Goal: Task Accomplishment & Management: Manage account settings

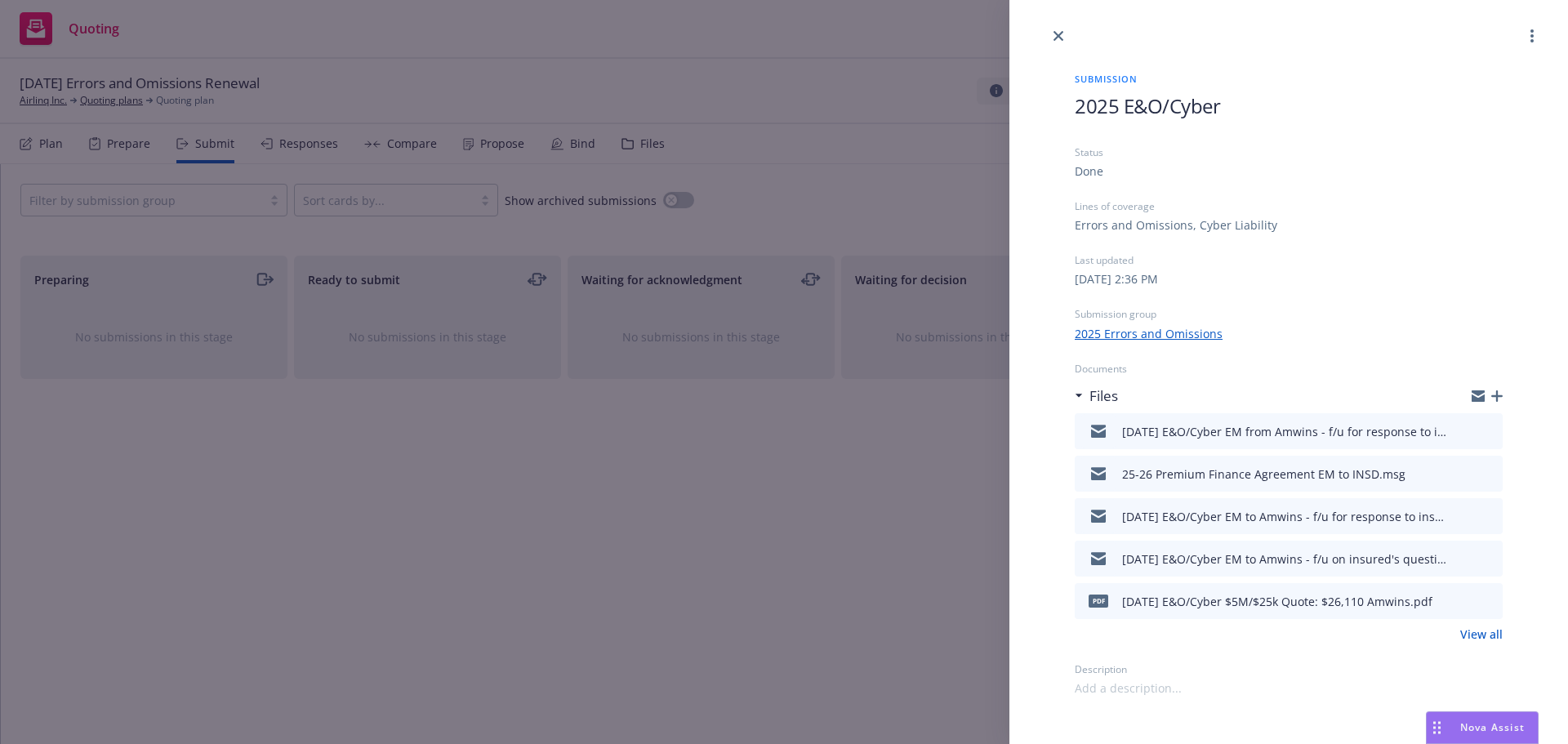
click at [1495, 430] on div "9/8/2025 E&O/Cyber EM from Amwins - f/u for response to insured's questions.msg" at bounding box center [1288, 432] width 428 height 36
click at [1487, 437] on button "preview file" at bounding box center [1487, 430] width 18 height 14
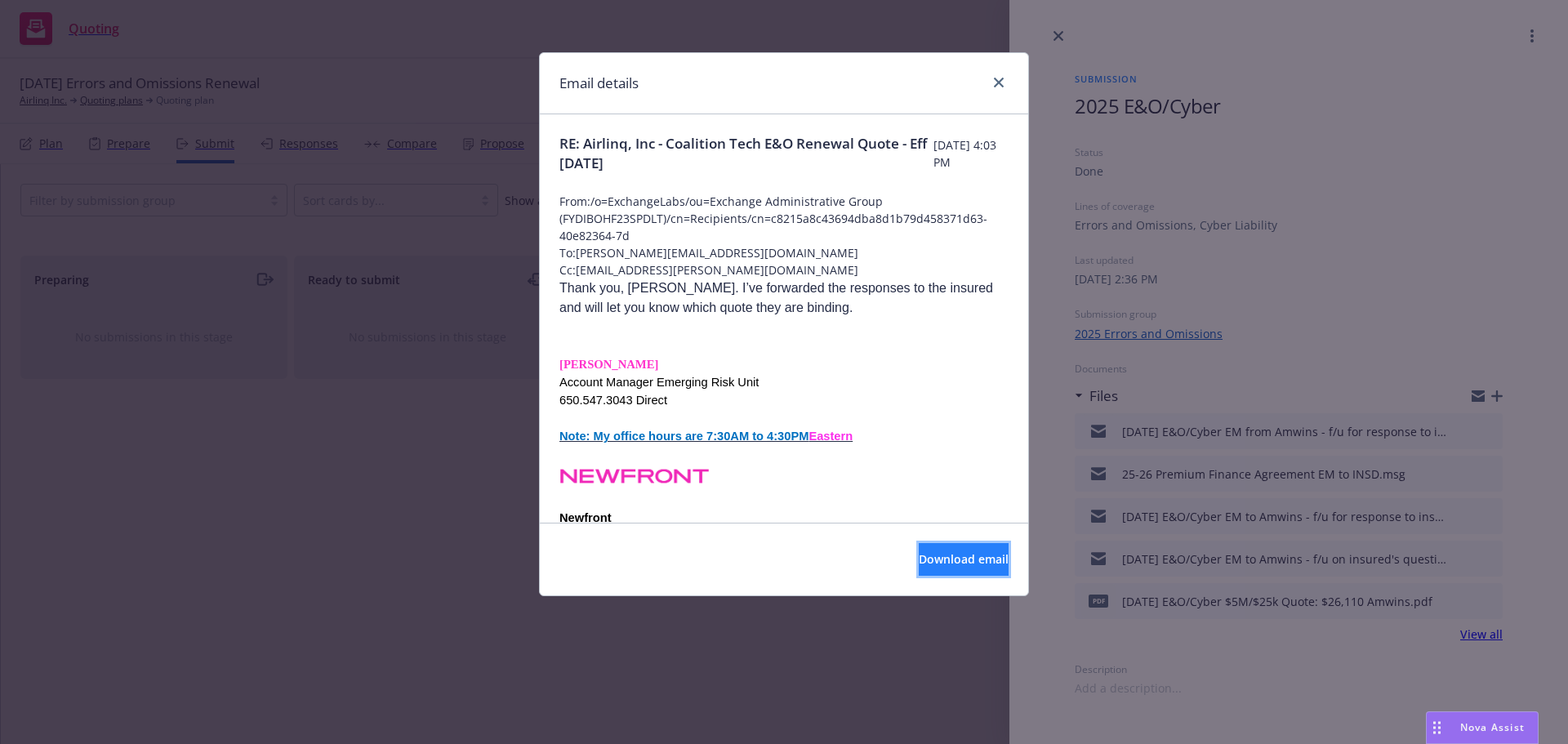
click at [918, 559] on span "Download email" at bounding box center [963, 558] width 90 height 15
click at [995, 81] on icon "close" at bounding box center [998, 82] width 10 height 10
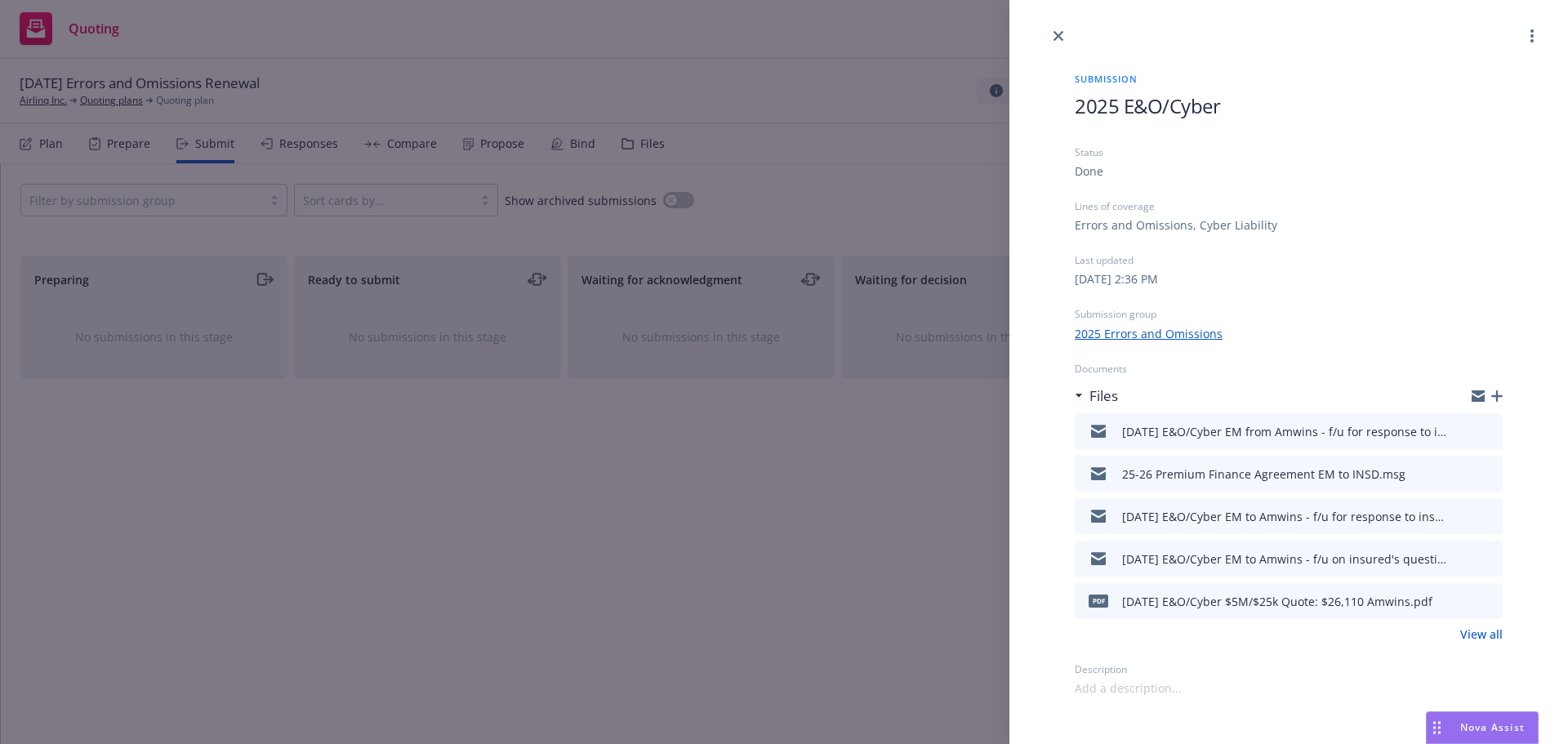
click at [1479, 637] on link "View all" at bounding box center [1480, 634] width 43 height 17
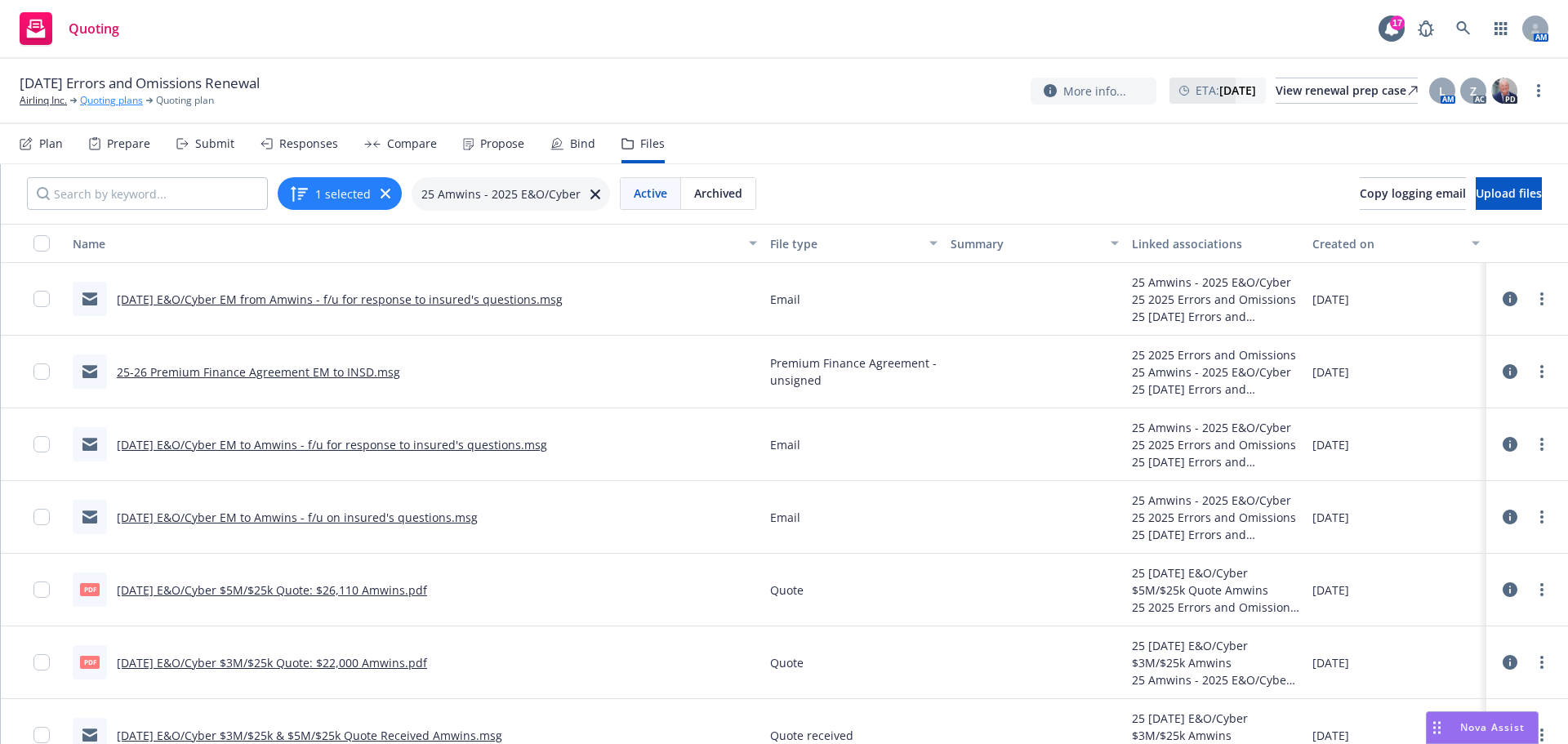
click at [116, 100] on link "Quoting plans" at bounding box center [110, 100] width 62 height 14
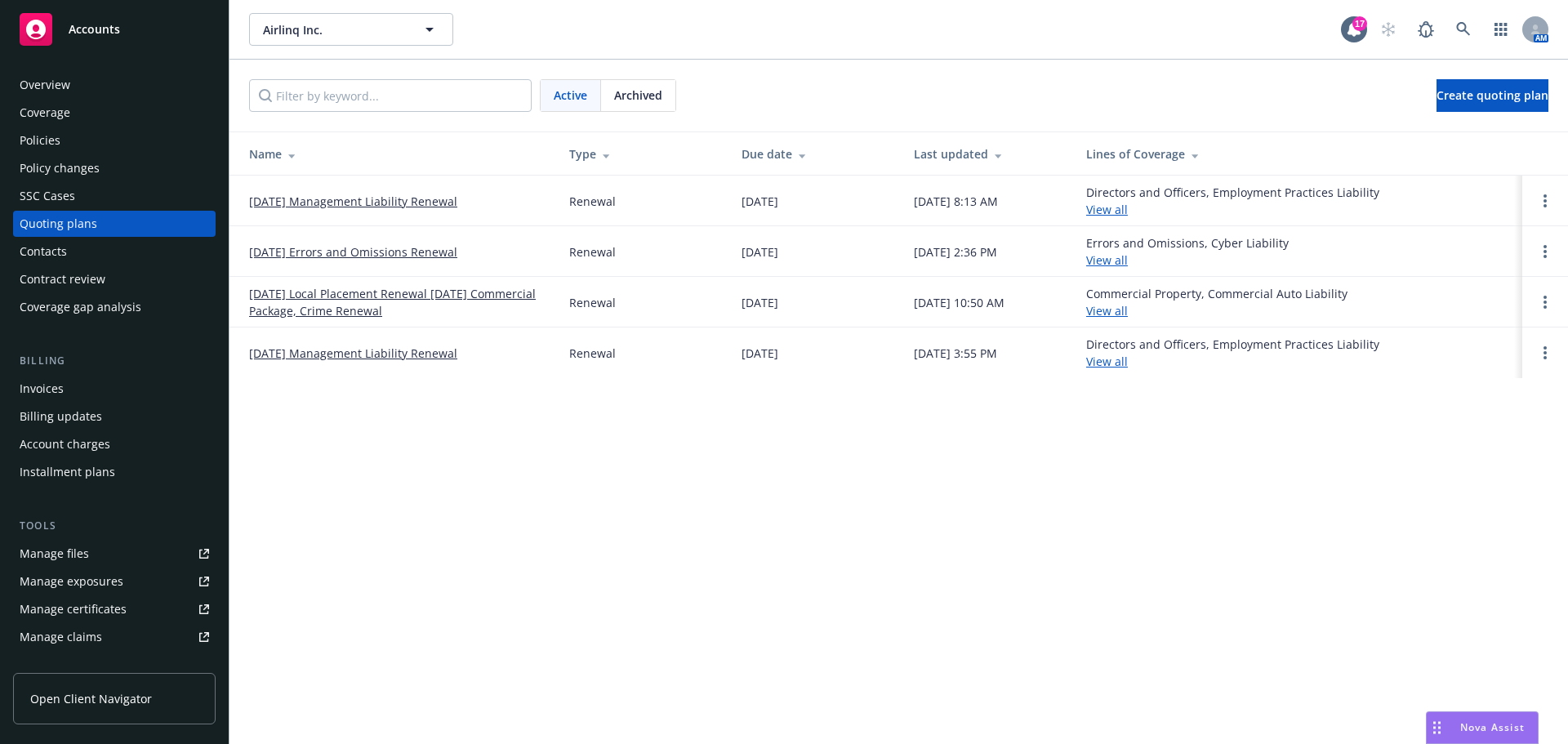
click at [317, 307] on link "07/31/25 Local Placement Renewal 8/1/25 Commercial Package, Crime Renewal" at bounding box center [395, 302] width 294 height 34
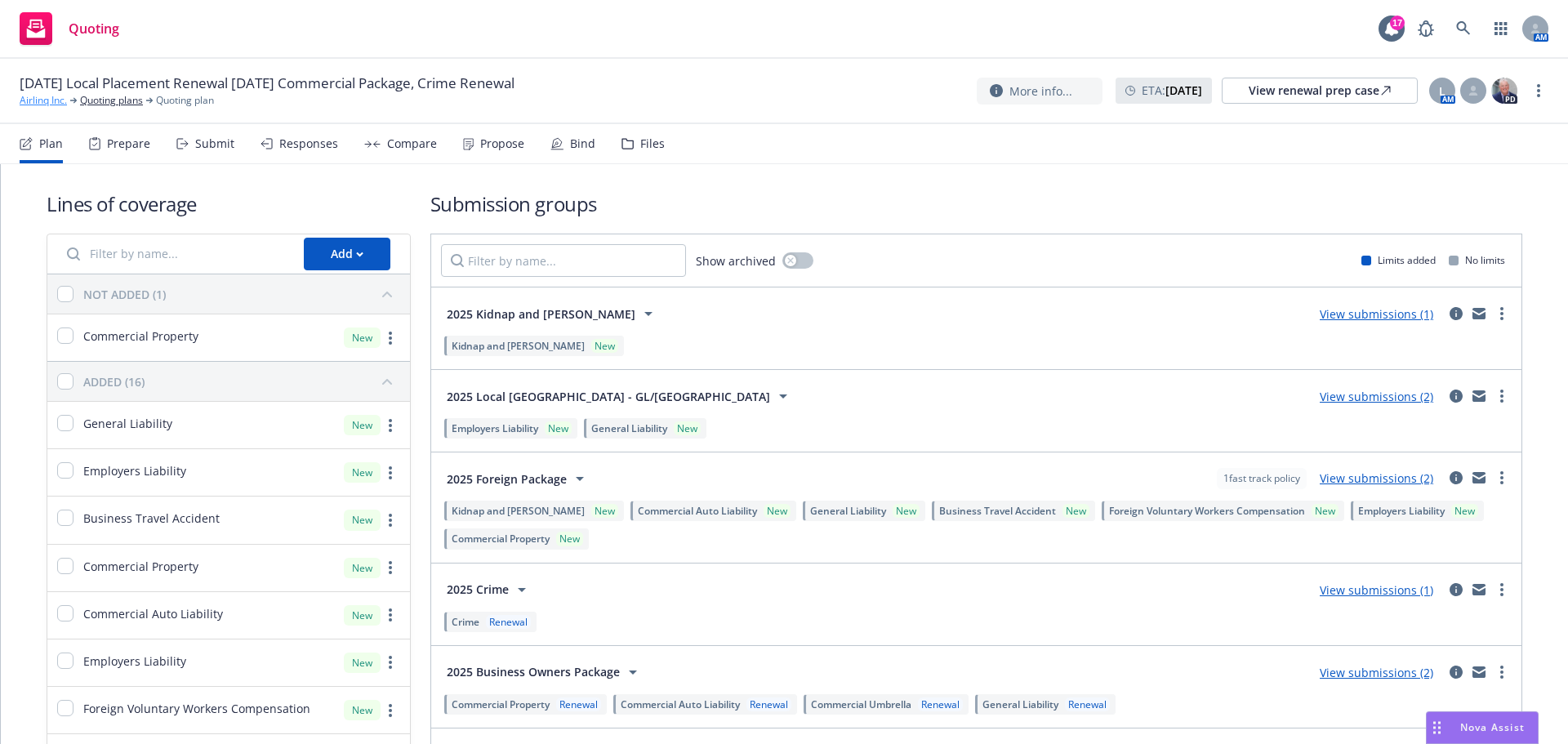
click at [45, 101] on link "Airlinq Inc." at bounding box center [43, 100] width 47 height 14
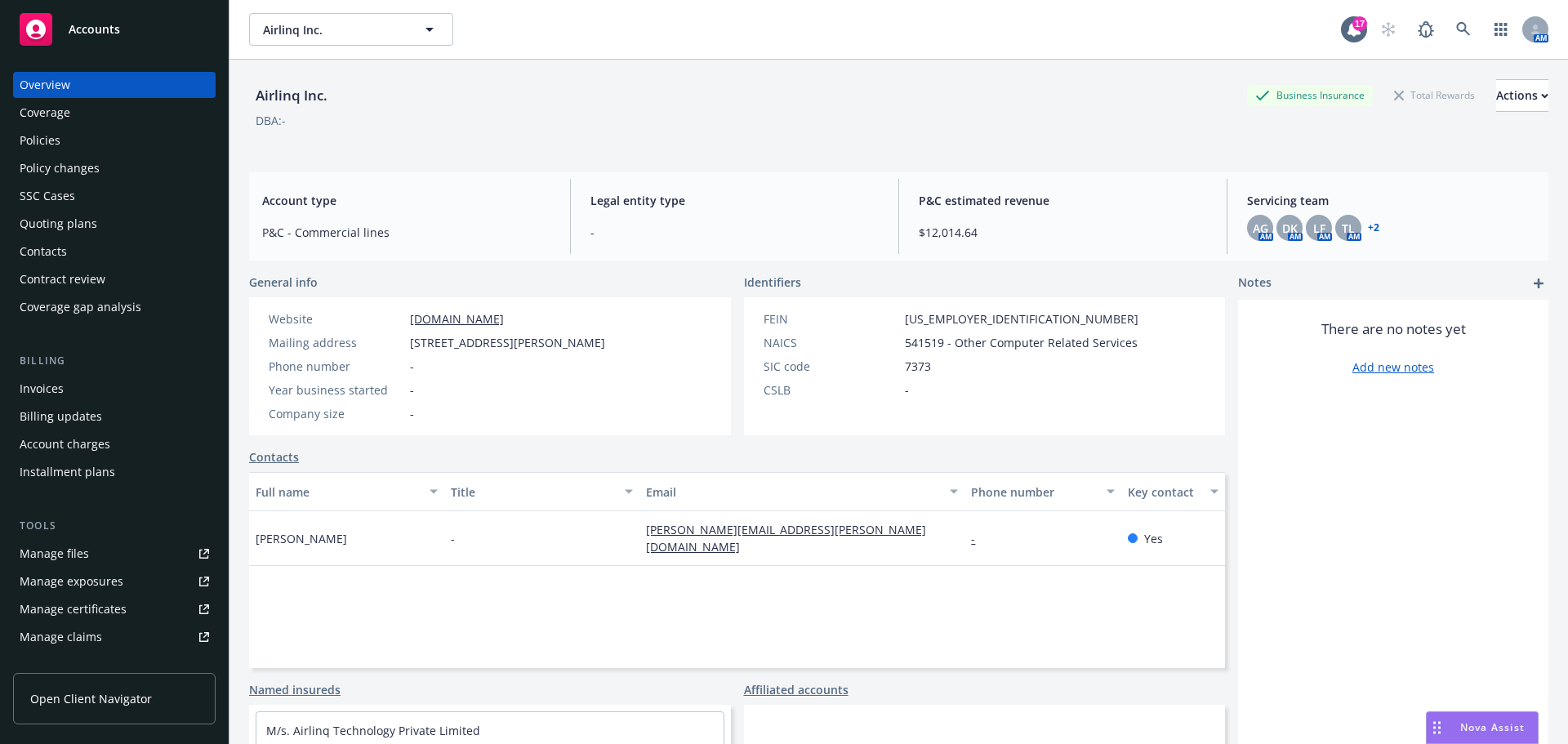
click at [38, 132] on div "Policies" at bounding box center [40, 140] width 41 height 26
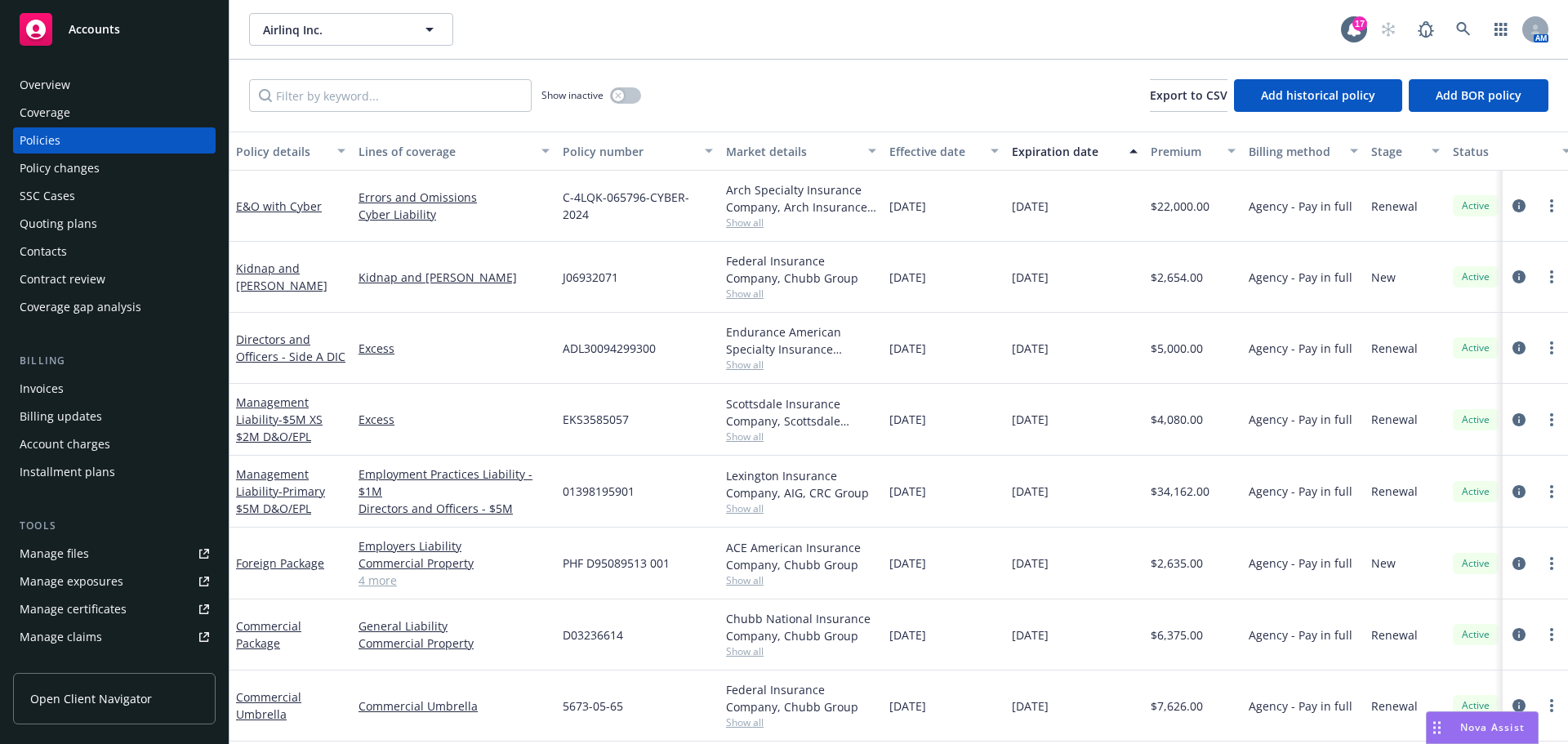
click at [58, 221] on div "Quoting plans" at bounding box center [59, 224] width 78 height 26
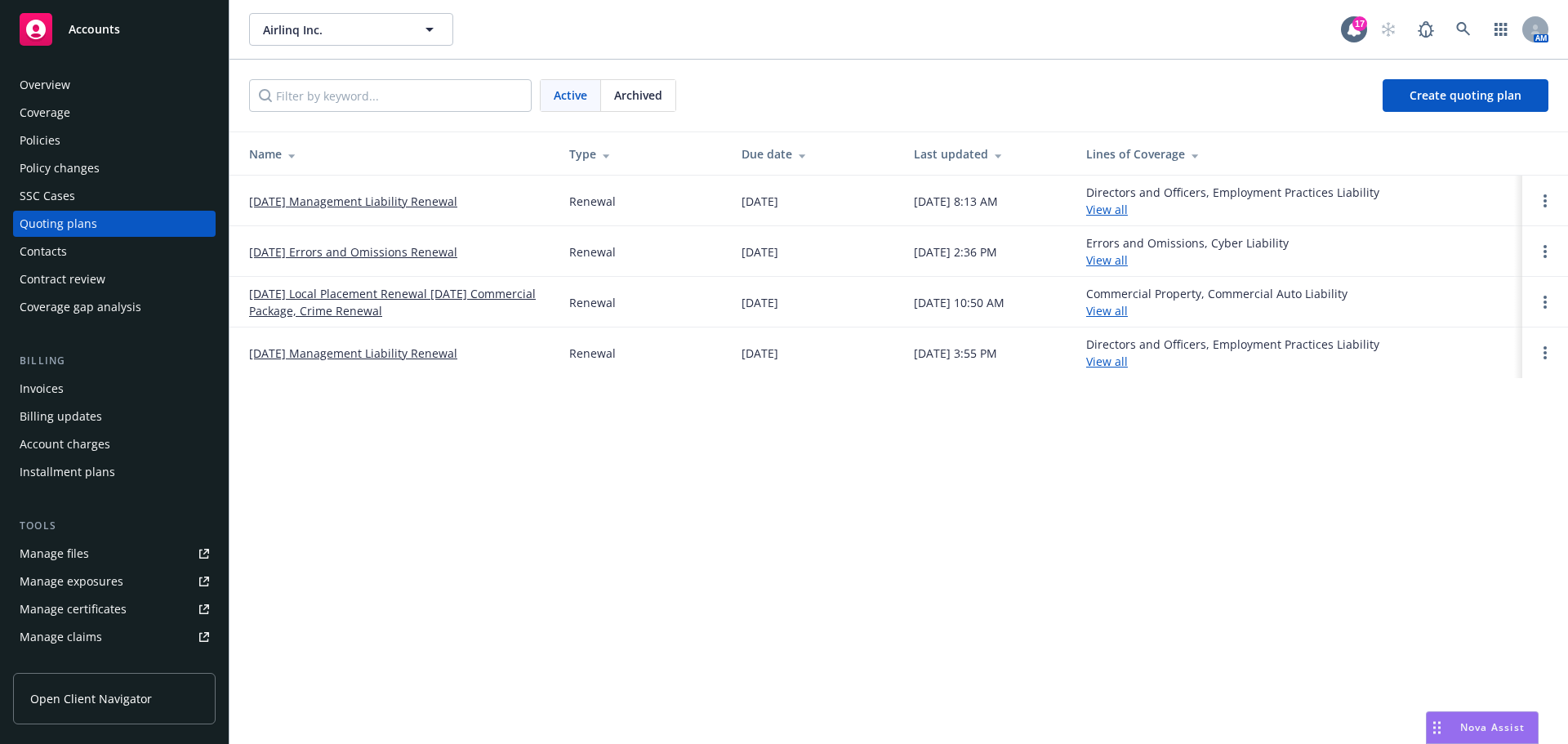
click at [325, 311] on link "[DATE] Local Placement Renewal [DATE] Commercial Package, Crime Renewal" at bounding box center [395, 302] width 294 height 34
click at [314, 248] on link "[DATE] Errors and Omissions Renewal" at bounding box center [353, 252] width 208 height 17
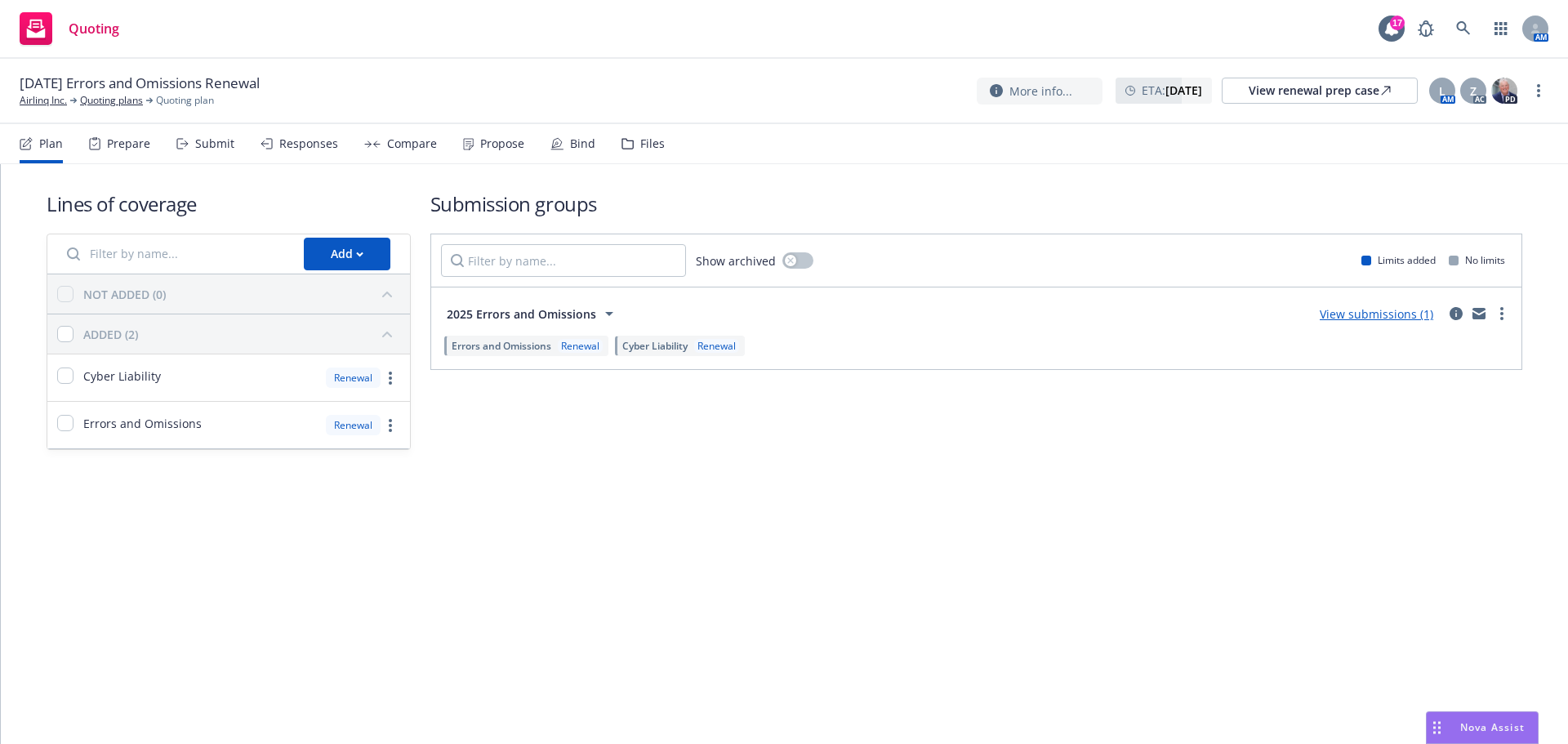
click at [224, 145] on div "Submit" at bounding box center [214, 144] width 39 height 13
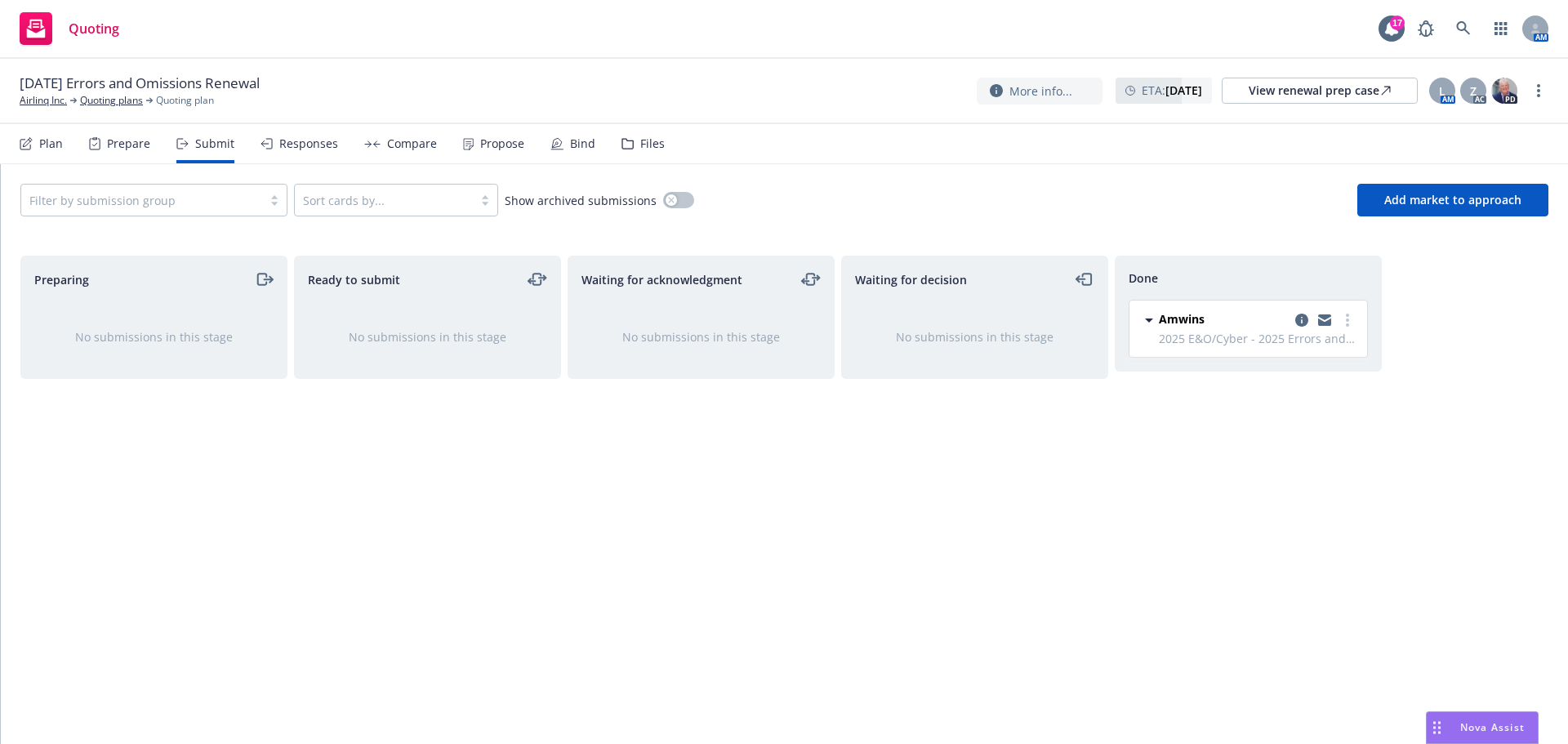
click at [501, 141] on div "Propose" at bounding box center [502, 144] width 44 height 13
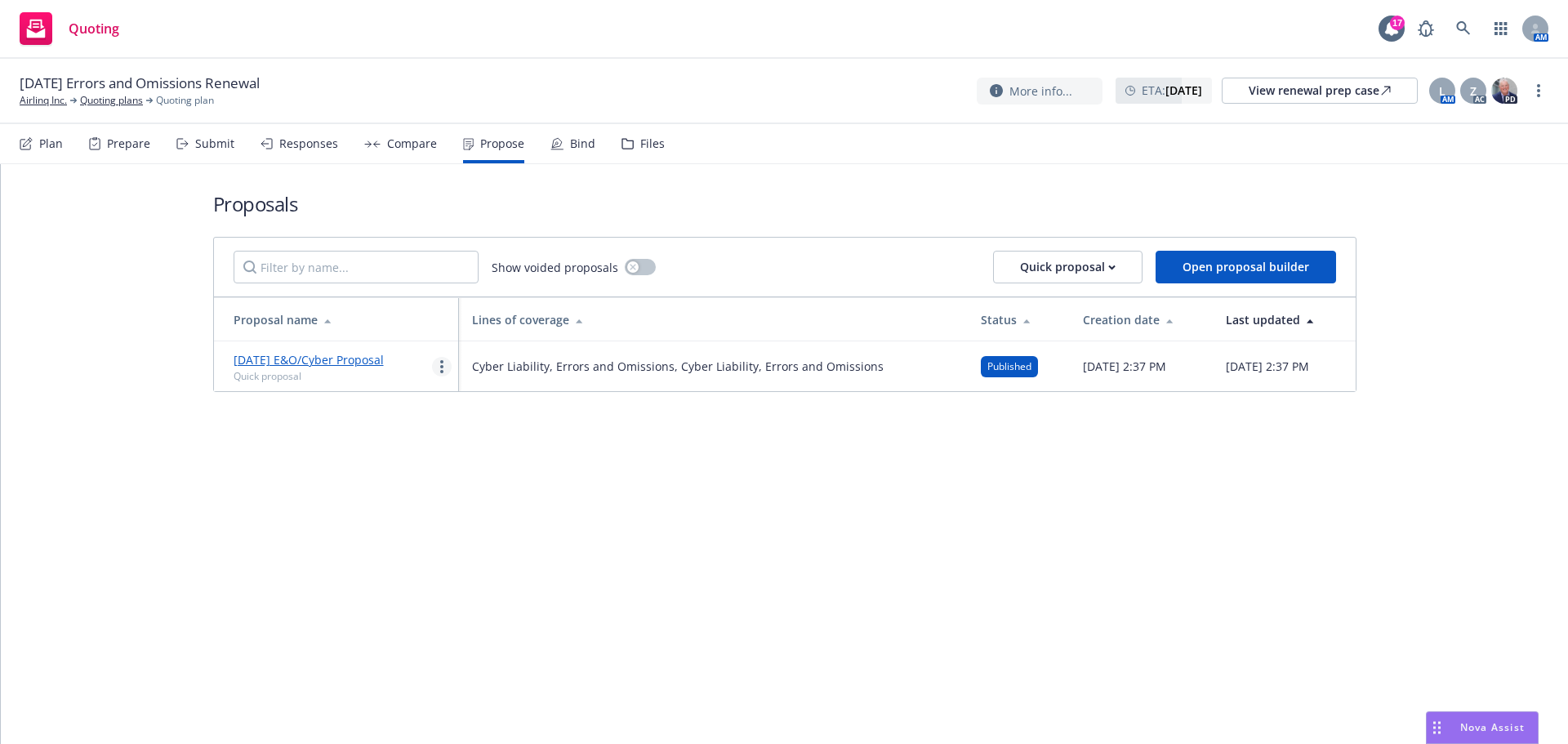
click at [437, 362] on link "more" at bounding box center [442, 367] width 20 height 20
click at [475, 472] on span "Log client response" at bounding box center [505, 472] width 146 height 15
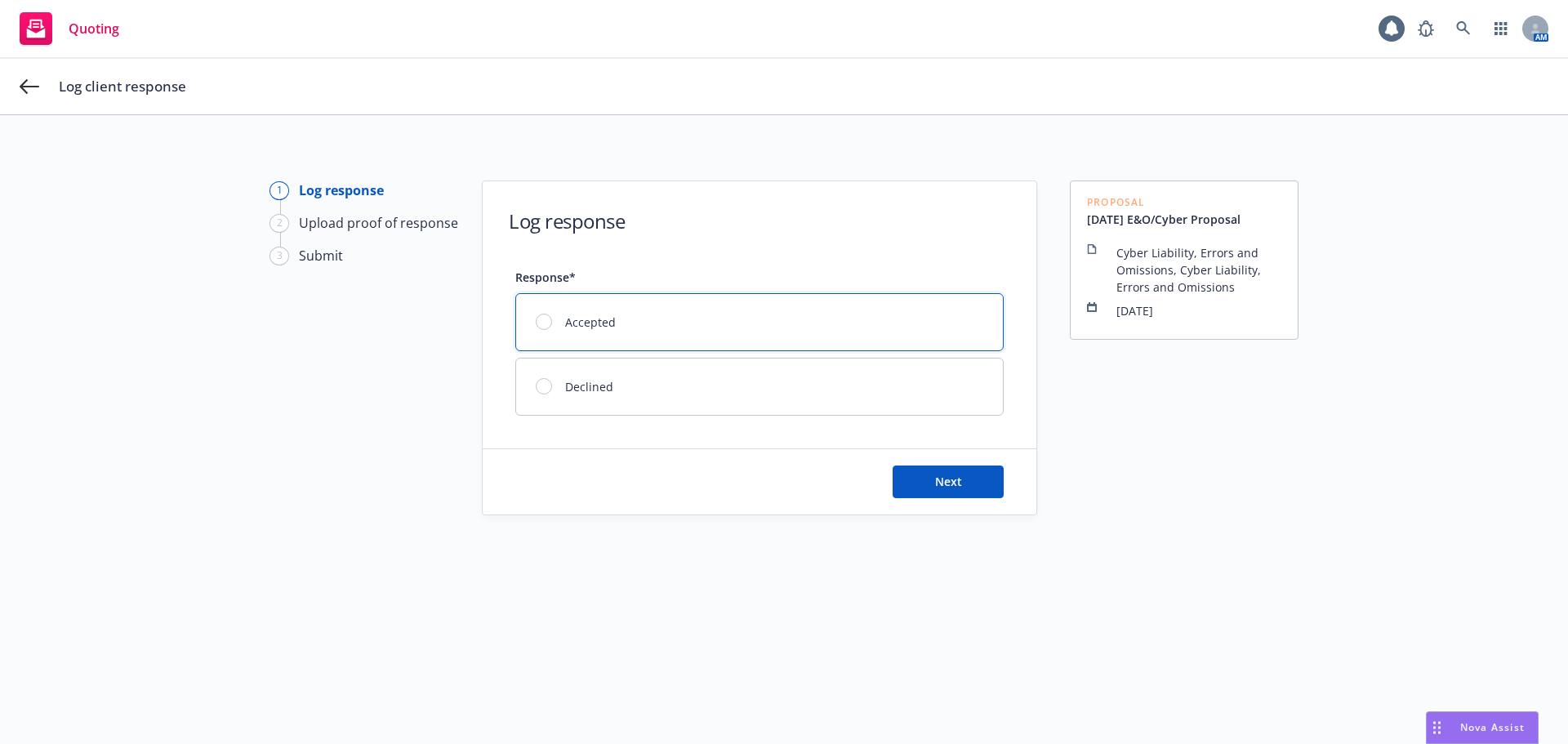
click at [537, 322] on div at bounding box center [544, 322] width 16 height 16
click at [943, 489] on button "Next" at bounding box center [947, 482] width 111 height 33
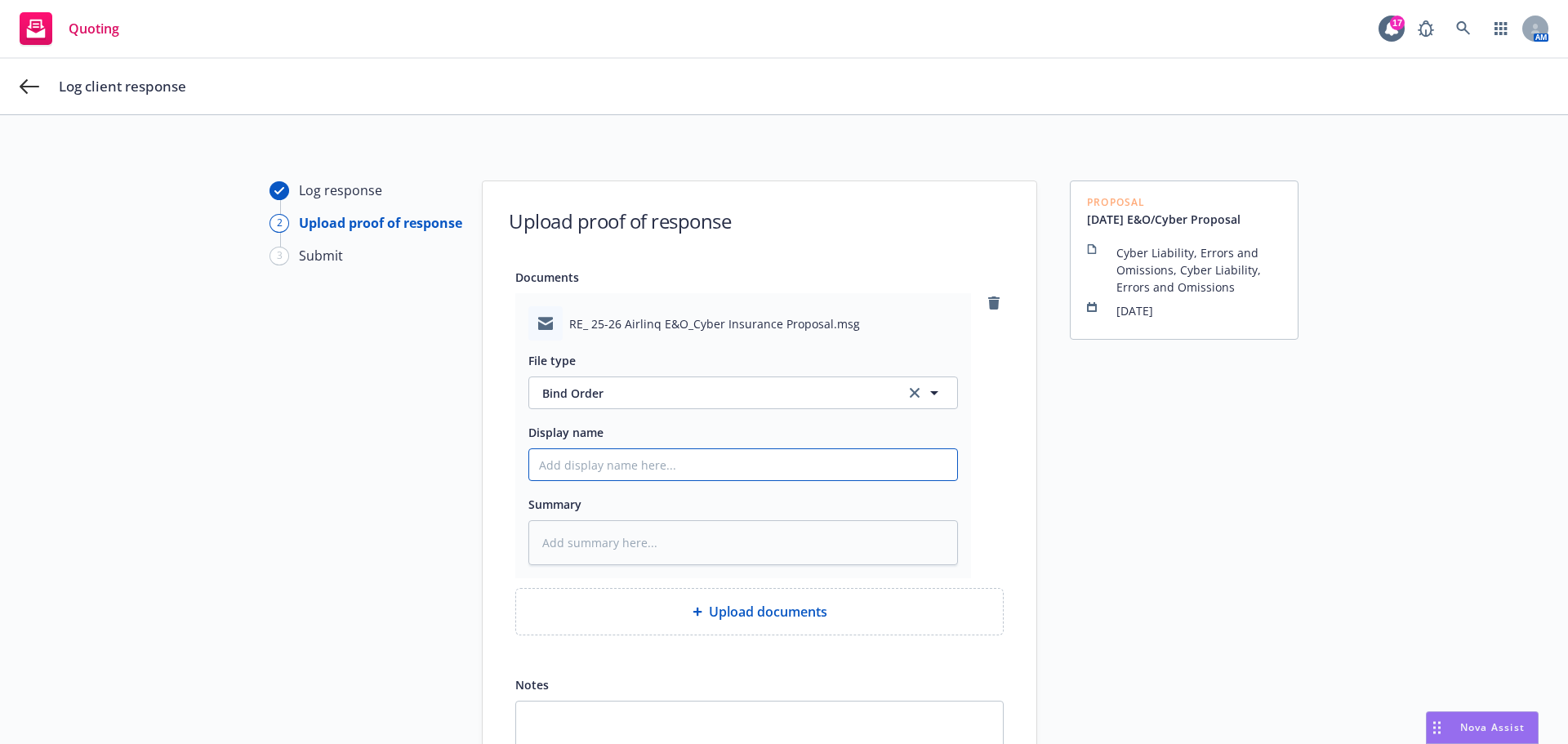
click at [559, 463] on input "Display name" at bounding box center [743, 464] width 428 height 31
click at [559, 467] on input "Display name" at bounding box center [743, 464] width 428 height 31
type textarea "x"
type input "9"
type textarea "x"
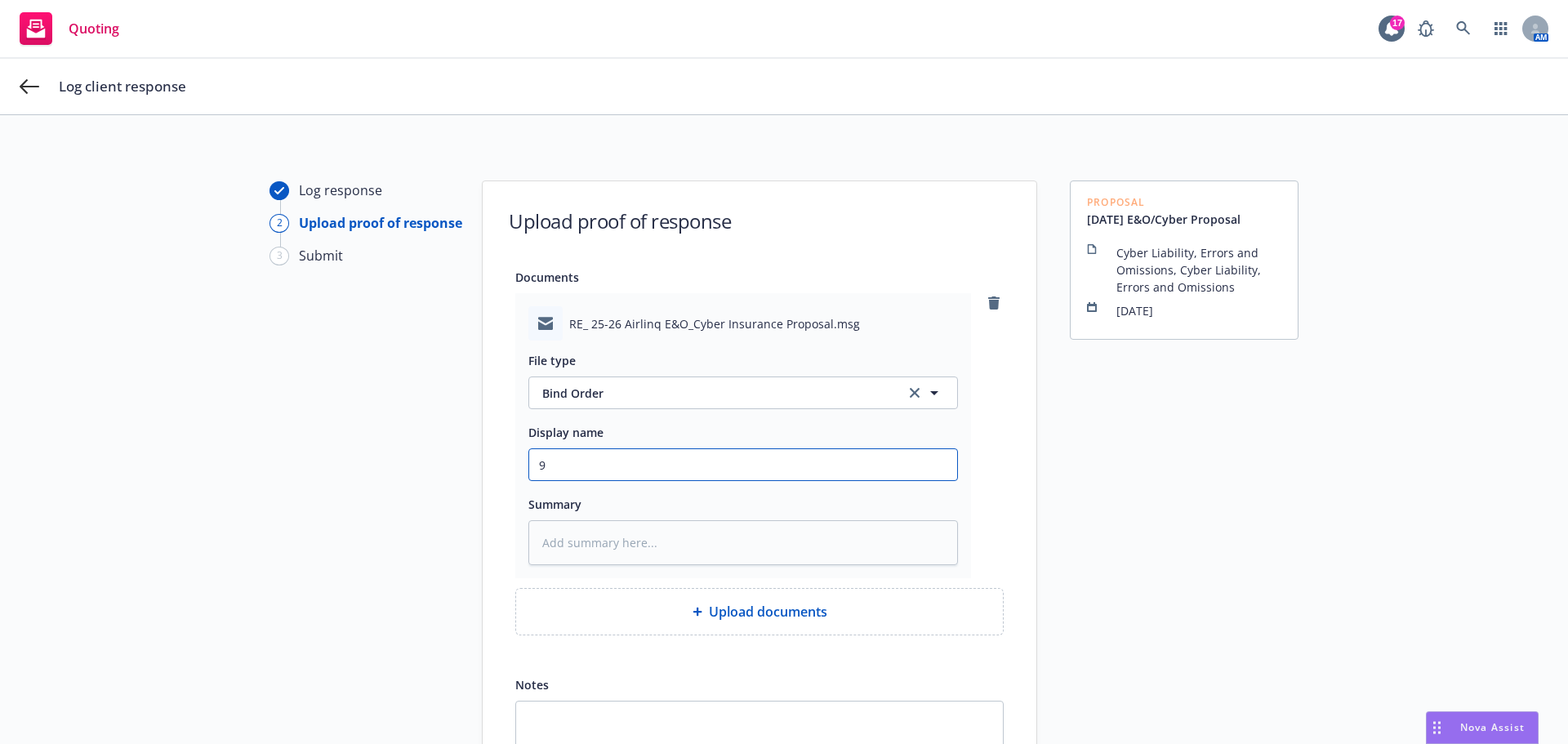
type input "9/"
type textarea "x"
type input "9/8"
type textarea "x"
type input "9/8/"
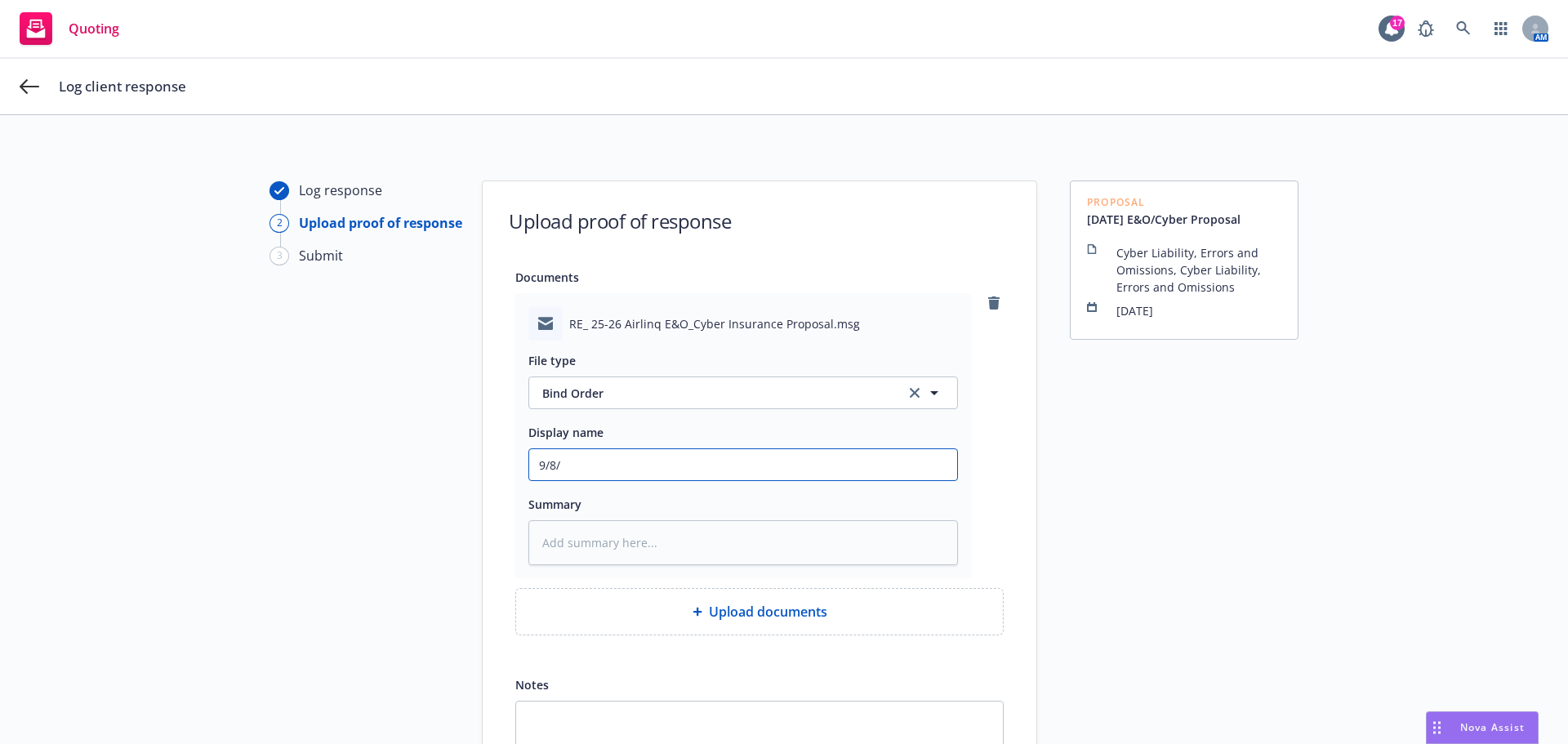
type textarea "x"
type input "9/8/2"
type textarea "x"
type input "9/8/20"
type textarea "x"
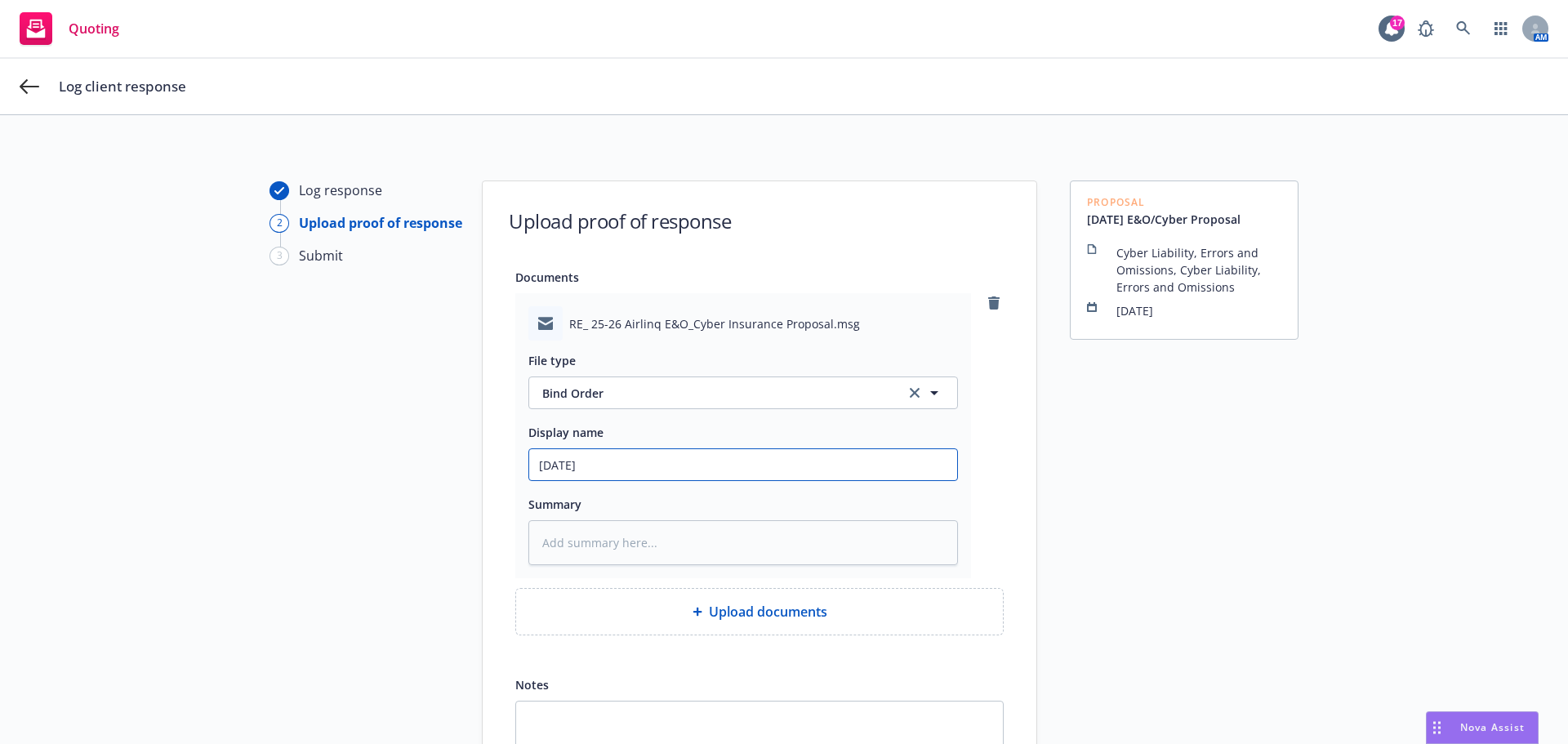
type input "9/8/202"
type textarea "x"
type input "9/8/2025"
type textarea "x"
type input "9/8/2025"
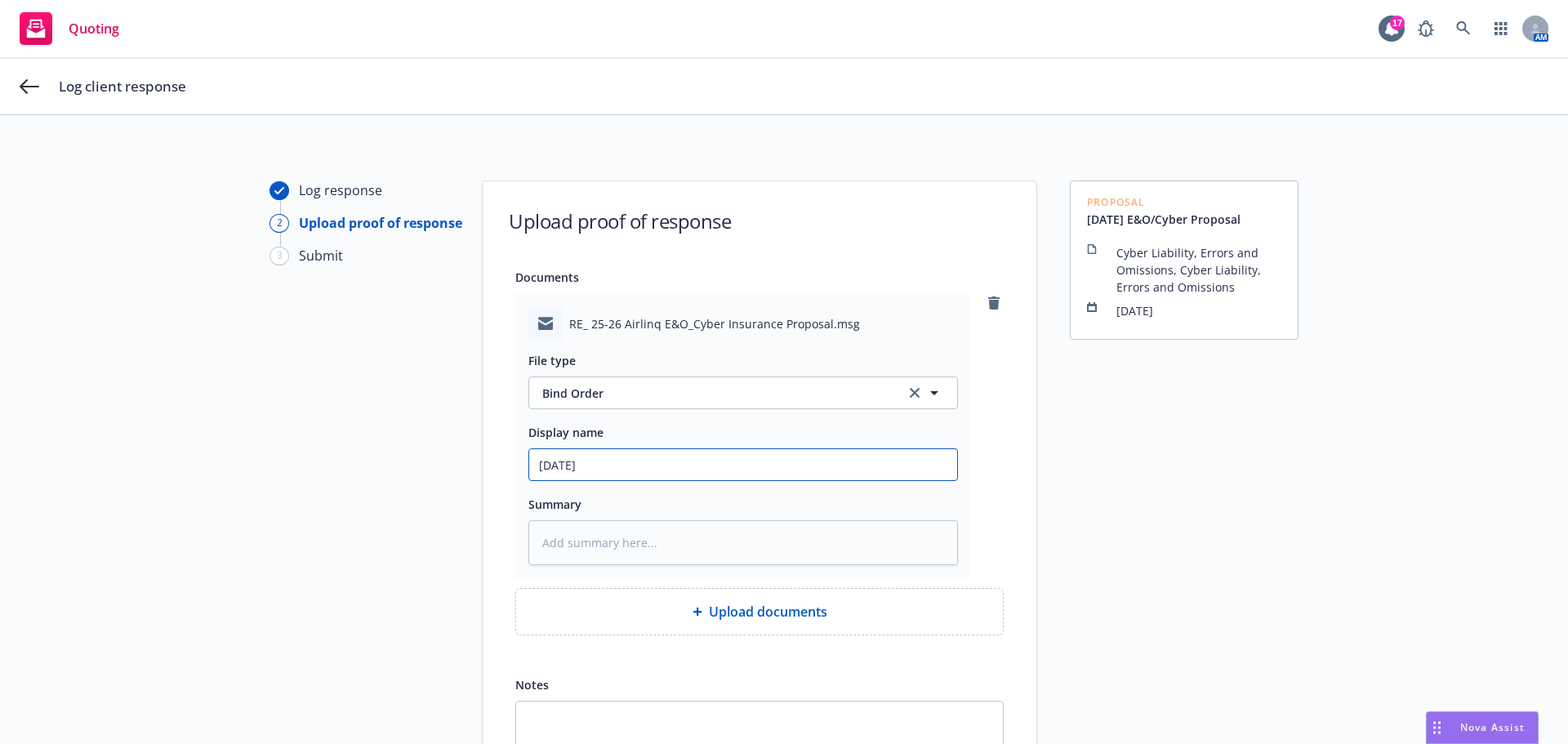
type textarea "x"
type input "9/8/2025 E"
type textarea "x"
type input "9/8/2025 E&"
type textarea "x"
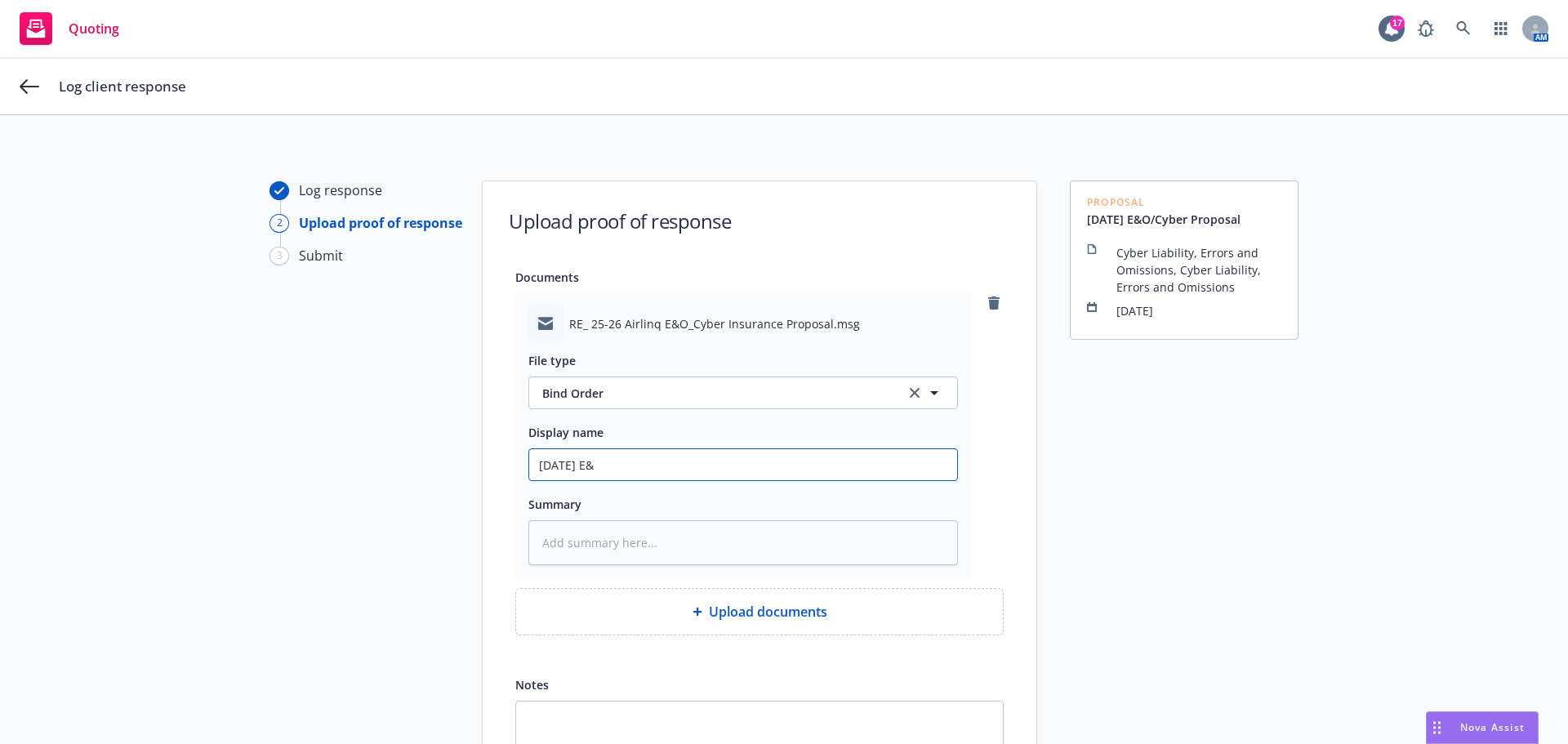
type input "9/8/2025 E&O"
type textarea "x"
type input "9/8/2025 E&O/"
type textarea "x"
type input "9/8/2025 E&O/C"
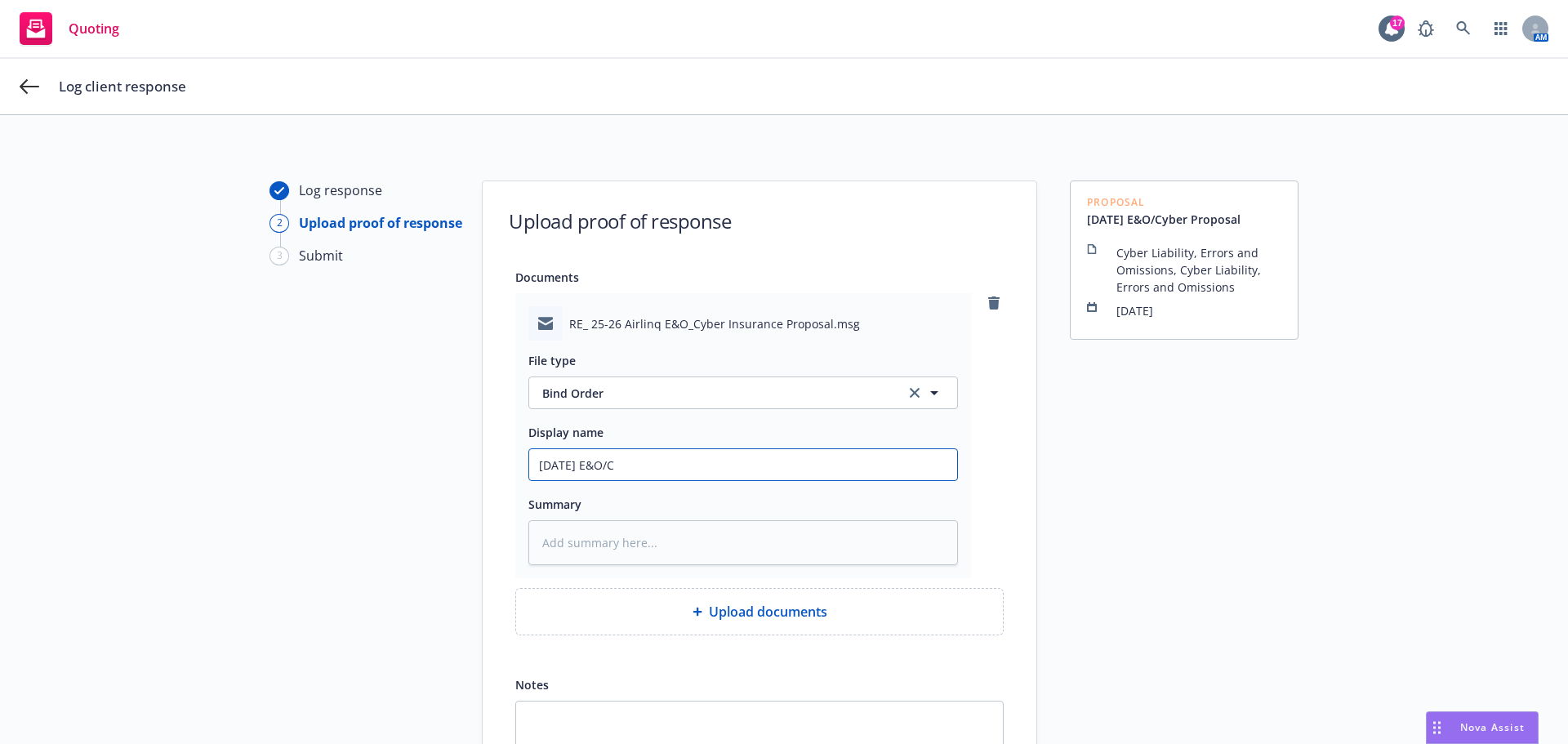
type textarea "x"
type input "9/8/2025 E&O/Cy"
type textarea "x"
type input "9/8/2025 E&O/Cyb"
type textarea "x"
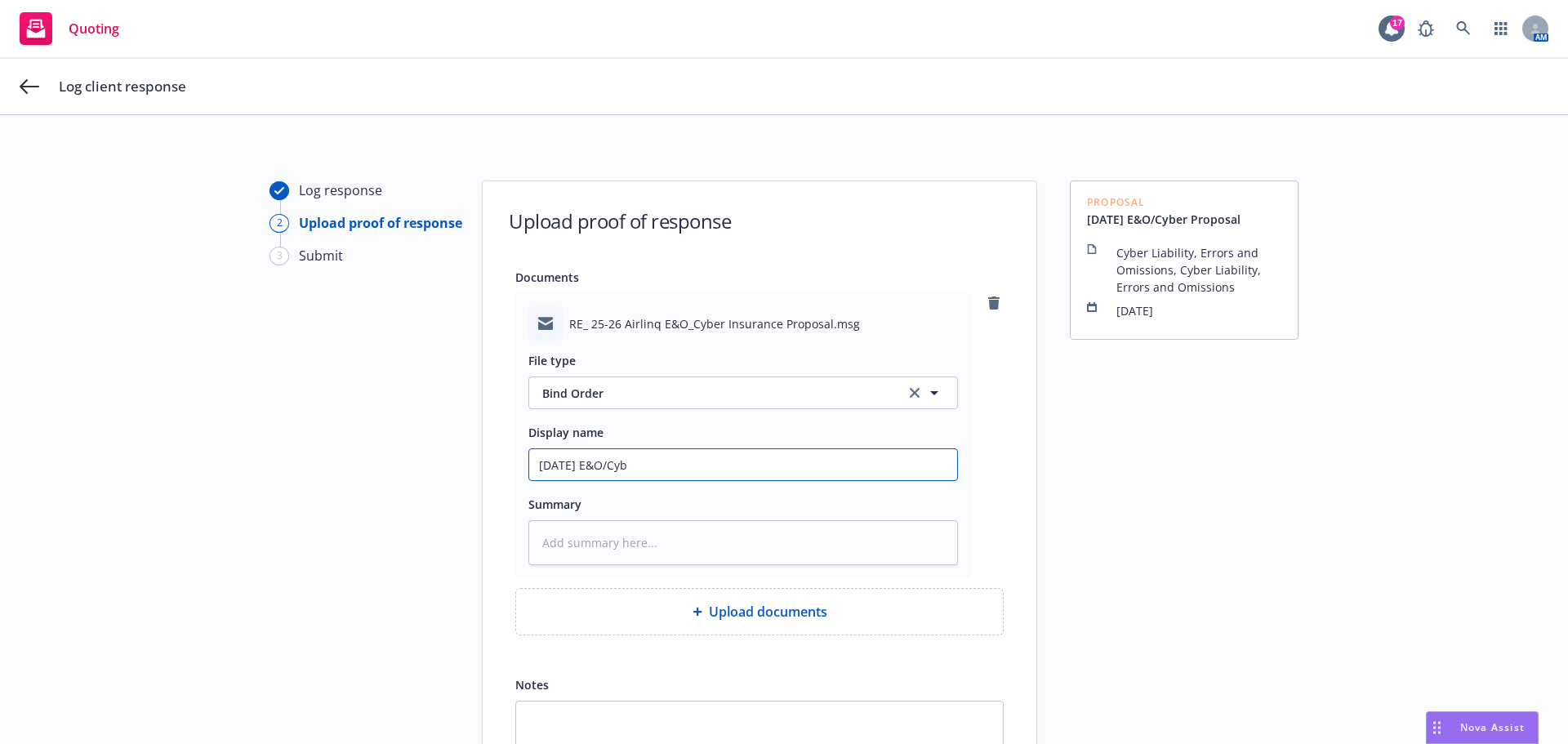
type input "9/8/2025 E&O/Cybe"
type textarea "x"
type input "9/8/2025 E&O/Cyber"
type textarea "x"
type input "9/8/2025 E&O/Cyber"
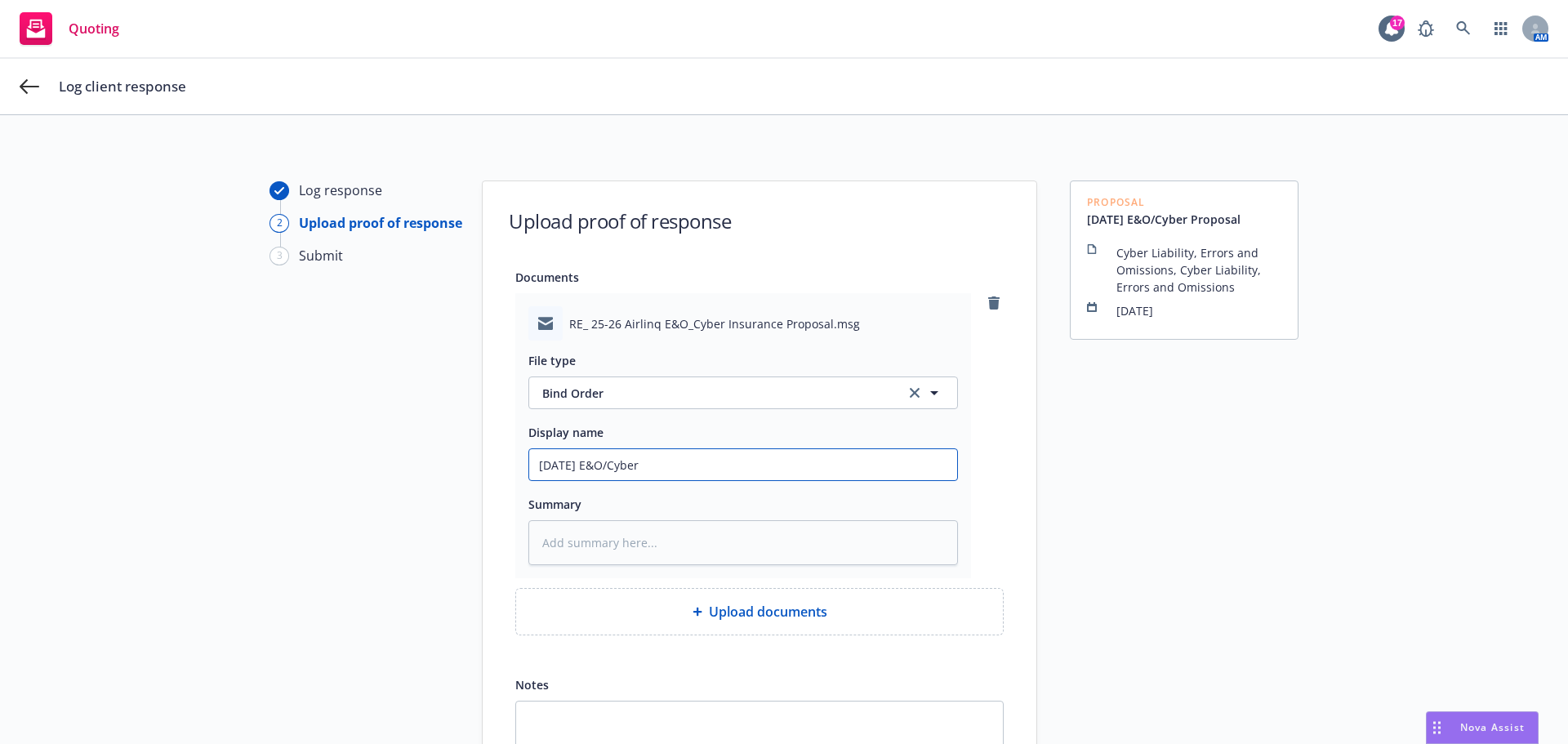
type textarea "x"
type input "9/8/2025 E&O/Cyber B"
type textarea "x"
type input "9/8/2025 E&O/Cyber Bi"
type textarea "x"
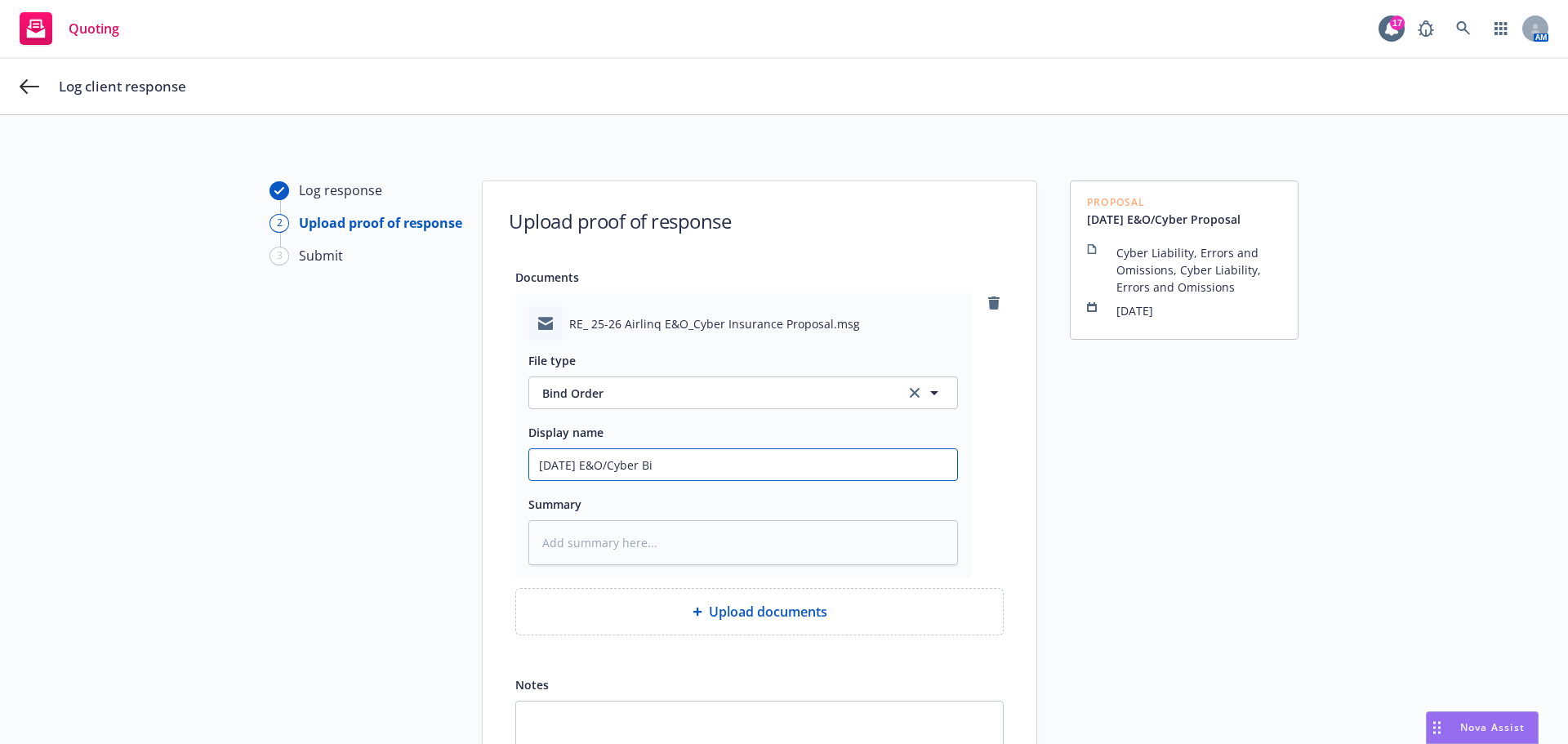
type input "9/8/2025 E&O/Cyber Bin"
type textarea "x"
type input "9/8/2025 E&O/Cyber Bind"
type textarea "x"
type input "9/8/2025 E&O/Cyber Bind"
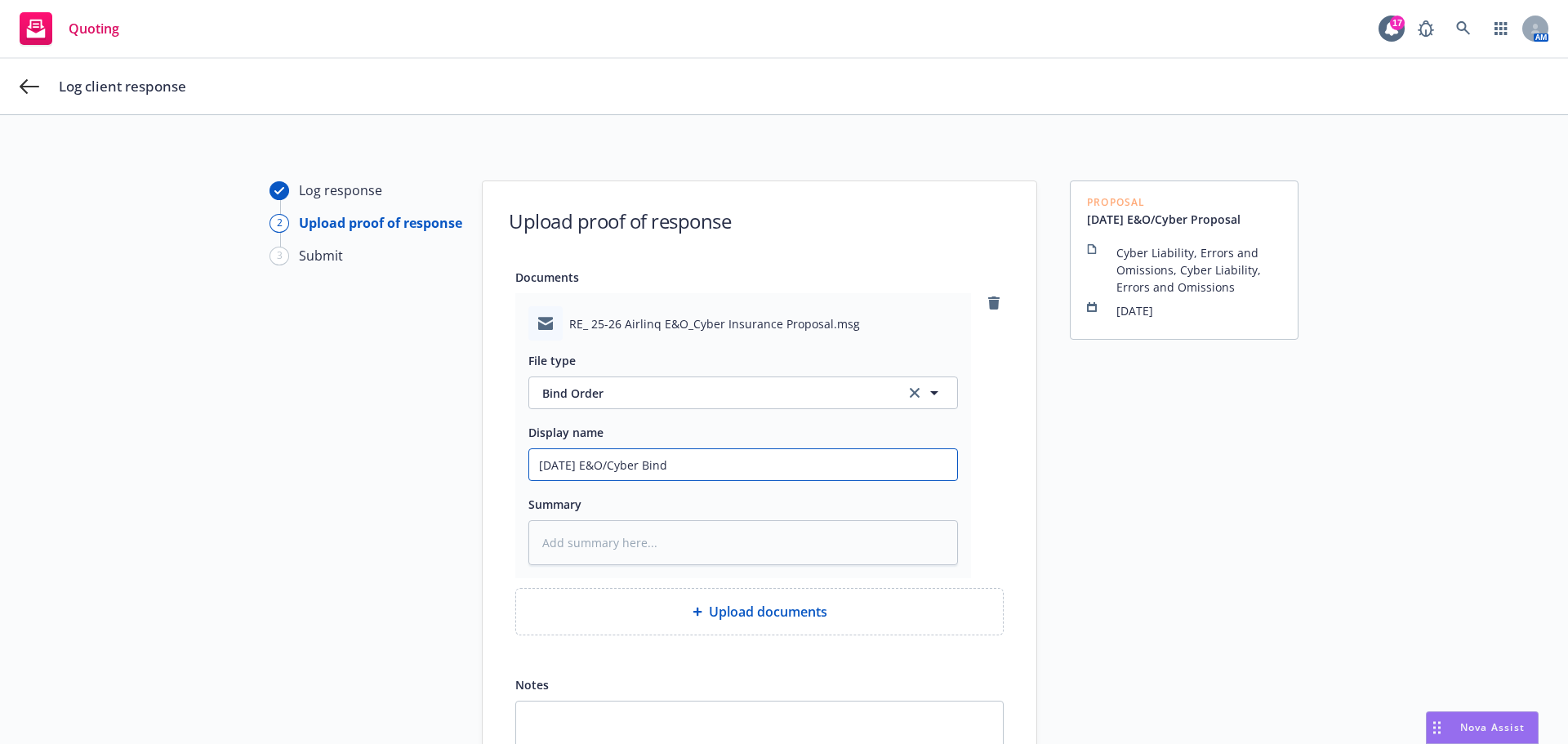
type textarea "x"
type input "9/8/2025 E&O/Cyber Bind O"
type textarea "x"
type input "9/8/2025 E&O/Cyber Bind Or"
type textarea "x"
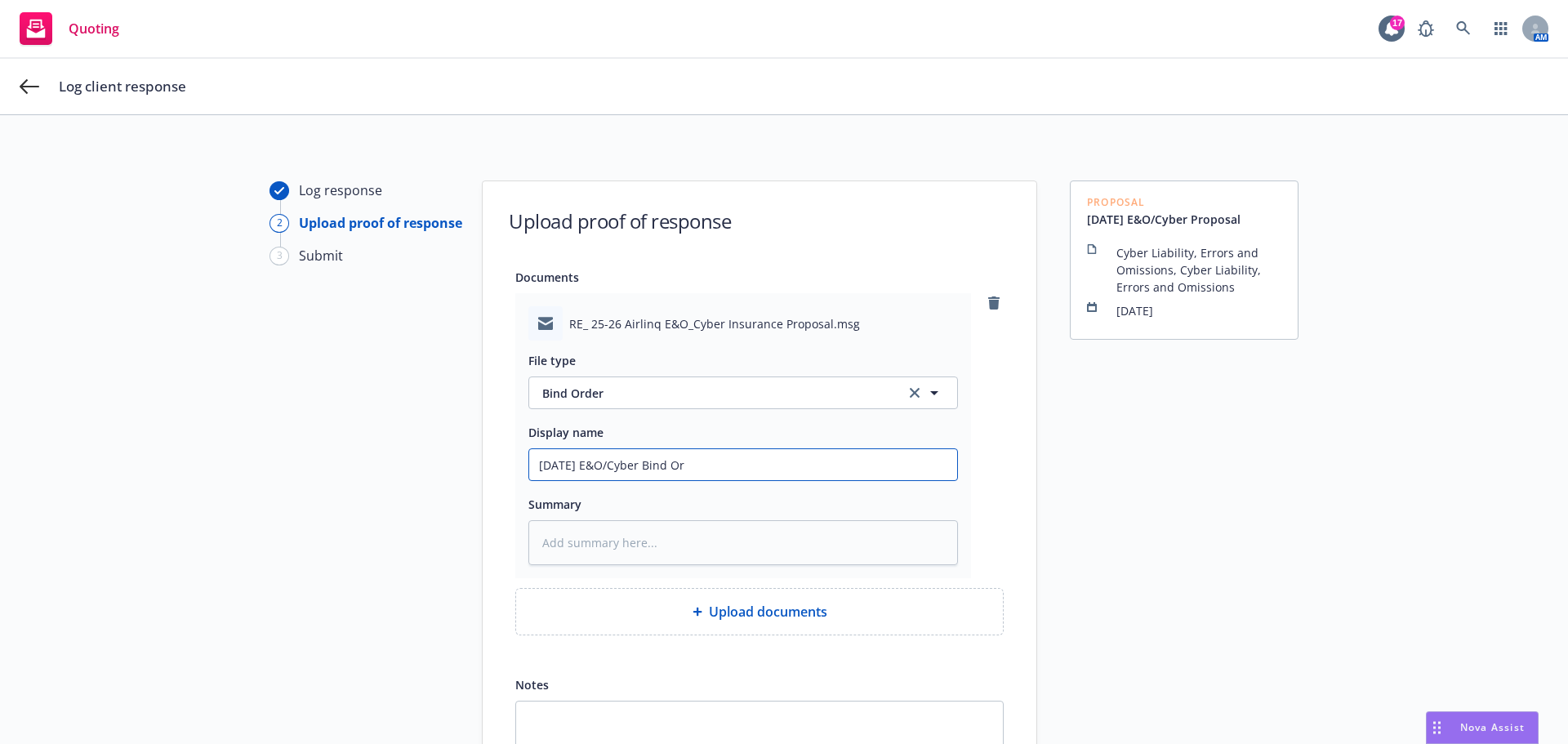
type input "9/8/2025 E&O/Cyber Bind Ord"
type textarea "x"
type input "9/8/2025 E&O/Cyber Bind Orde"
type textarea "x"
type input "9/8/2025 E&O/Cyber Bind Order"
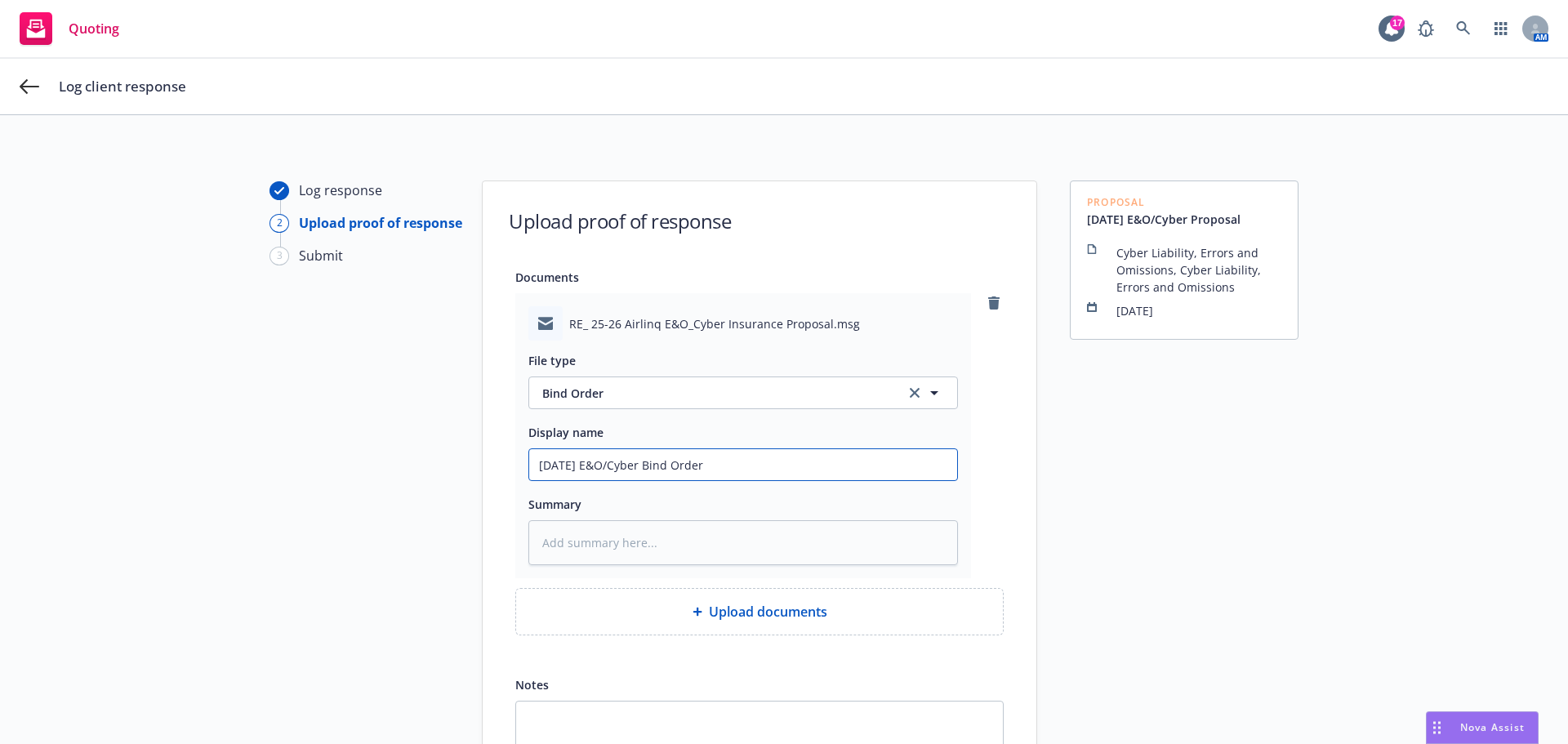
type textarea "x"
type input "9/8/2025 E&O/Cyber Bind Order"
type textarea "x"
type input "9/8/2025 E&O/Cyber Bind Order R"
type textarea "x"
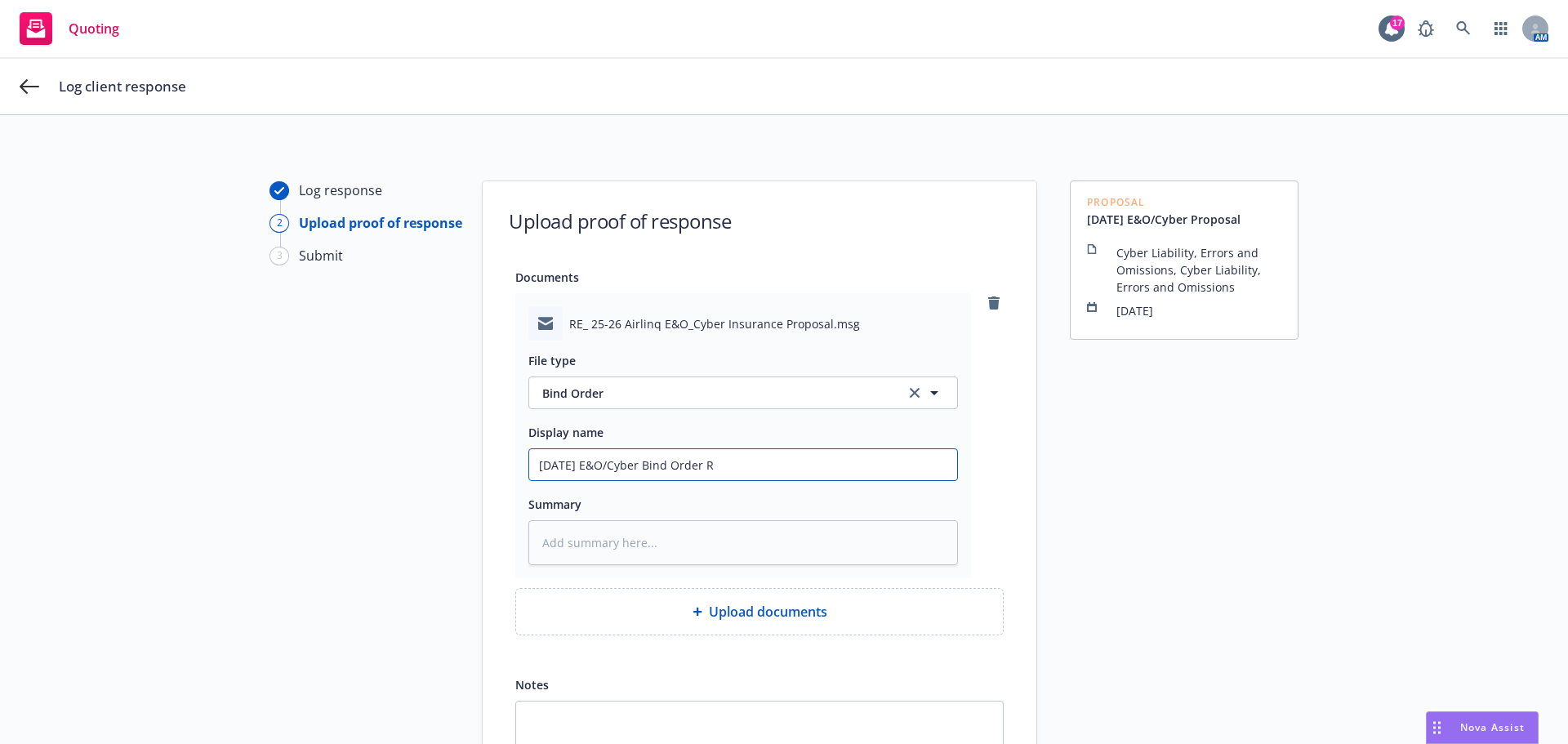
type input "9/8/2025 E&O/Cyber Bind Order RC"
type textarea "x"
type input "9/8/2025 E&O/Cyber Bind Order RCV"
type textarea "x"
type input "9/8/2025 E&O/Cyber Bind Order RCVD"
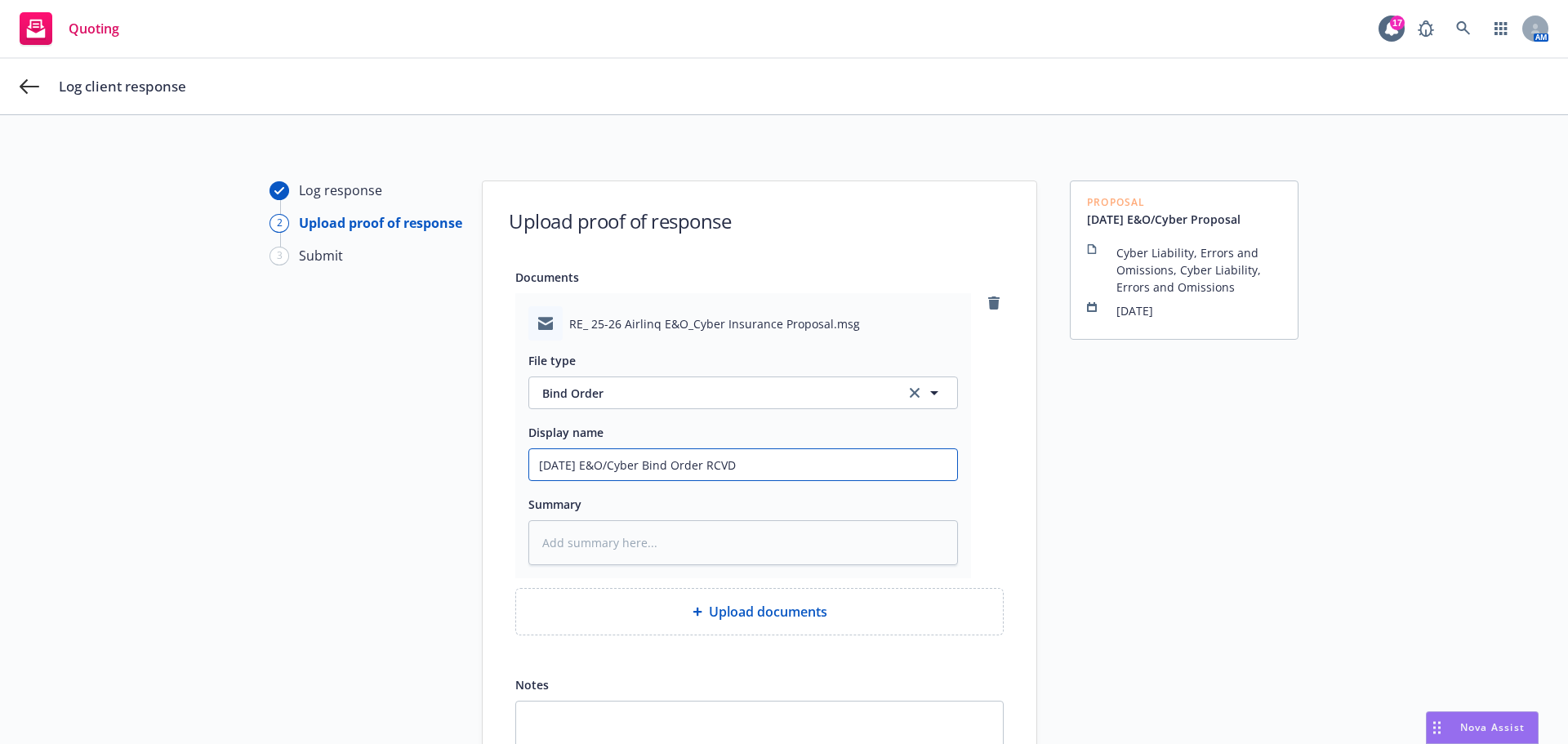
type textarea "x"
type input "9/8/2025 E&O/Cyber Bind Order RCVD"
type textarea "x"
type input "9/8/2025 E&O/Cyber Bind Order RCVD f"
type textarea "x"
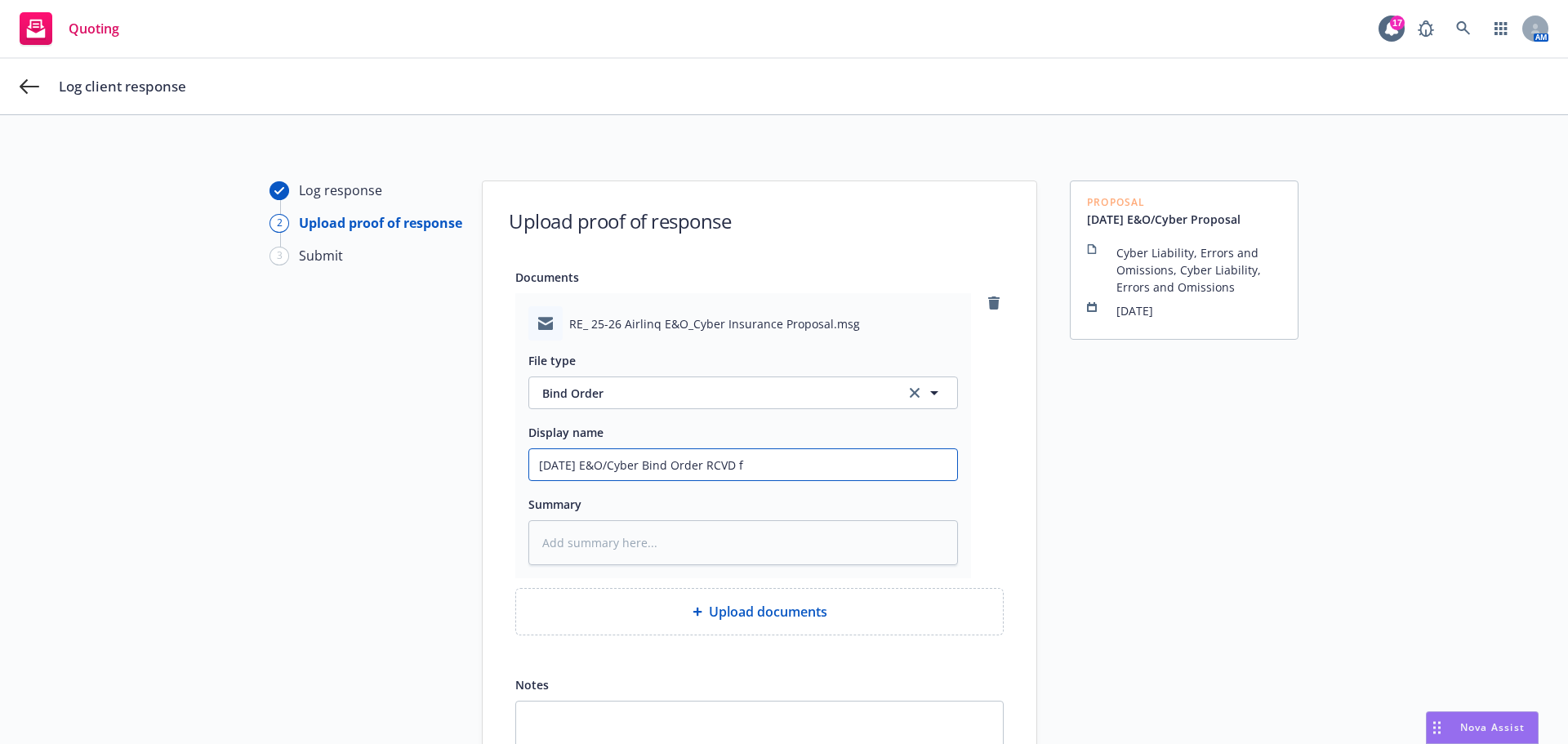
type input "9/8/2025 E&O/Cyber Bind Order RCVD"
type textarea "x"
type input "9/8/2025 E&O/Cyber Bind Order RCVD F"
type textarea "x"
type input "9/8/2025 E&O/Cyber Bind Order RCVD Fr"
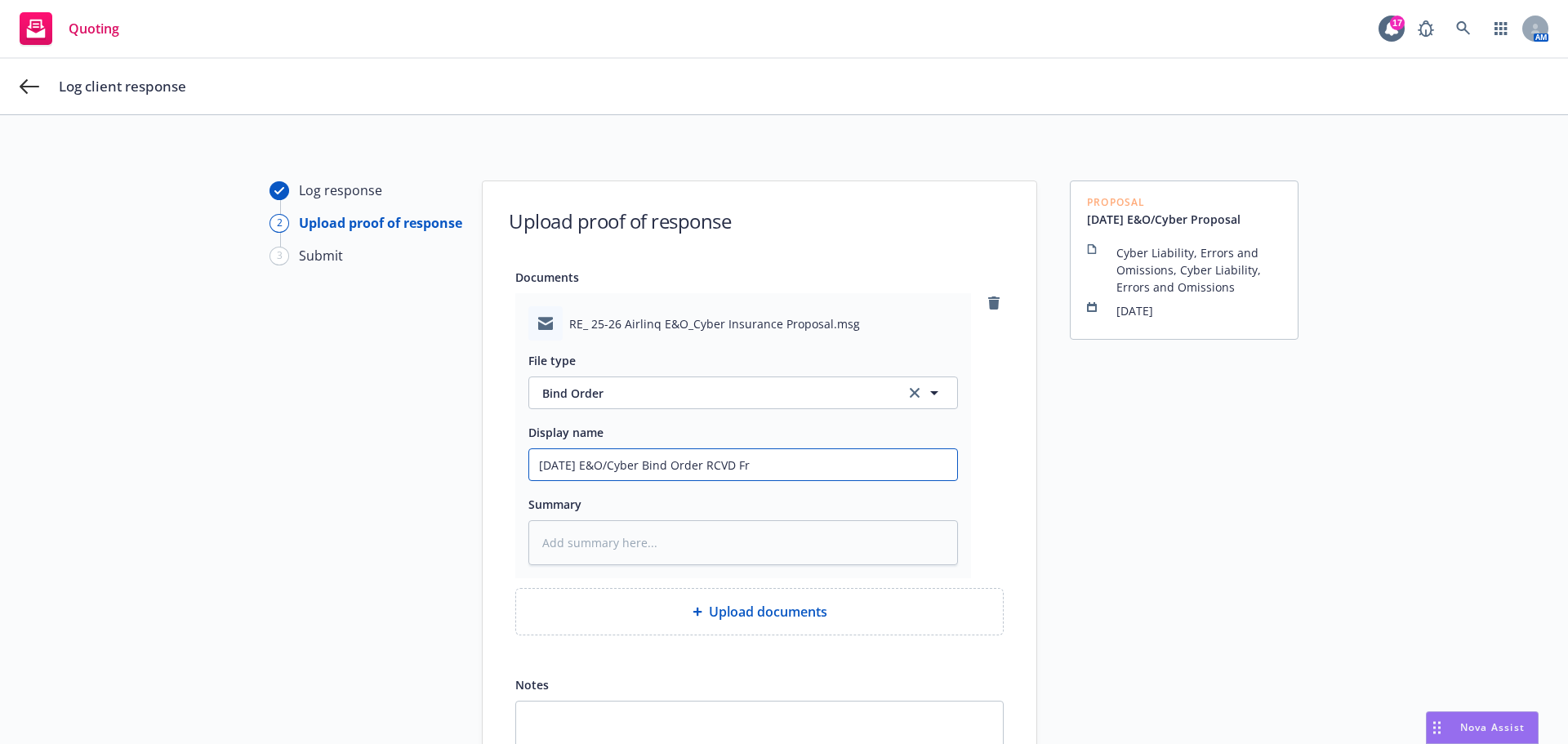
type textarea "x"
type input "9/8/2025 E&O/Cyber Bind Order RCVD Fro"
type textarea "x"
type input "9/8/2025 E&O/Cyber Bind Order RCVD From"
type textarea "x"
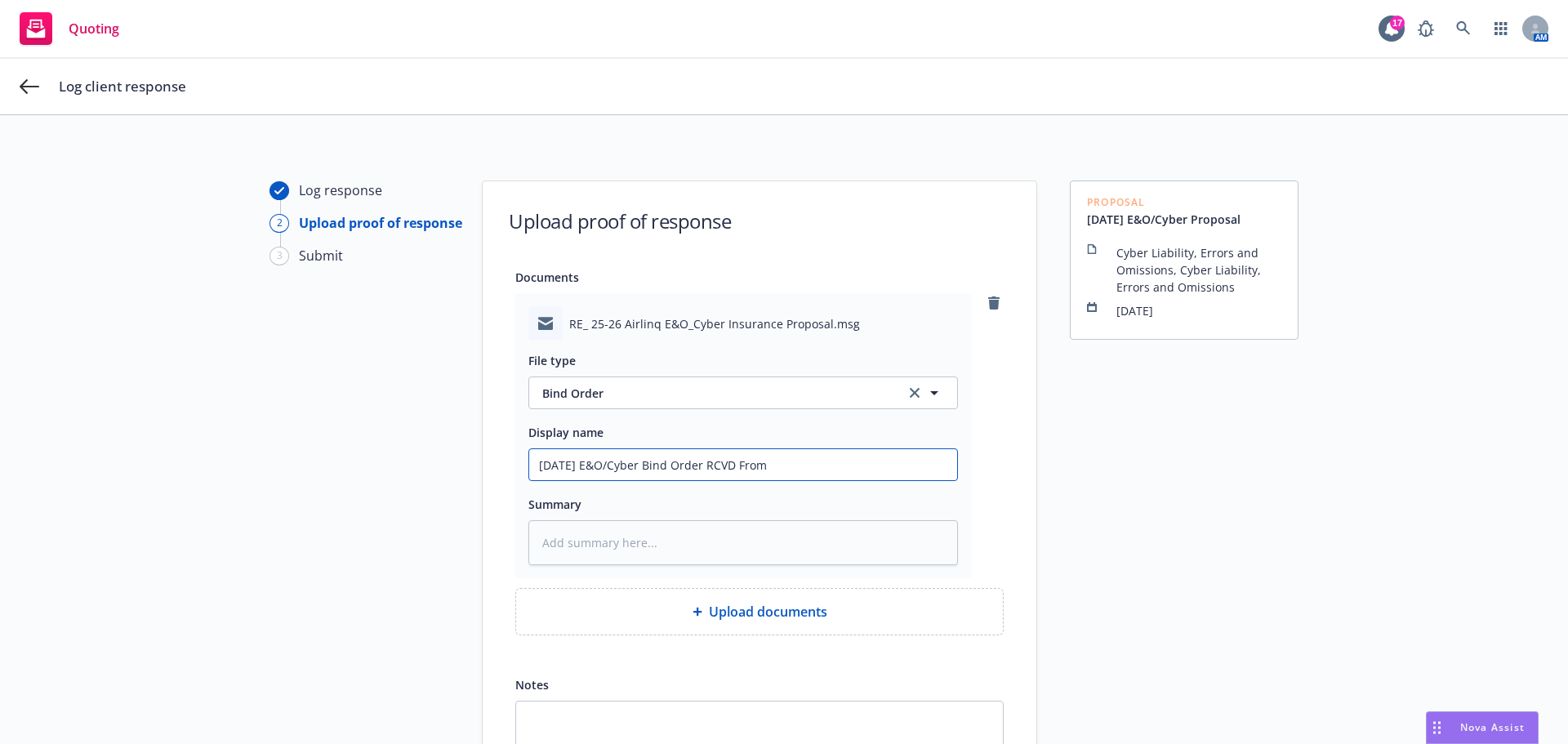
type input "9/8/2025 E&O/Cyber Bind Order RCVD From"
type textarea "x"
type input "9/8/2025 E&O/Cyber Bind Order RCVD From C"
type textarea "x"
type input "9/8/2025 E&O/Cyber Bind Order RCVD From Cl"
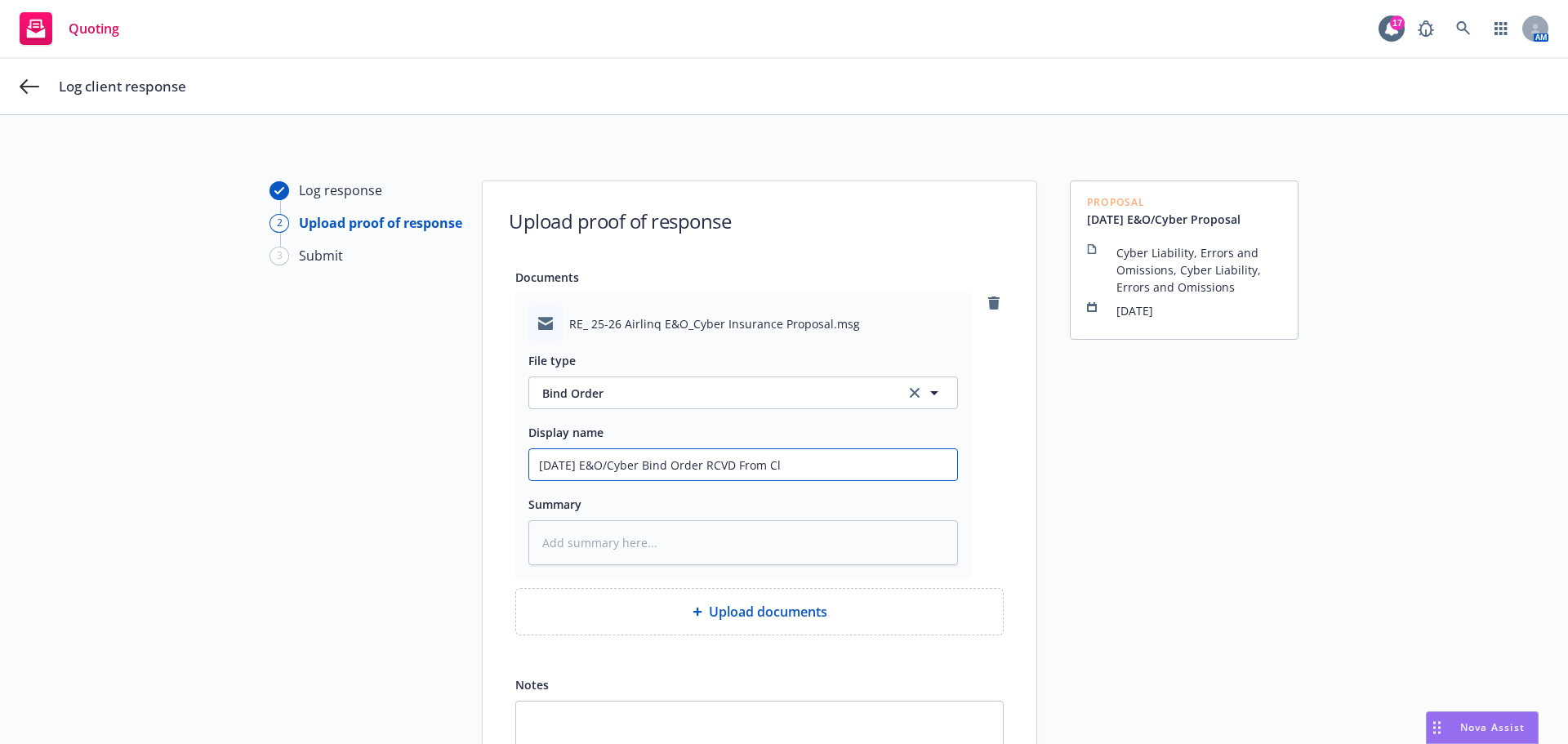
type textarea "x"
type input "9/8/2025 E&O/Cyber Bind Order RCVD From Cli"
type textarea "x"
type input "9/8/2025 E&O/Cyber Bind Order RCVD From Clie"
type textarea "x"
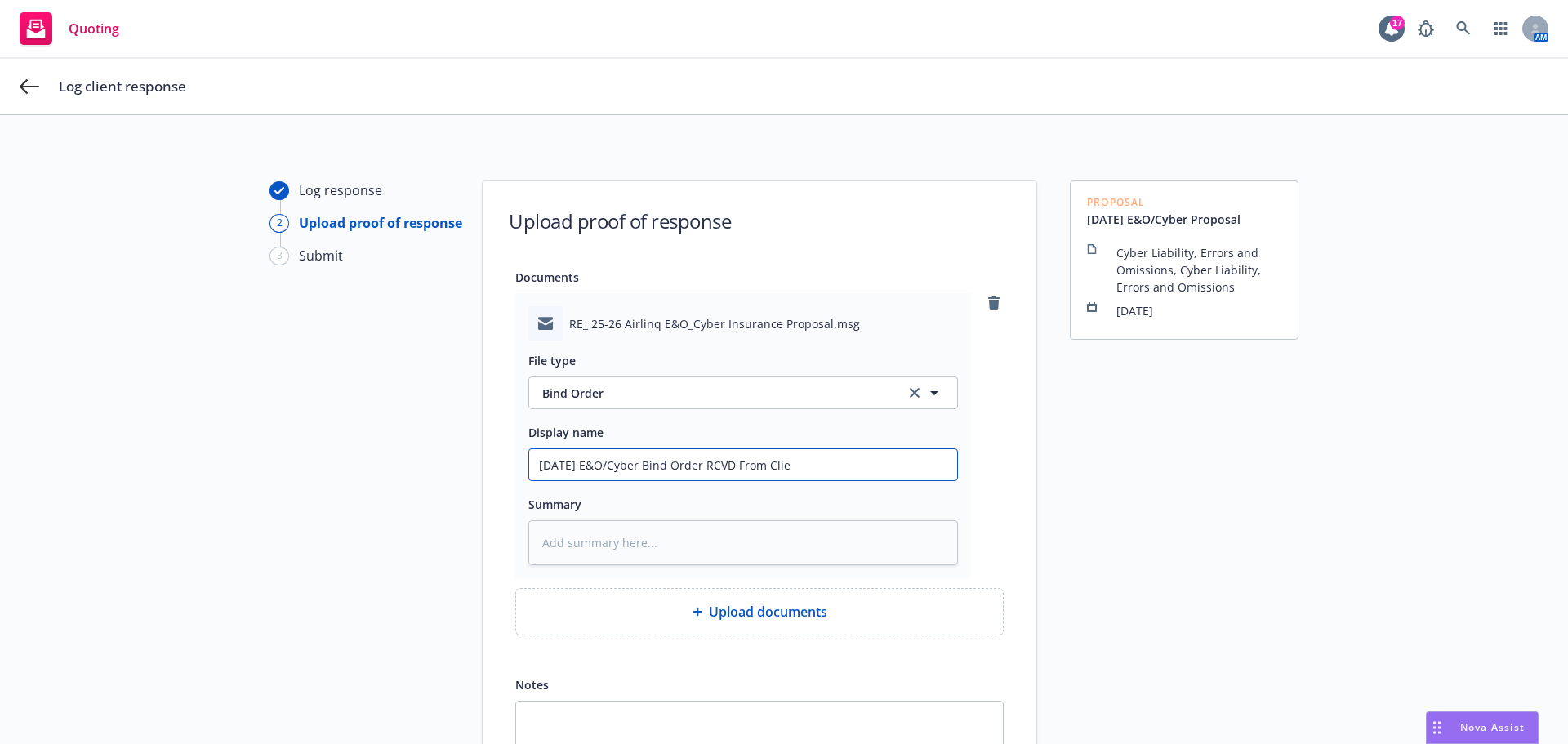
type input "9/8/2025 E&O/Cyber Bind Order RCVD From Clien"
type textarea "x"
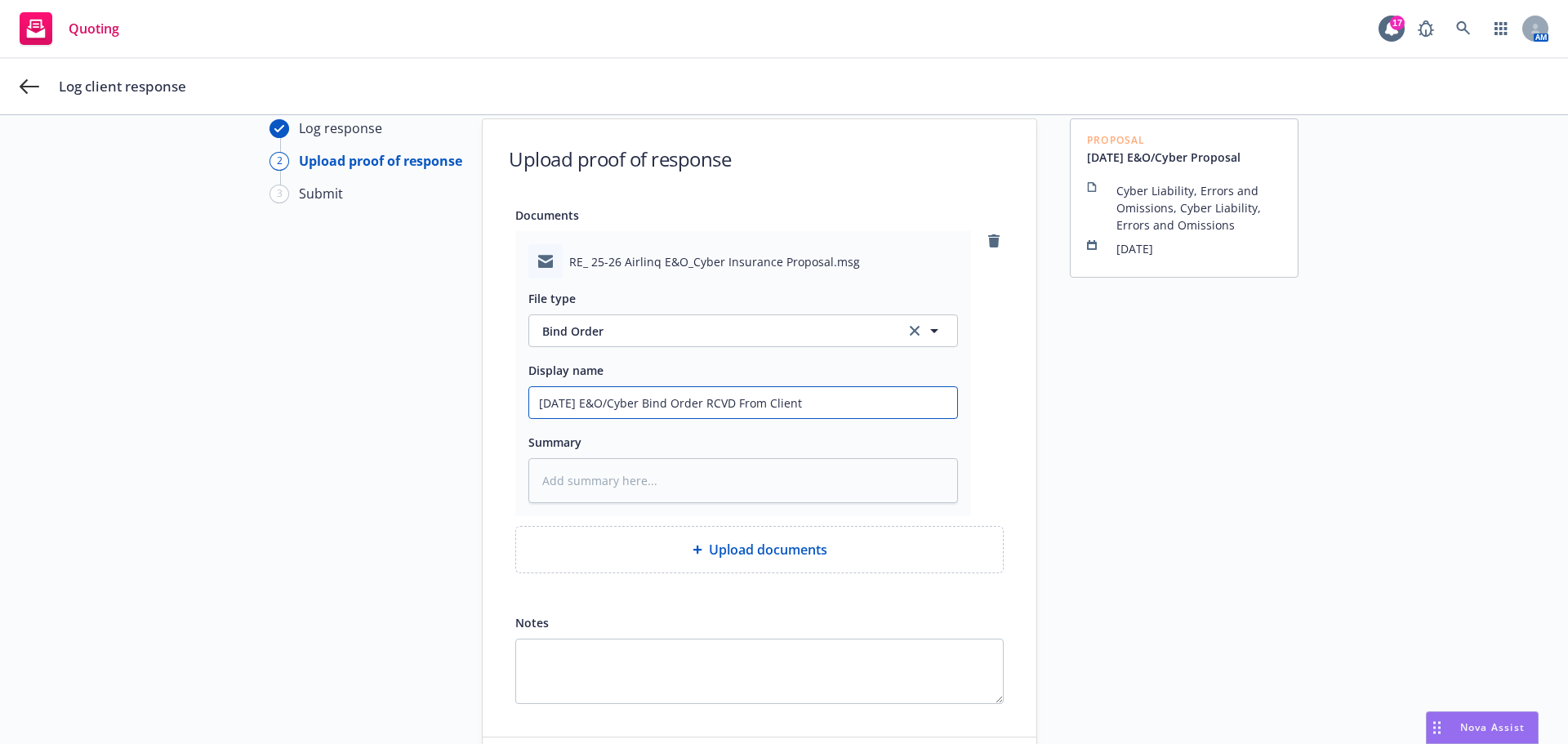
scroll to position [187, 0]
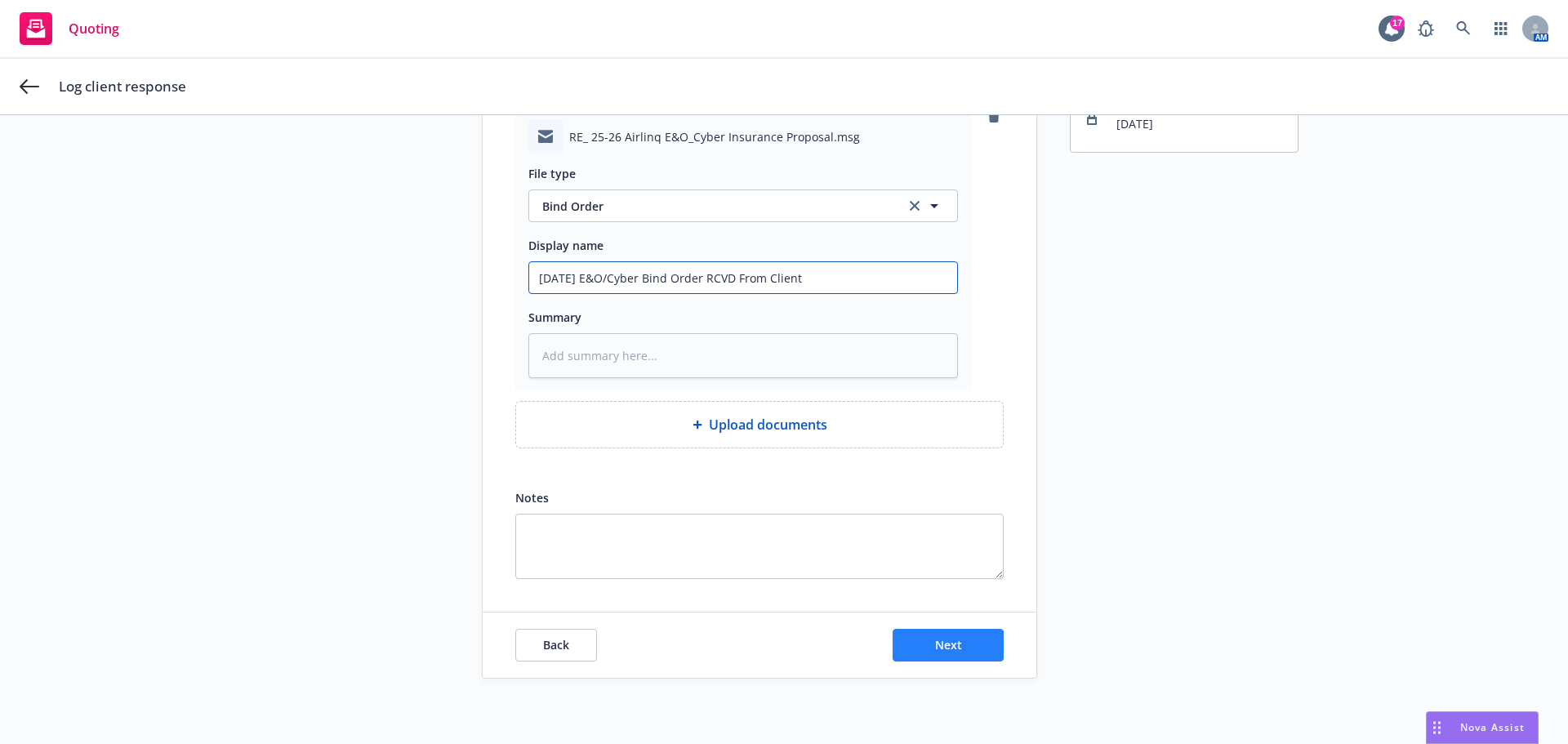
type input "9/8/2025 E&O/Cyber Bind Order RCVD From Client"
click at [943, 641] on span "Next" at bounding box center [948, 644] width 27 height 15
type textarea "x"
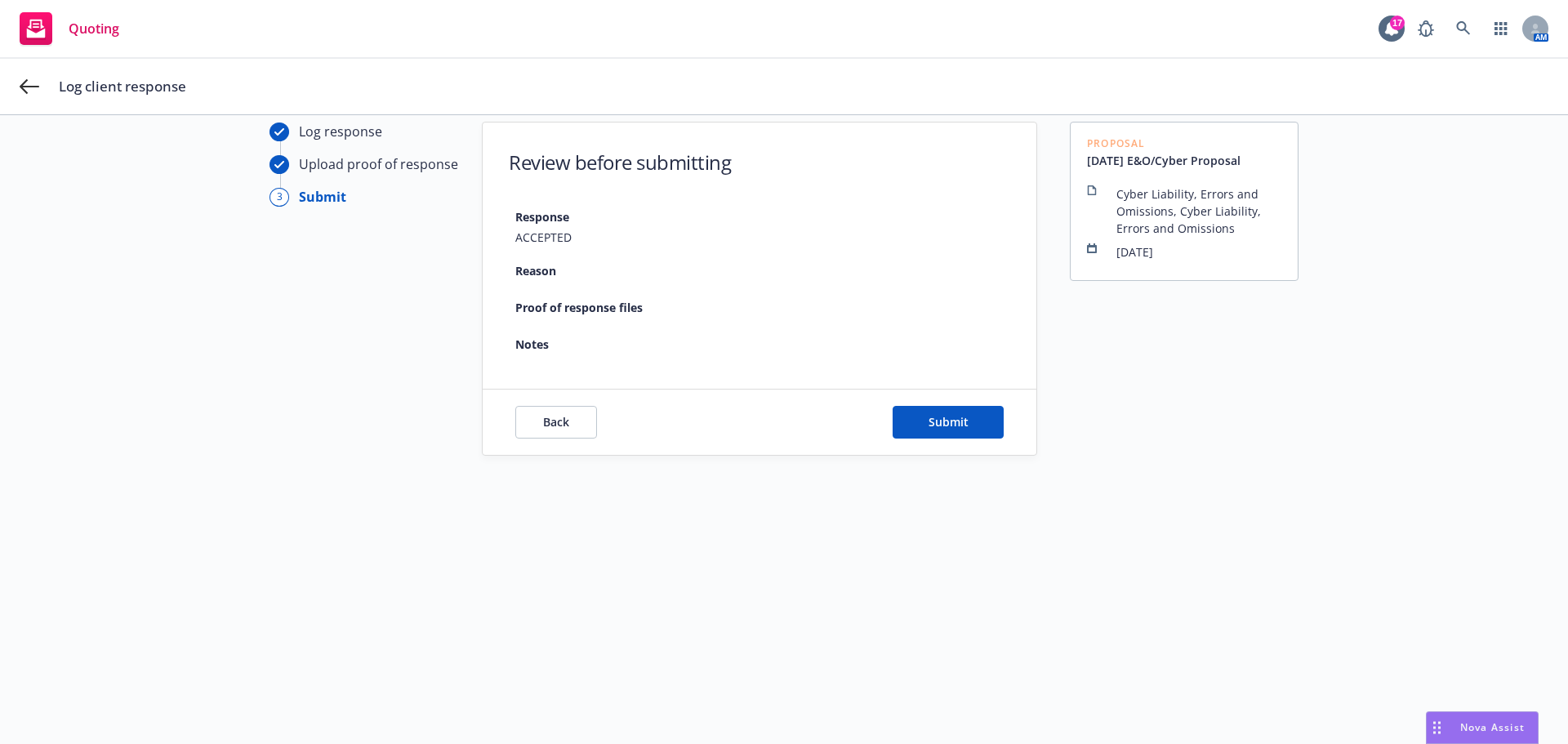
scroll to position [59, 0]
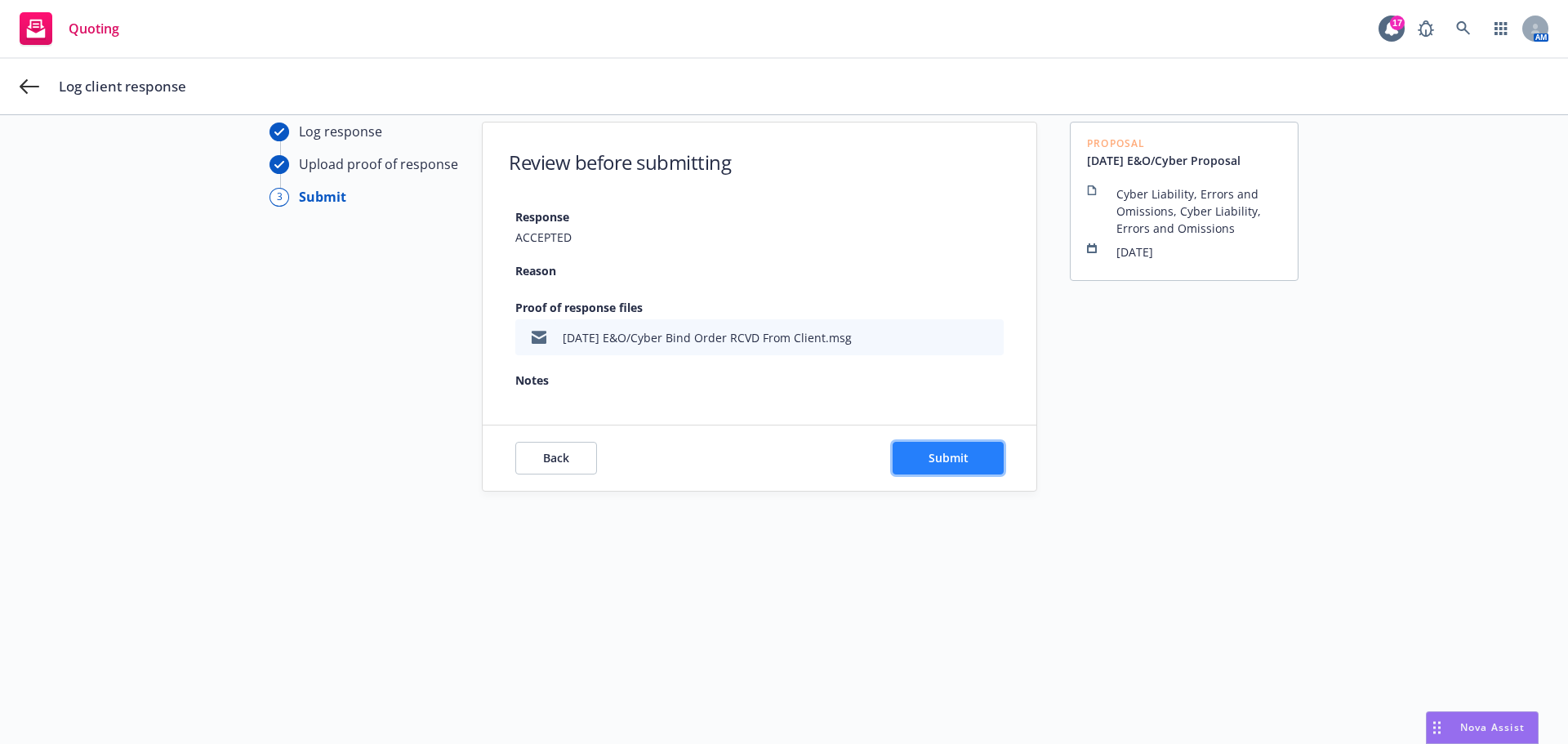
click at [949, 456] on span "Submit" at bounding box center [948, 457] width 40 height 15
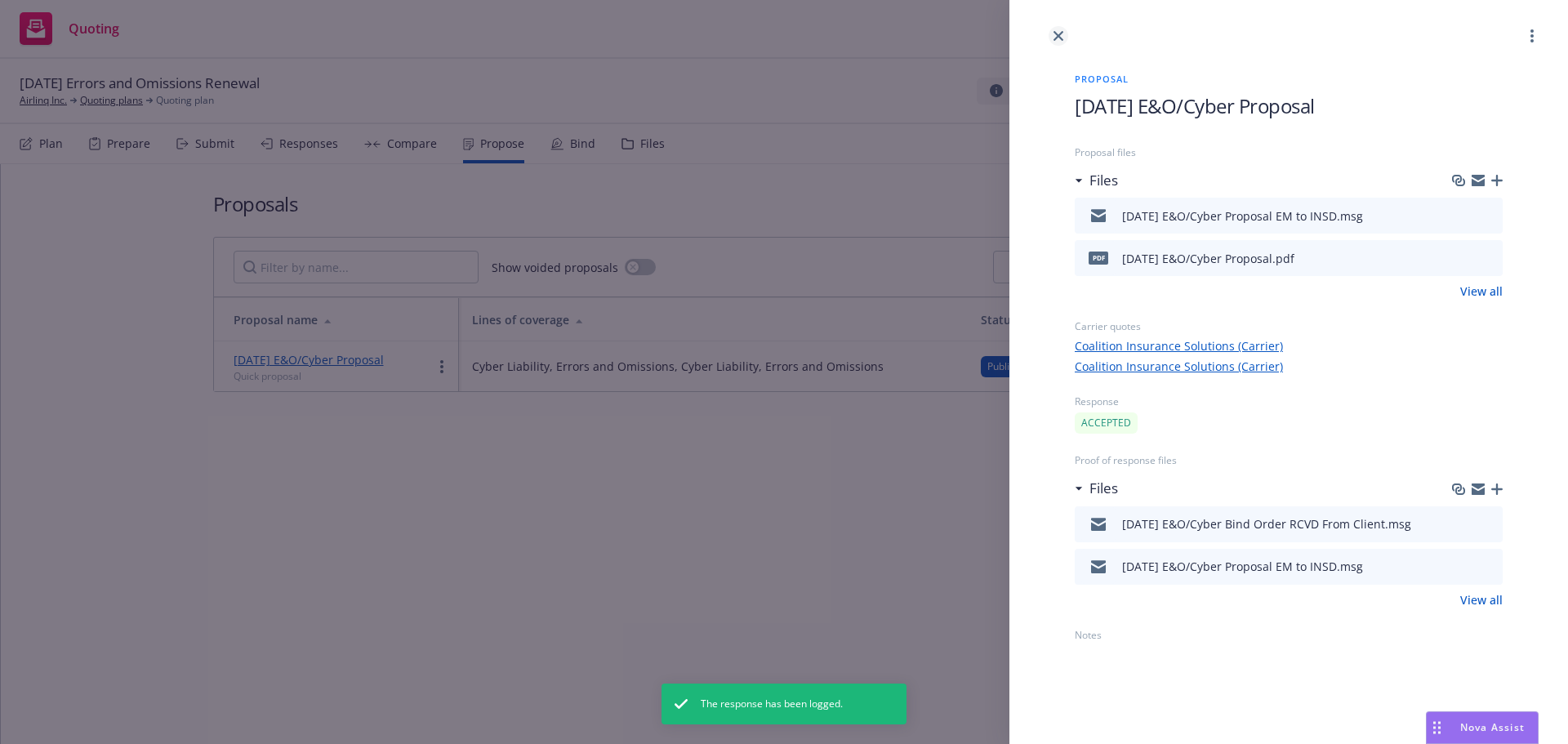
click at [1059, 36] on icon "close" at bounding box center [1058, 35] width 10 height 10
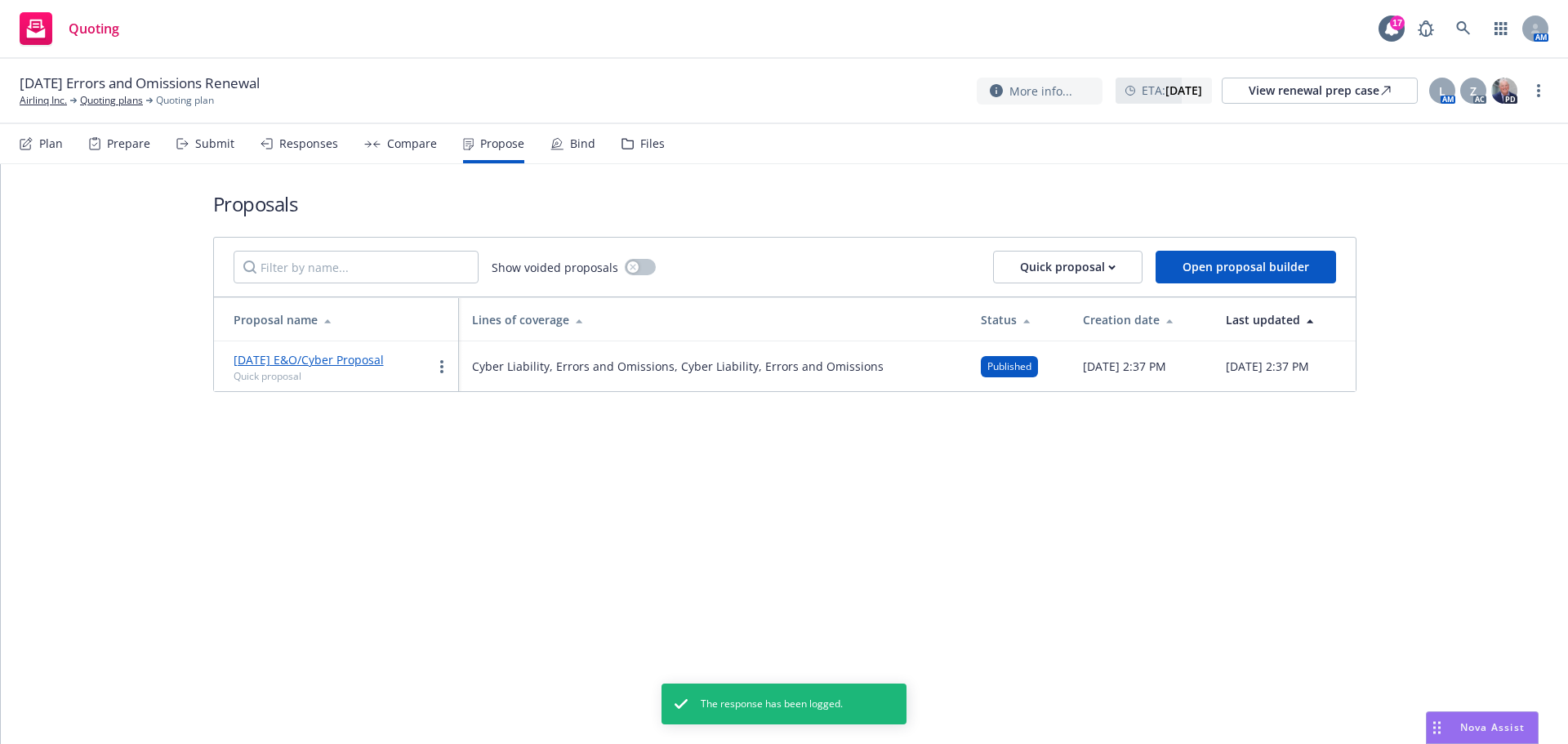
drag, startPoint x: 573, startPoint y: 145, endPoint x: 585, endPoint y: 153, distance: 14.4
click at [573, 146] on div "Bind" at bounding box center [583, 144] width 25 height 13
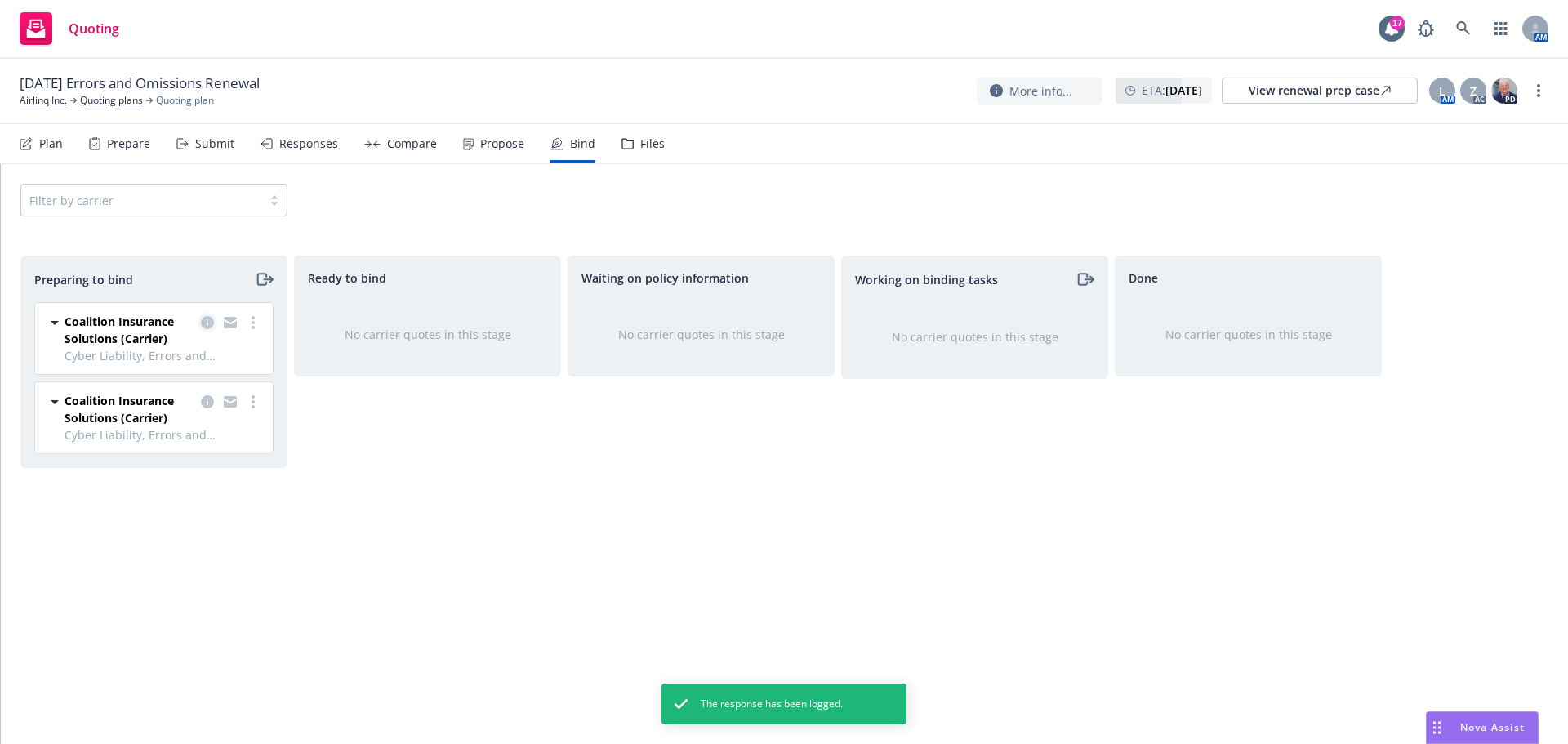
click at [201, 320] on icon "copy logging email" at bounding box center [207, 322] width 13 height 13
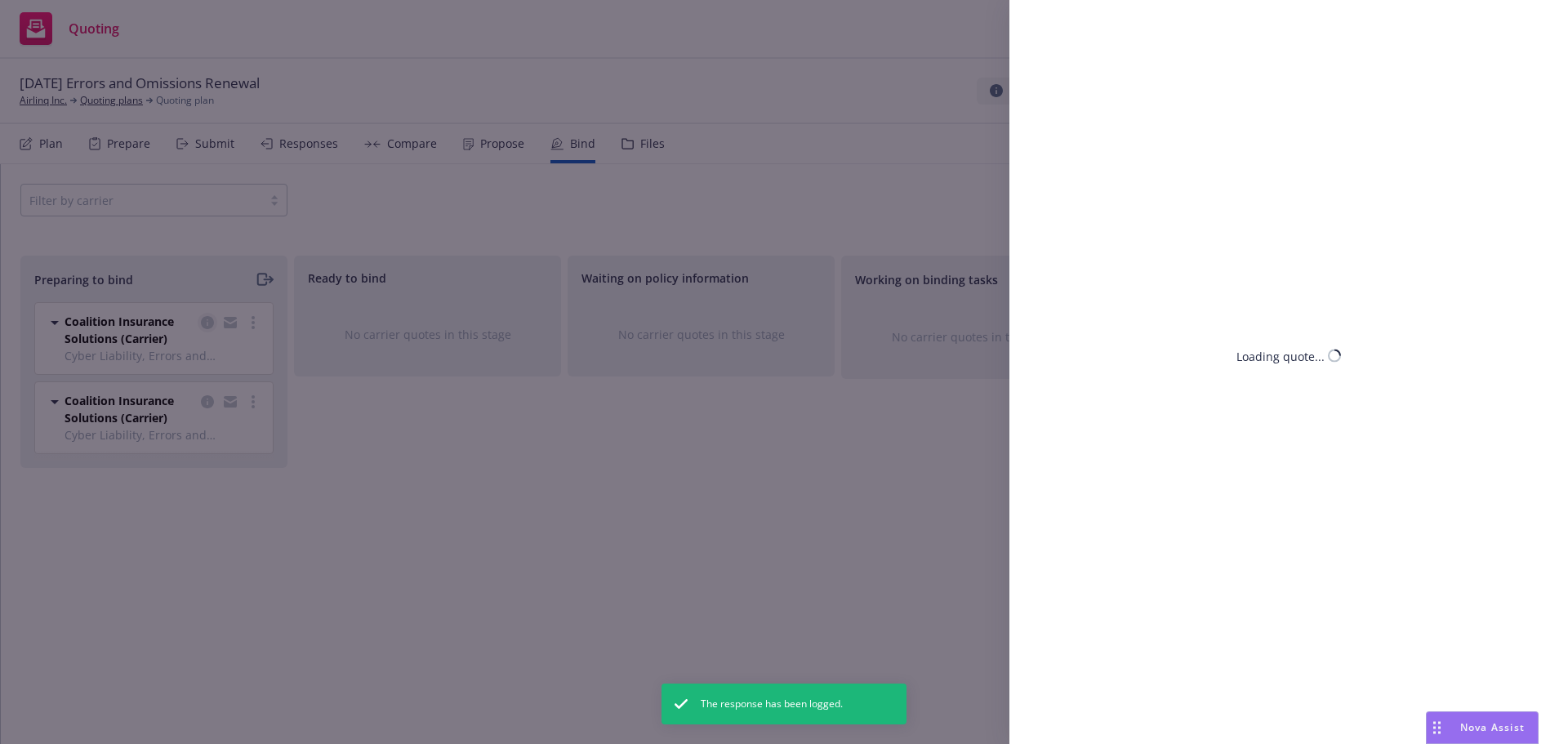
select select "CA"
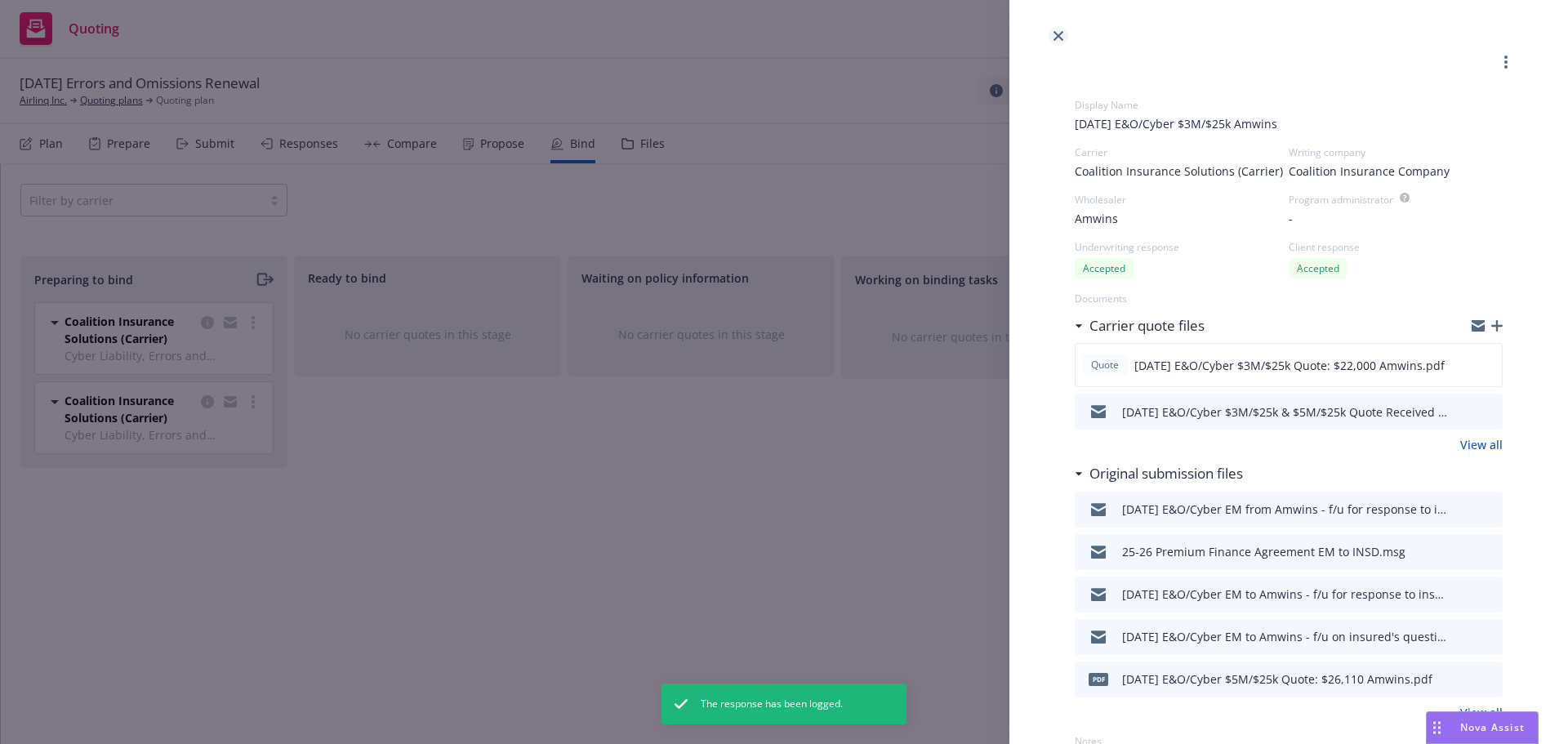
click at [1061, 36] on icon "close" at bounding box center [1058, 35] width 10 height 10
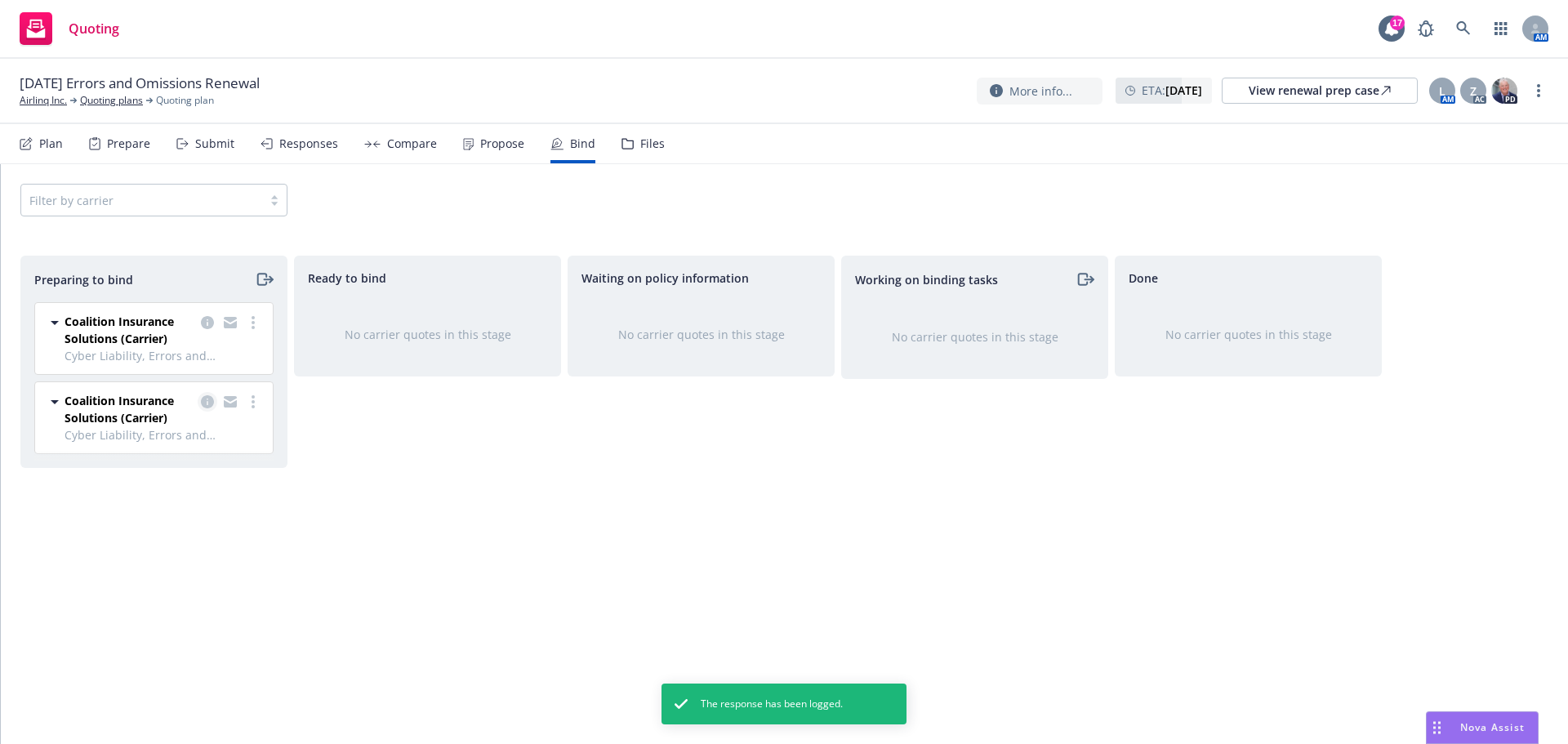
click at [206, 401] on icon "copy logging email" at bounding box center [207, 402] width 13 height 13
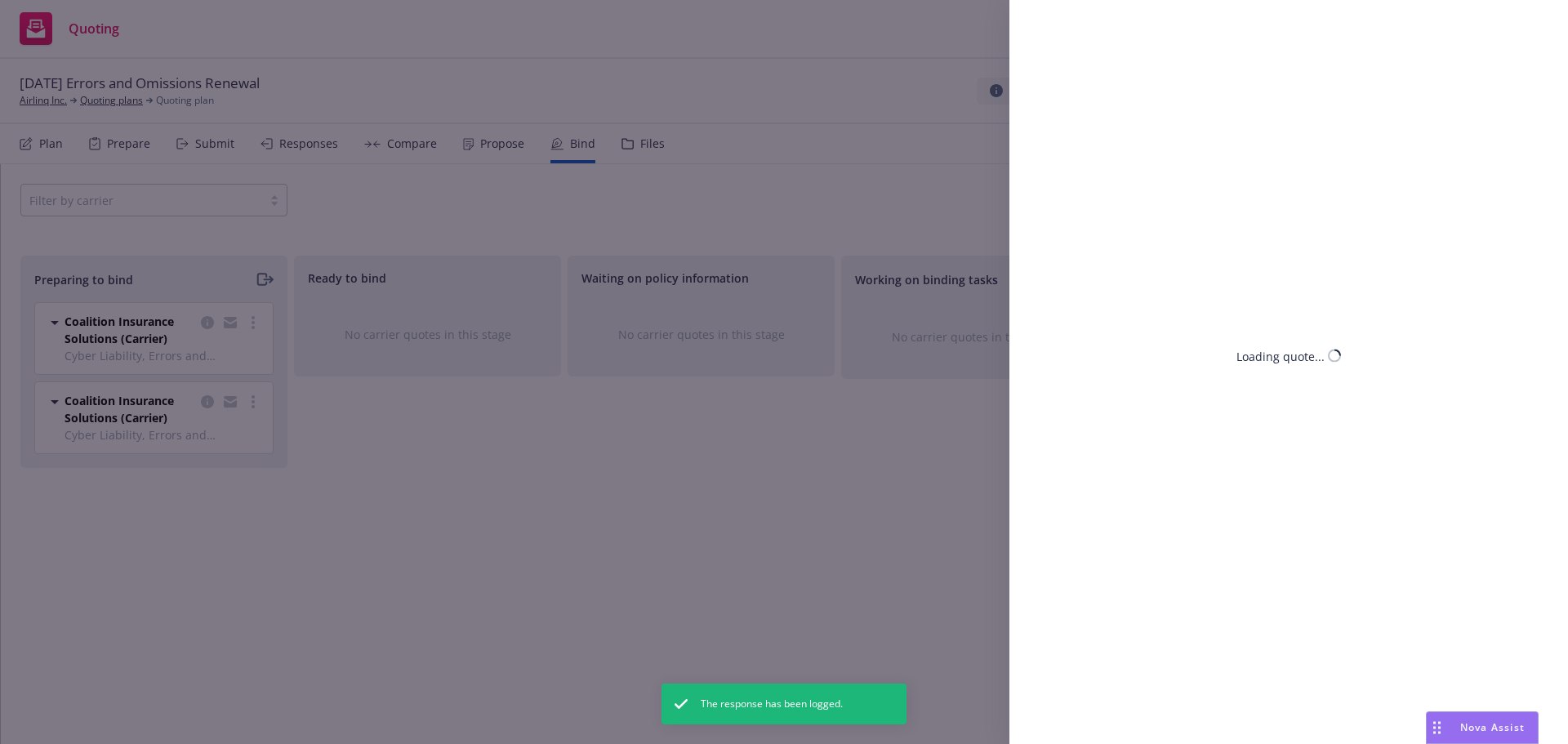
select select "CA"
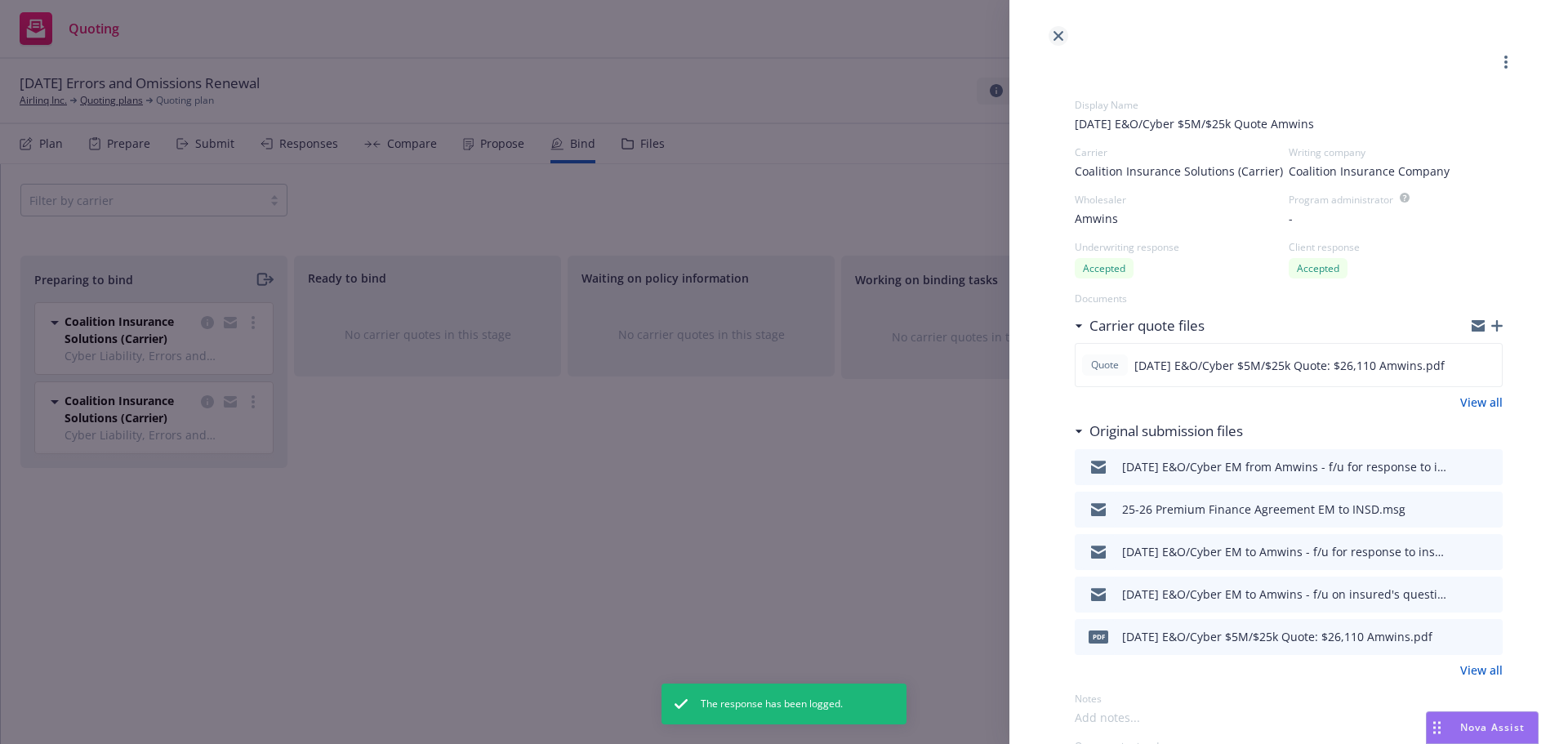
click at [1055, 38] on icon "close" at bounding box center [1058, 35] width 10 height 10
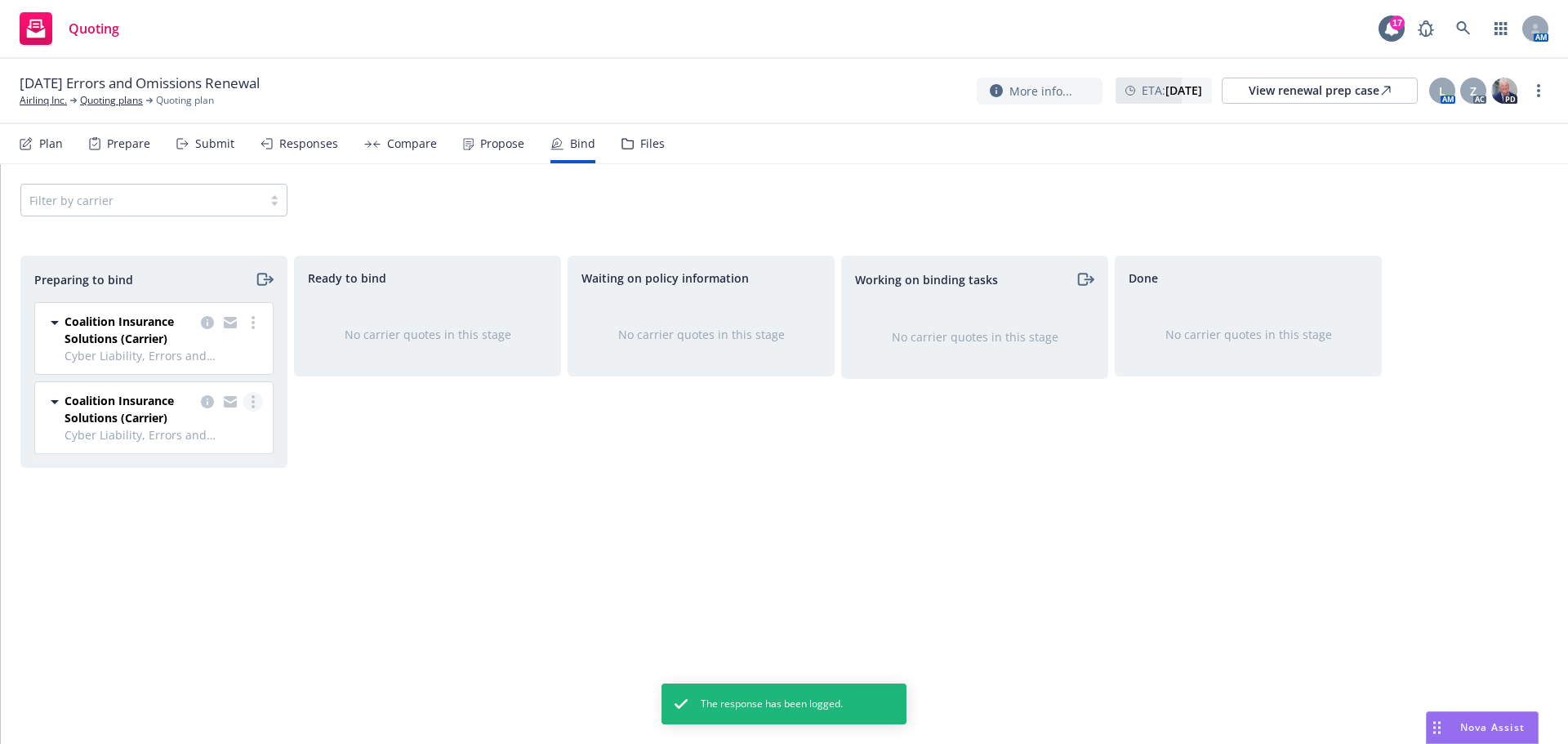
click at [252, 405] on icon "more" at bounding box center [253, 402] width 4 height 13
click at [192, 472] on span "Log bind order" at bounding box center [162, 467] width 120 height 15
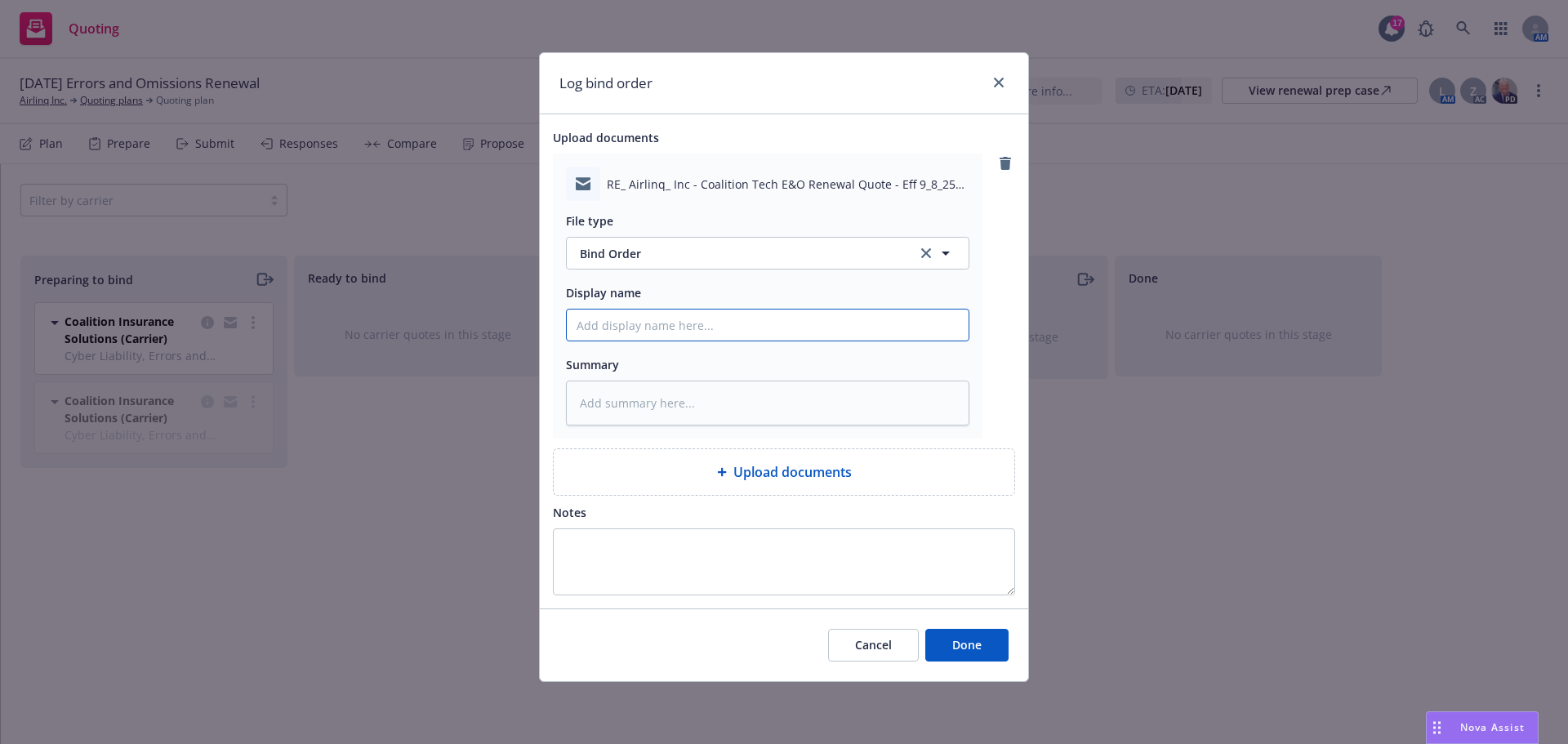
click at [595, 329] on input "Display name" at bounding box center [767, 325] width 402 height 31
type textarea "x"
type input "9"
type textarea "x"
type input "9/"
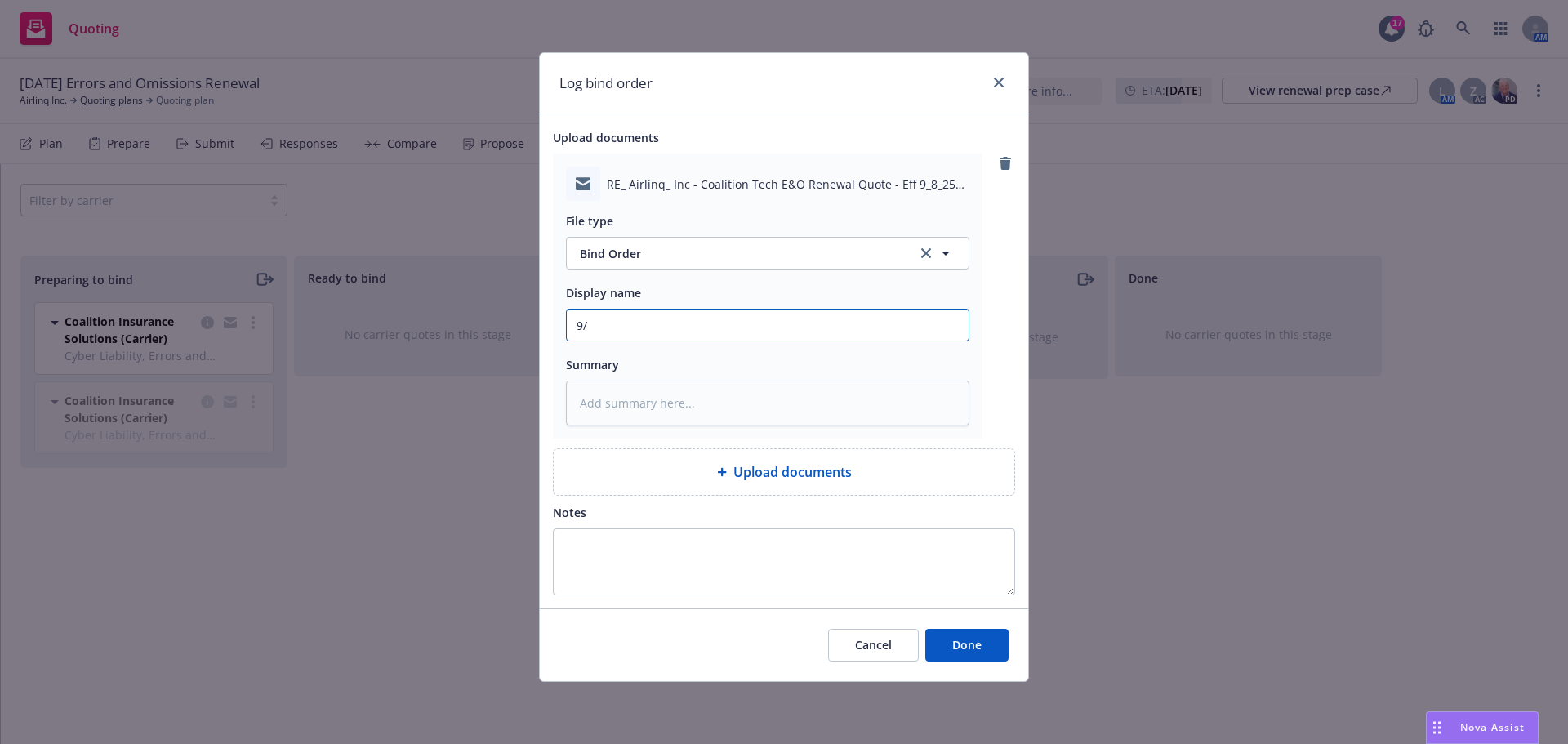
type textarea "x"
type input "9/8"
type textarea "x"
type input "9/8/"
type textarea "x"
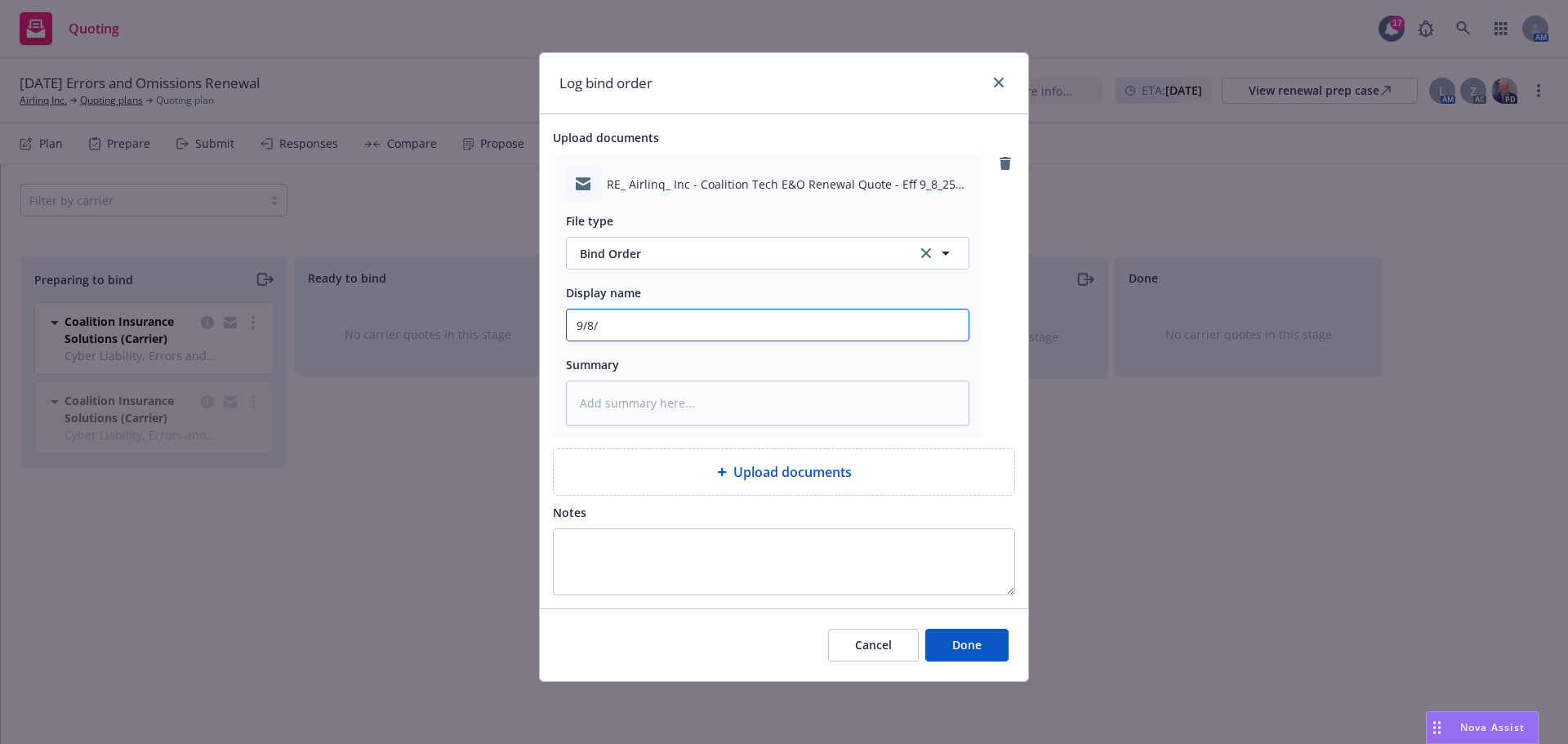
type input "9/8/2"
type textarea "x"
type input "9/8/20"
type textarea "x"
type input "9/8/202"
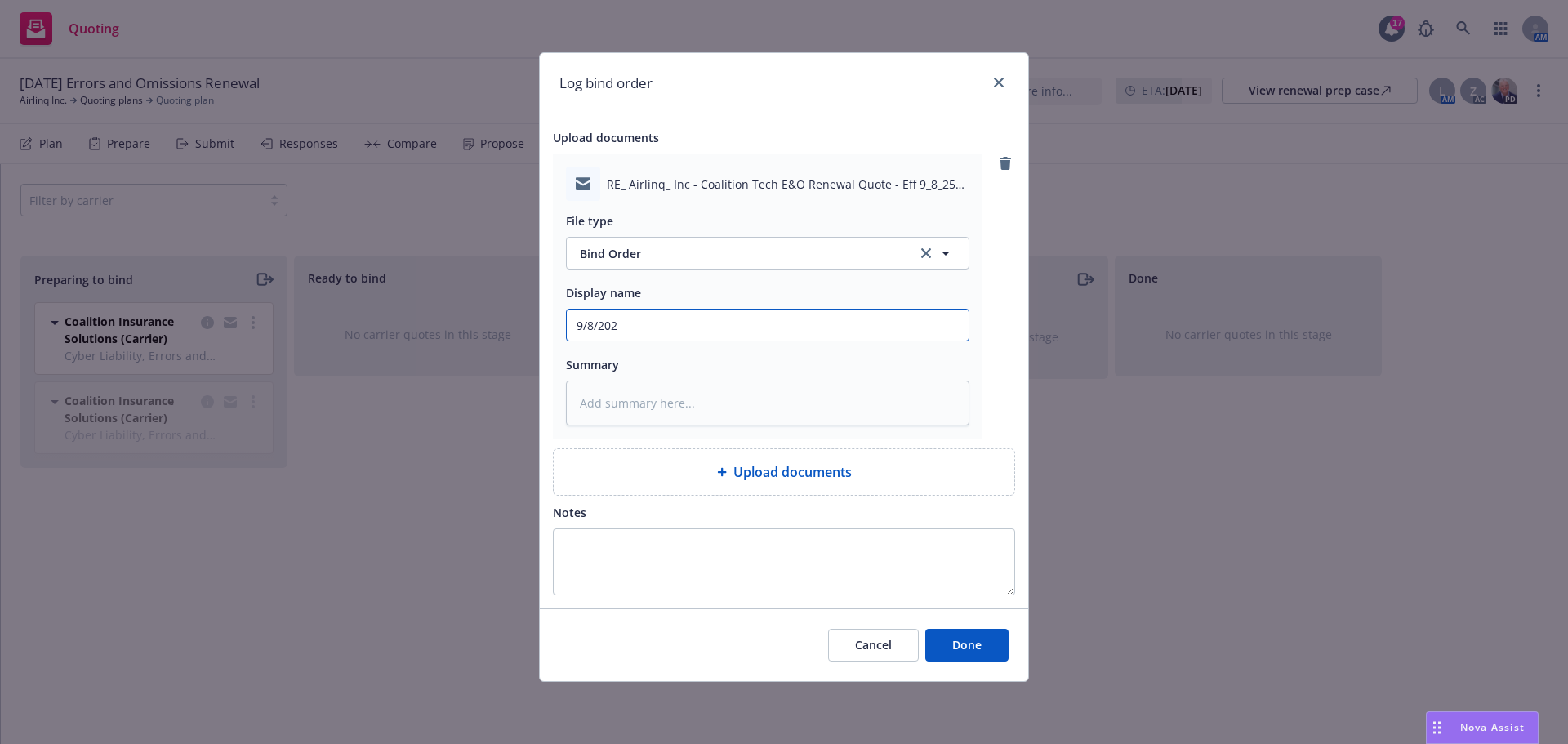
type textarea "x"
type input "9/8/2025"
type textarea "x"
type input "9/8/2025"
type textarea "x"
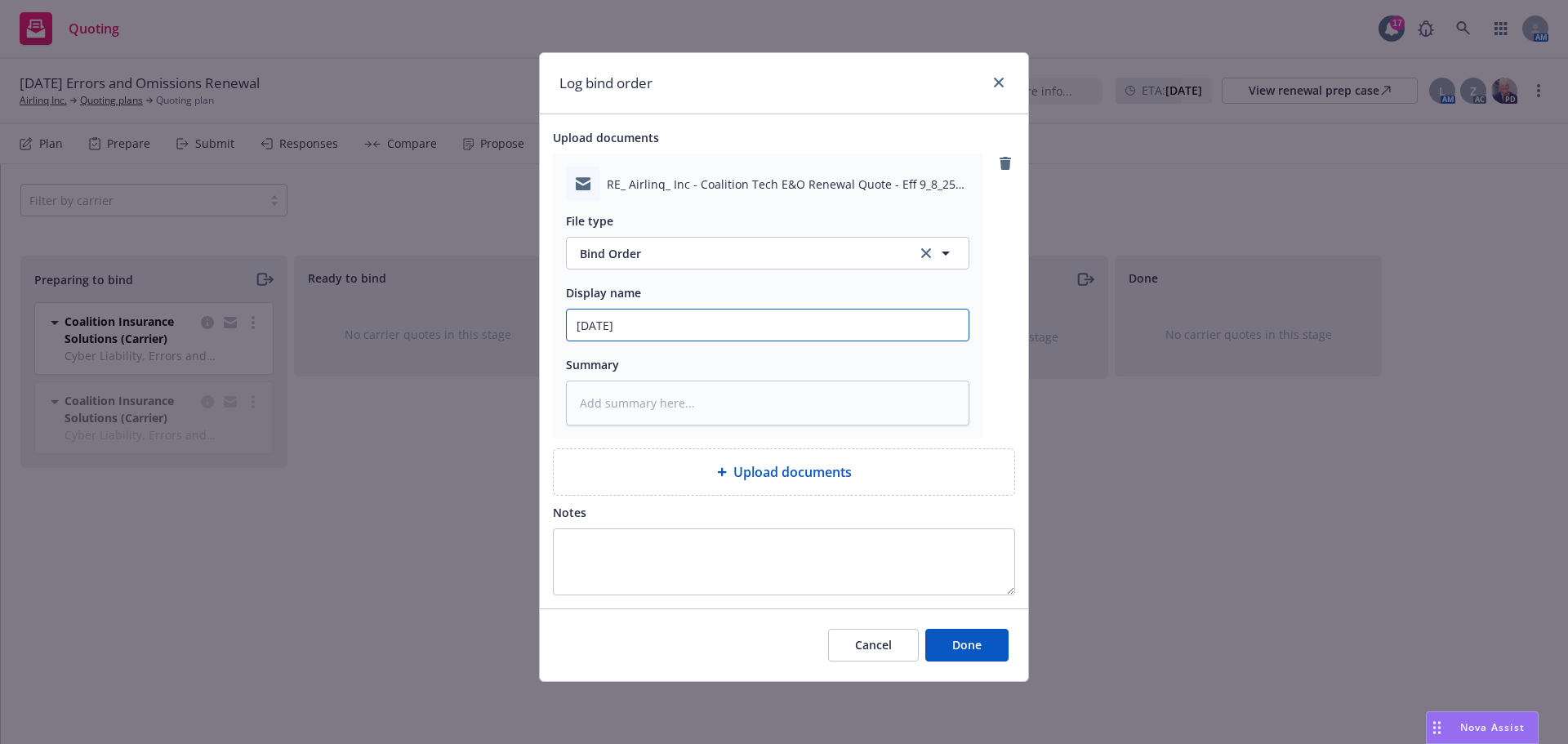
type input "9/8/2025 E"
type textarea "x"
type input "9/8/2025 E&"
type textarea "x"
type input "9/8/2025 E&O"
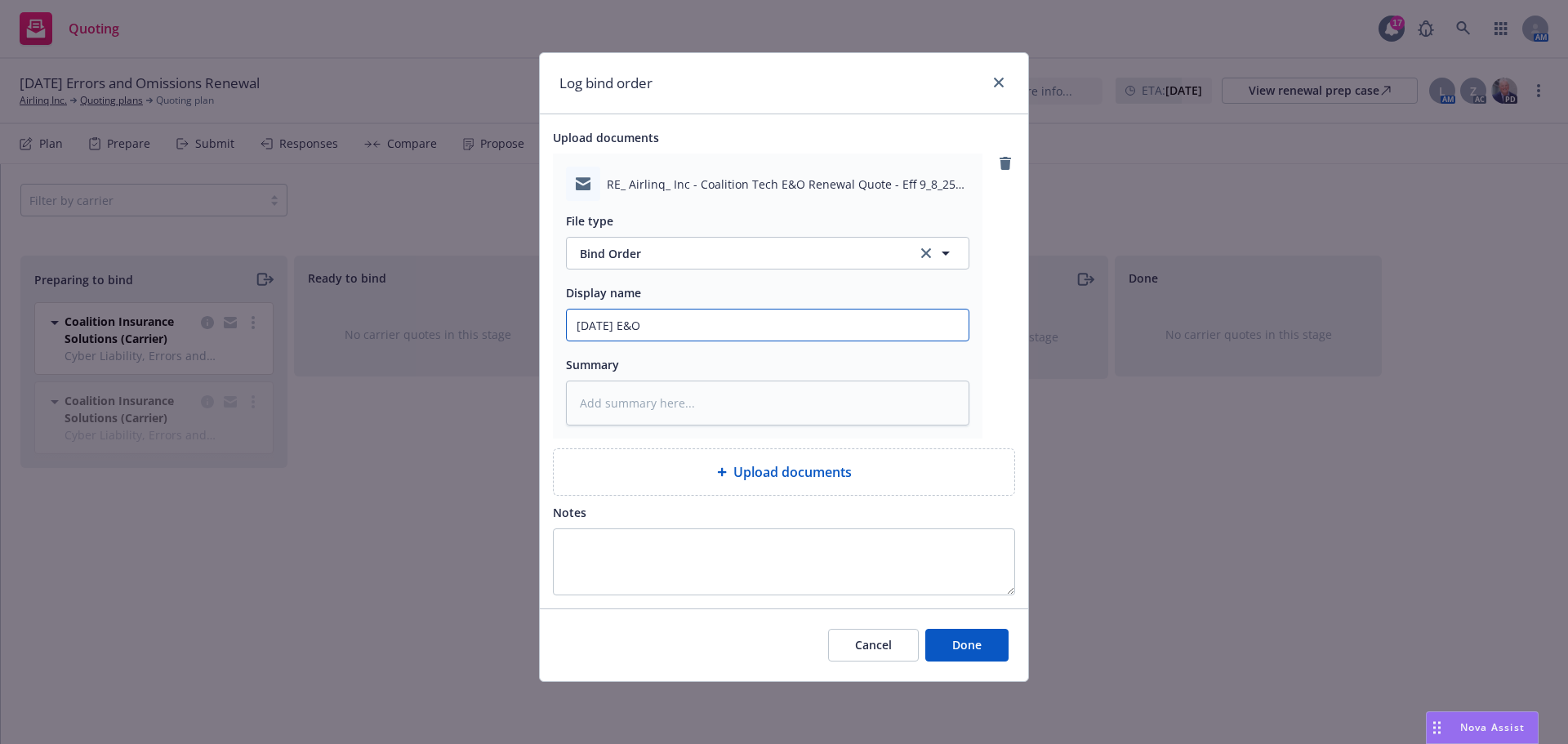
type textarea "x"
type input "9/8/2025 E&O/"
type textarea "x"
type input "9/8/2025 E&O/C"
type textarea "x"
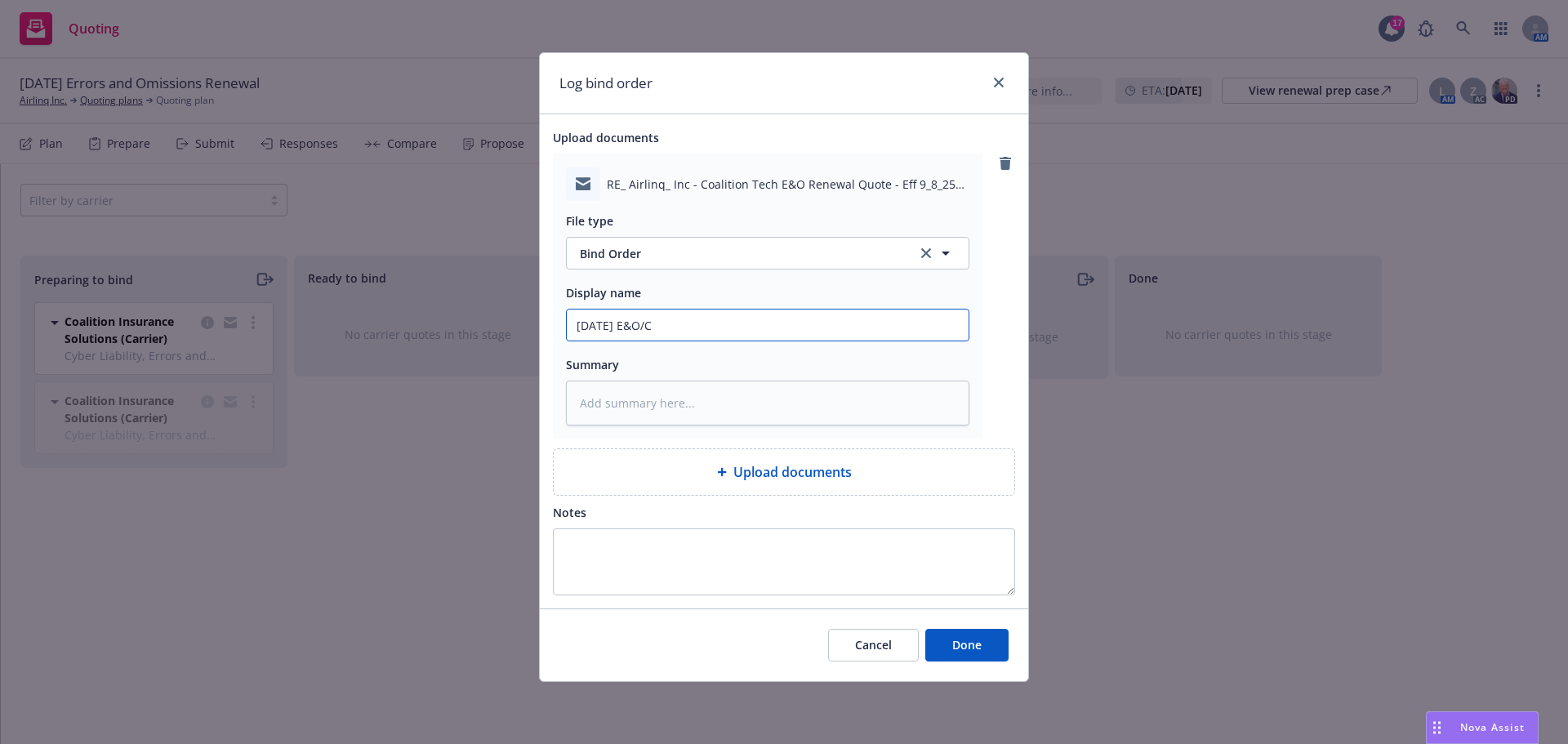
type input "9/8/2025 E&O/Cy"
type textarea "x"
type input "9/8/2025 E&O/Cyb"
type textarea "x"
type input "9/8/2025 E&O/Cybe"
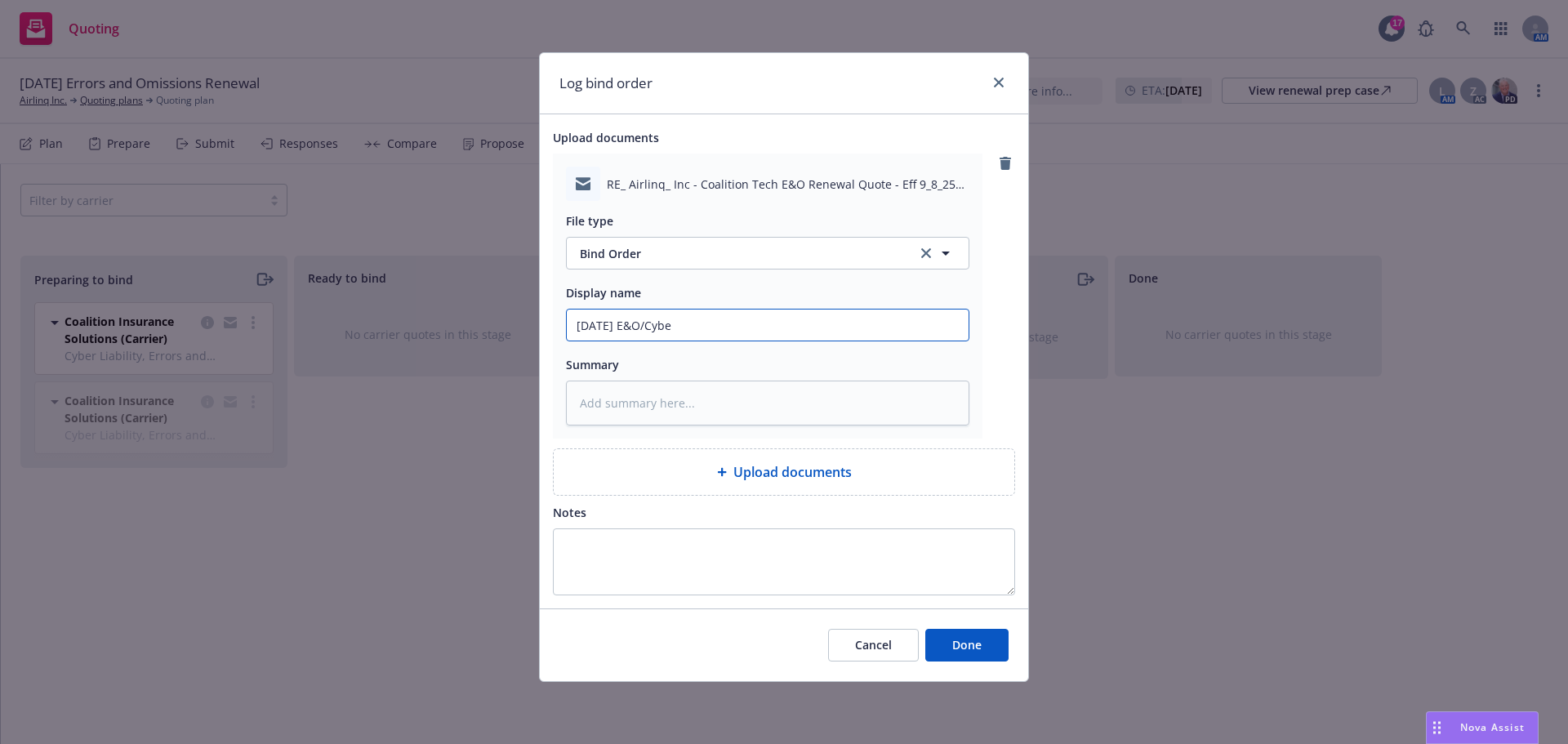
type textarea "x"
type input "9/8/2025 E&O/Cyber"
type textarea "x"
type input "9/8/2025 E&O/Cyber"
type textarea "x"
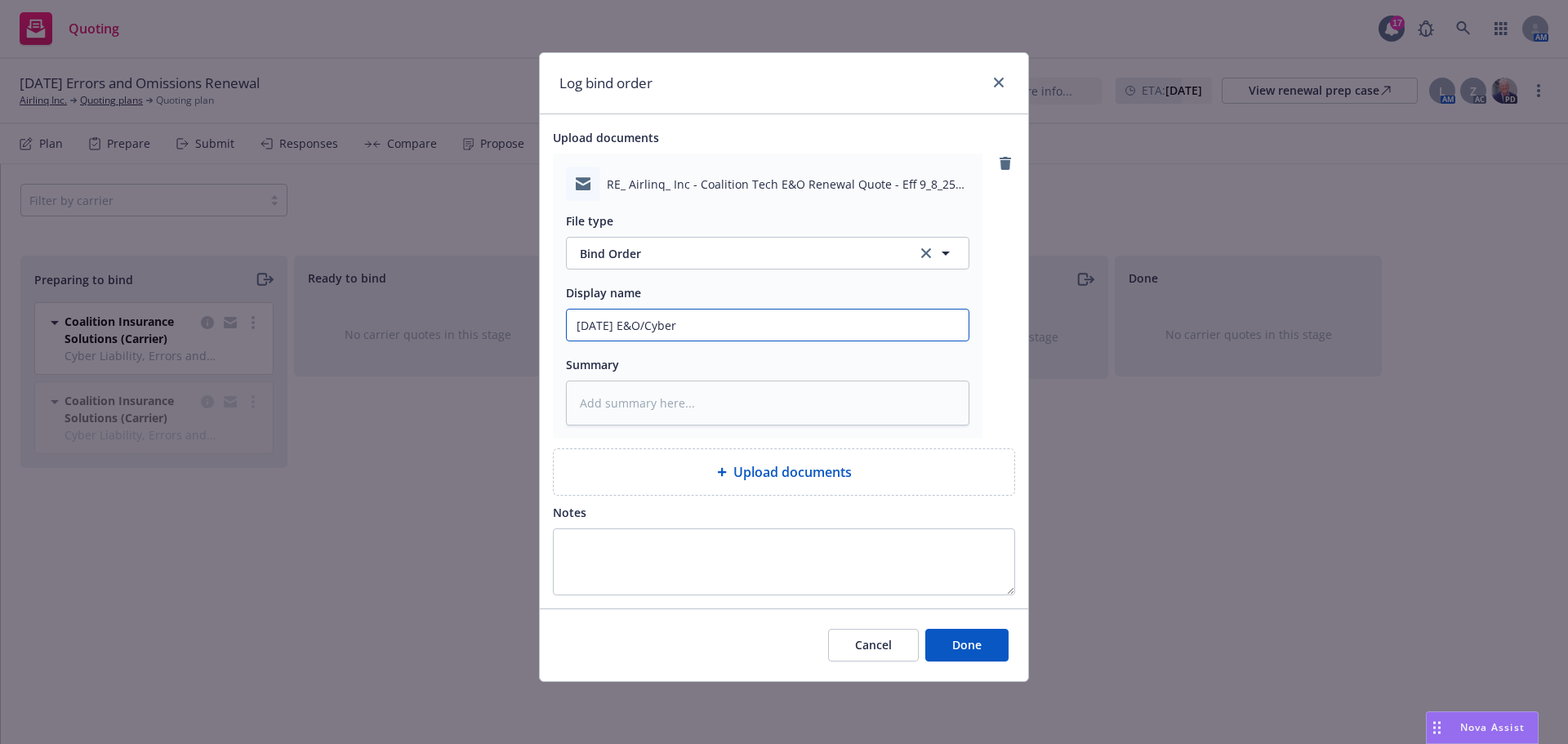
type input "9/8/2025 E&O/Cyber B"
type textarea "x"
type input "9/8/2025 E&O/Cyber Bi"
type textarea "x"
type input "9/8/2025 E&O/Cyber Bin"
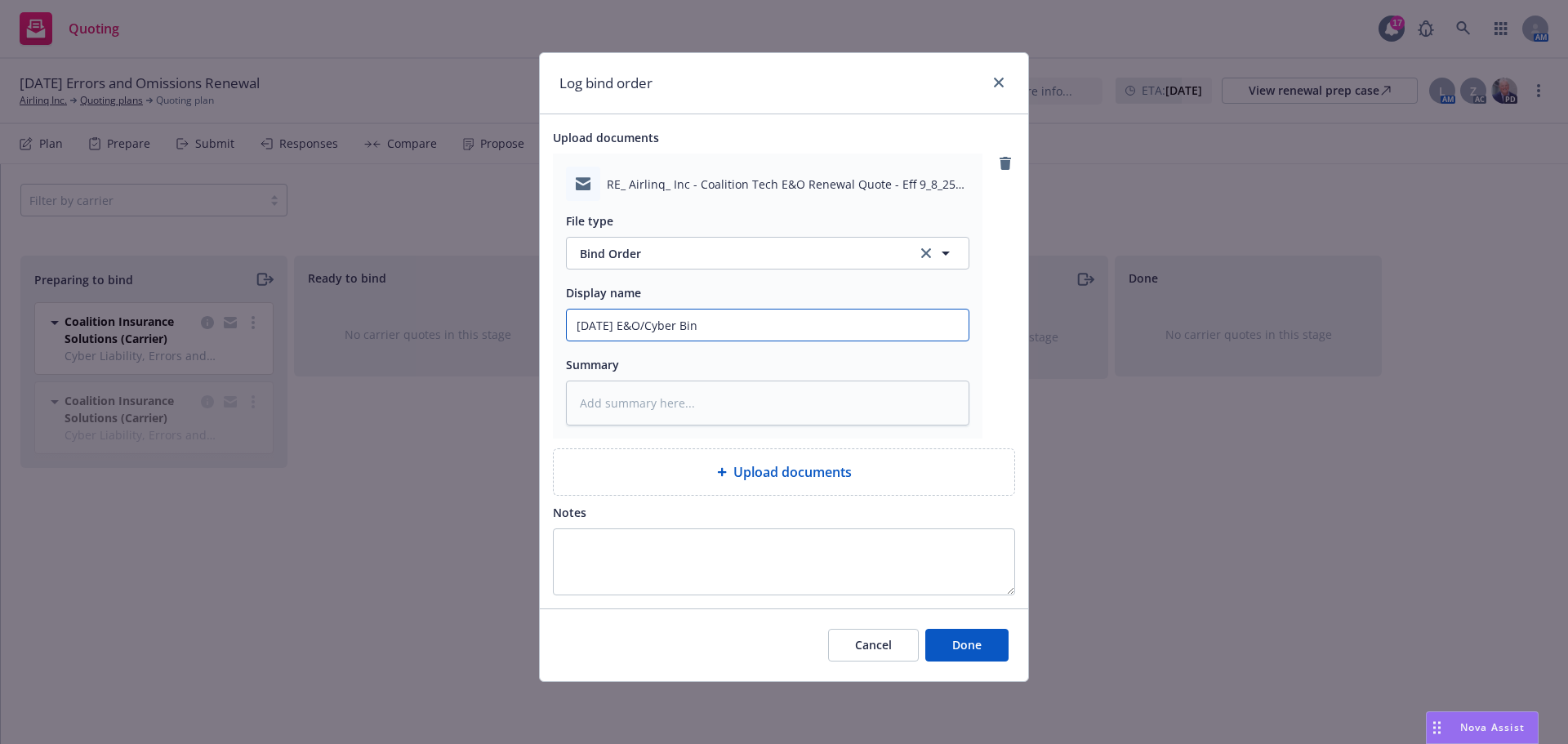
type textarea "x"
type input "9/8/2025 E&O/Cyber Bind"
type textarea "x"
type input "9/8/2025 E&O/Cyber Bind"
type textarea "x"
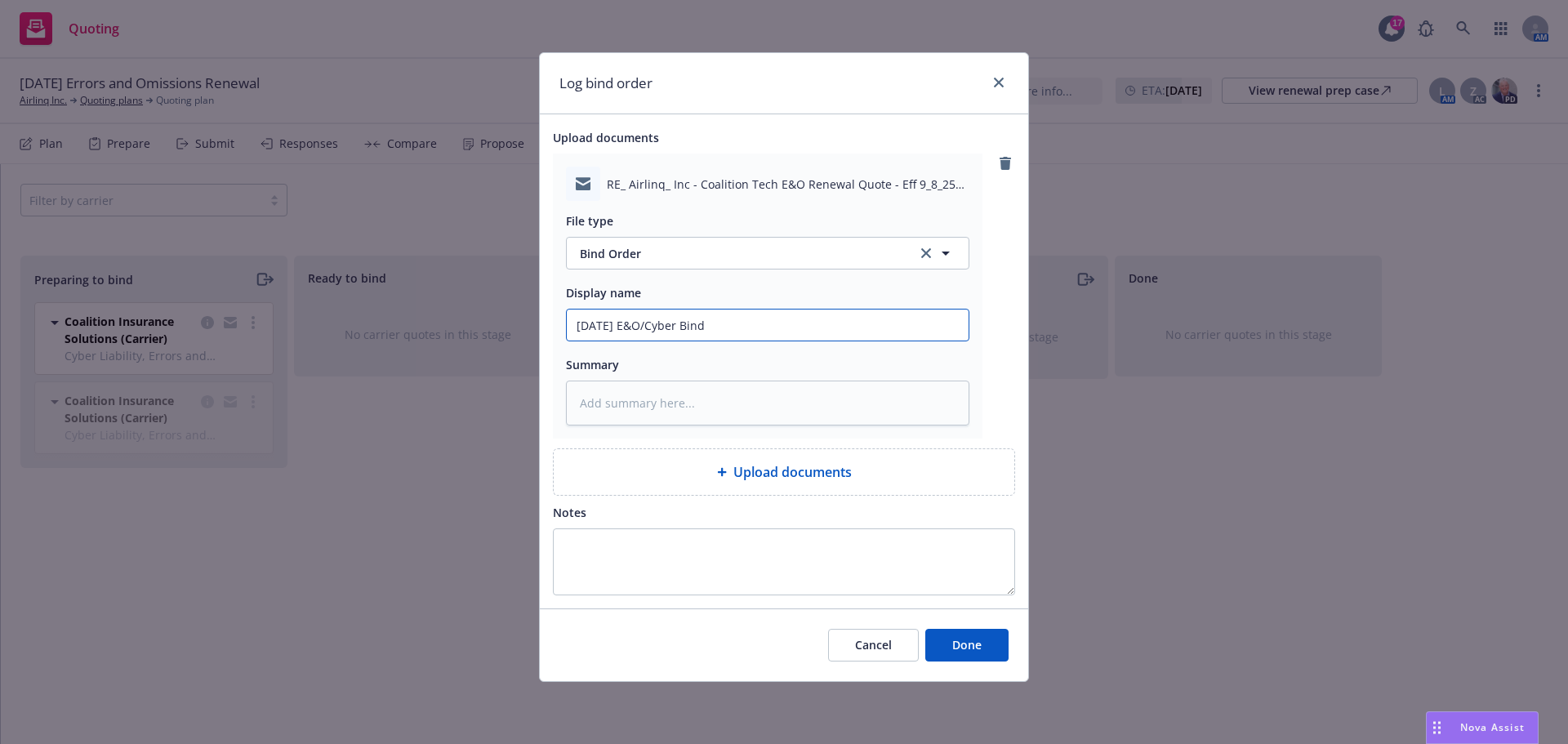
type input "9/8/2025 E&O/Cyber Bind O"
type textarea "x"
type input "9/8/2025 E&O/Cyber Bind Or"
type textarea "x"
type input "9/8/2025 E&O/Cyber Bind Ord"
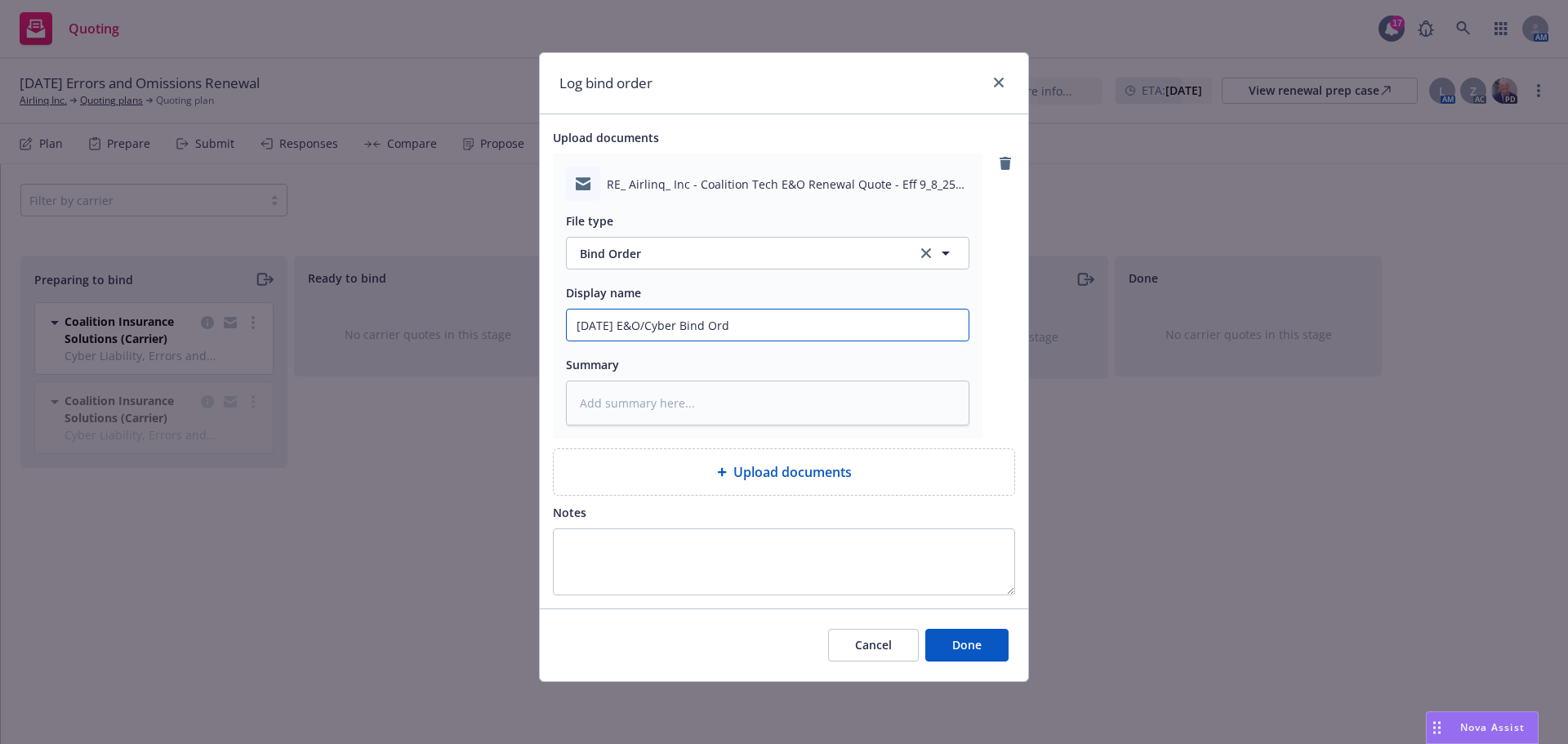
type textarea "x"
type input "9/8/2025 E&O/Cyber Bind Order"
type textarea "x"
type input "9/8/2025 E&O/Cyber Bind Order"
type textarea "x"
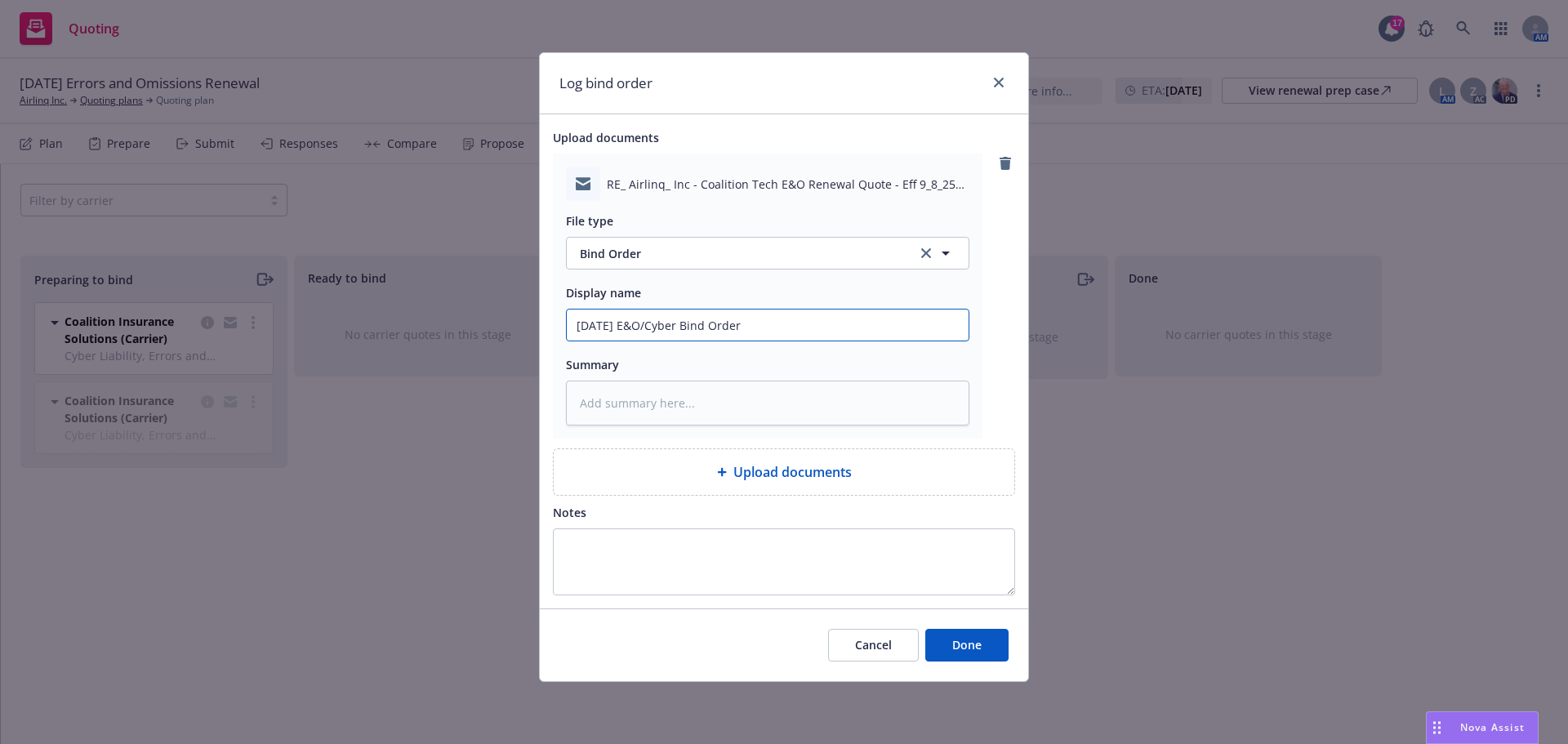
type input "9/8/2025 E&O/Cyber Bind Order t"
type textarea "x"
type input "9/8/2025 E&O/Cyber Bind Order to"
type textarea "x"
type input "9/8/2025 E&O/Cyber Bind Order to"
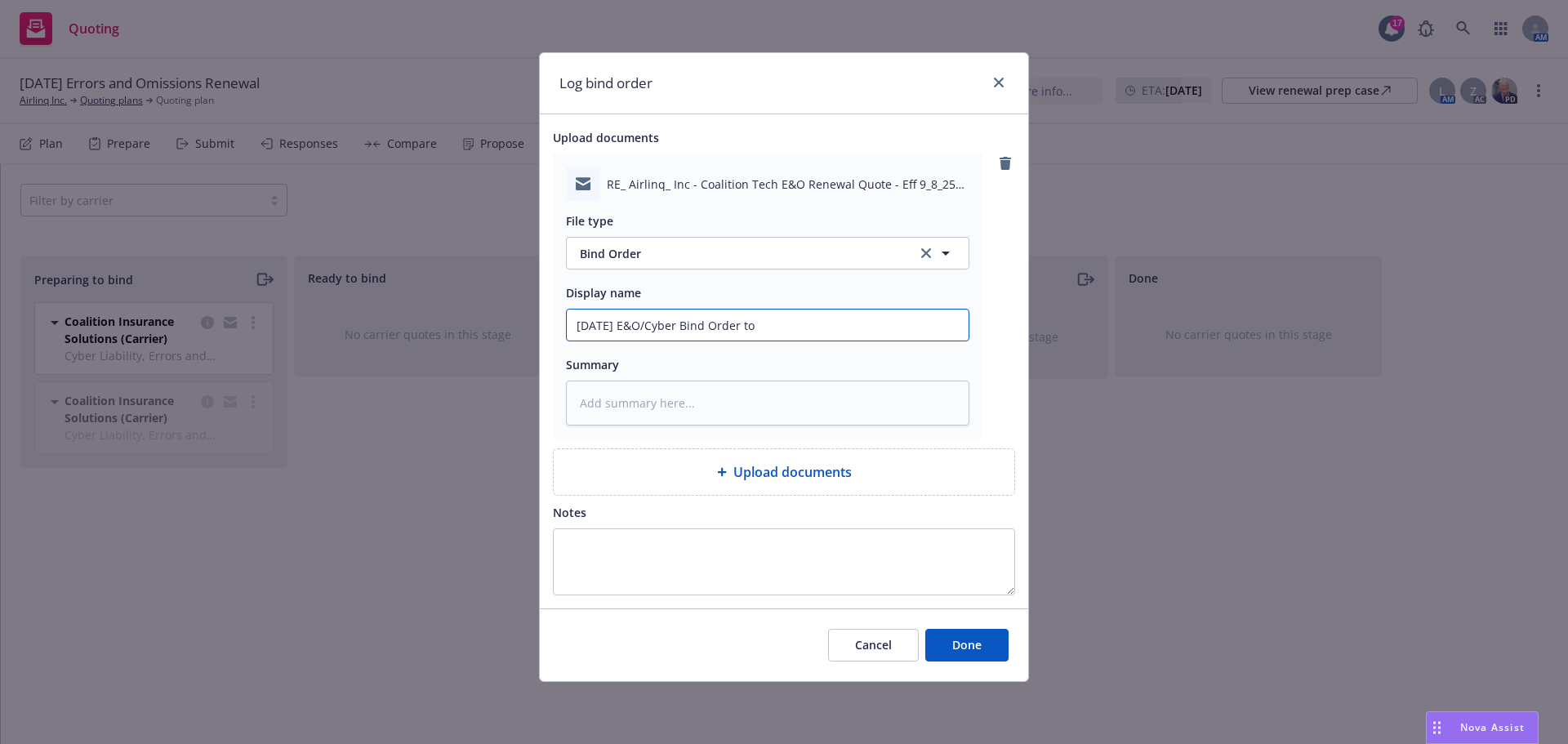
type textarea "x"
type input "9/8/2025 E&O/Cyber Bind Order to A"
type textarea "x"
type input "9/8/2025 E&O/Cyber Bind Order to Am"
type textarea "x"
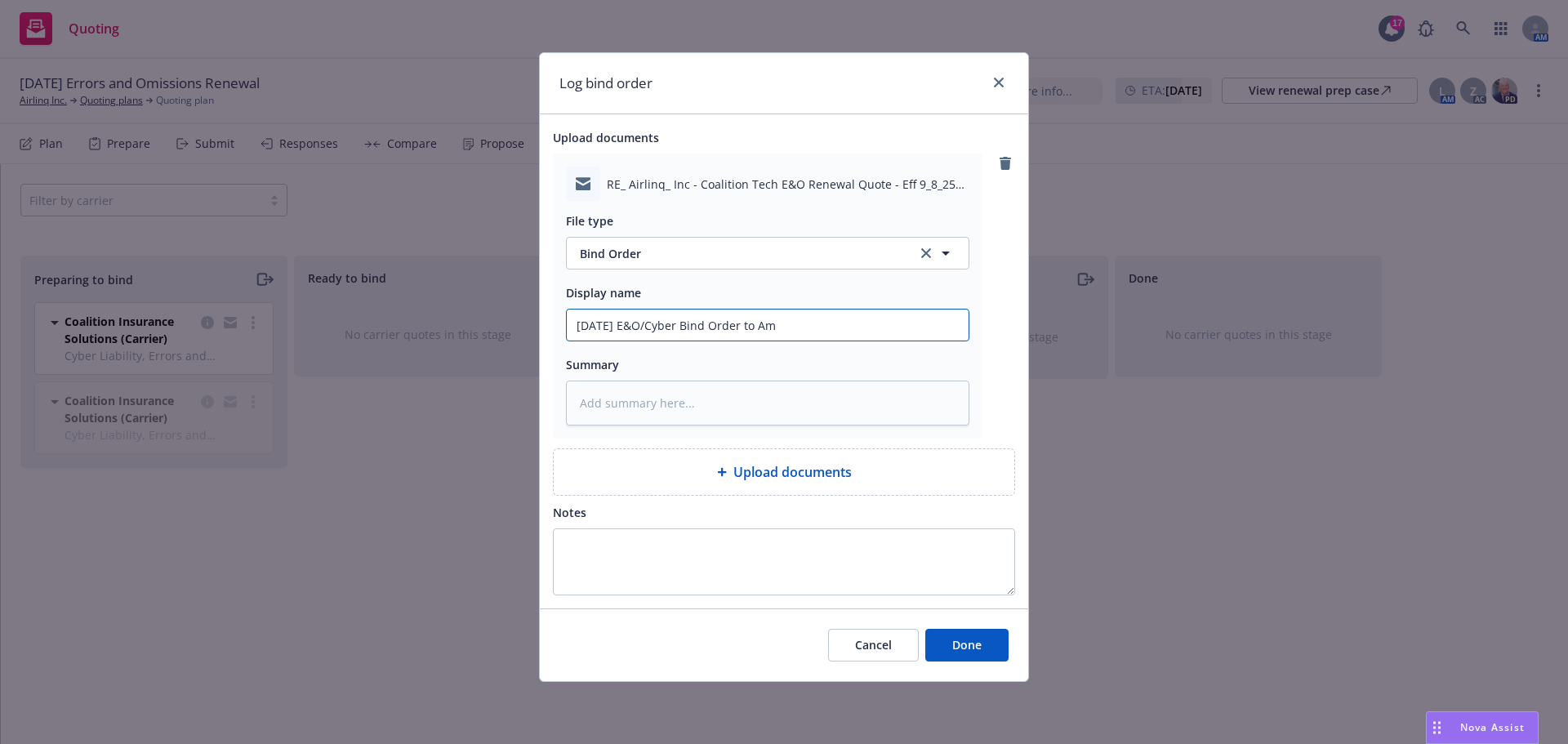
type input "9/8/2025 E&O/Cyber Bind Order to Amw"
type textarea "x"
type input "9/8/2025 E&O/Cyber Bind Order to Amwi"
type textarea "x"
type input "9/8/2025 E&O/Cyber Bind Order to Amwin"
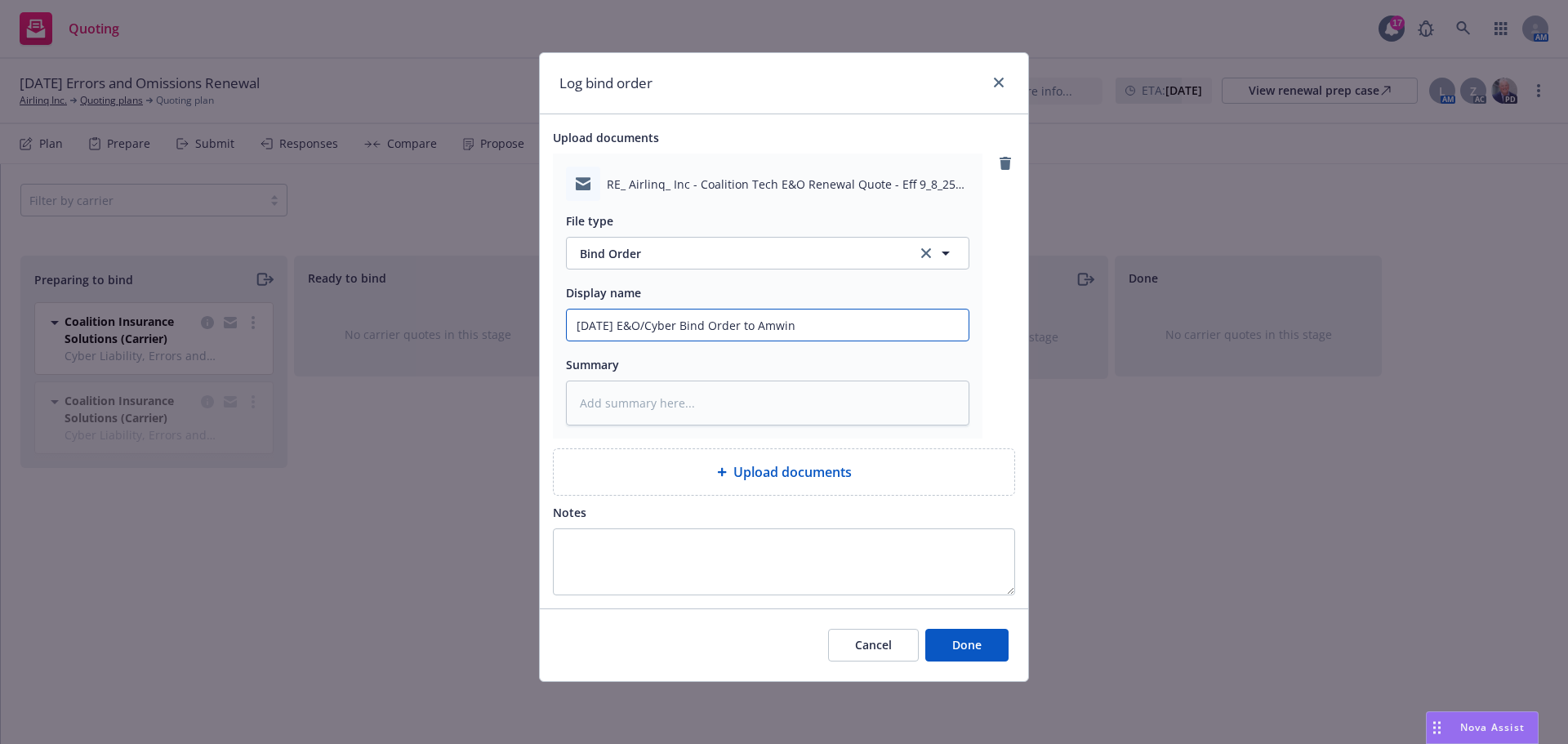
type textarea "x"
type input "9/8/2025 E&O/Cyber Bind Order to Amwins"
type textarea "x"
type input "9/8/2025 E&O/Cyber Bind Order to Amwins"
click at [689, 326] on input "9/8/2025 E&O/Cyber Bind Order to Amwins" at bounding box center [767, 325] width 402 height 31
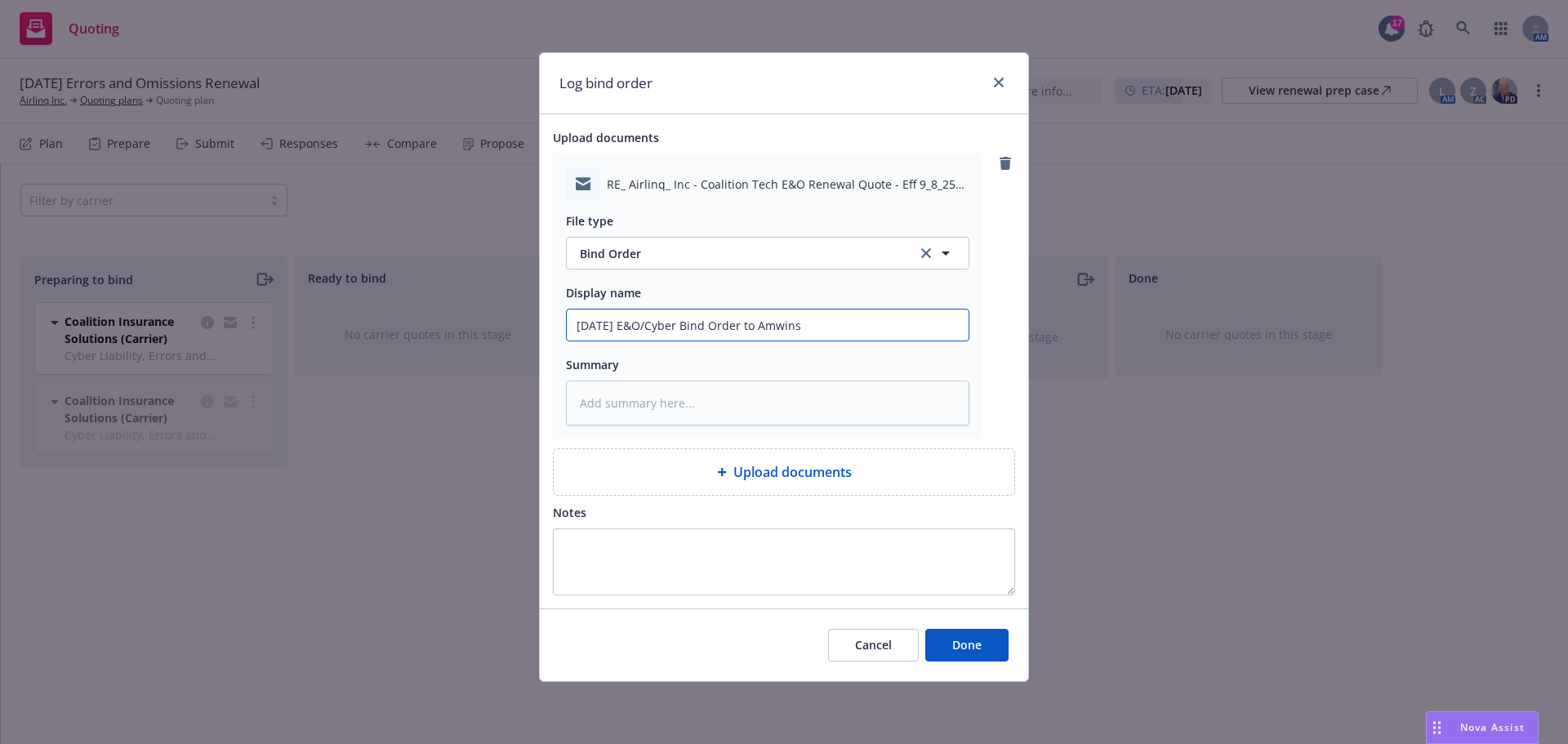
type textarea "x"
type input "9/8/2025 E&O/Cyber $Bind Order to Amwins"
type textarea "x"
type input "9/8/2025 E&O/Cyber $5Bind Order to Amwins"
type textarea "x"
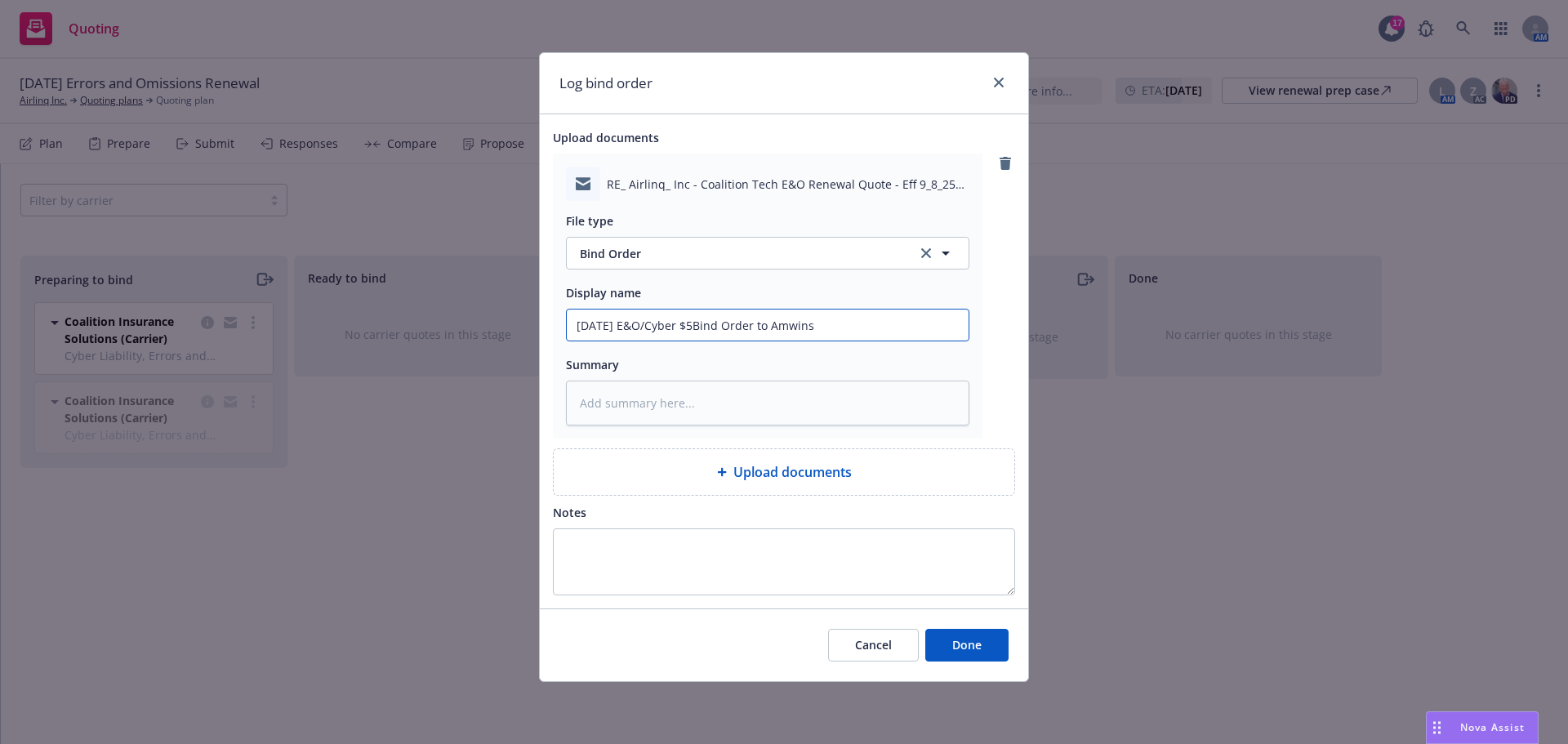
type input "9/8/2025 E&O/Cyber $5MBind Order to Amwins"
type textarea "x"
type input "9/8/2025 E&O/Cyber $5M Bind Order to Amwins"
click at [969, 647] on span "Done" at bounding box center [966, 644] width 29 height 15
type textarea "x"
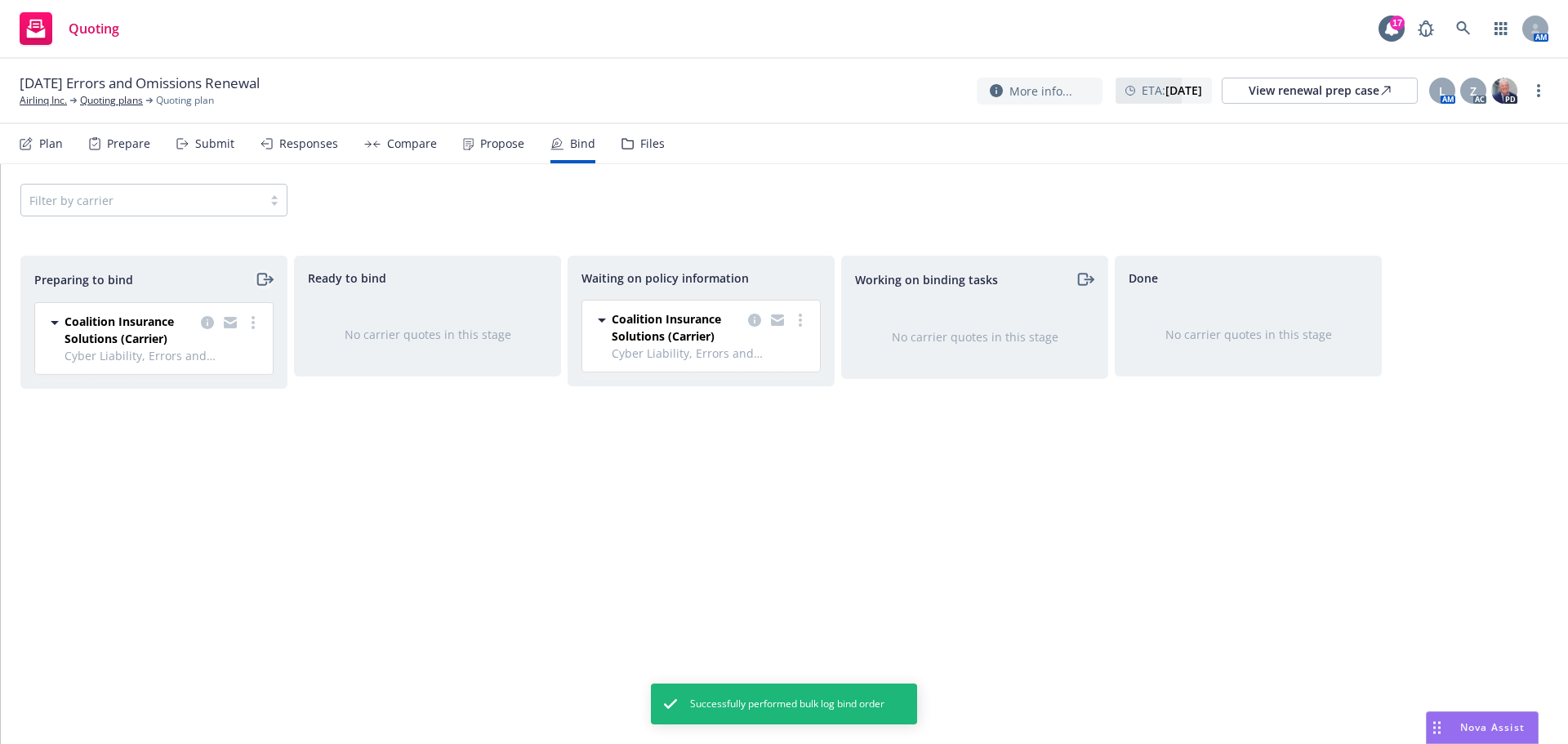
click at [263, 280] on icon "moveRight" at bounding box center [264, 280] width 19 height 20
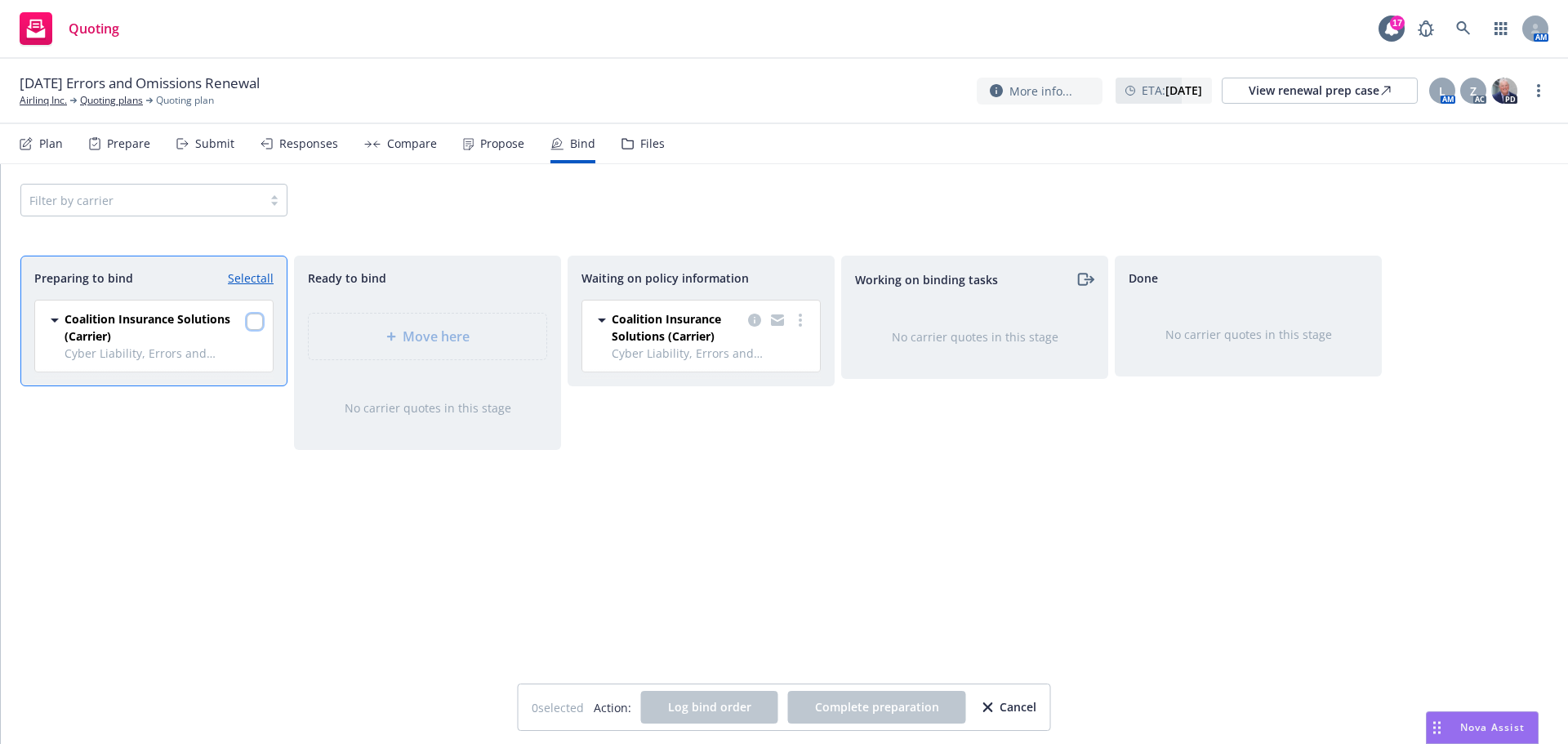
click at [252, 322] on input "checkbox" at bounding box center [255, 322] width 16 height 16
checkbox input "true"
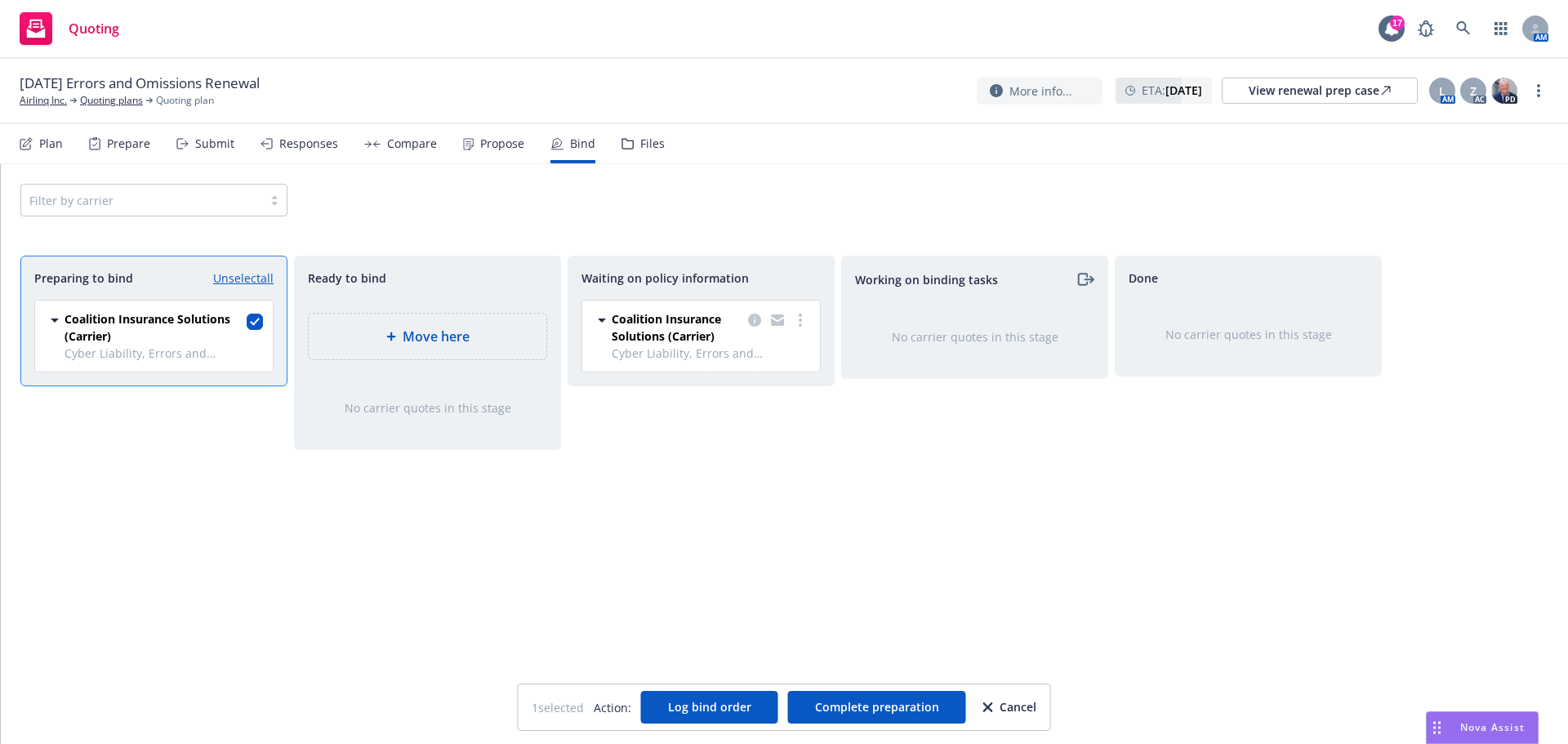
click at [1046, 710] on div "1 selected Action: Log bind order Complete preparation Cancel" at bounding box center [784, 707] width 531 height 46
click at [1003, 702] on div "Cancel" at bounding box center [1009, 707] width 53 height 31
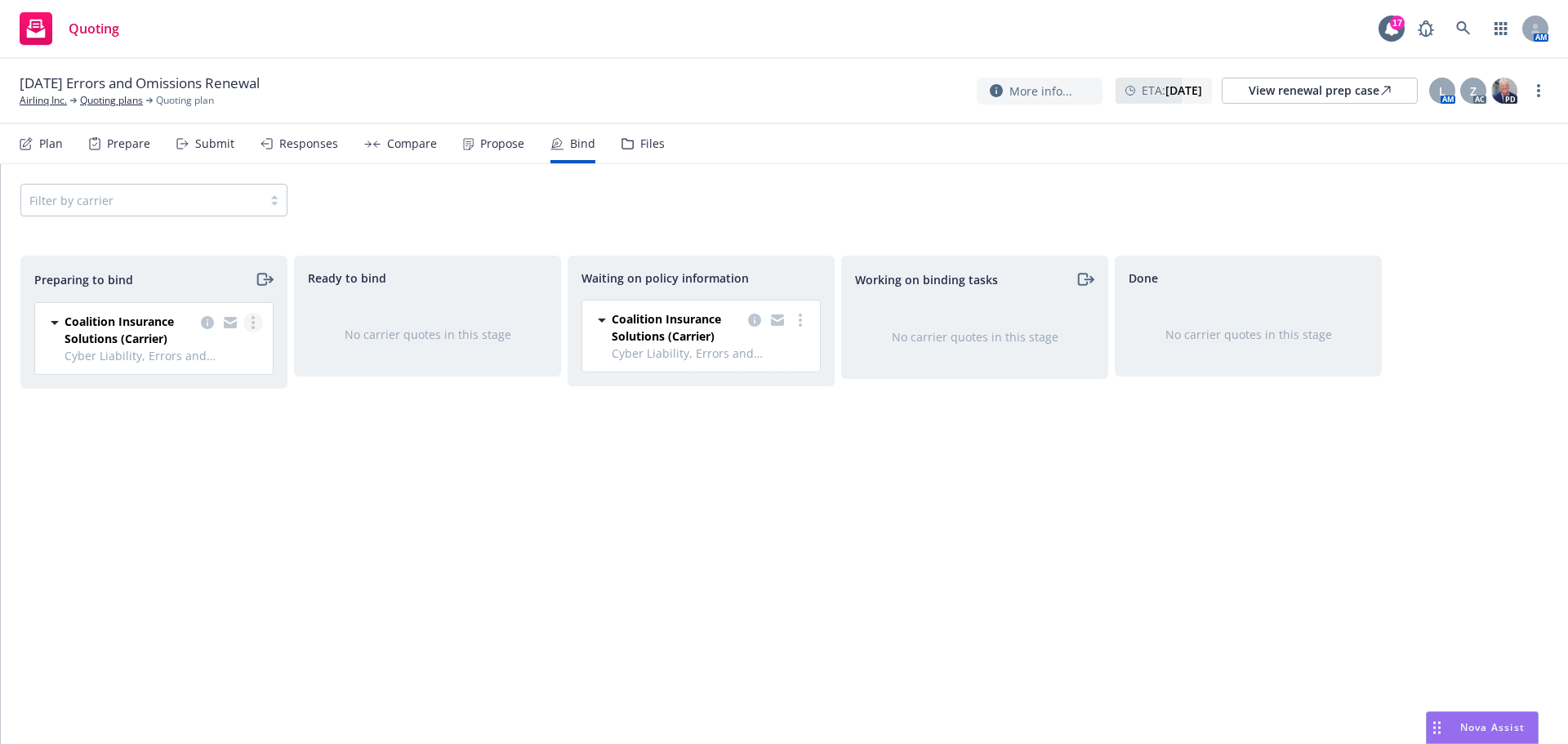
click at [247, 326] on link "more" at bounding box center [253, 323] width 20 height 20
drag, startPoint x: 166, startPoint y: 422, endPoint x: 138, endPoint y: 424, distance: 28.1
click at [165, 422] on span "Move to done" at bounding box center [158, 421] width 113 height 15
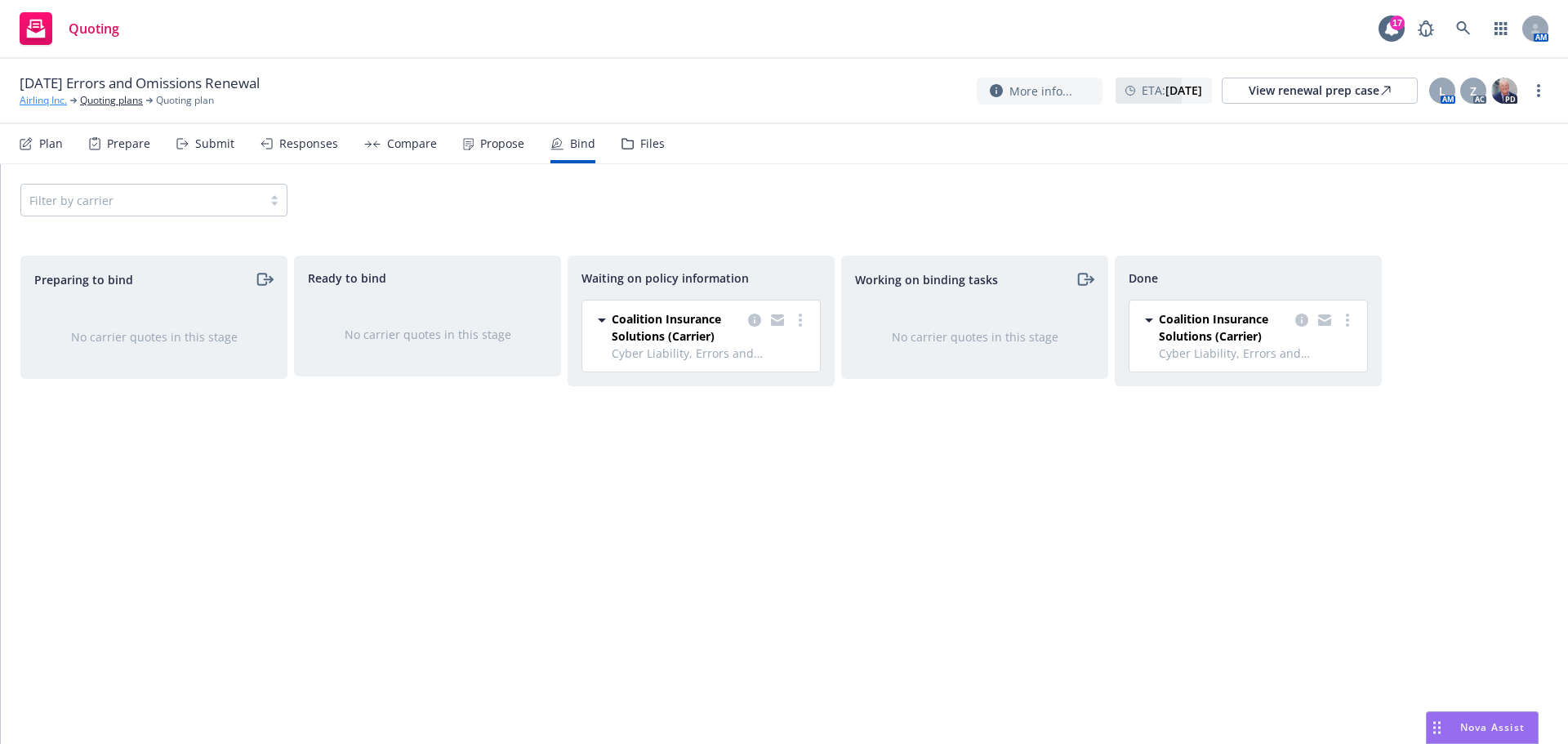
click at [36, 102] on link "Airlinq Inc." at bounding box center [43, 100] width 47 height 14
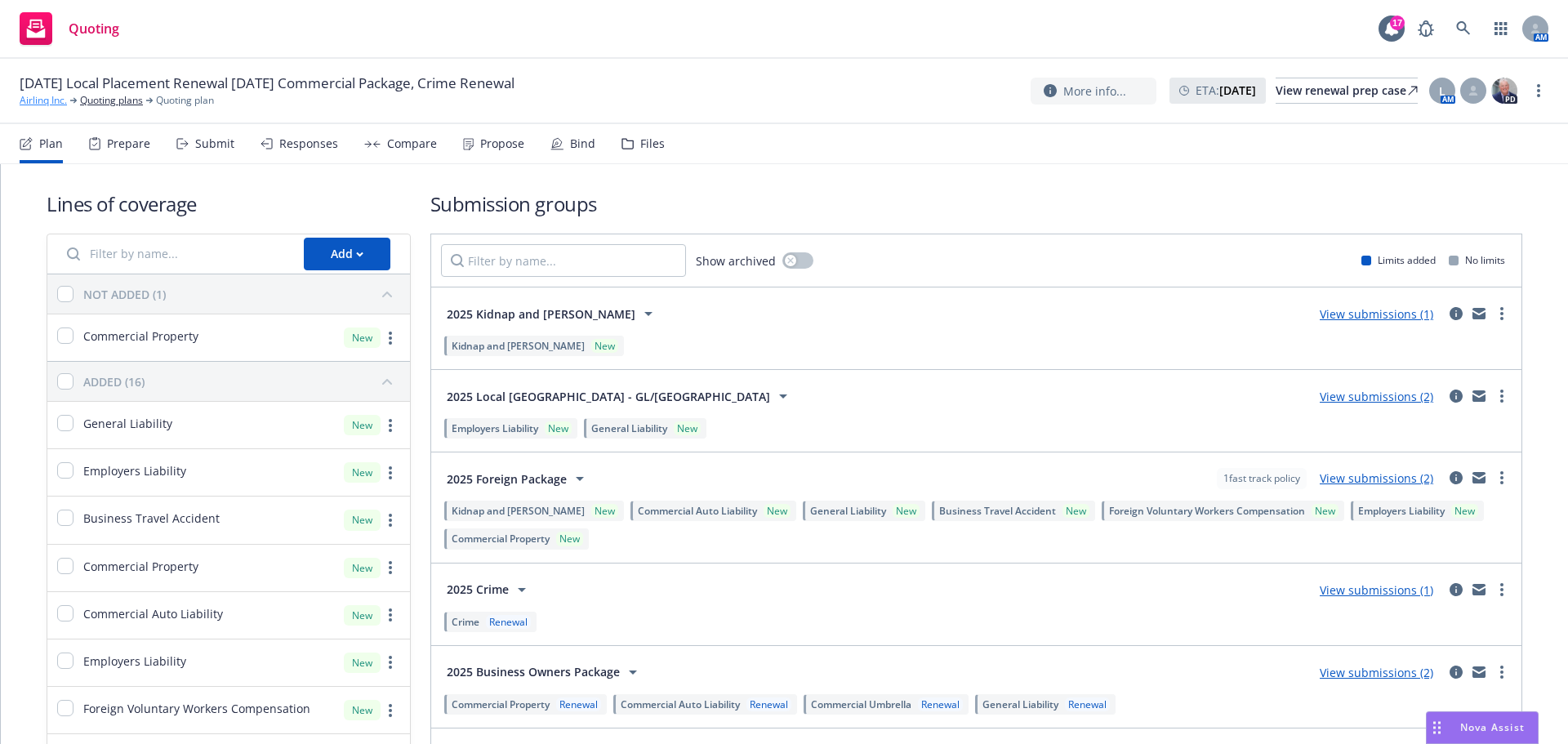
click at [42, 100] on link "Airlinq Inc." at bounding box center [43, 100] width 47 height 14
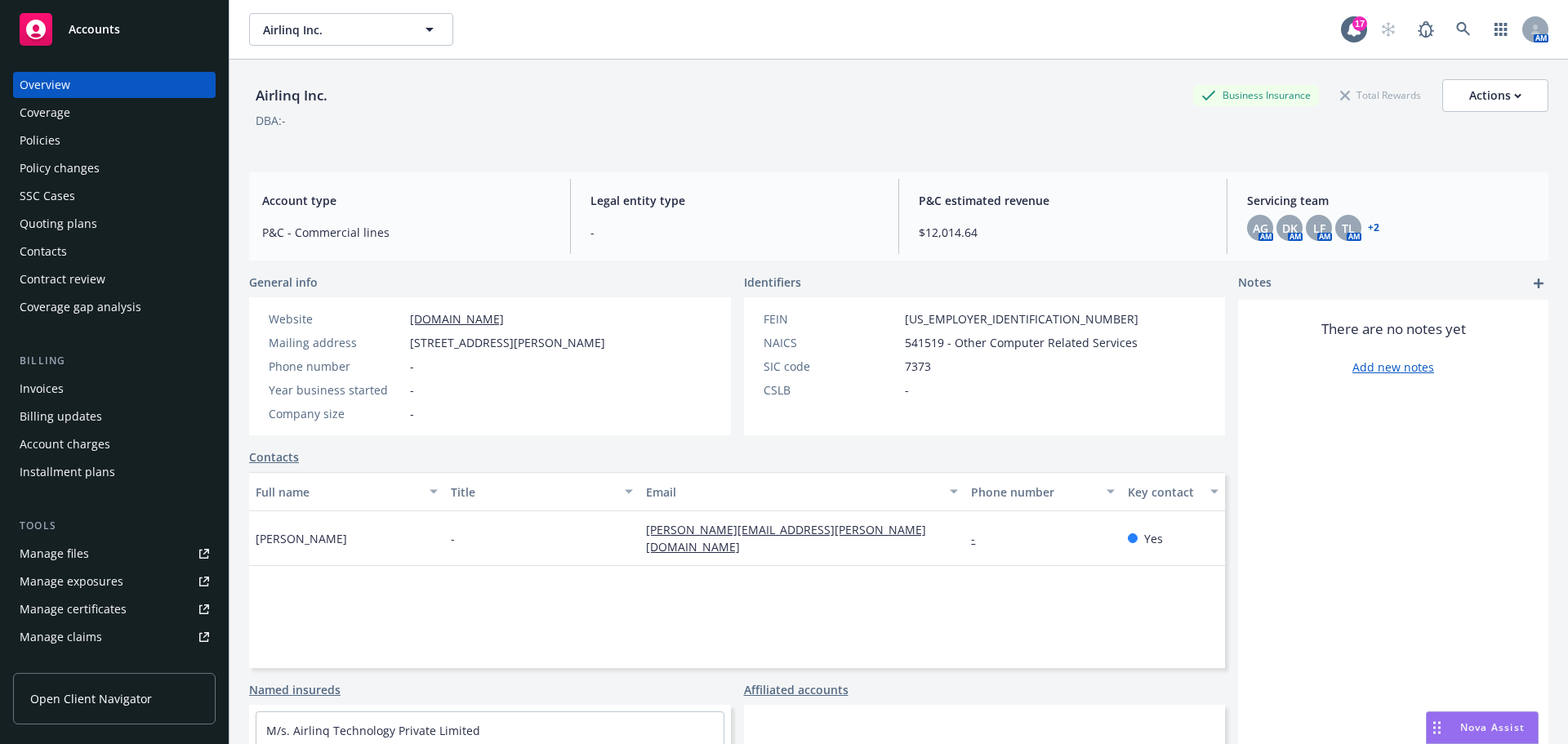
drag, startPoint x: 63, startPoint y: 135, endPoint x: 165, endPoint y: 215, distance: 129.6
click at [64, 135] on div "Policies" at bounding box center [114, 140] width 189 height 26
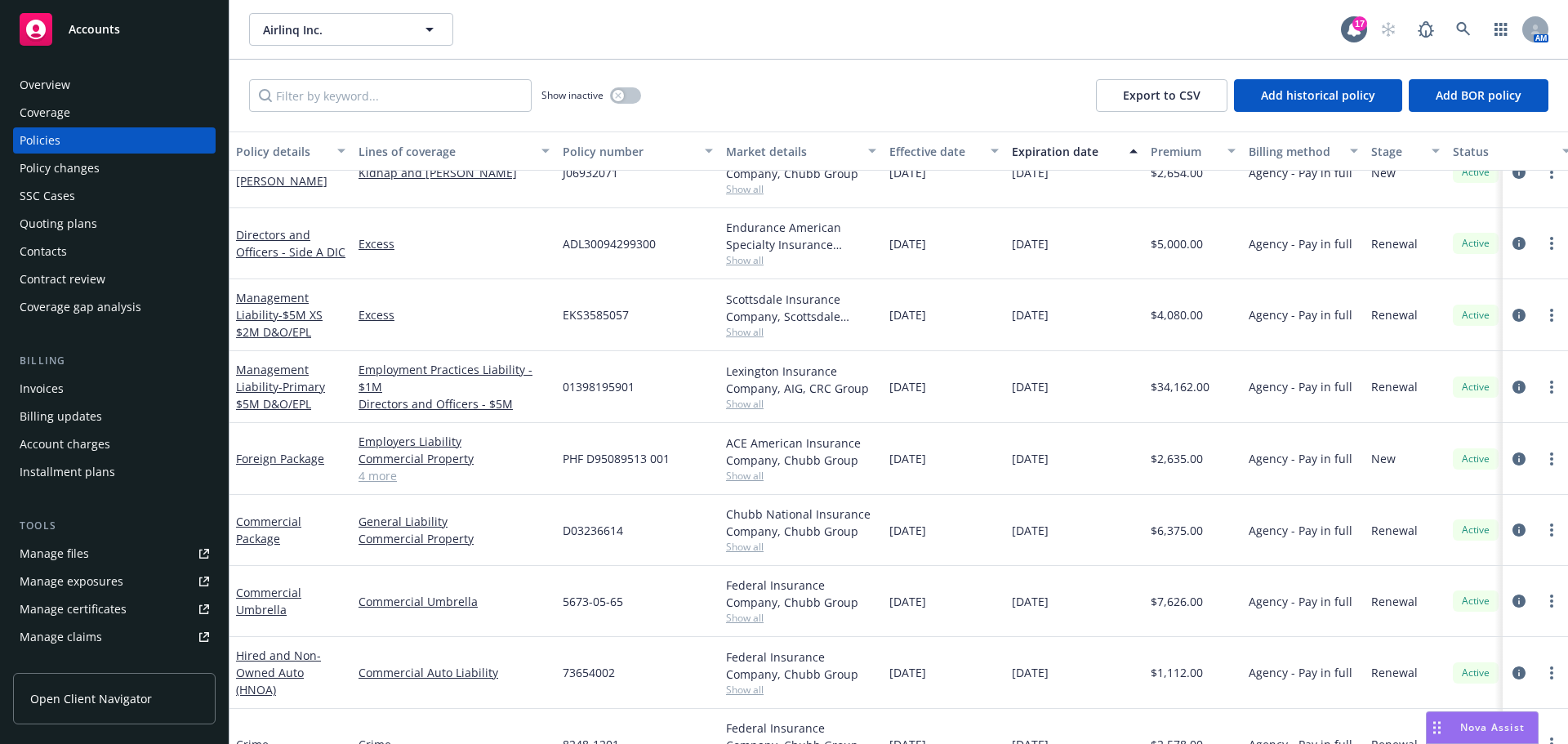
scroll to position [147, 0]
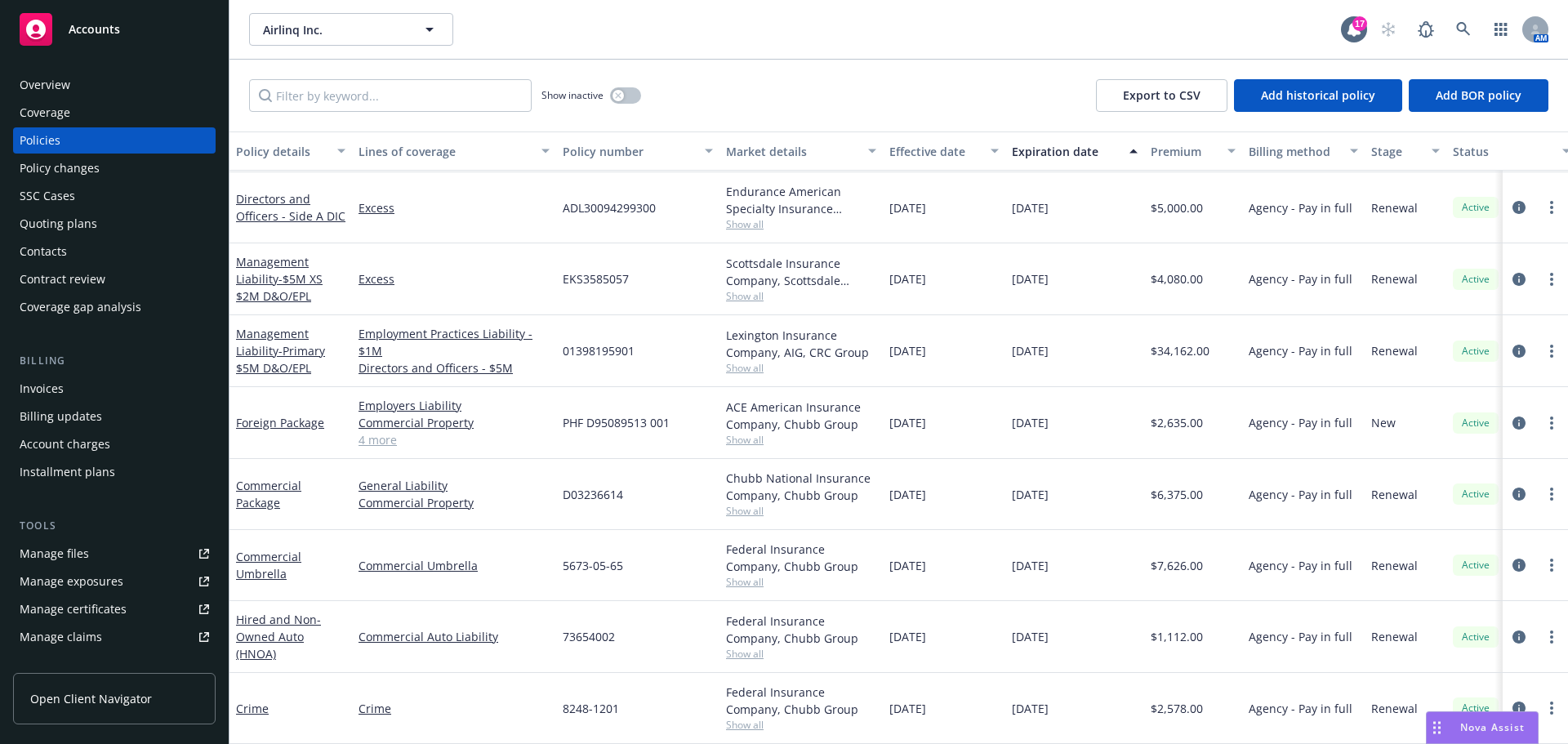
click at [70, 221] on div "Quoting plans" at bounding box center [59, 224] width 78 height 26
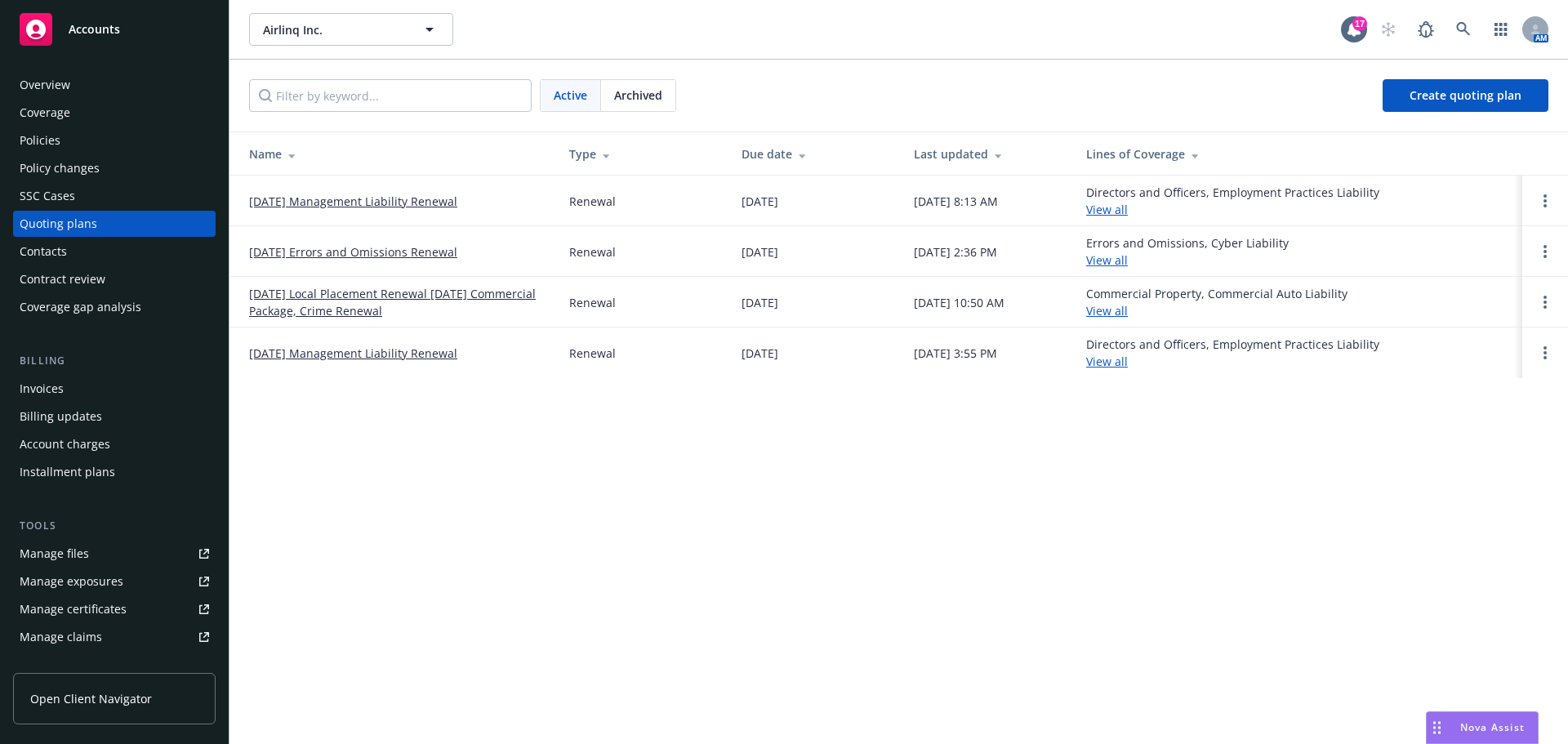
click at [359, 314] on link "07/31/25 Local Placement Renewal 8/1/25 Commercial Package, Crime Renewal" at bounding box center [395, 302] width 294 height 34
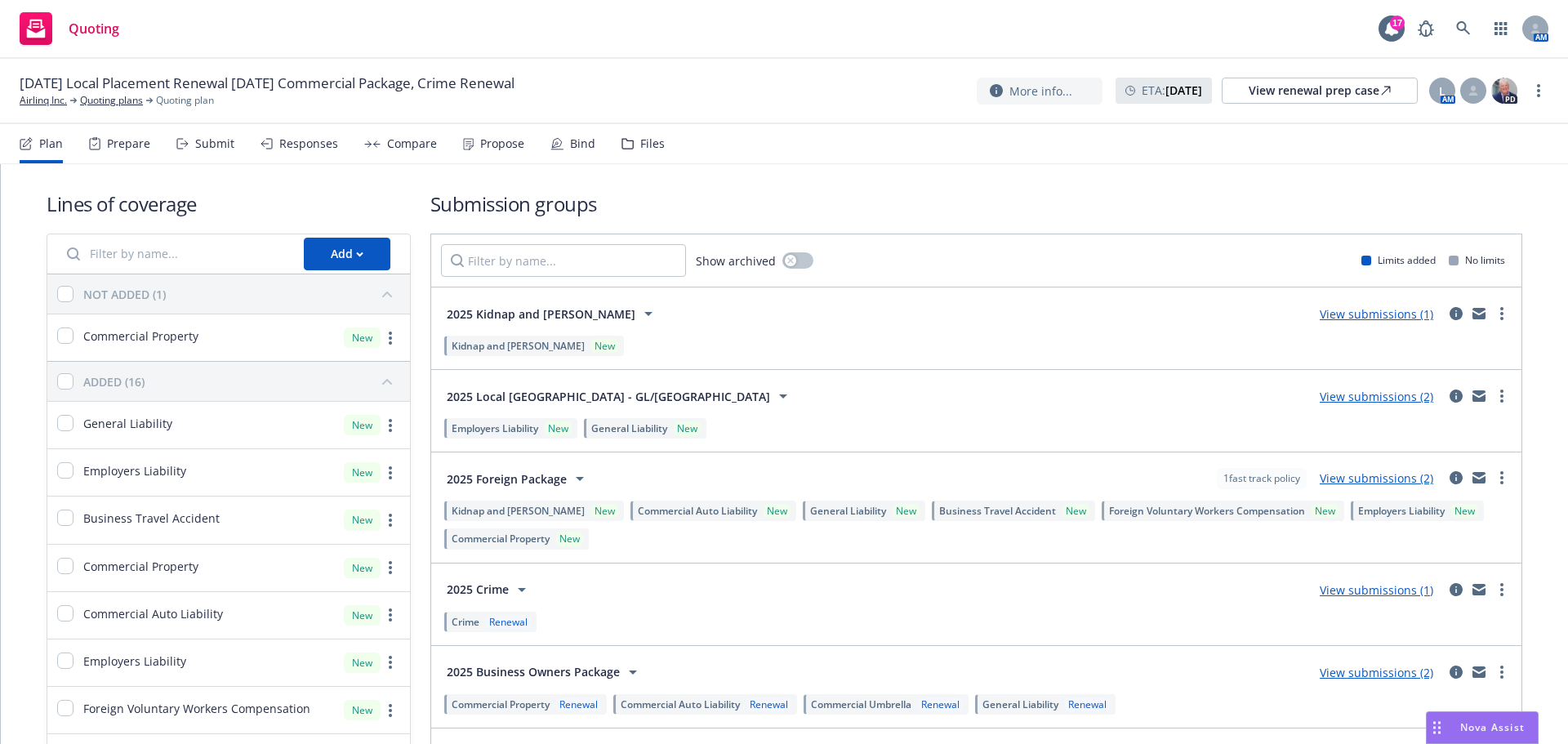
click at [211, 145] on div "Submit" at bounding box center [214, 144] width 39 height 13
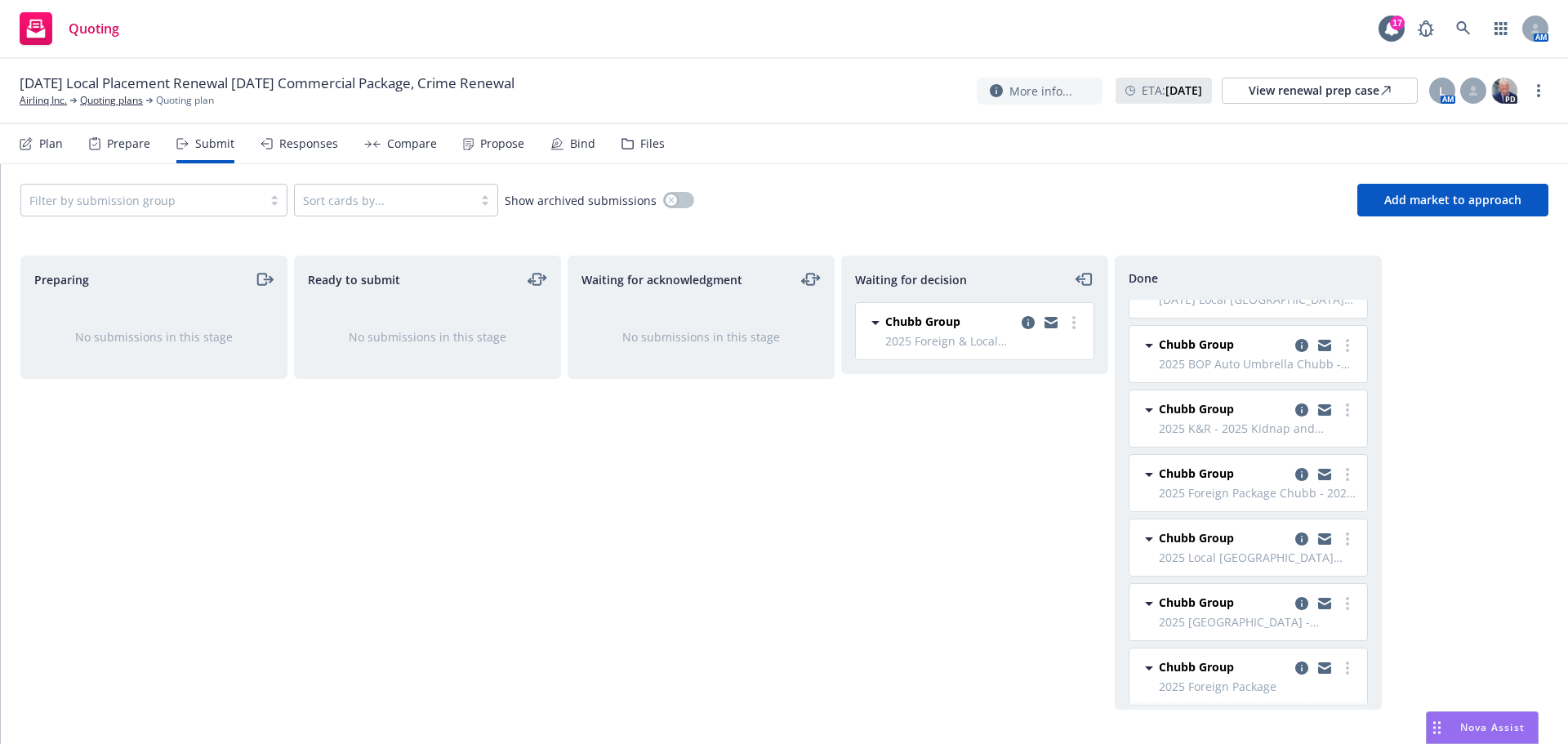
scroll to position [337, 0]
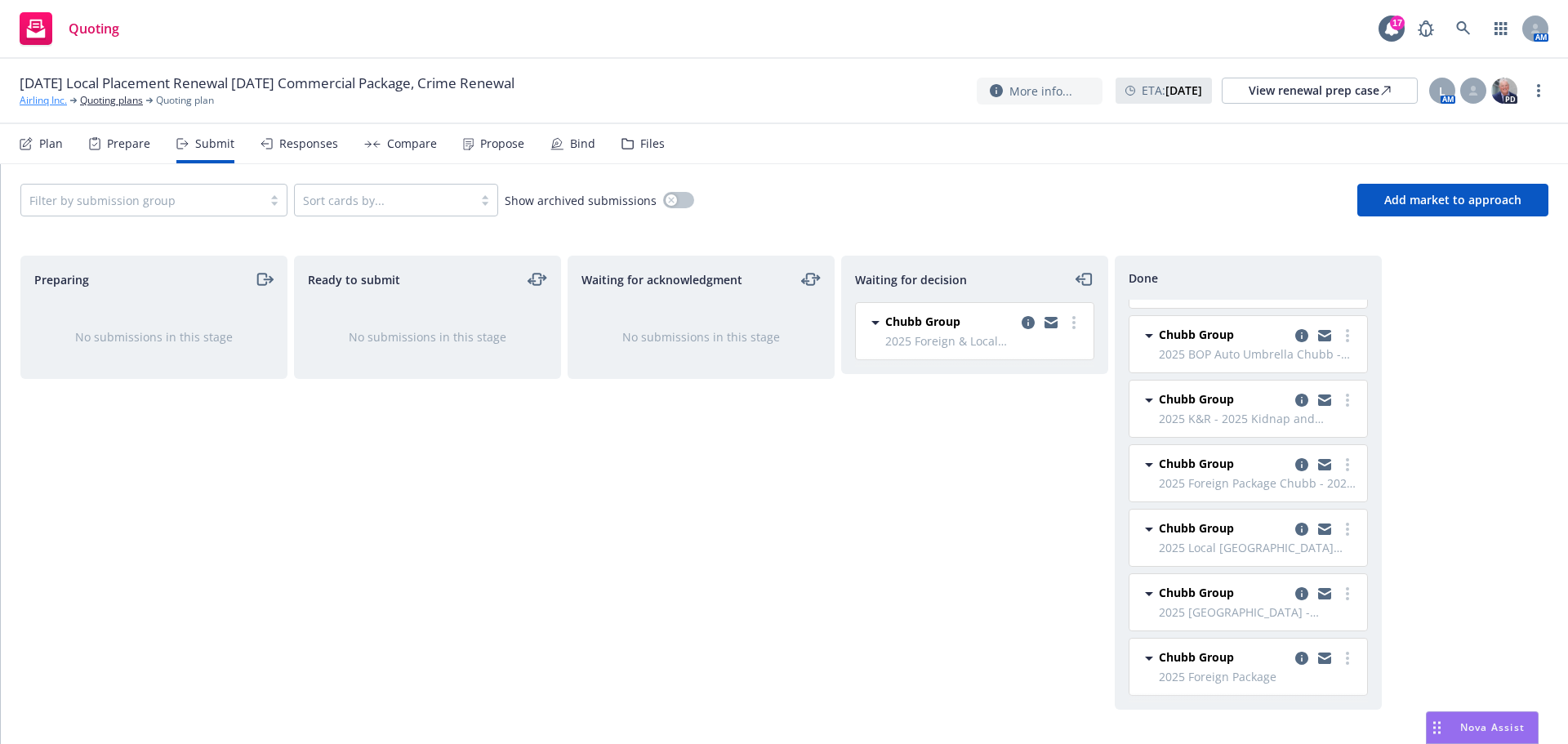
click at [38, 98] on link "Airlinq Inc." at bounding box center [43, 100] width 47 height 14
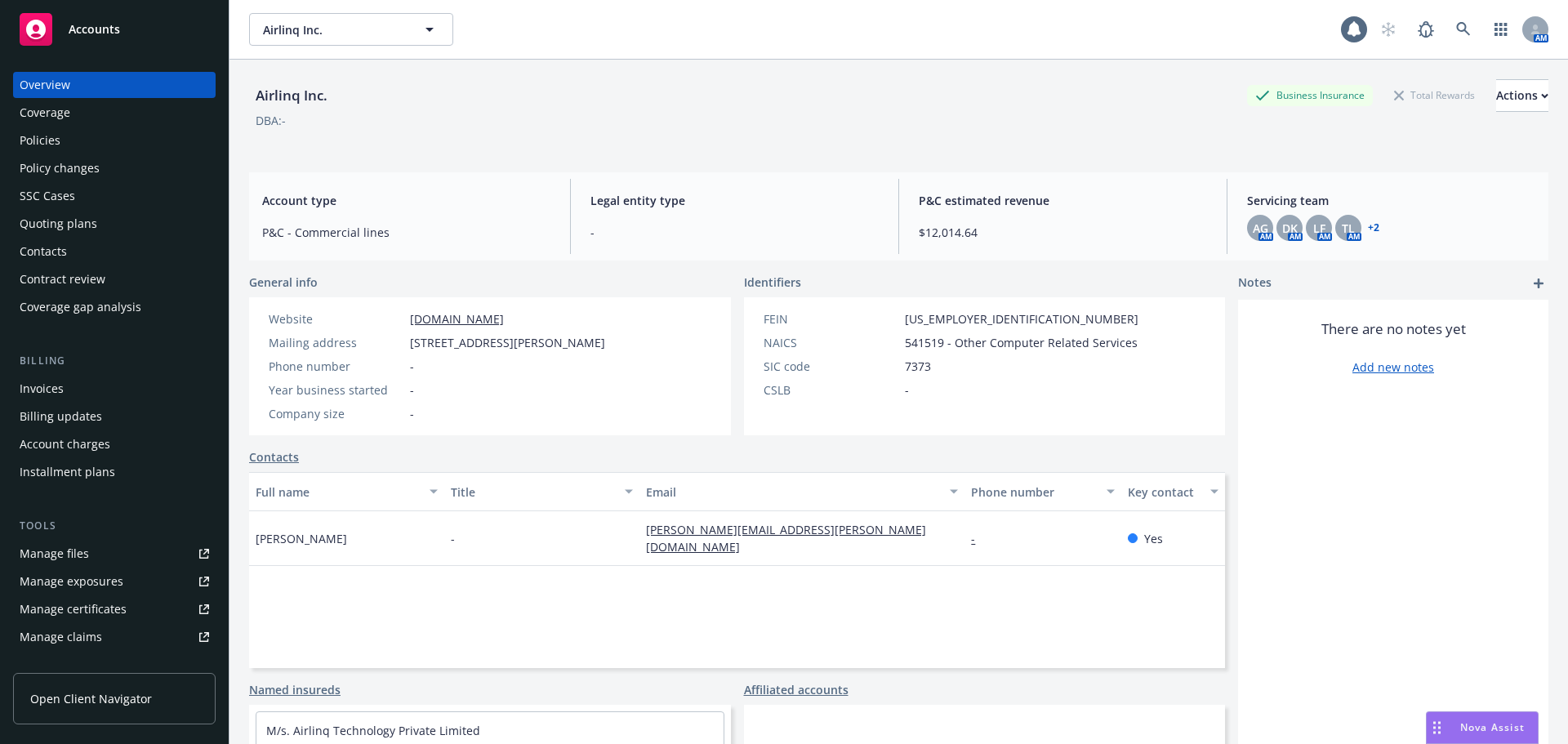
click at [50, 142] on div "Policies" at bounding box center [40, 140] width 41 height 26
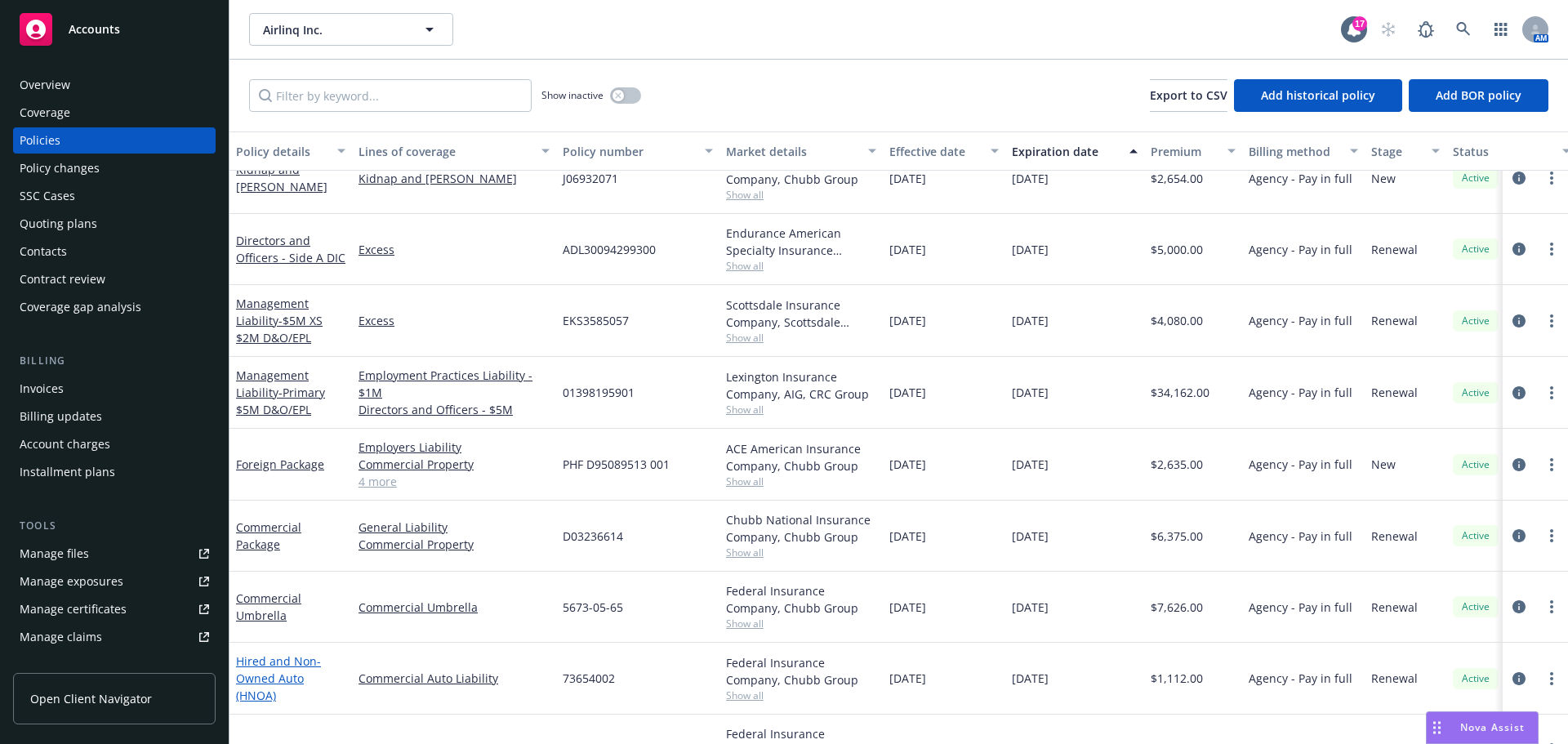
scroll to position [147, 0]
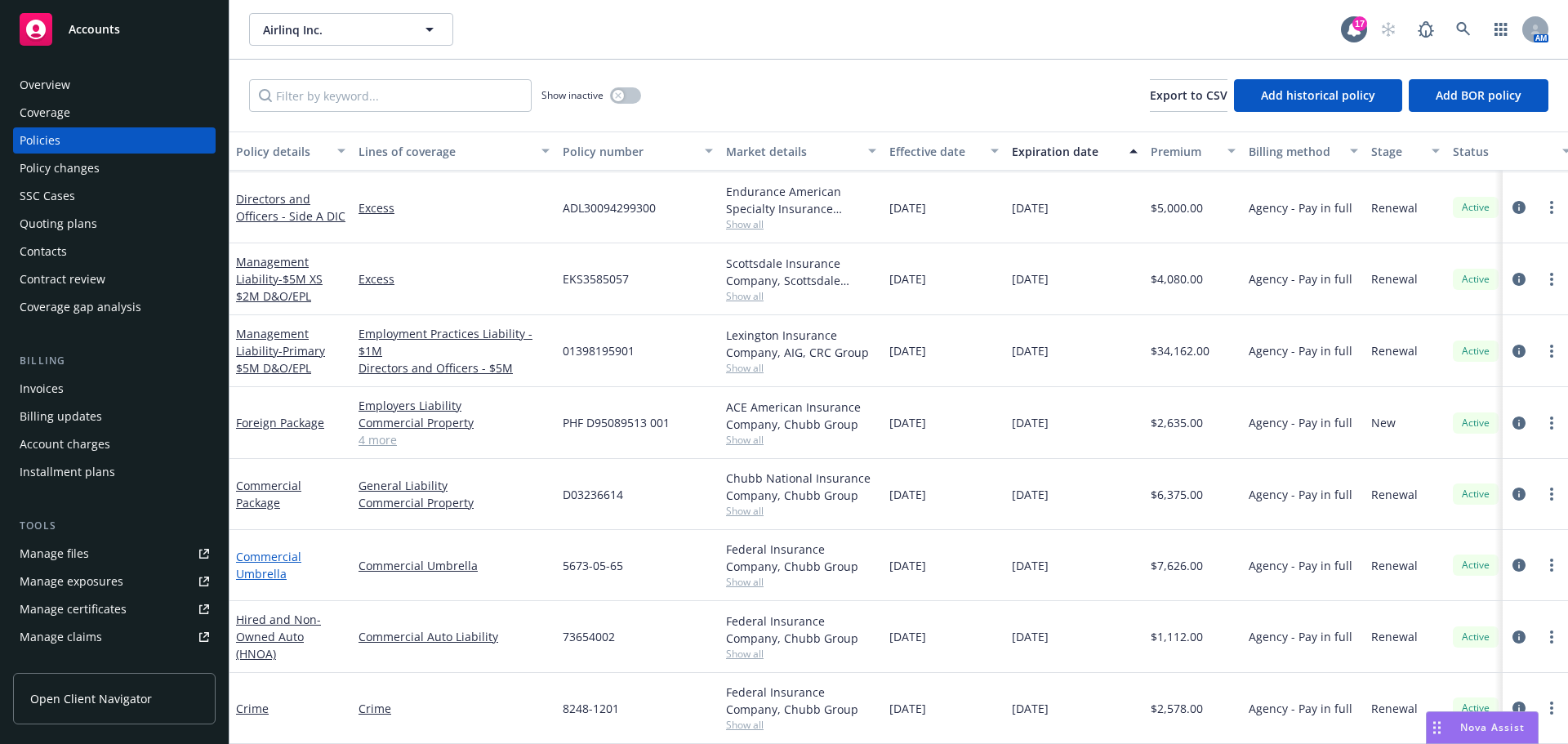
click at [263, 560] on link "Commercial Umbrella" at bounding box center [269, 565] width 65 height 33
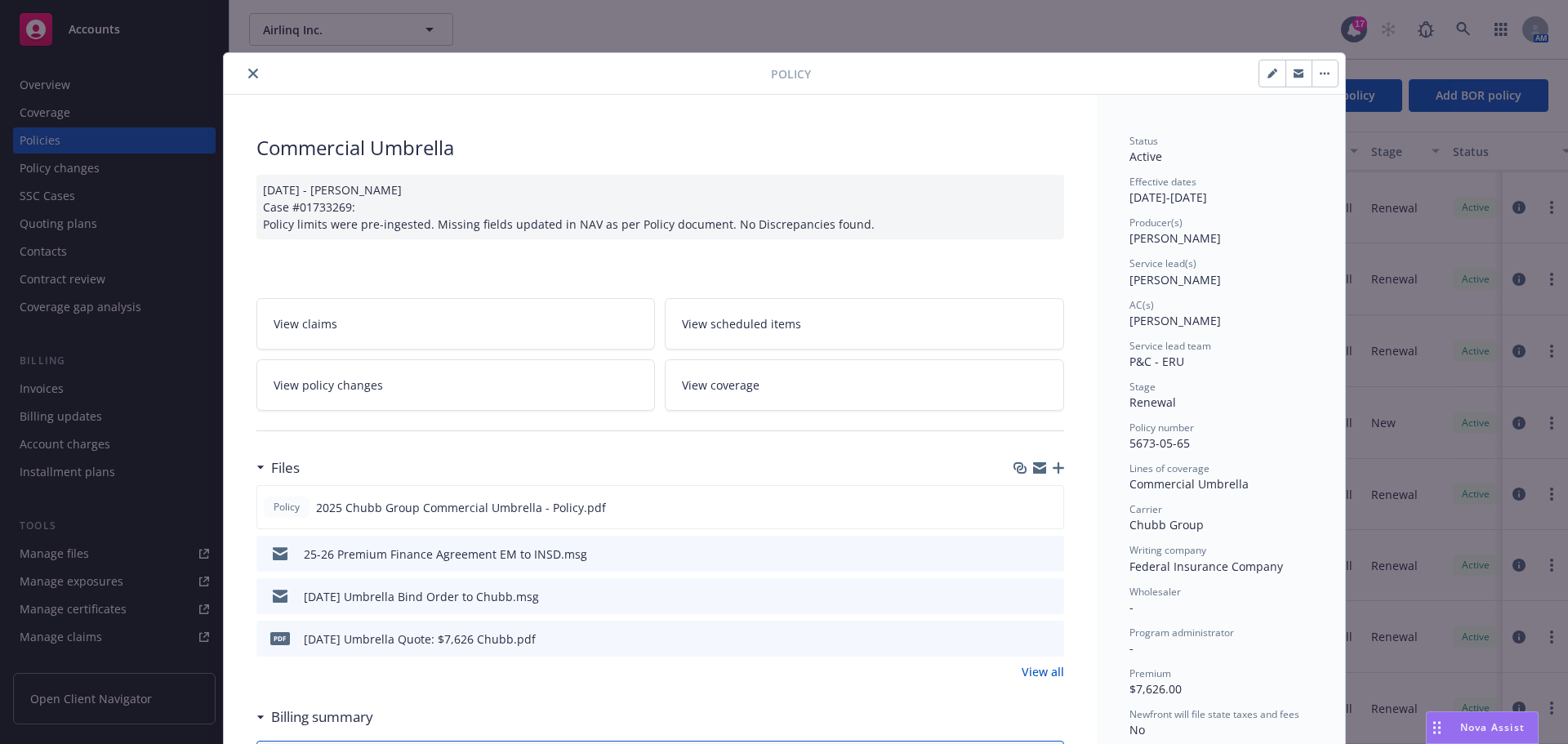
click at [254, 72] on button "close" at bounding box center [253, 73] width 20 height 20
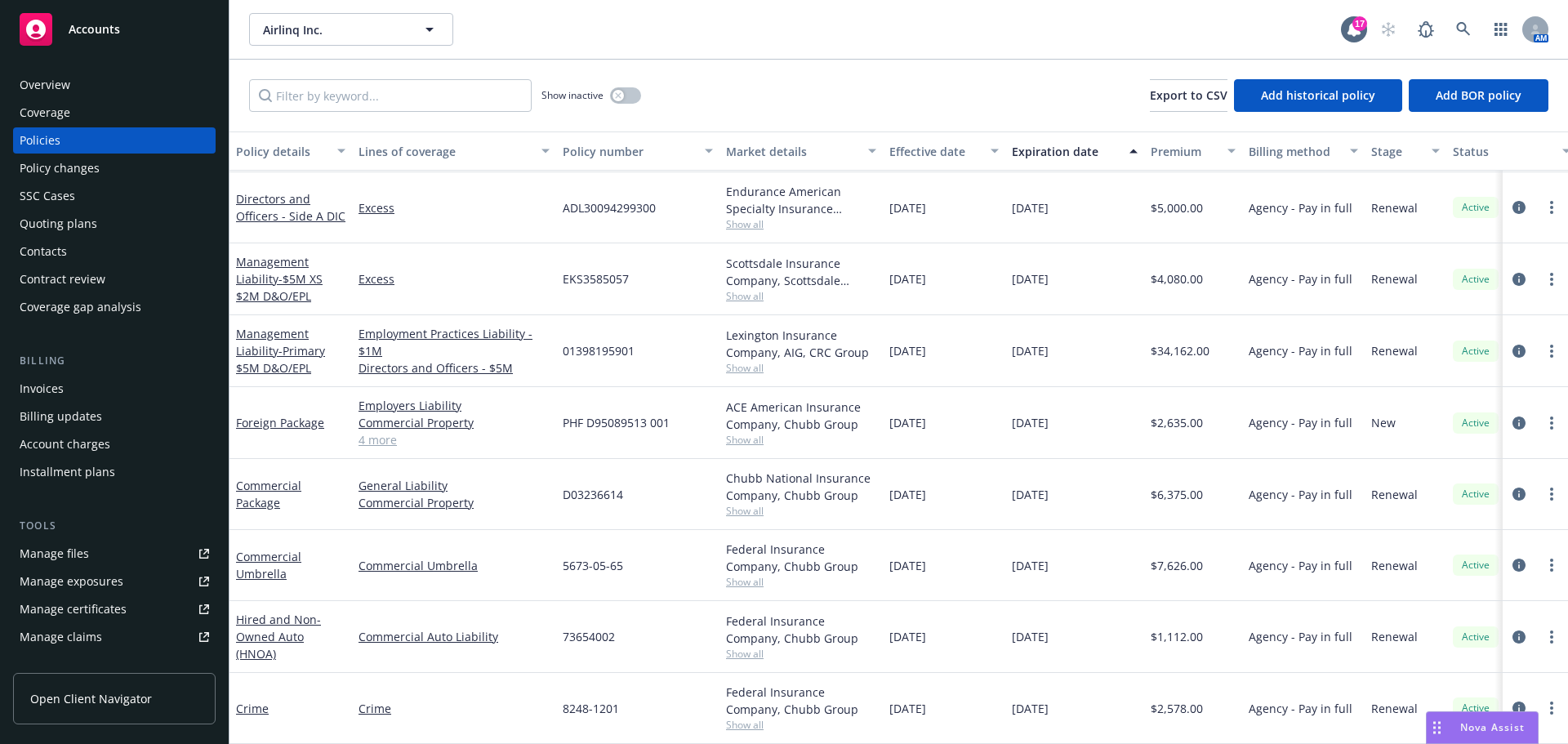
click at [52, 548] on div "Manage files" at bounding box center [54, 553] width 70 height 26
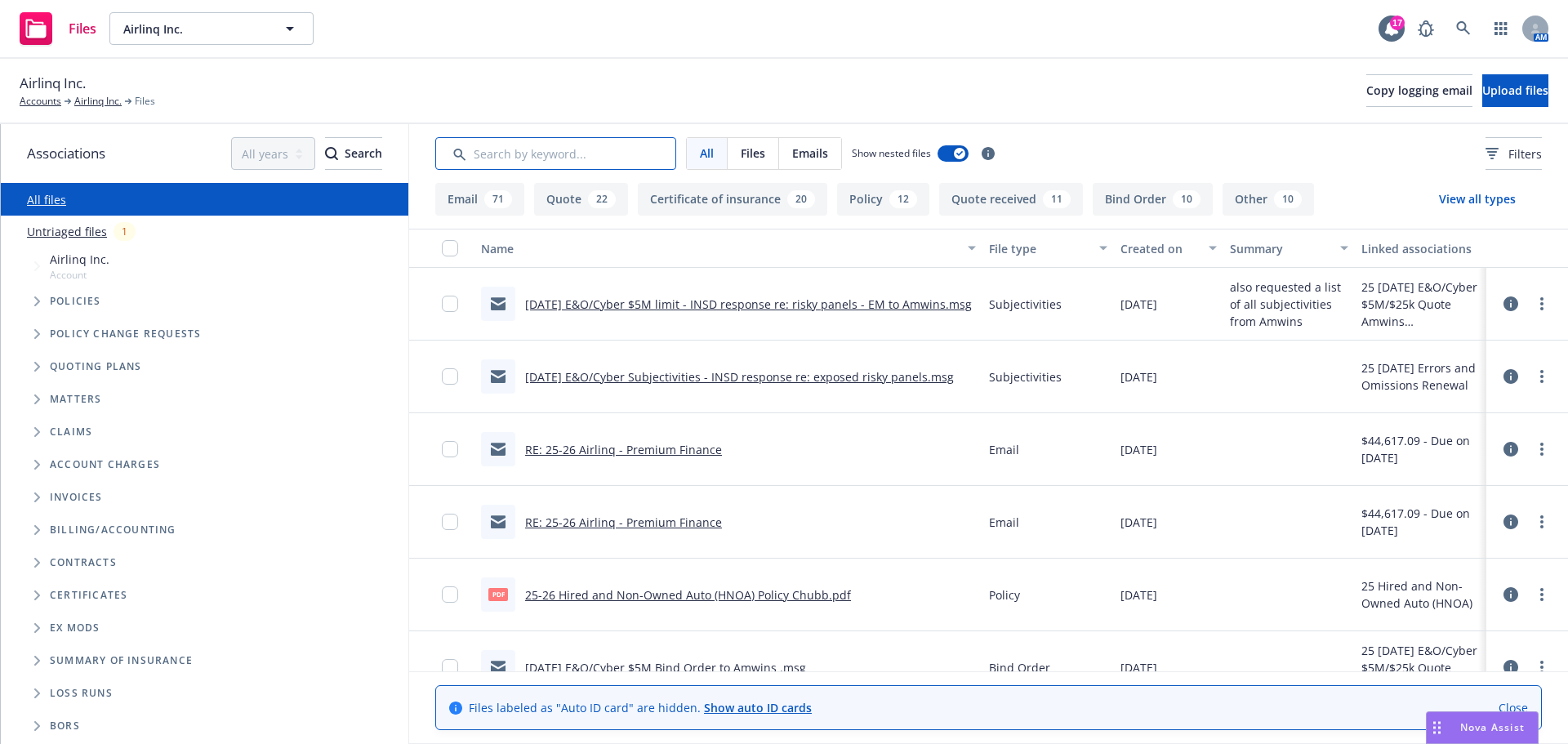
click at [534, 147] on input "Search by keyword..." at bounding box center [556, 154] width 241 height 33
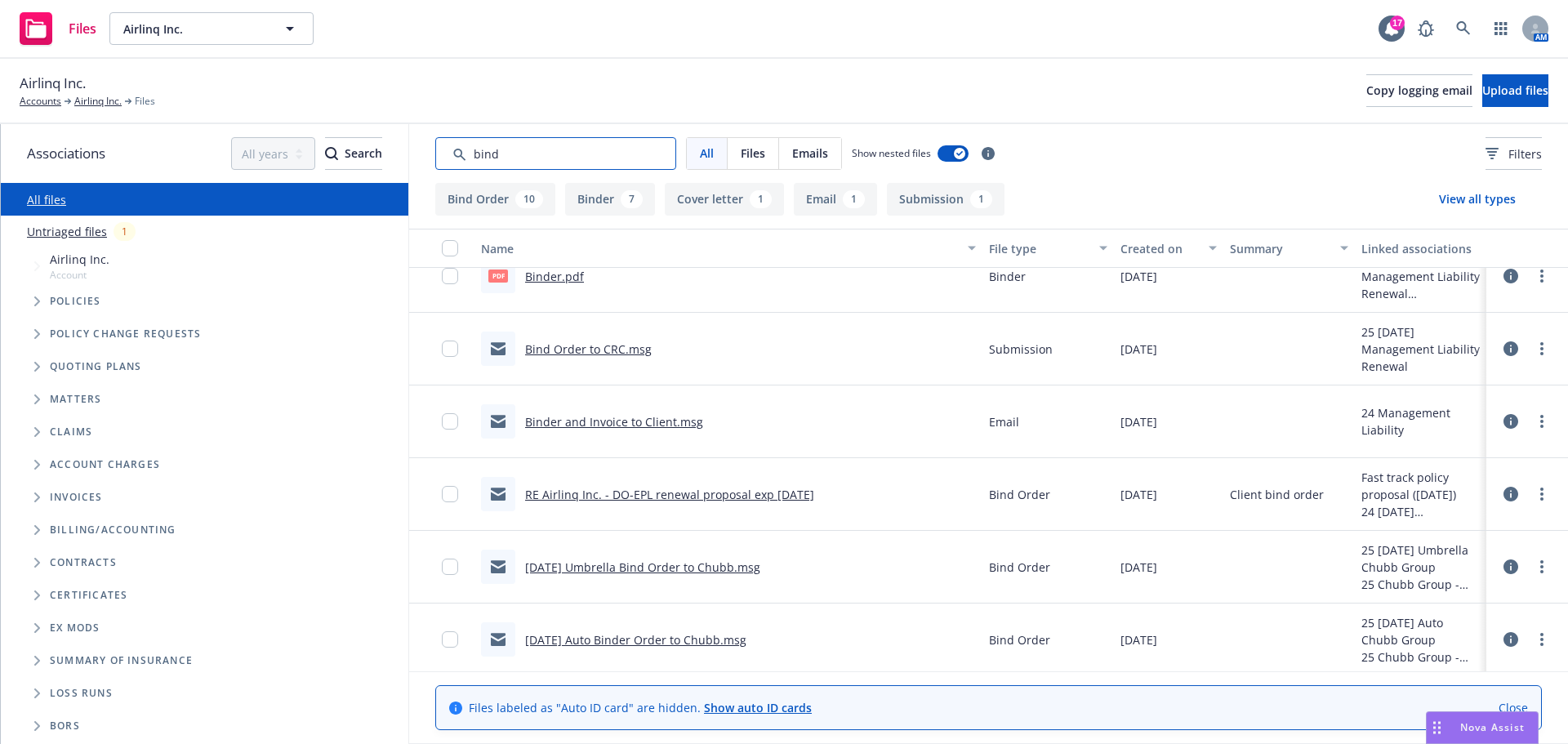
scroll to position [163, 0]
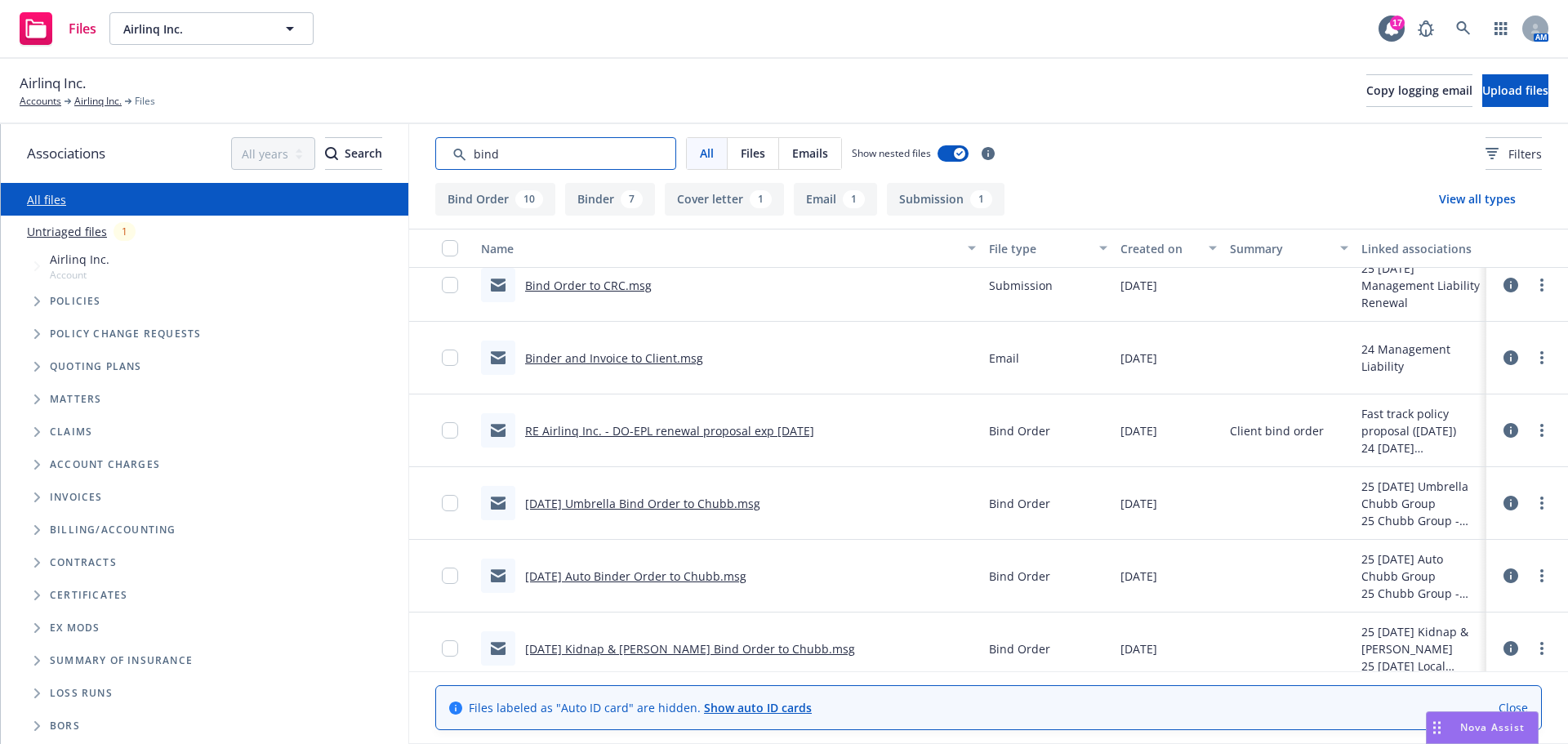
type input "bind"
click at [1503, 500] on icon at bounding box center [1510, 503] width 14 height 14
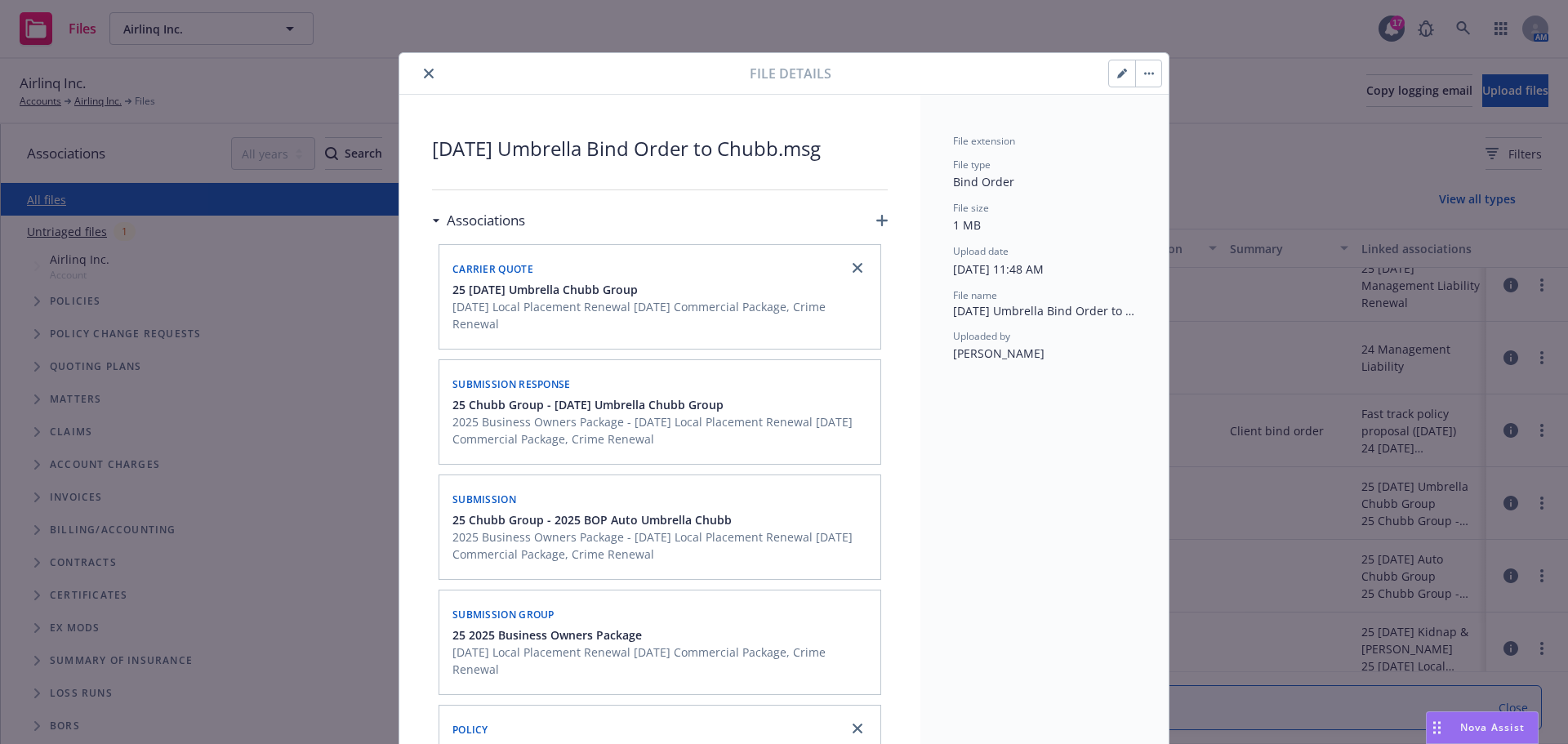
click at [423, 72] on icon "close" at bounding box center [428, 73] width 10 height 10
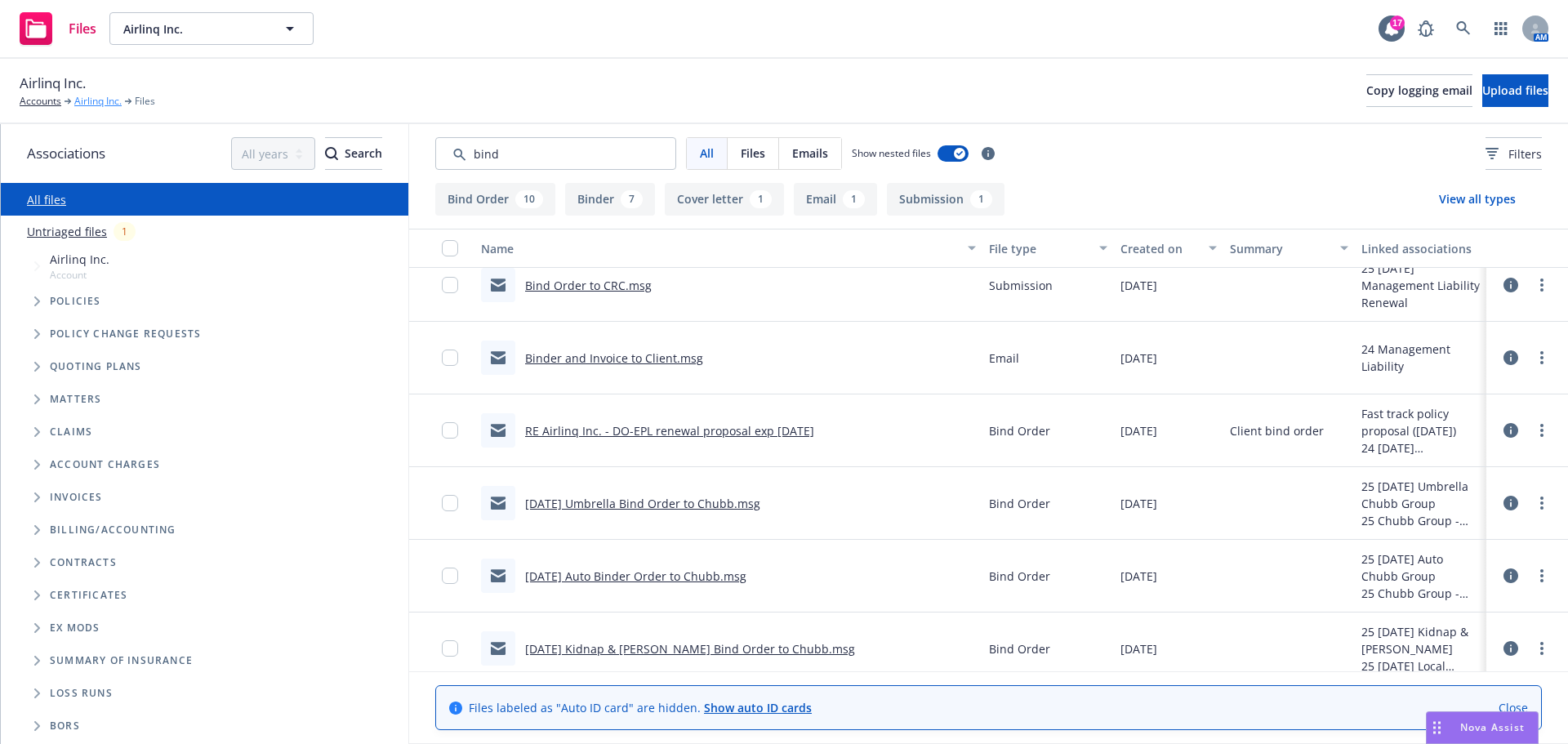
click at [90, 101] on link "Airlinq Inc." at bounding box center [98, 101] width 47 height 14
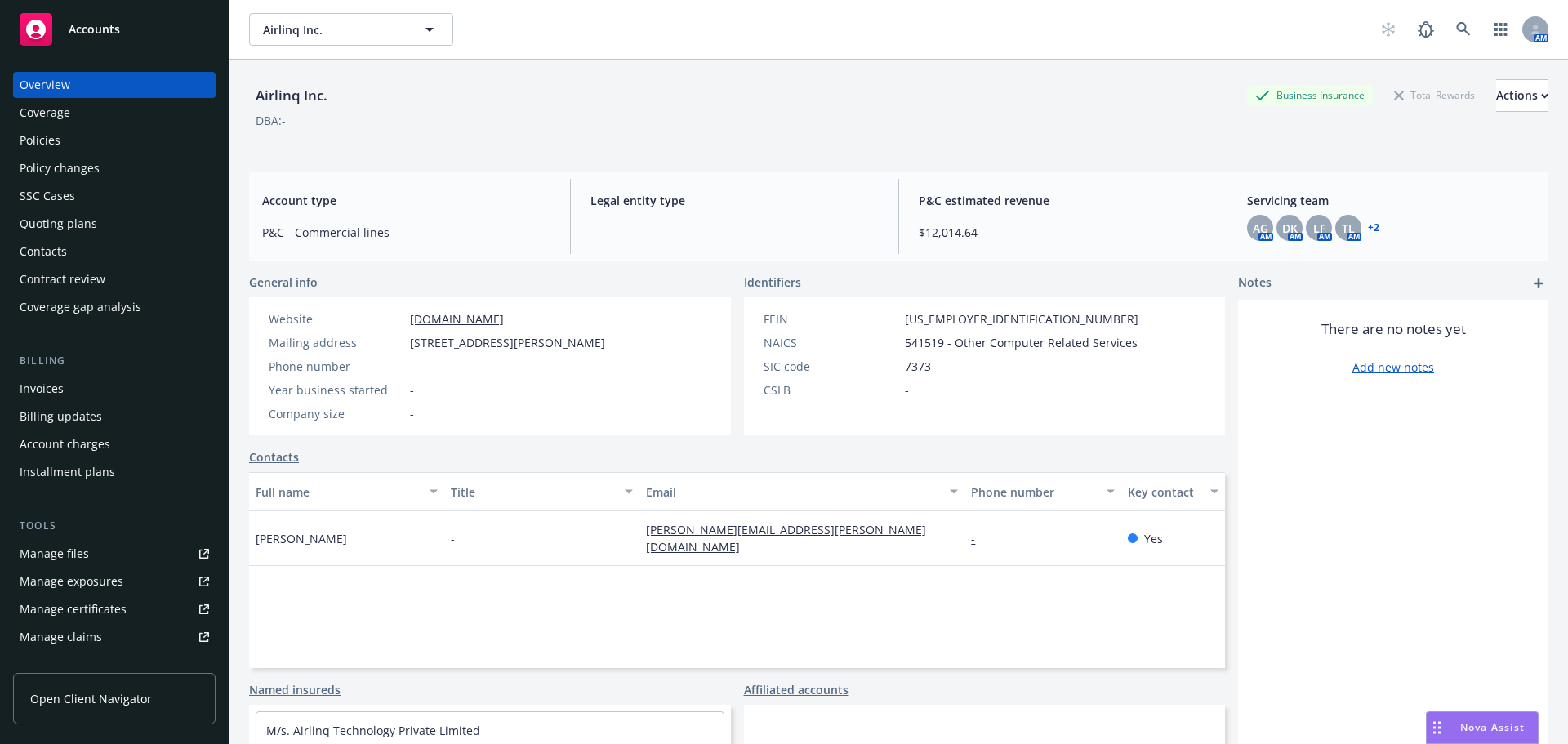
drag, startPoint x: 53, startPoint y: 135, endPoint x: 90, endPoint y: 162, distance: 45.8
click at [54, 134] on div "Policies" at bounding box center [40, 140] width 41 height 26
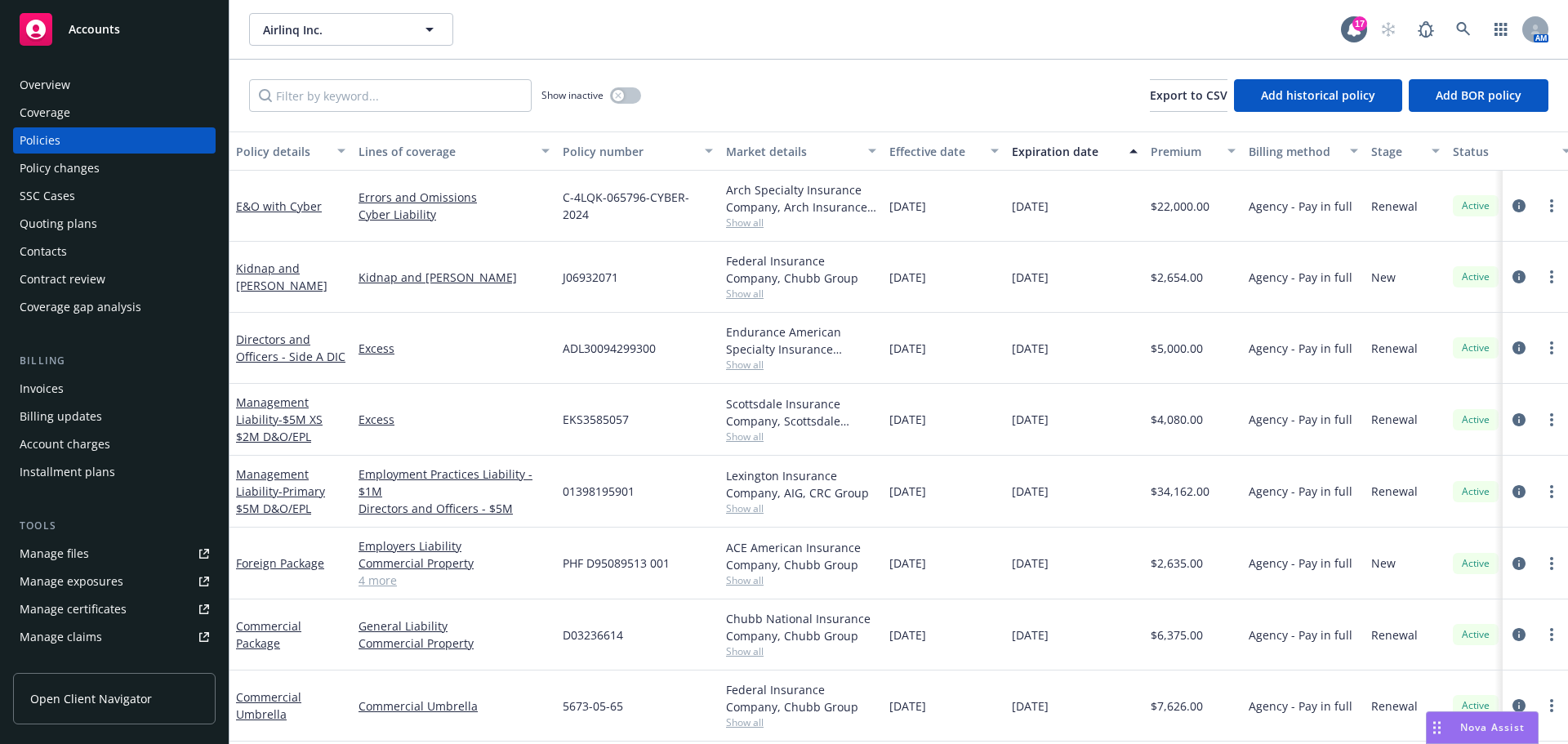
scroll to position [147, 0]
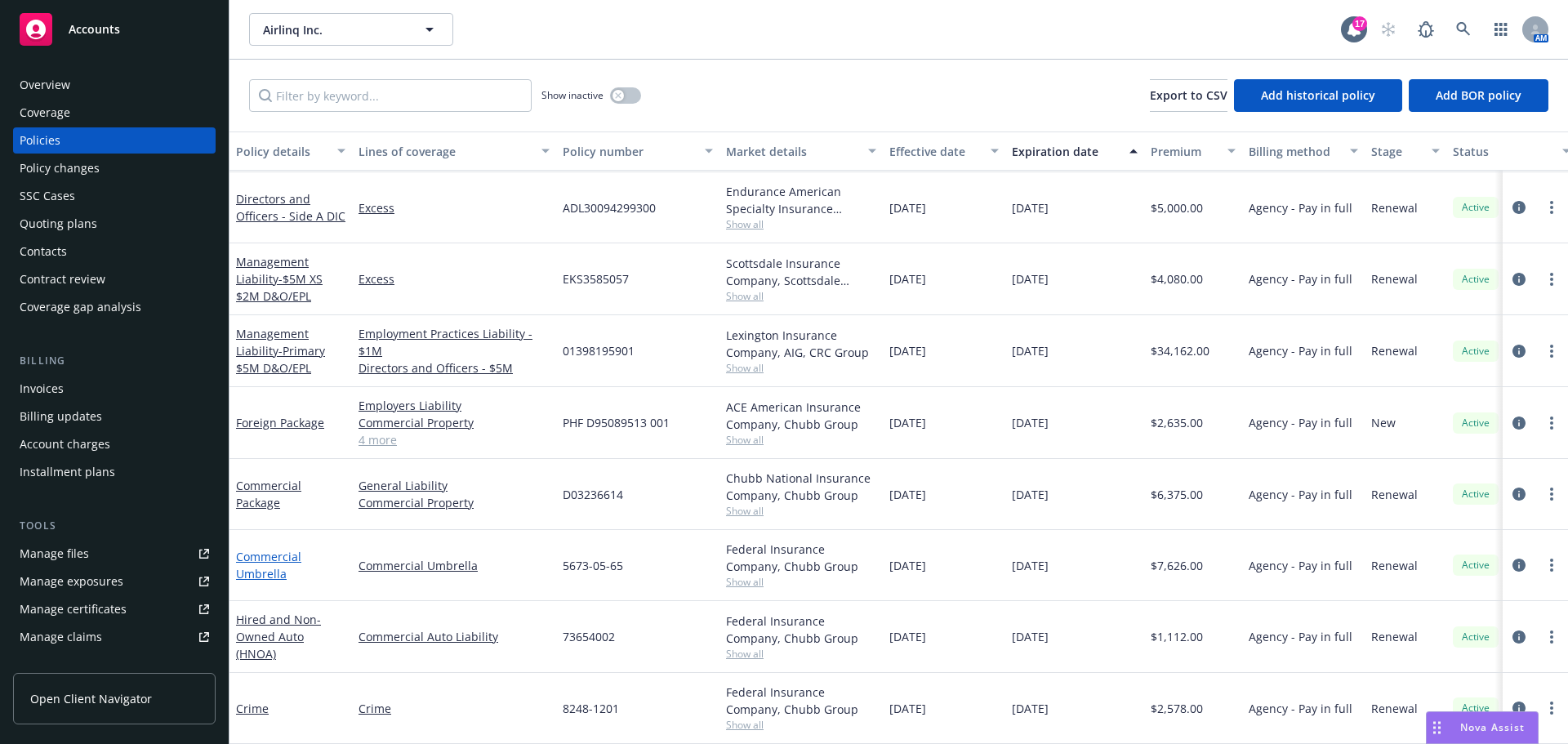
click at [262, 557] on link "Commercial Umbrella" at bounding box center [269, 565] width 65 height 33
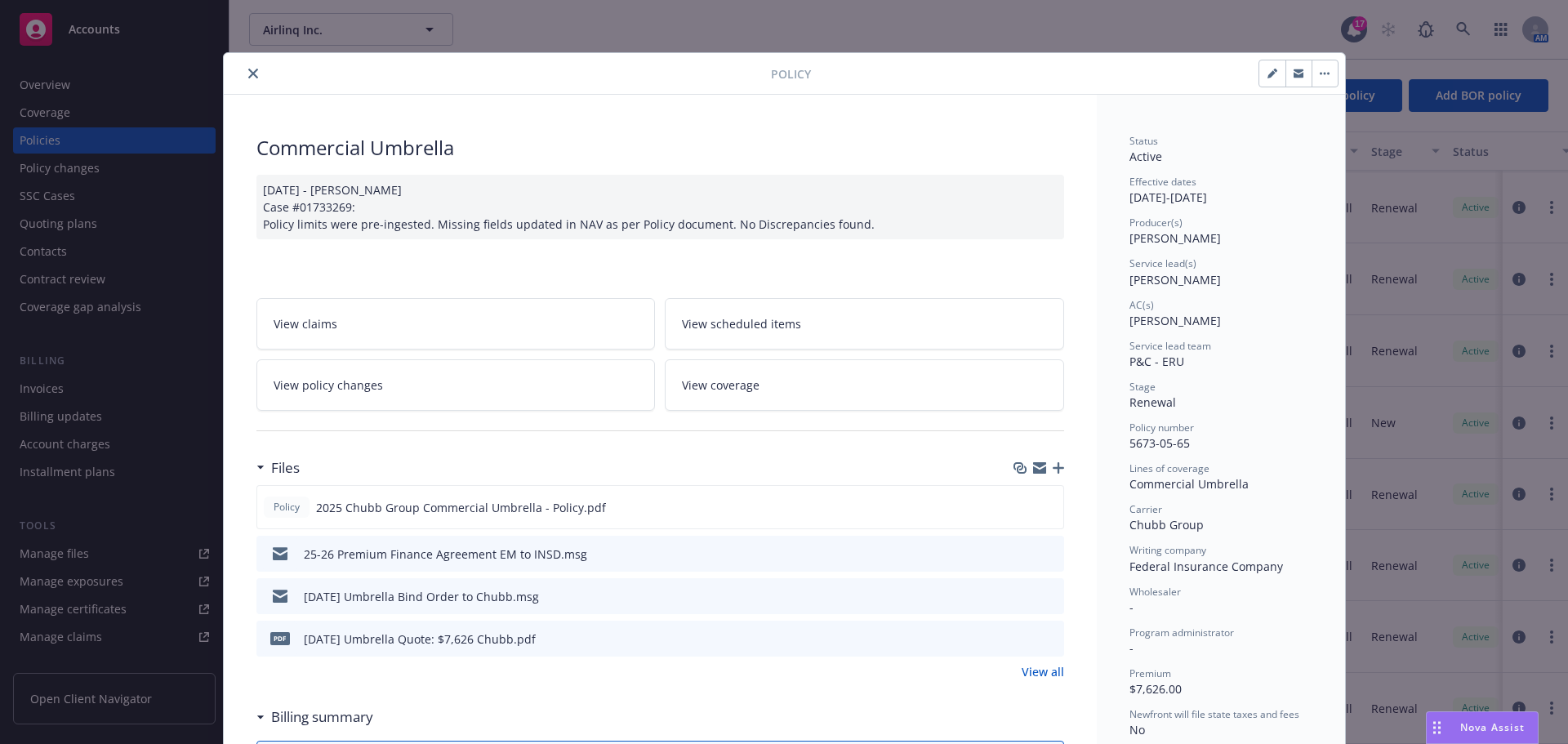
click at [1052, 471] on icon "button" at bounding box center [1058, 468] width 12 height 12
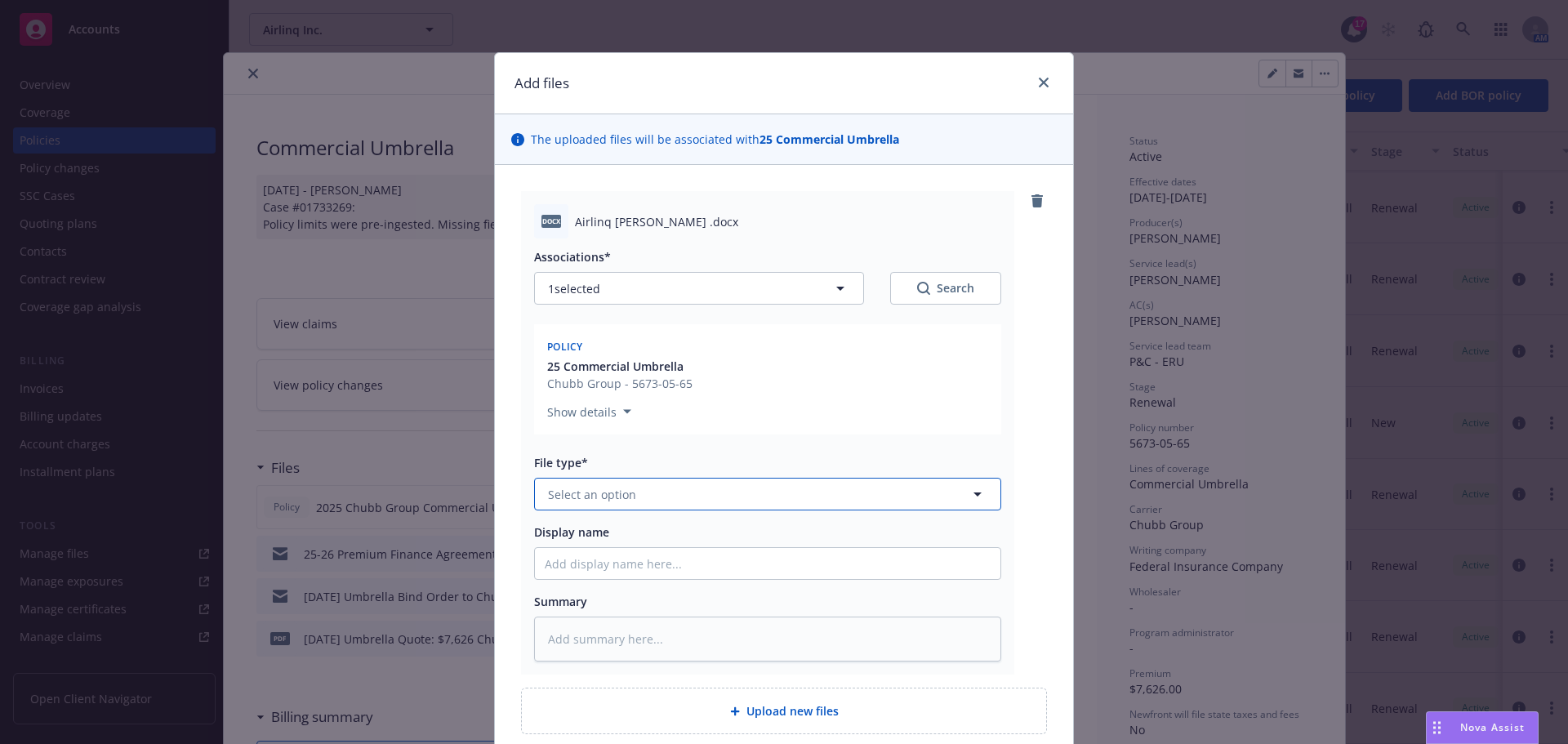
click at [566, 498] on span "Select an option" at bounding box center [591, 494] width 88 height 17
type input "bind"
click at [590, 534] on div "Binder" at bounding box center [767, 539] width 446 height 24
click at [641, 568] on input "Display name" at bounding box center [767, 563] width 465 height 31
paste input "[EFF DATE] [POLICY TYPE] Binder/Confirmation of Coverage [COMPANY]"
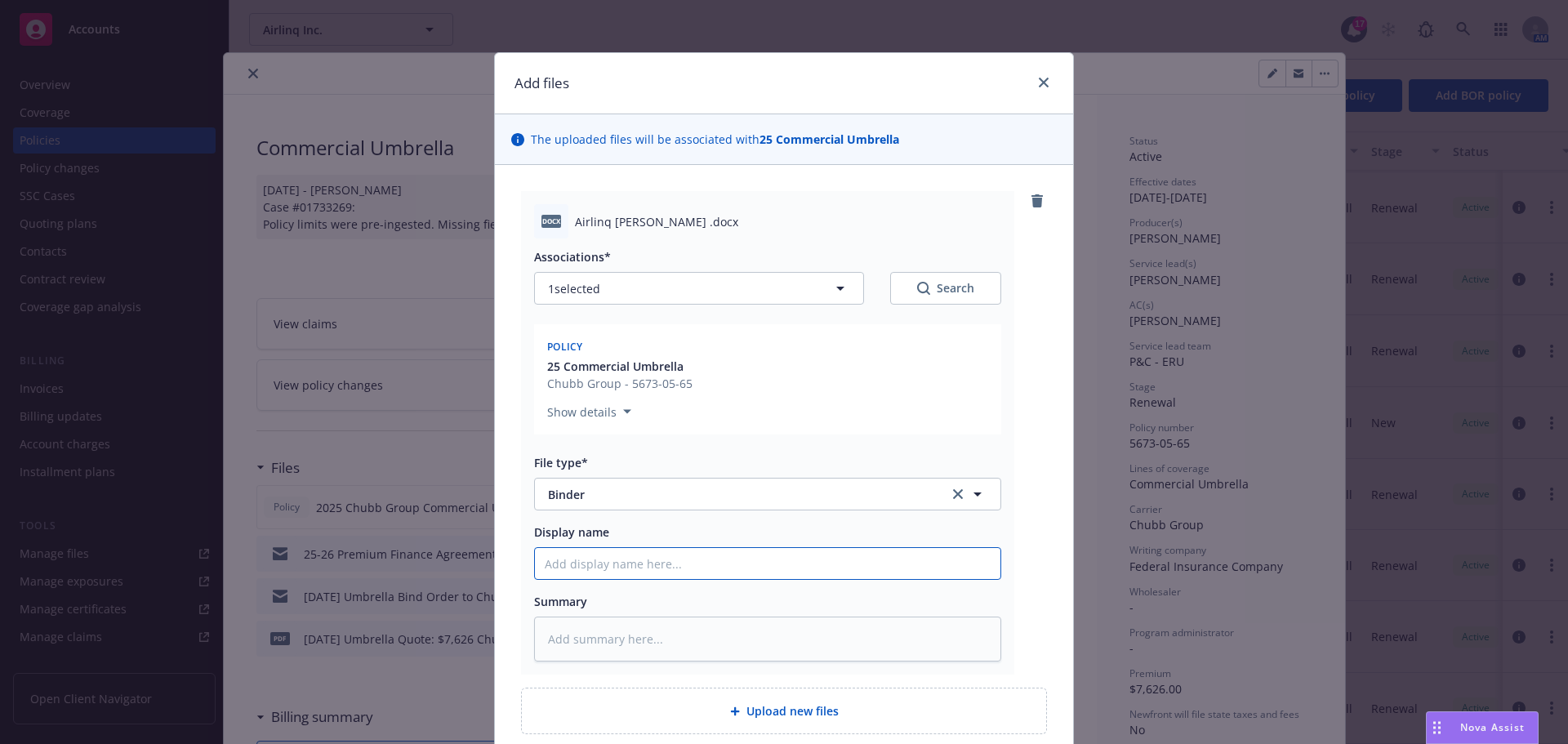
type textarea "x"
type input "[EFF DATE] [POLICY TYPE] Binder/Confirmation of Coverage [COMPANY]"
click at [537, 557] on input "[EFF DATE] [POLICY TYPE] Binder/Confirmation of Coverage [COMPANY]" at bounding box center [767, 563] width 465 height 31
type textarea "x"
type input "8[EFF DATE] [POLICY TYPE] Binder/Confirmation of Coverage [COMPANY]"
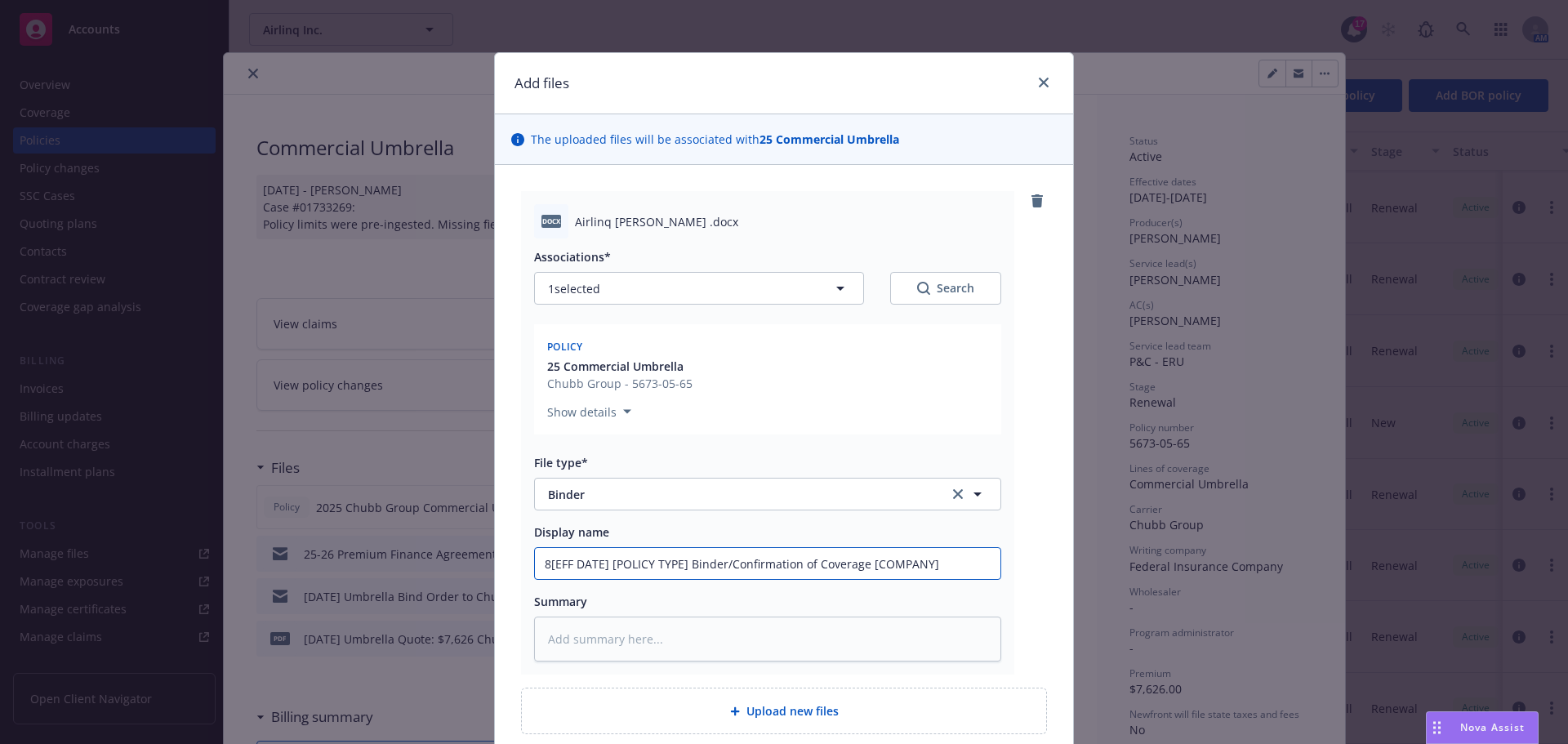
type textarea "x"
type input "8/[EFF DATE] [POLICY TYPE] Binder/Confirmation of Coverage [COMPANY]"
type textarea "x"
type input "8/1[EFF DATE] [POLICY TYPE] Binder/Confirmation of Coverage [COMPANY]"
type textarea "x"
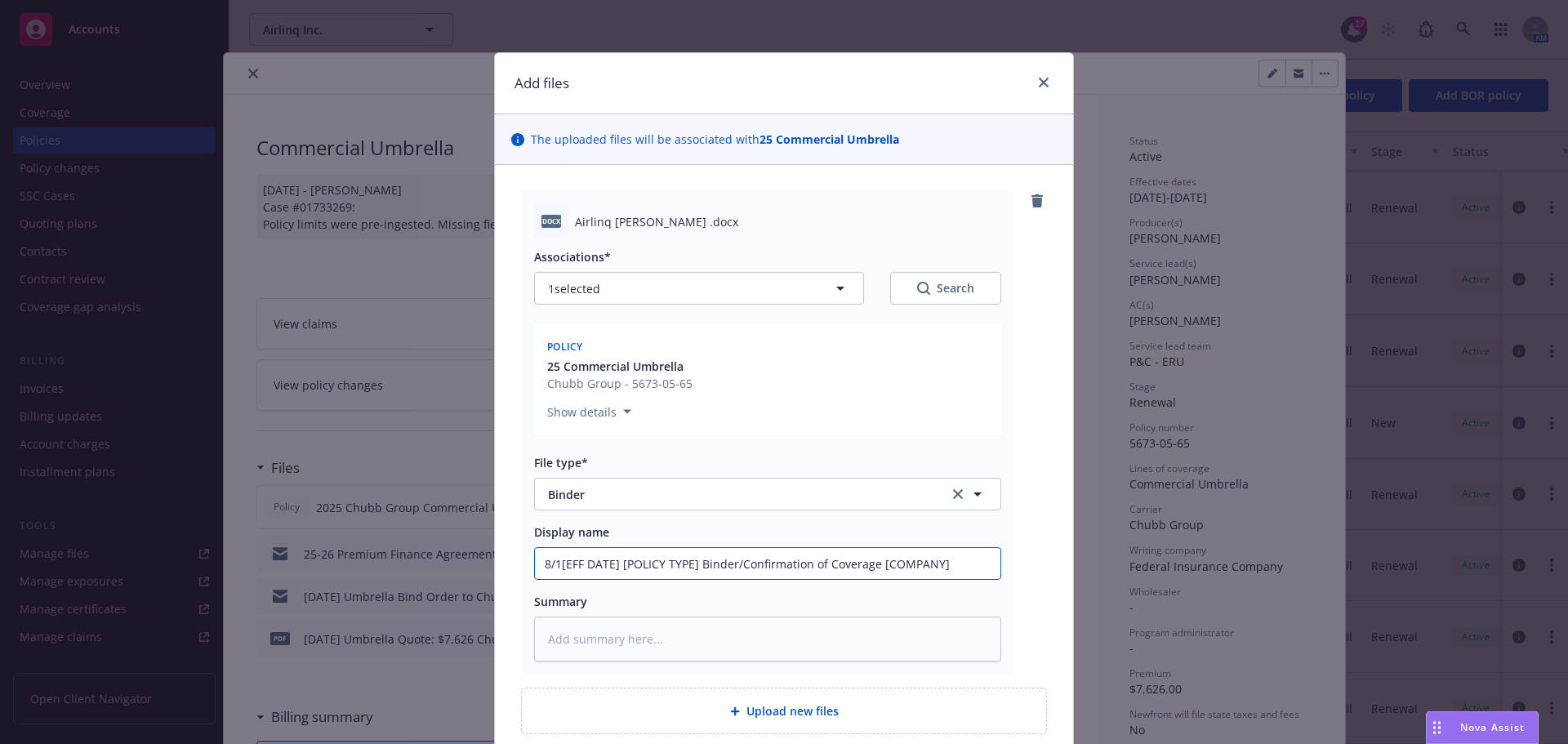
type input "8/1/[EFF DATE] [POLICY TYPE] Binder/Confirmation of Coverage [COMPANY]"
type textarea "x"
type input "8/1/20[EFF DATE] [POLICY TYPE] Binder/Confirmation of Coverage [COMPANY]"
type textarea "x"
type input "8/1/202[EFF DATE] [POLICY TYPE] Binder/Confirmation of Coverage [COMPANY]"
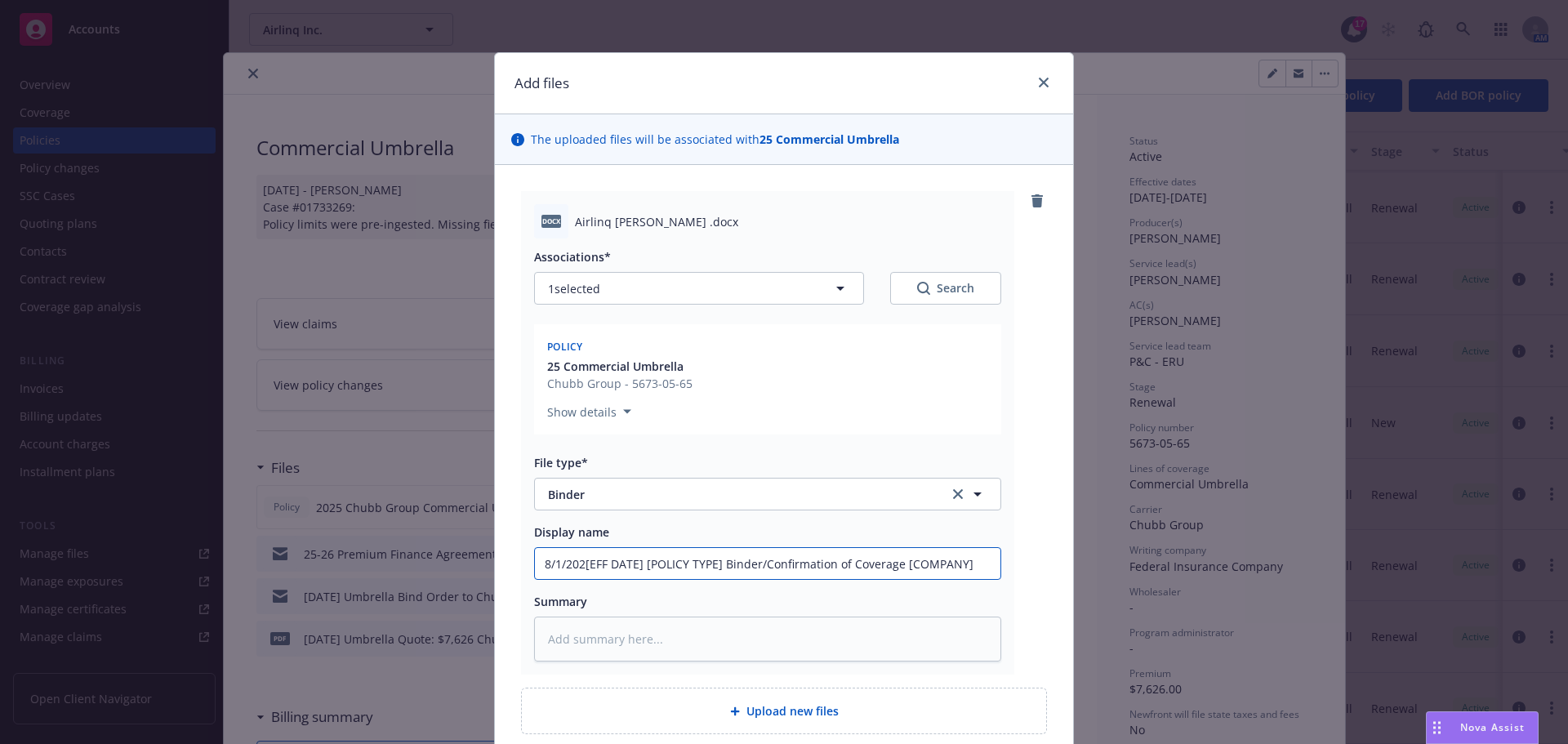
type textarea "x"
type input "8/1/2025[EFF DATE] [POLICY TYPE] Binder/Confirmation of Coverage [COMPANY]"
type textarea "x"
type input "8/1/2025 [EFF DATE] [POLICY TYPE] Binder/Confirmation of Coverage [COMPANY]"
type textarea "x"
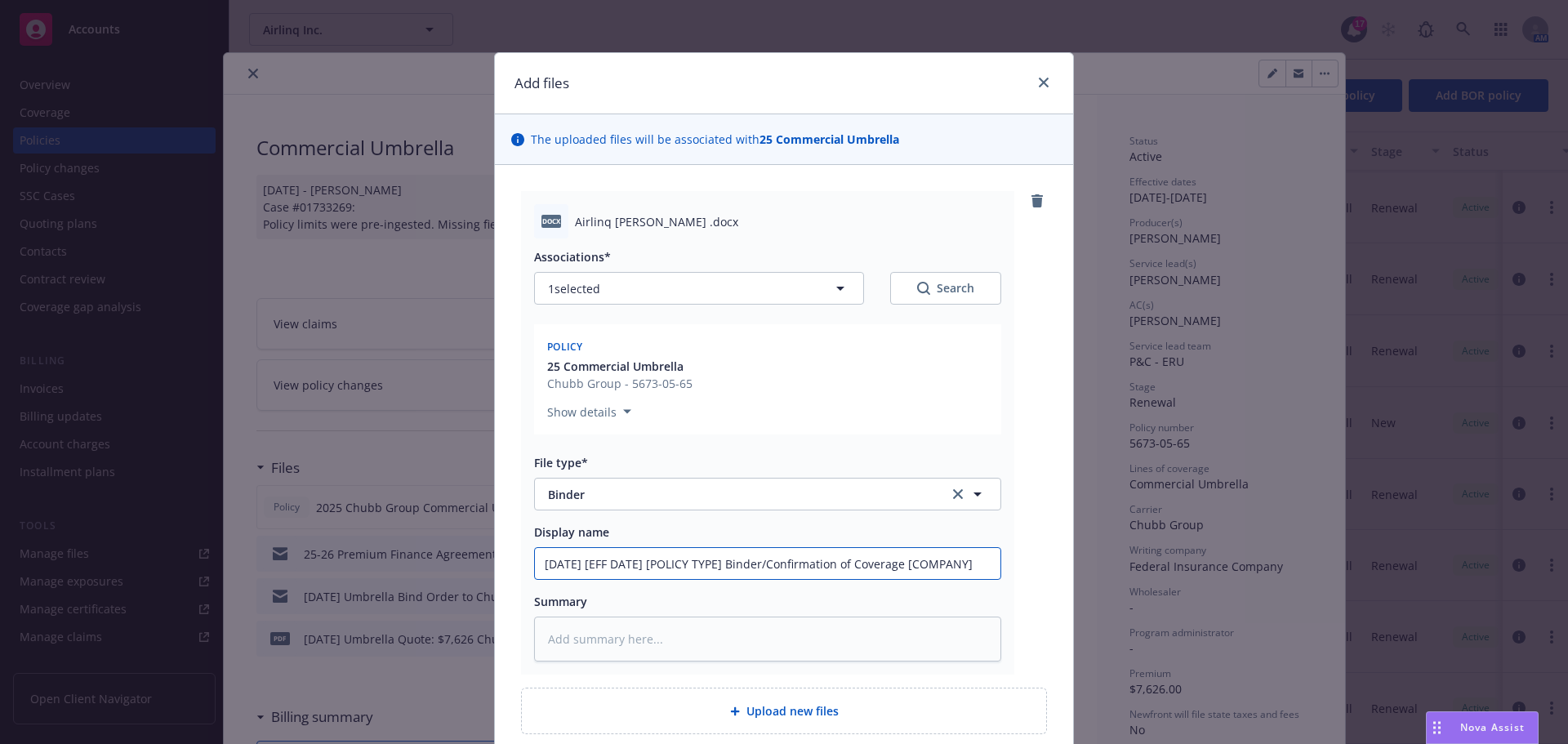
type input "8/1/2025 U[EFF DATE] [POLICY TYPE] Binder/Confirmation of Coverage [COMPANY]"
type textarea "x"
type input "8/1/2025 Um[EFF DATE] [POLICY TYPE] Binder/Confirmation of Coverage [COMPANY]"
type textarea "x"
type input "8/1/2025 Umb[EFF DATE] [POLICY TYPE] Binder/Confirmation of Coverage [COMPANY]"
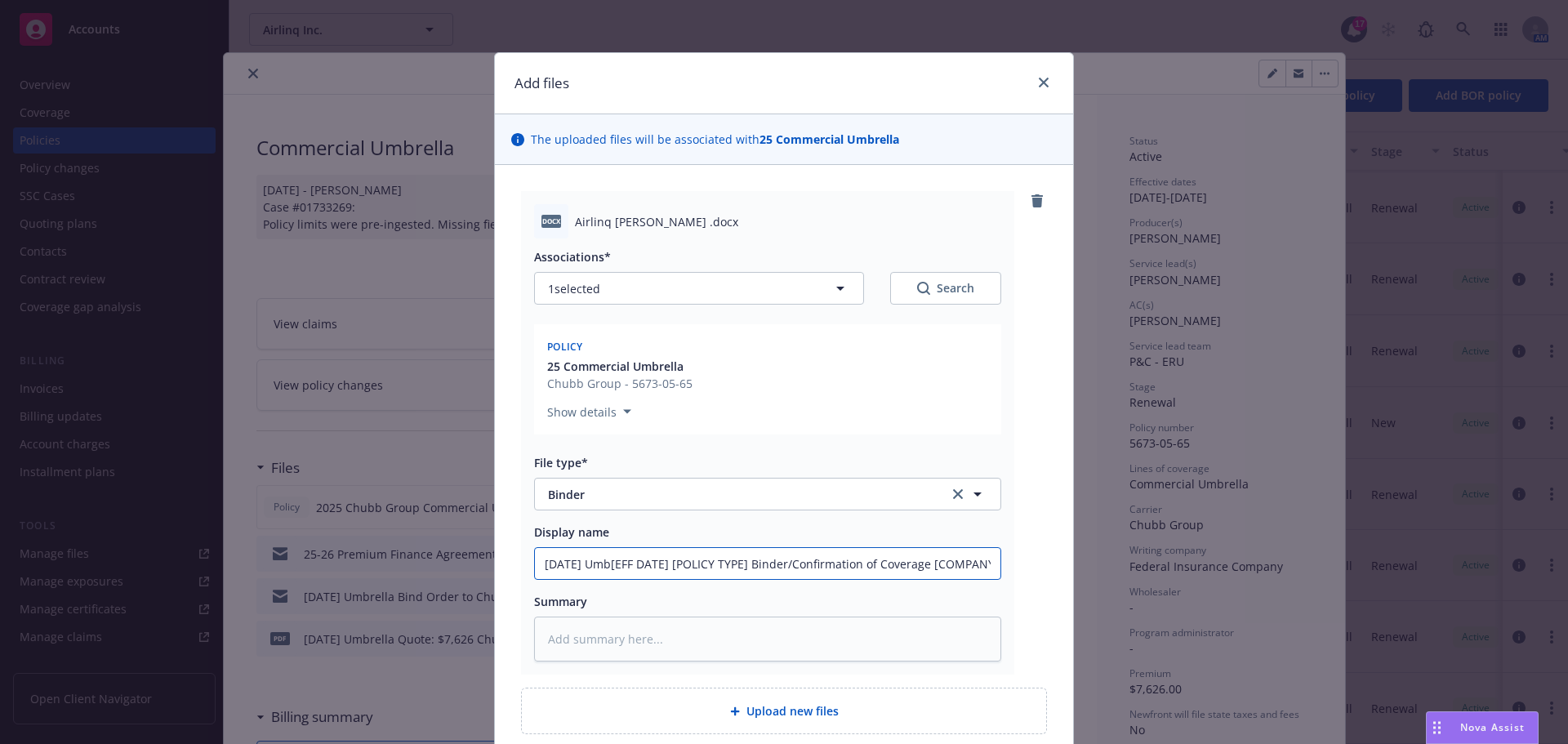
type textarea "x"
type input "8/1/2025 Umbr[EFF DATE] [POLICY TYPE] Binder/Confirmation of Coverage [COMPANY]"
type textarea "x"
type input "8/1/2025 Umbre[EFF DATE] [POLICY TYPE] Binder/Confirmation of Coverage [COMPANY]"
type textarea "x"
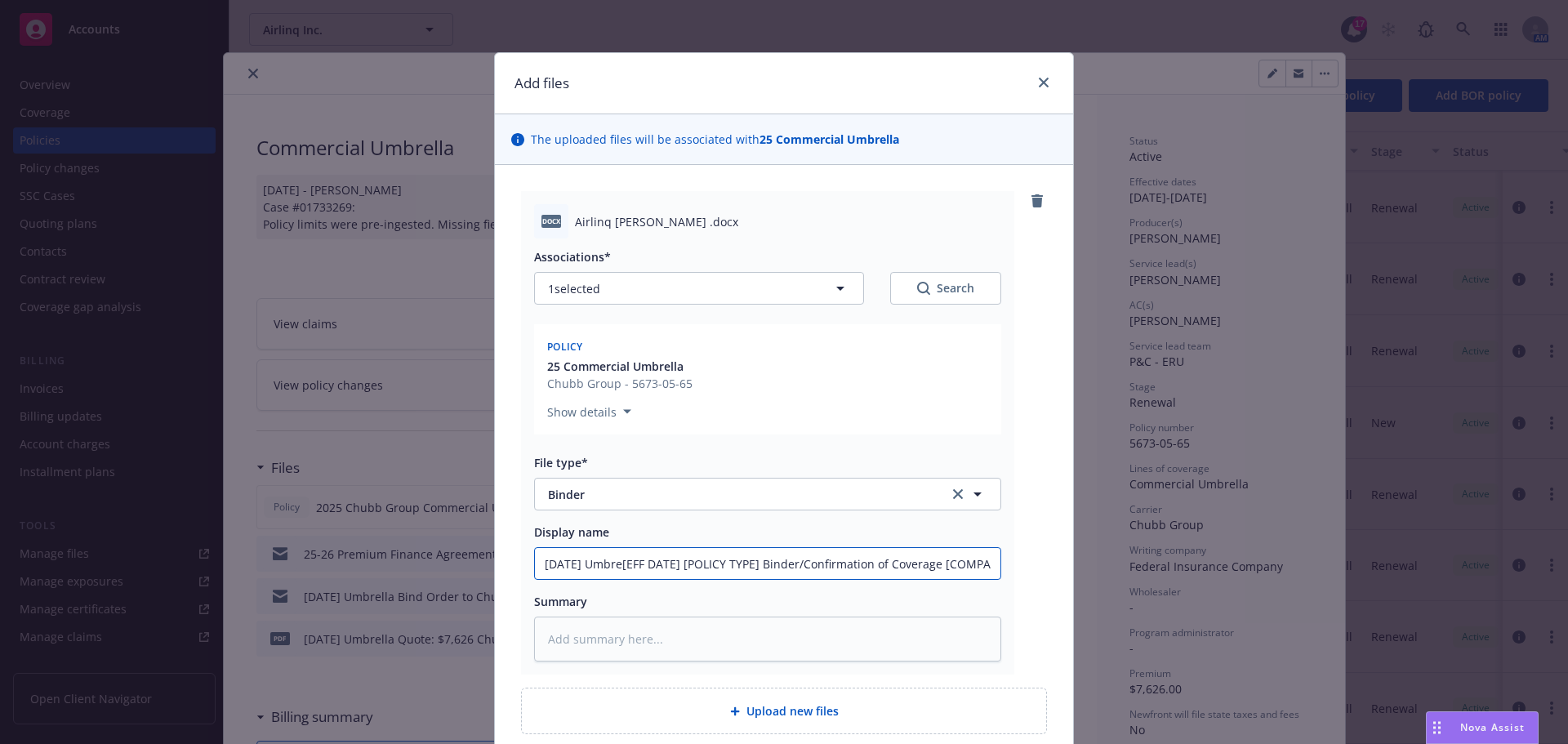
type input "8/1/2025 Umbrel[EFF DATE] [POLICY TYPE] Binder/Confirmation of Coverage [COMPAN…"
type textarea "x"
type input "8/1/2025 Umbrell[EFF DATE] [POLICY TYPE] Binder/Confirmation of Coverage [COMPA…"
type textarea "x"
type input "8/1/2025 Umbrella[EFF DATE] [POLICY TYPE] Binder/Confirmation of Coverage [COMP…"
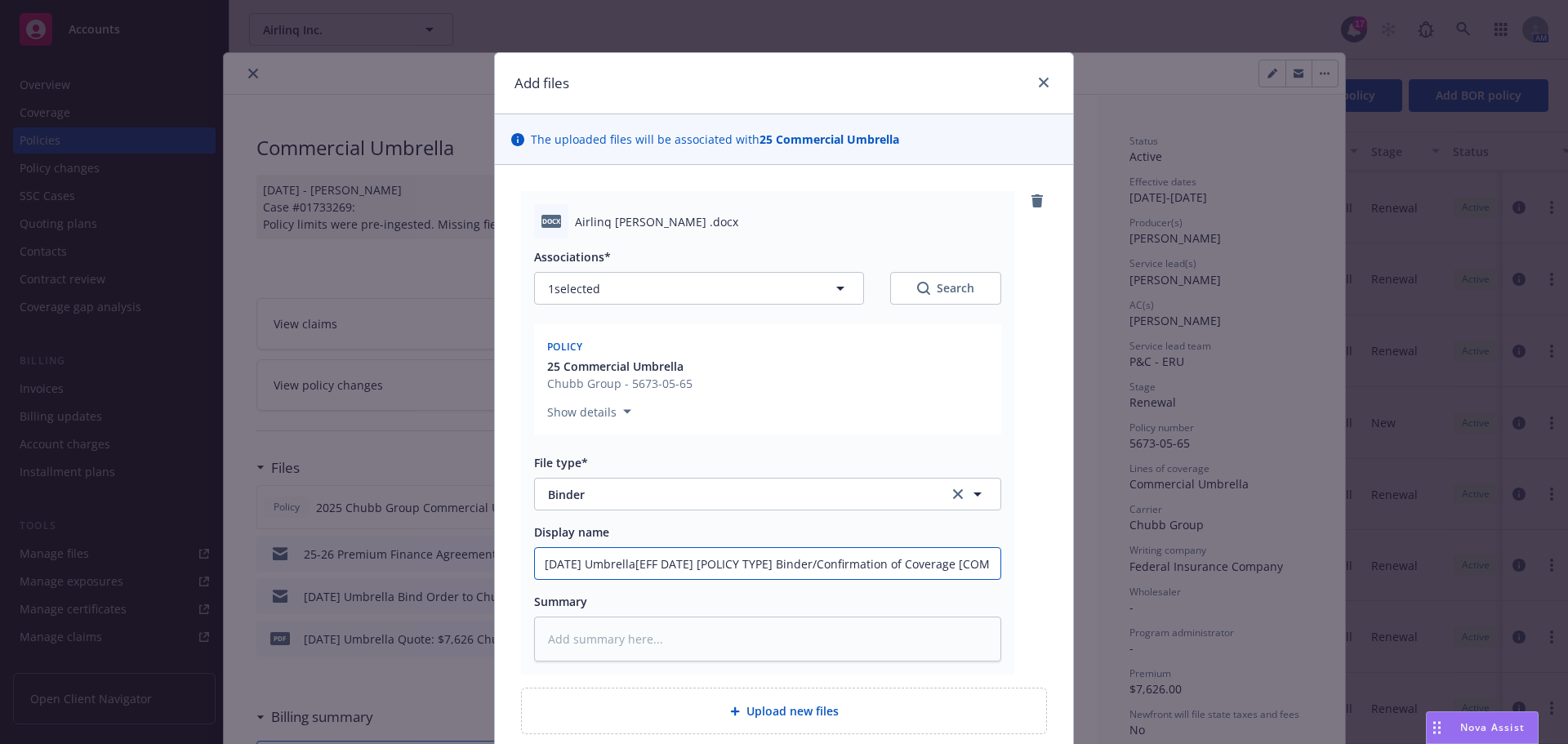
type textarea "x"
type input "8/1/2025 Umbrella [EFF DATE] [POLICY TYPE] Binder/Confirmation of Coverage [COM…"
type textarea "x"
type input "8/1/2025 Umbrella EFF DATE] [POLICY TYPE] Binder/Confirmation of Coverage [COMP…"
type textarea "x"
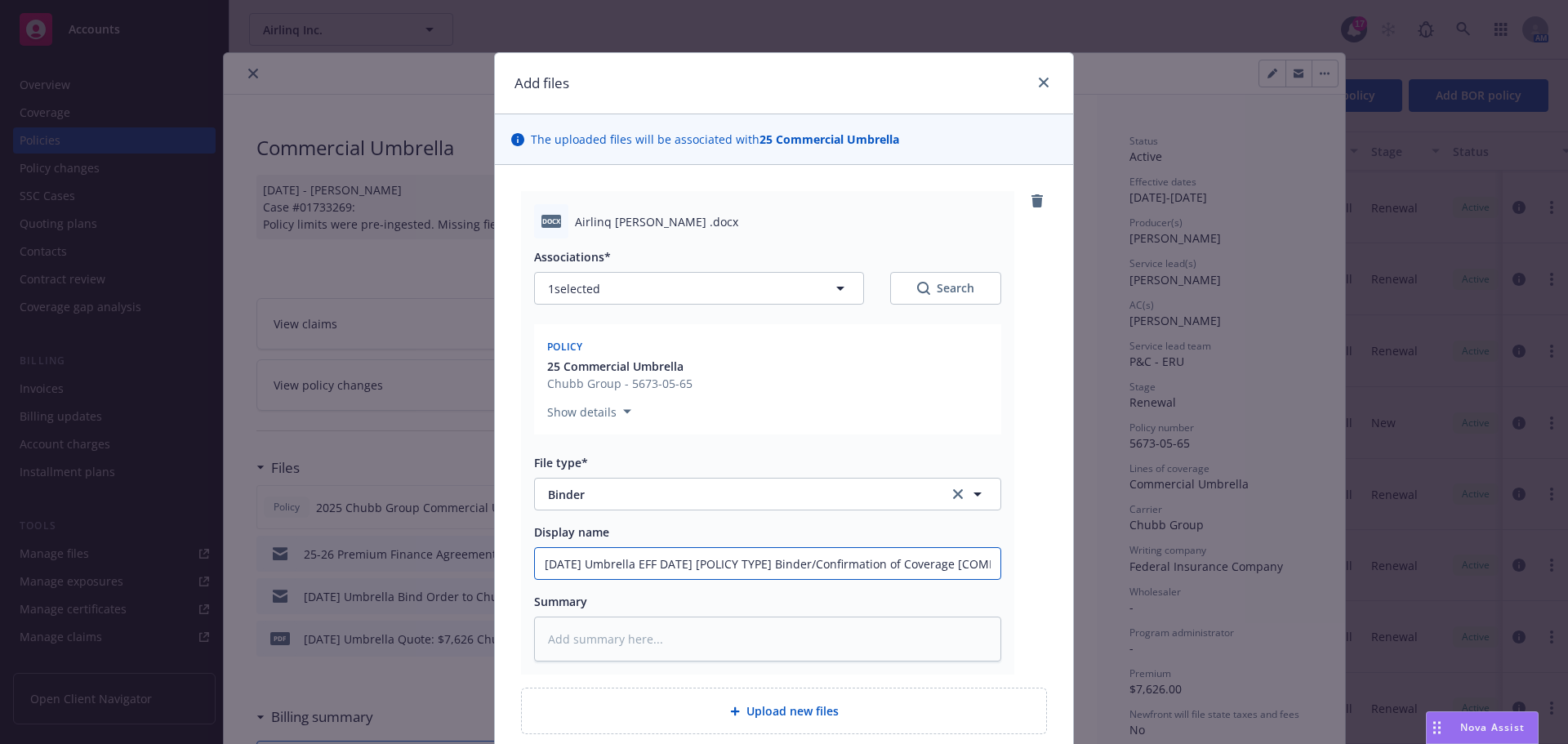
type input "8/1/2025 Umbrella FF DATE] [POLICY TYPE] Binder/Confirmation of Coverage [COMPA…"
type textarea "x"
type input "8/1/2025 Umbrella F DATE] [POLICY TYPE] Binder/Confirmation of Coverage [COMPAN…"
type textarea "x"
type input "8/1/2025 Umbrella DATE] [POLICY TYPE] Binder/Confirmation of Coverage [COMPANY]"
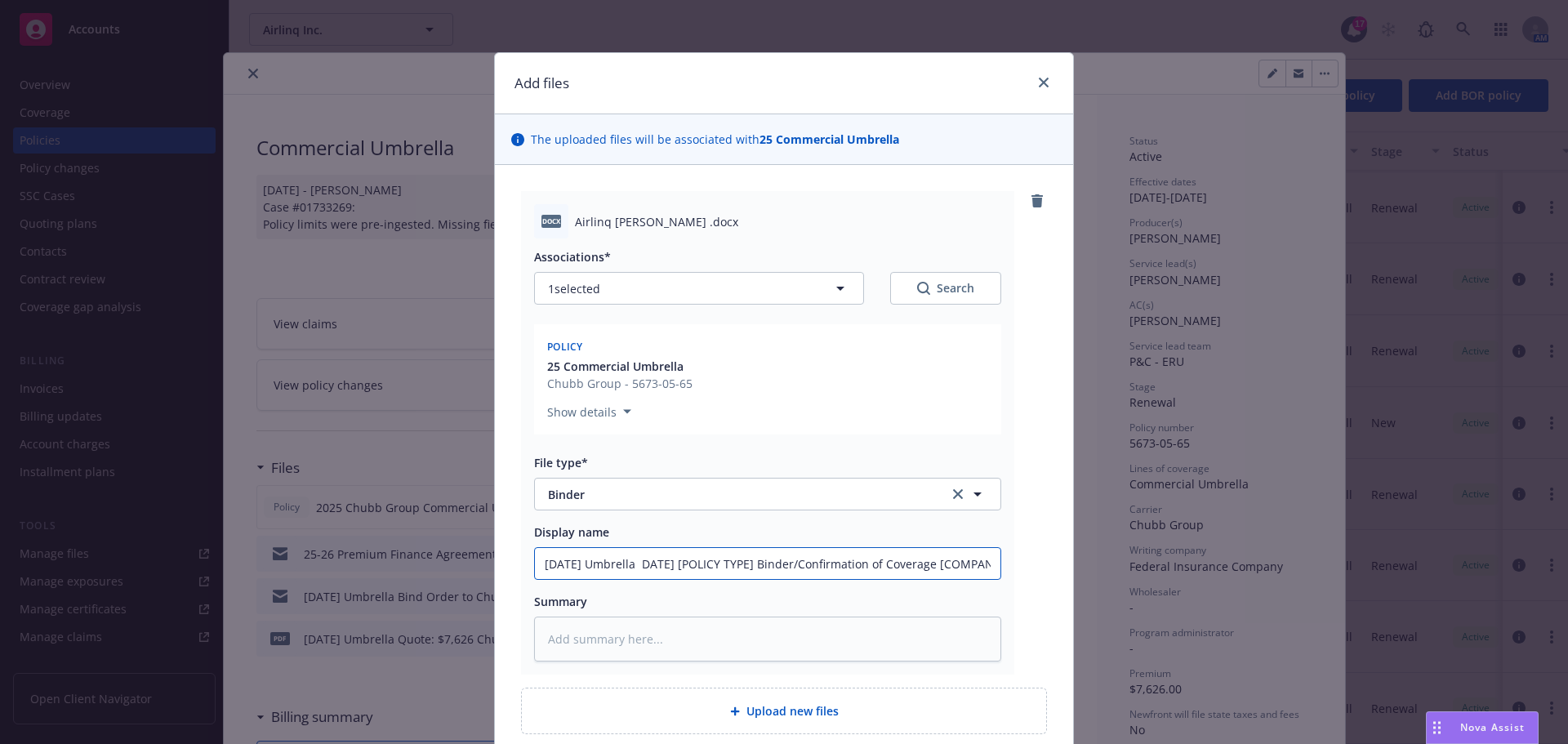
type textarea "x"
type input "8/1/2025 Umbrella DATE] [POLICY TYPE] Binder/Confirmation of Coverage [COMPANY]"
type textarea "x"
type input "8/1/2025 Umbrella ATE] [POLICY TYPE] Binder/Confirmation of Coverage [COMPANY]"
type textarea "x"
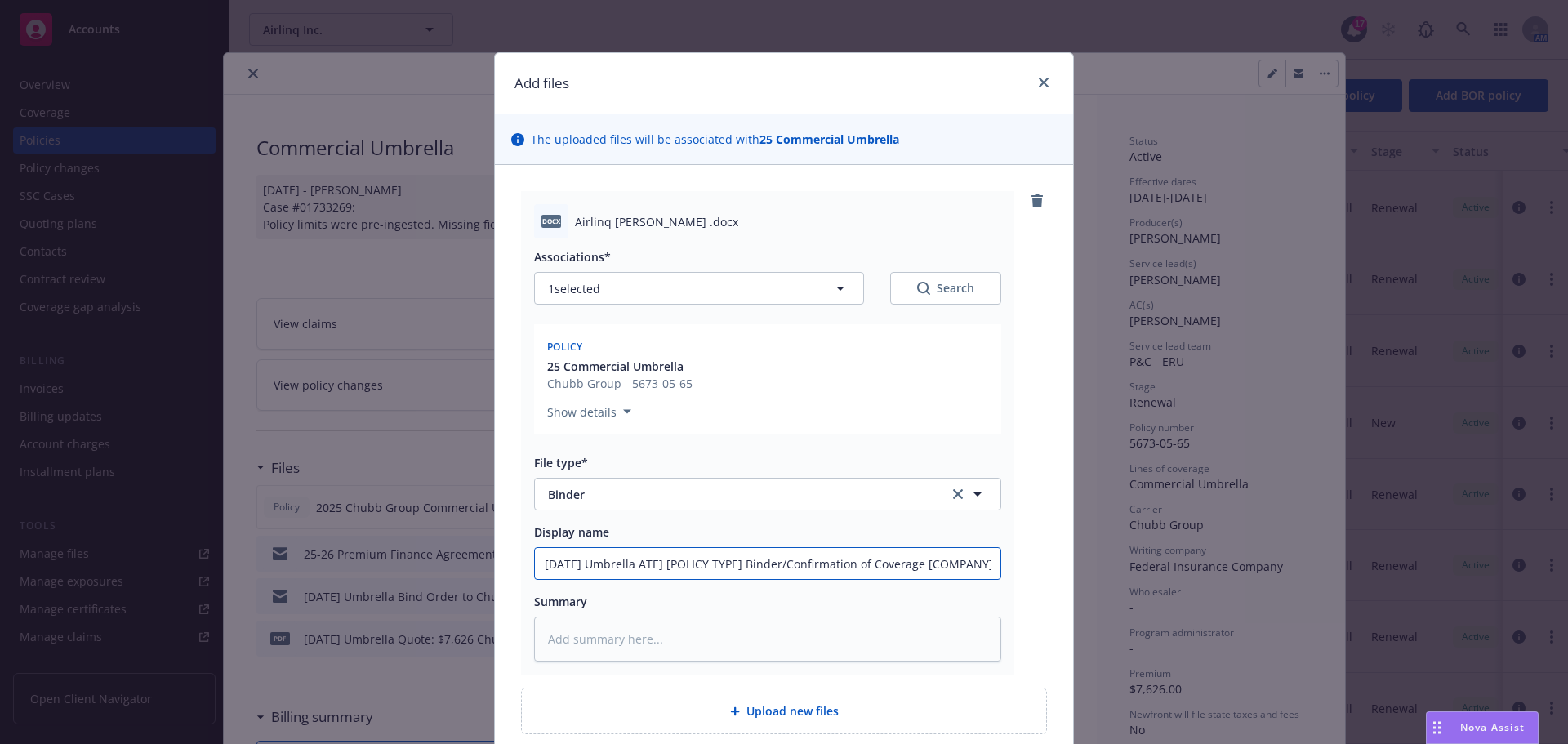
type input "8/1/2025 Umbrella TE] [POLICY TYPE] Binder/Confirmation of Coverage [COMPANY]"
type textarea "x"
type input "8/1/2025 Umbrella E] [POLICY TYPE] Binder/Confirmation of Coverage [COMPANY]"
type textarea "x"
type input "8/1/2025 Umbrella ] [POLICY TYPE] Binder/Confirmation of Coverage [COMPANY]"
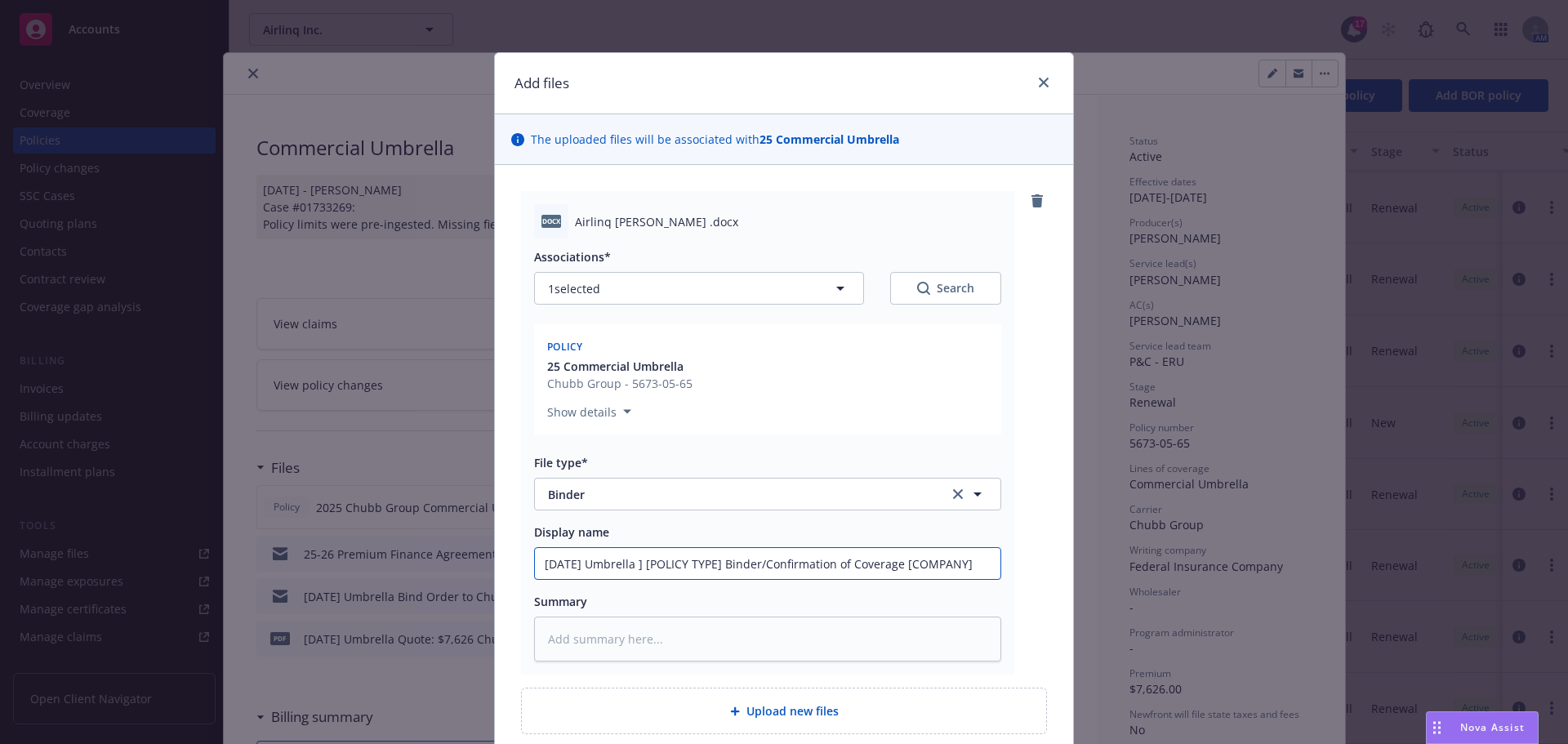
type textarea "x"
type input "8/1/2025 Umbrella [POLICY TYPE] Binder/Confirmation of Coverage [COMPANY]"
type textarea "x"
type input "8/1/2025 Umbrella [POLICY TYPE] Binder/Confirmation of Coverage [COMPANY]"
type textarea "x"
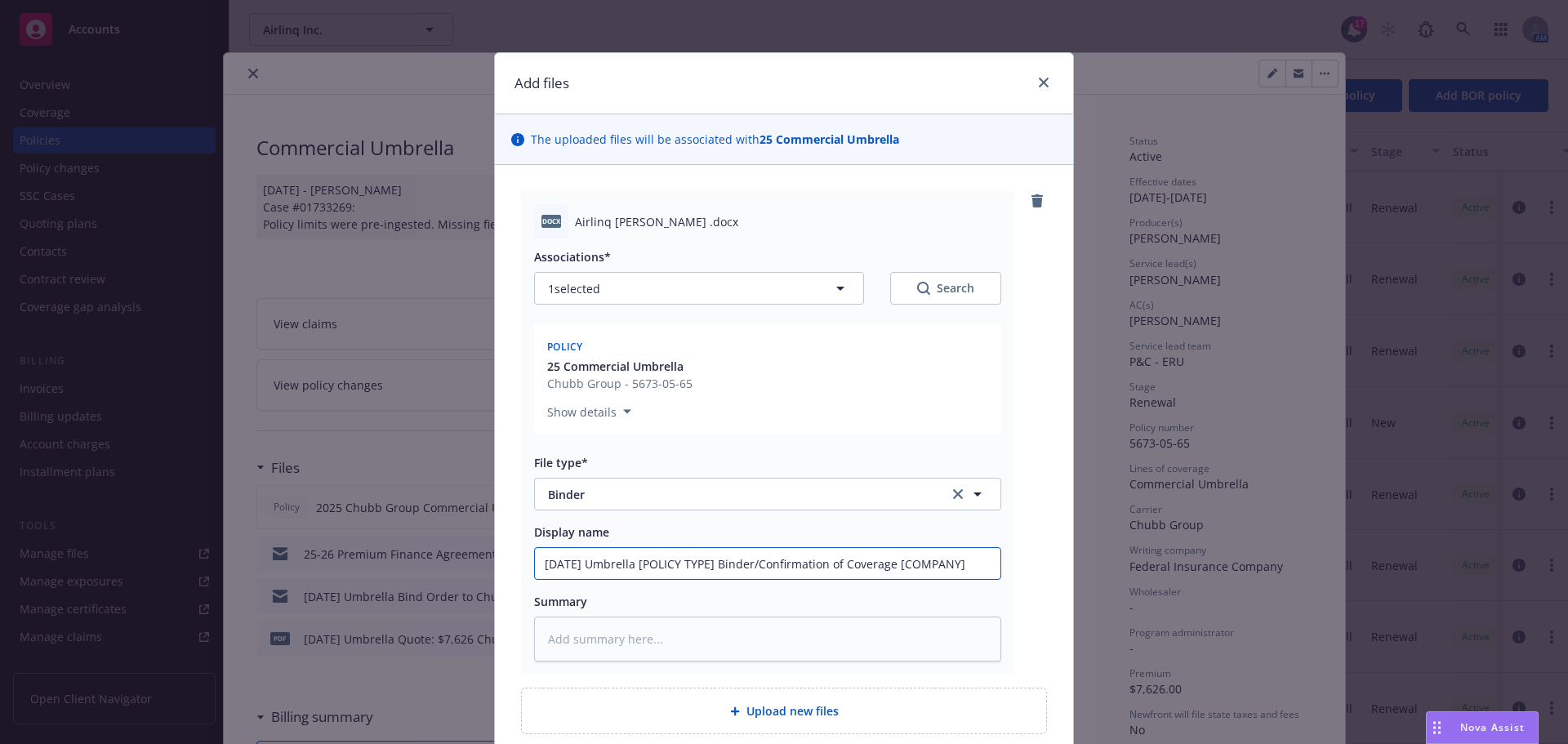
type input "8/1/2025 Umbrella POLICY TYPE] Binder/Confirmation of Coverage [COMPANY]"
type textarea "x"
type input "8/1/2025 Umbrella OLICY TYPE] Binder/Confirmation of Coverage [COMPANY]"
type textarea "x"
type input "8/1/2025 Umbrella LICY TYPE] Binder/Confirmation of Coverage [COMPANY]"
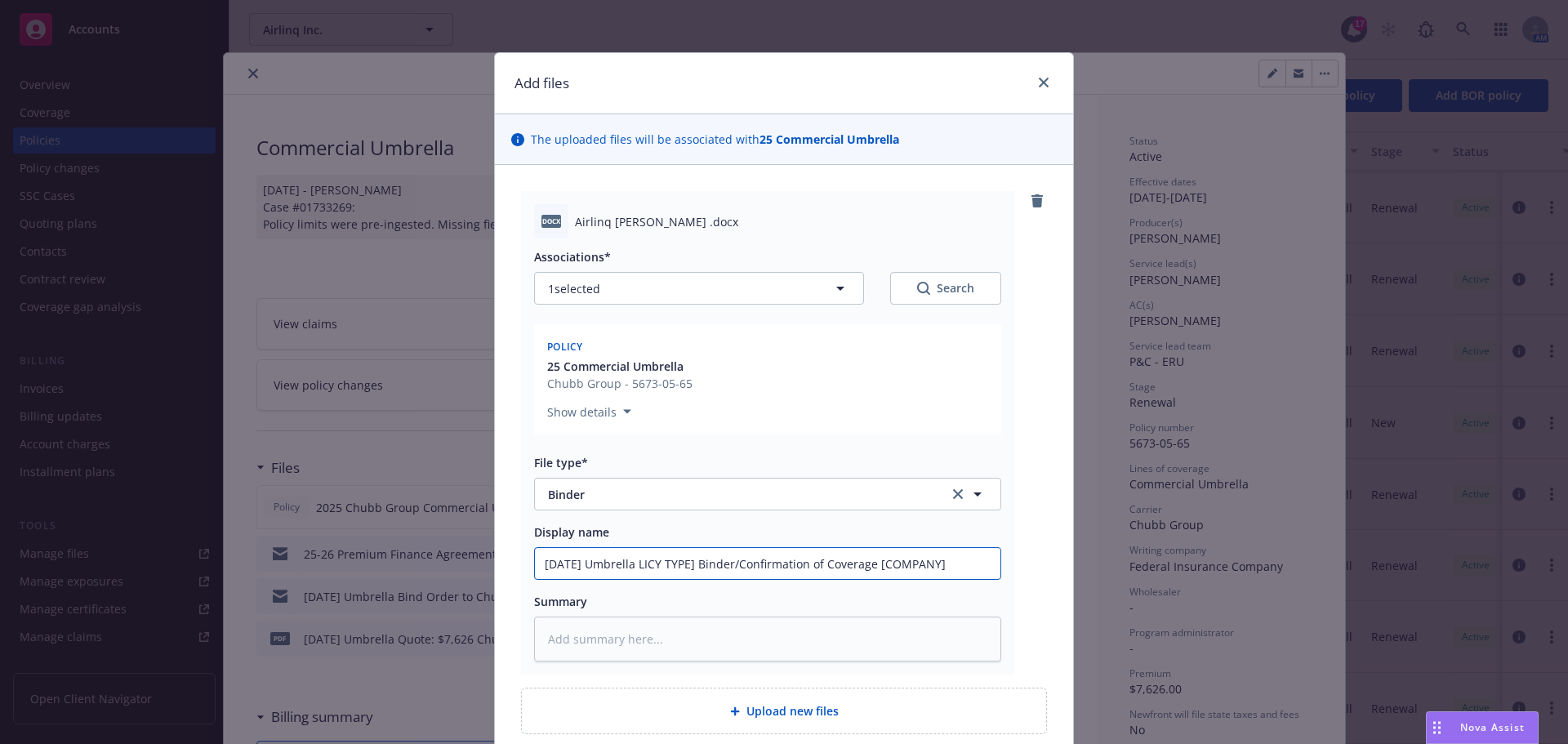
type textarea "x"
type input "8/1/2025 Umbrella ICY TYPE] Binder/Confirmation of Coverage [COMPANY]"
type textarea "x"
type input "8/1/2025 Umbrella CY TYPE] Binder/Confirmation of Coverage [COMPANY]"
type textarea "x"
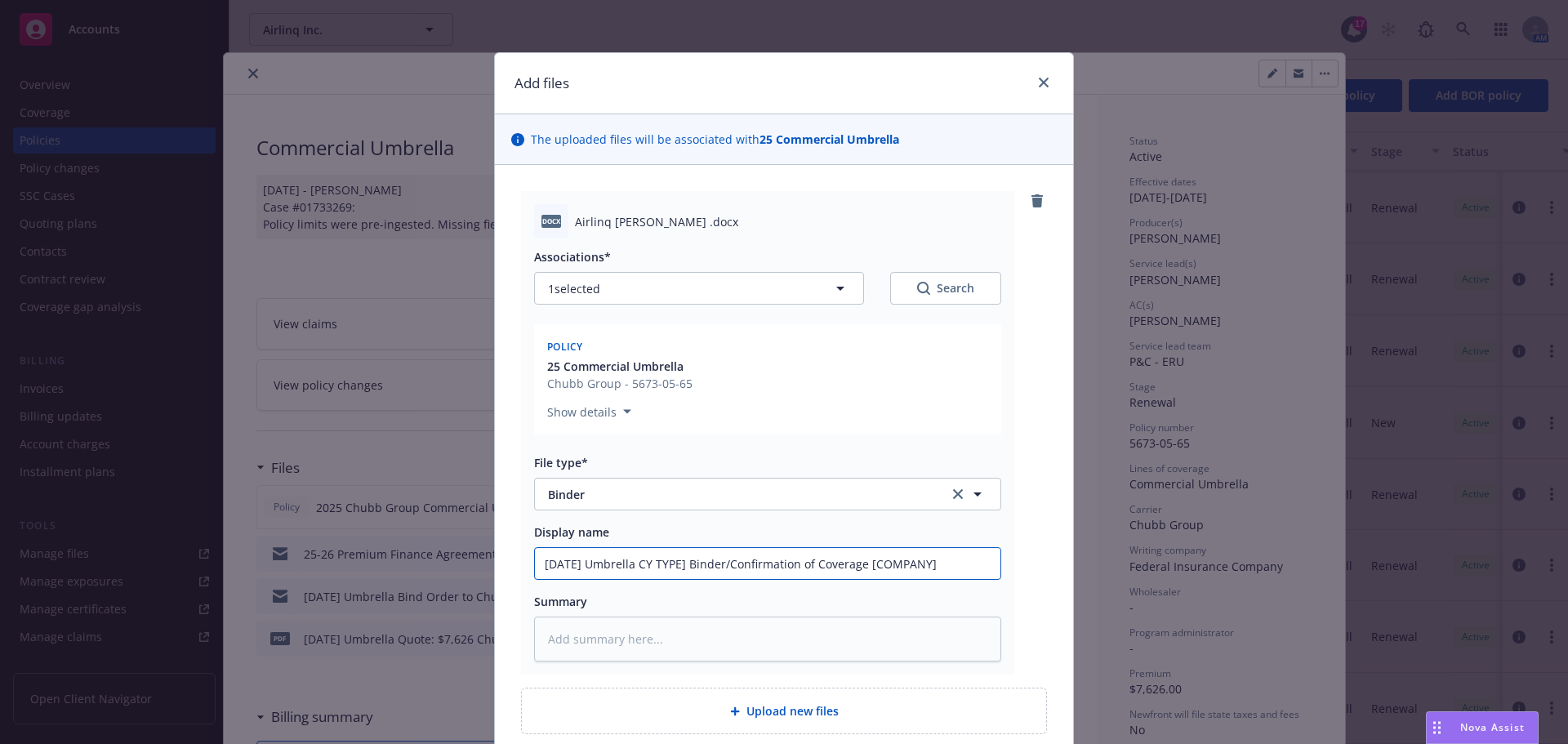
type input "8/1/2025 Umbrella Y TYPE] Binder/Confirmation of Coverage [COMPANY]"
type textarea "x"
type input "8/1/2025 Umbrella TYPE] Binder/Confirmation of Coverage [COMPANY]"
type textarea "x"
type input "8/1/2025 Umbrella TYPE] Binder/Confirmation of Coverage [COMPANY]"
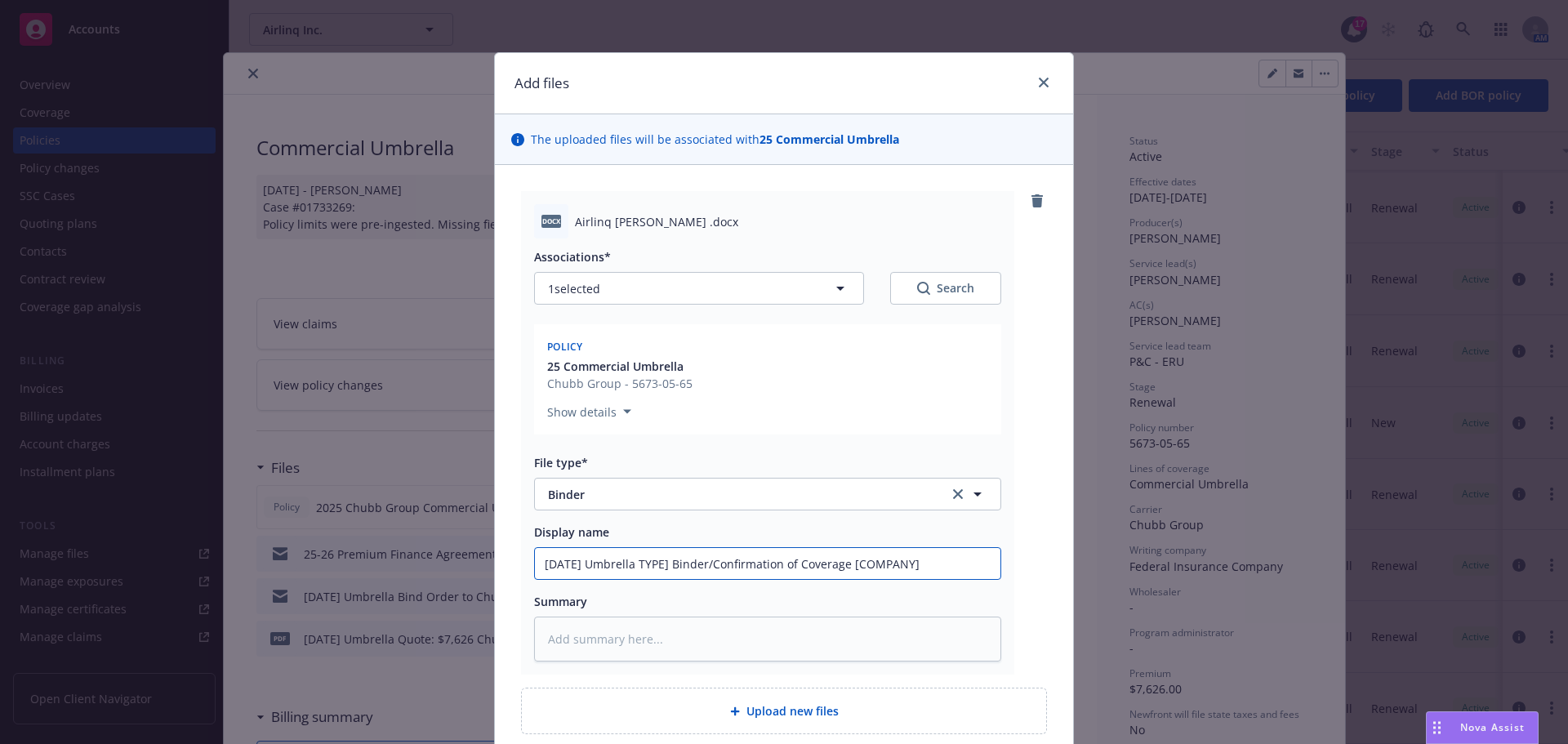
type textarea "x"
type input "8/1/2025 Umbrella YPE] Binder/Confirmation of Coverage [COMPANY]"
type textarea "x"
type input "8/1/2025 Umbrella PE] Binder/Confirmation of Coverage [COMPANY]"
type textarea "x"
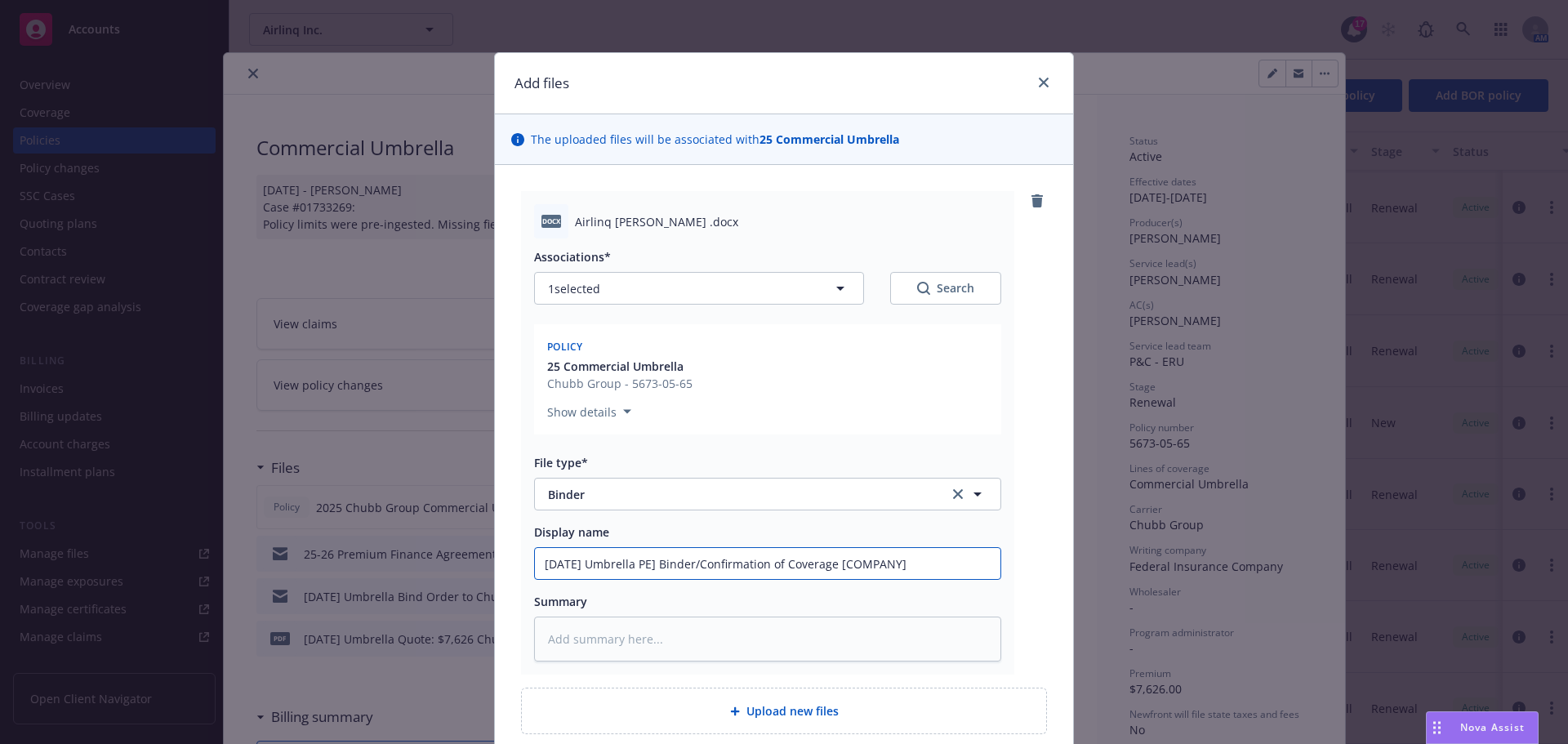
type input "8/1/2025 Umbrella E] Binder/Confirmation of Coverage [COMPANY]"
type textarea "x"
type input "8/1/2025 Umbrella ] Binder/Confirmation of Coverage [COMPANY]"
type textarea "x"
type input "8/1/2025 Umbrella Binder/Confirmation of Coverage [COMPANY]"
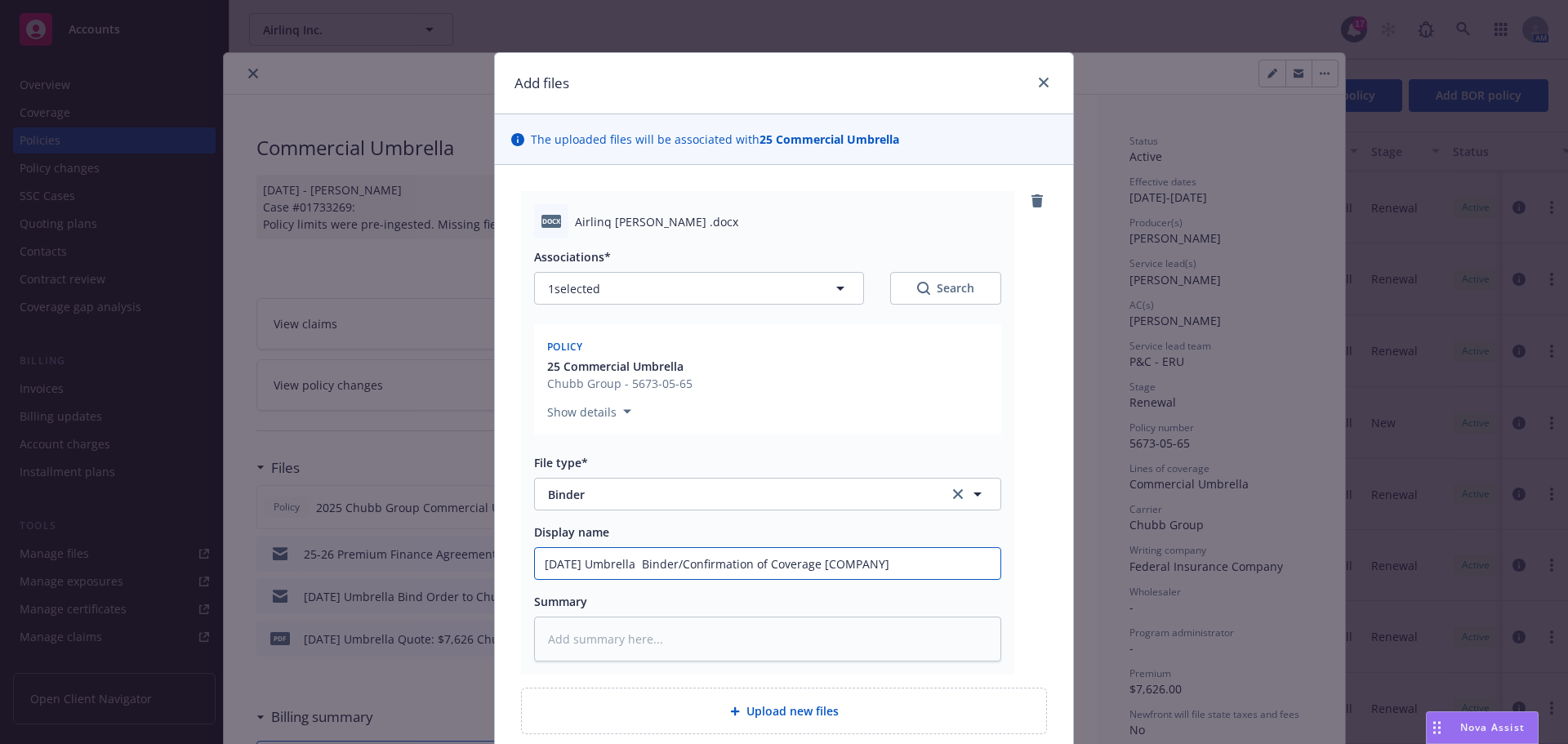
type textarea "x"
type input "8/1/2025 Umbrella Binder/Confirmation of Coverage [COMPANY]"
type textarea "x"
type input "8/1/2025 Umbrella Binder/Confirmation of Coverage [COMPANY"
type textarea "x"
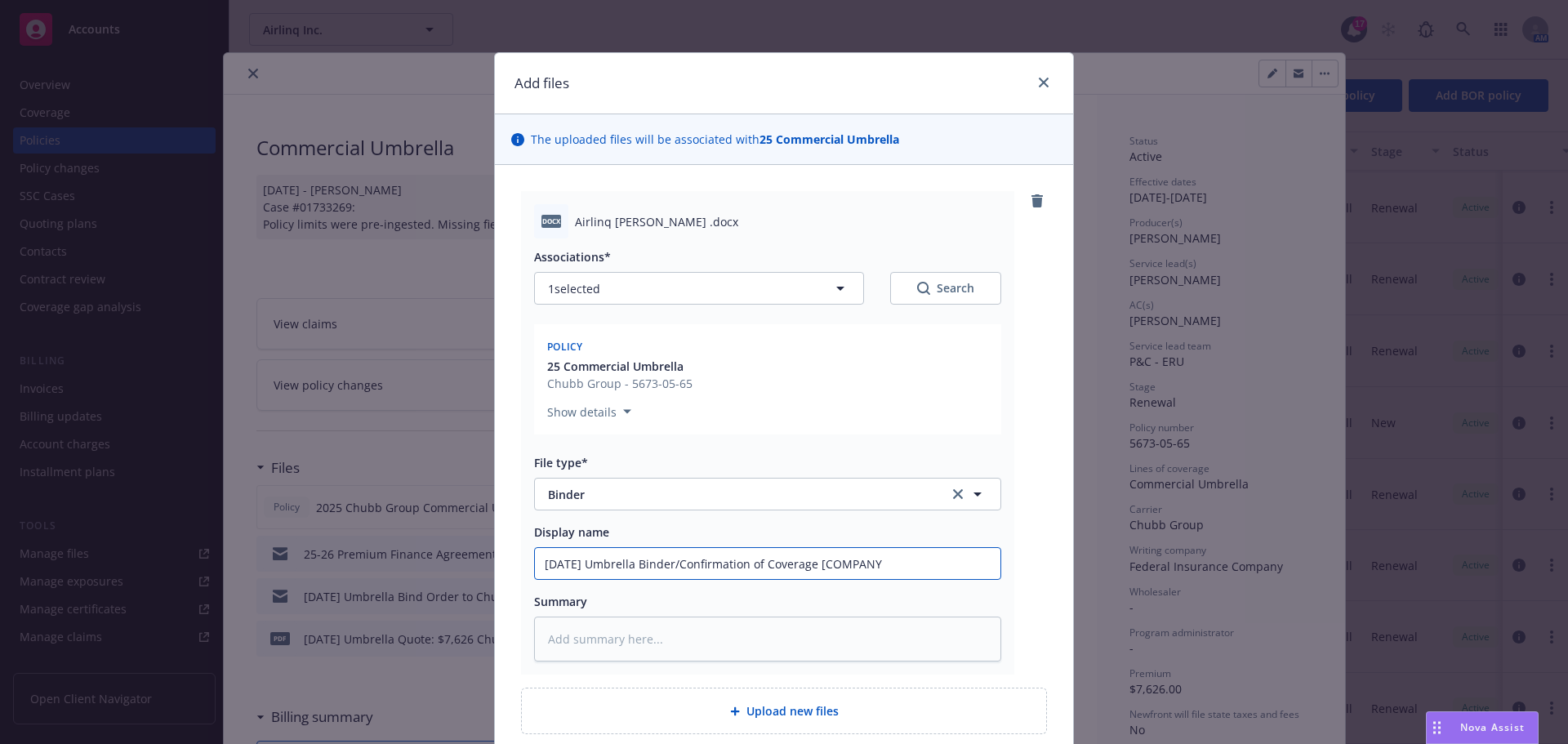
type input "8/1/2025 Umbrella Binder/Confirmation of Coverage [COMPAN"
type textarea "x"
type input "8/1/2025 Umbrella Binder/Confirmation of Coverage [COMPA"
type textarea "x"
type input "8/1/2025 Umbrella Binder/Confirmation of Coverage [COMP"
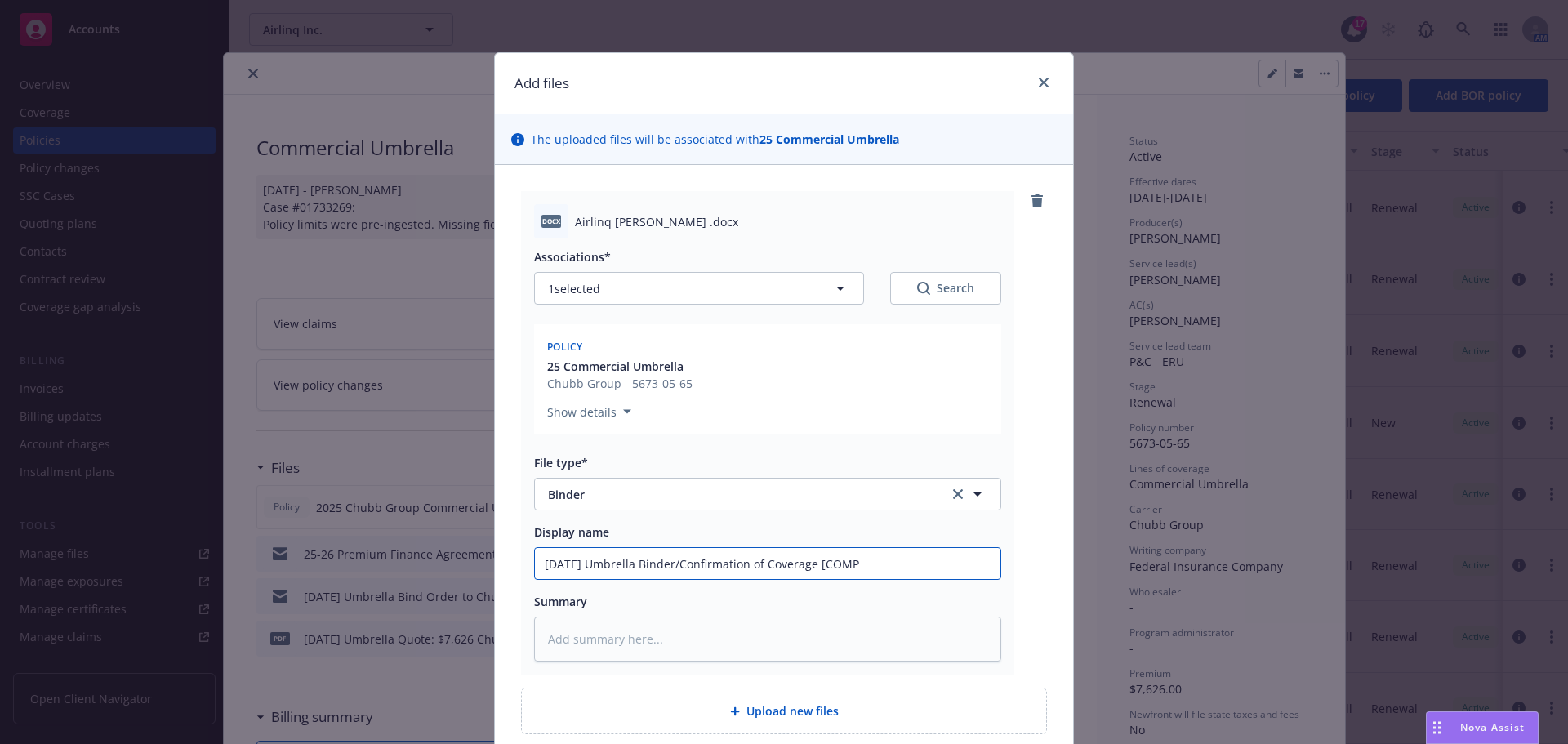
type textarea "x"
type input "8/1/2025 Umbrella Binder/Confirmation of Coverage [COM"
type textarea "x"
type input "8/1/2025 Umbrella Binder/Confirmation of Coverage [CO"
type textarea "x"
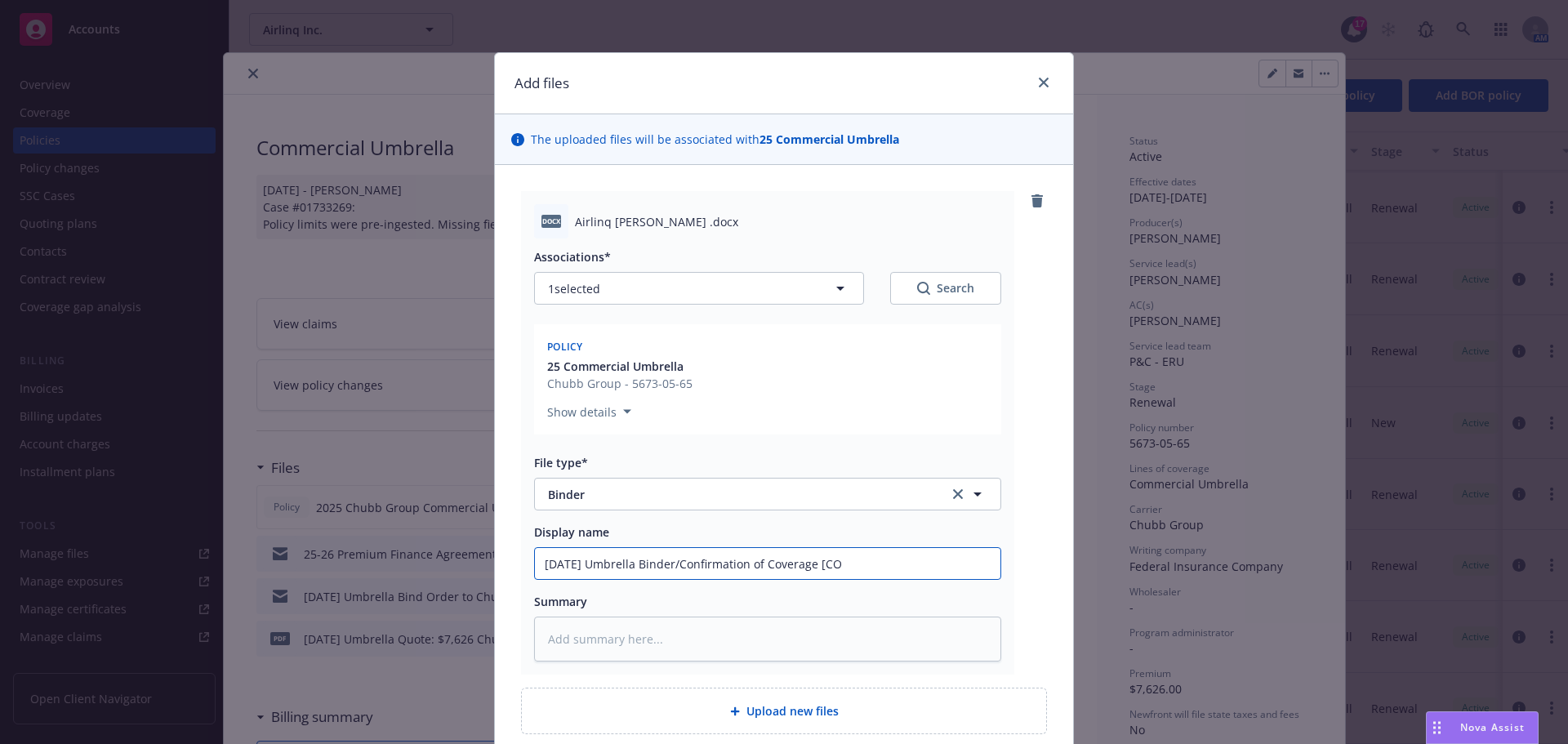
type input "8/1/2025 Umbrella Binder/Confirmation of Coverage [C"
type textarea "x"
type input "8/1/2025 Umbrella Binder/Confirmation of Coverage ["
type textarea "x"
type input "8/1/2025 Umbrella Binder/Confirmation of Coverage"
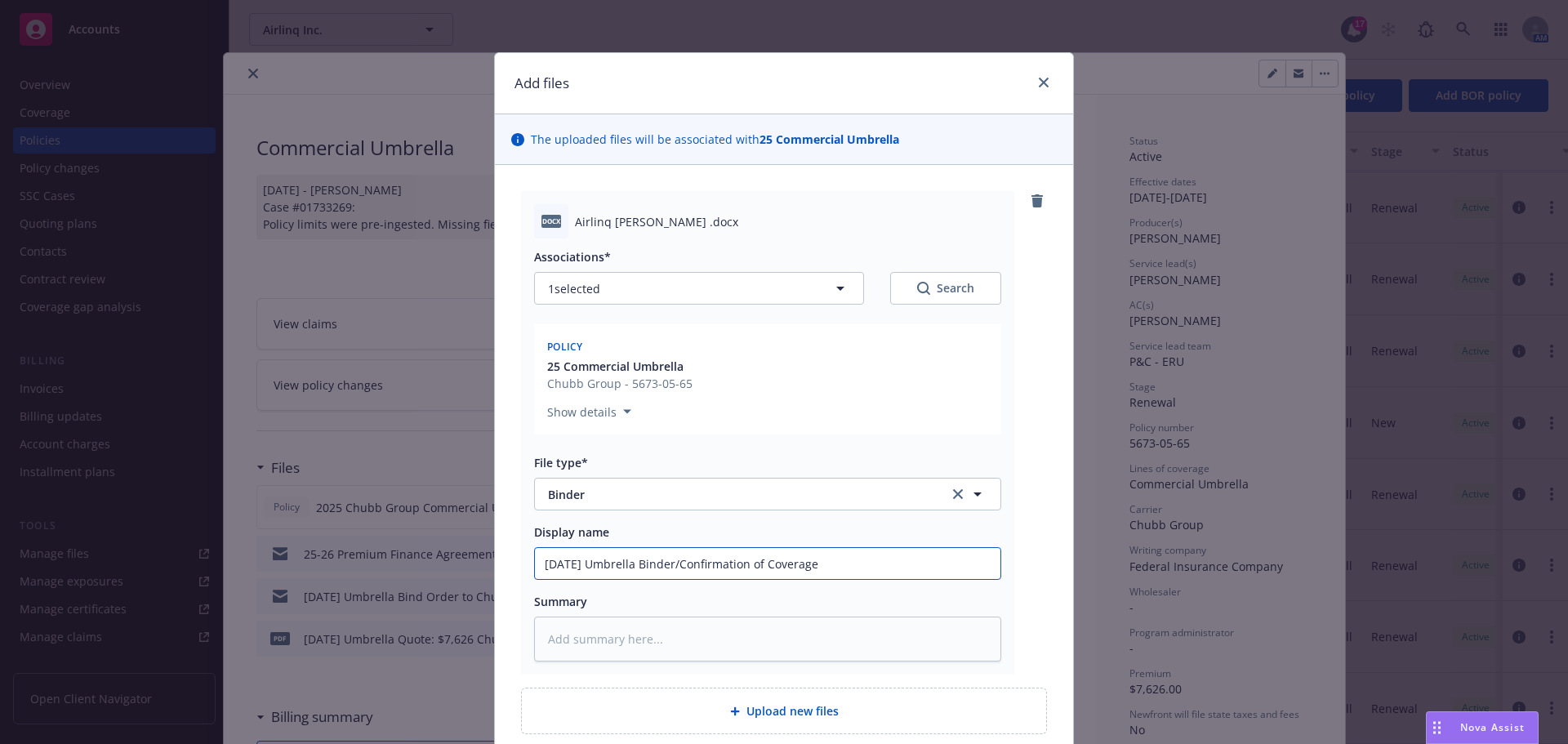
type textarea "x"
type input "8/1/2025 Umbrella Binder/Confirmation of Coverage C"
type textarea "x"
type input "8/1/2025 Umbrella Binder/Confirmation of Coverage Ch"
type textarea "x"
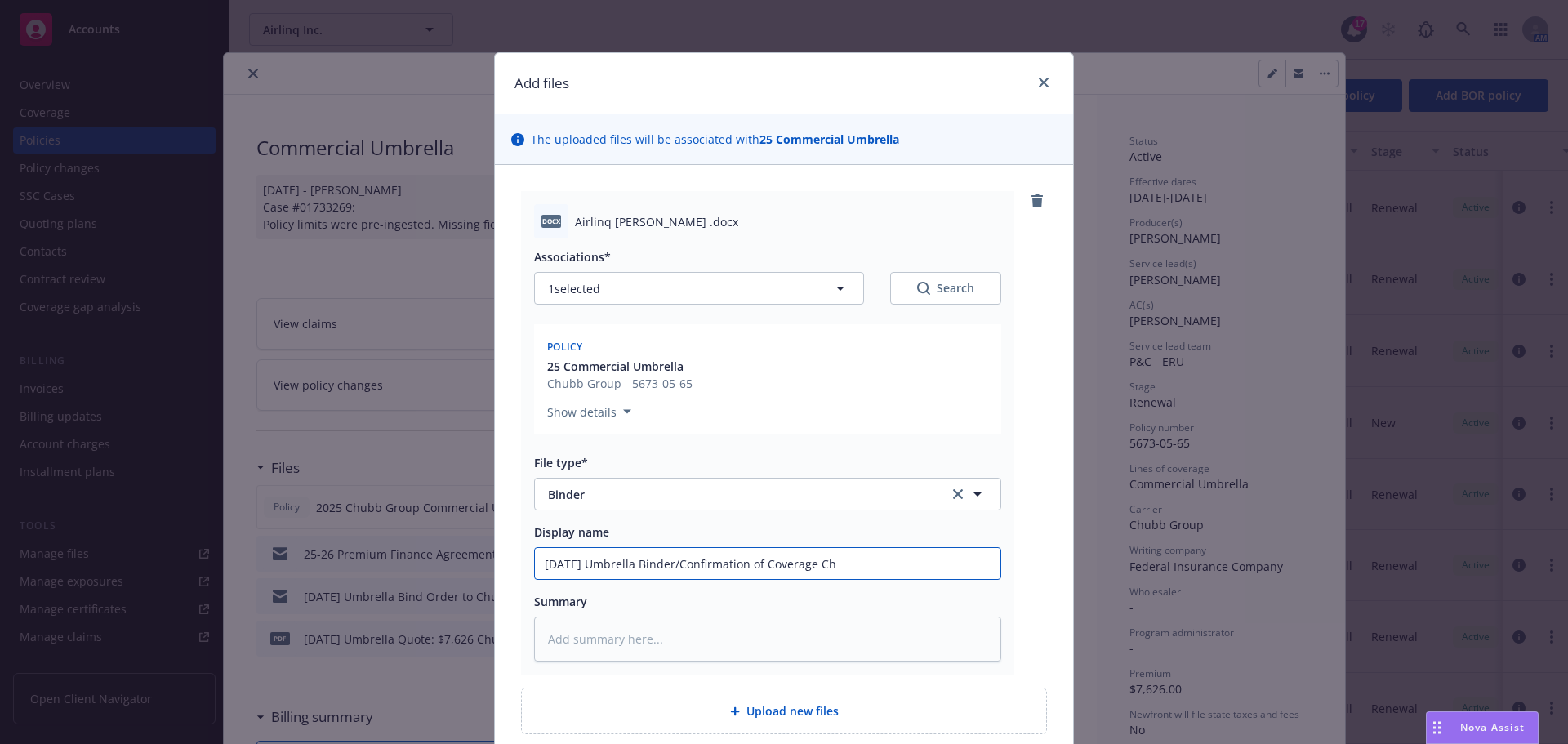
type input "8/1/2025 Umbrella Binder/Confirmation of Coverage Chu"
type textarea "x"
type input "8/1/2025 Umbrella Binder/Confirmation of Coverage Chub"
type textarea "x"
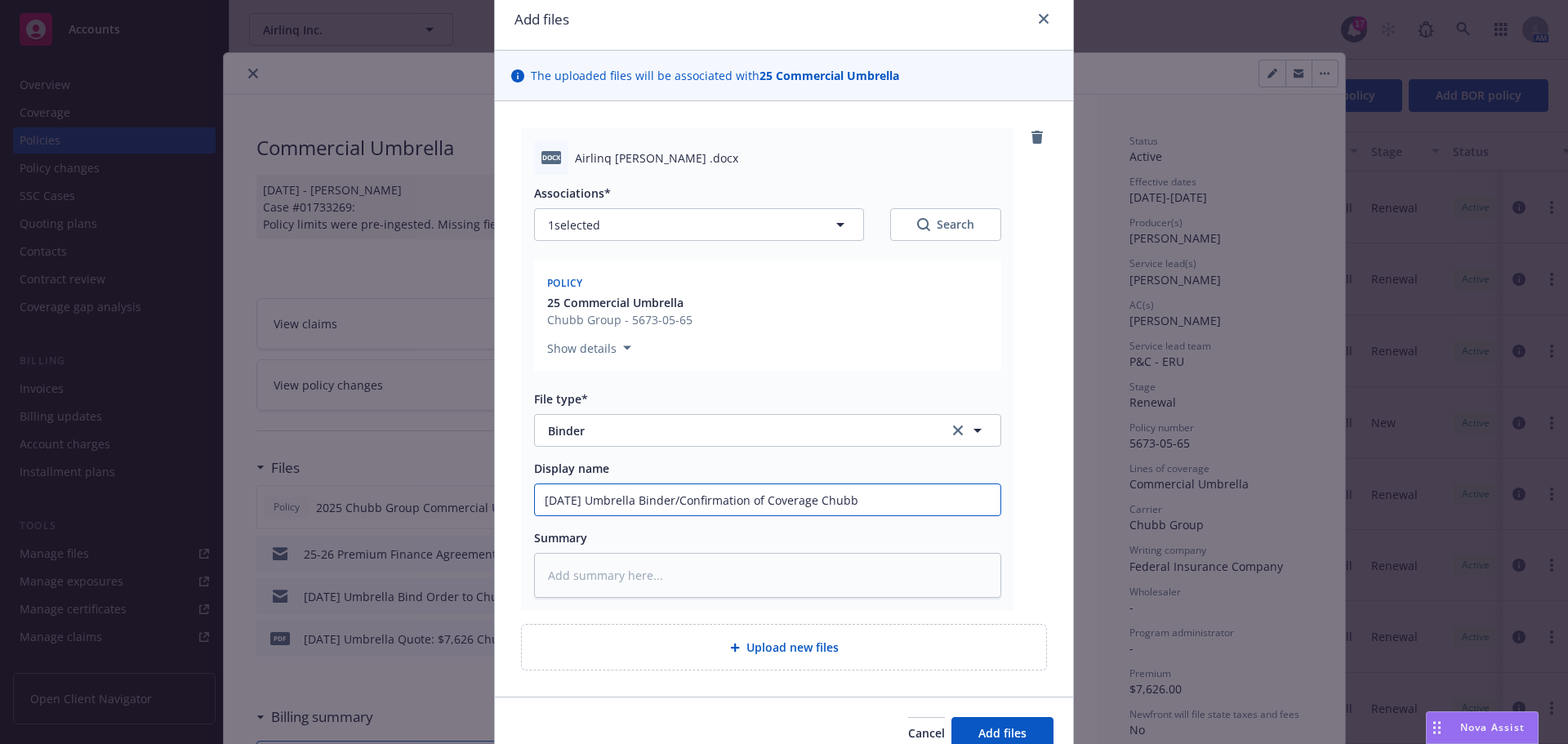
scroll to position [142, 0]
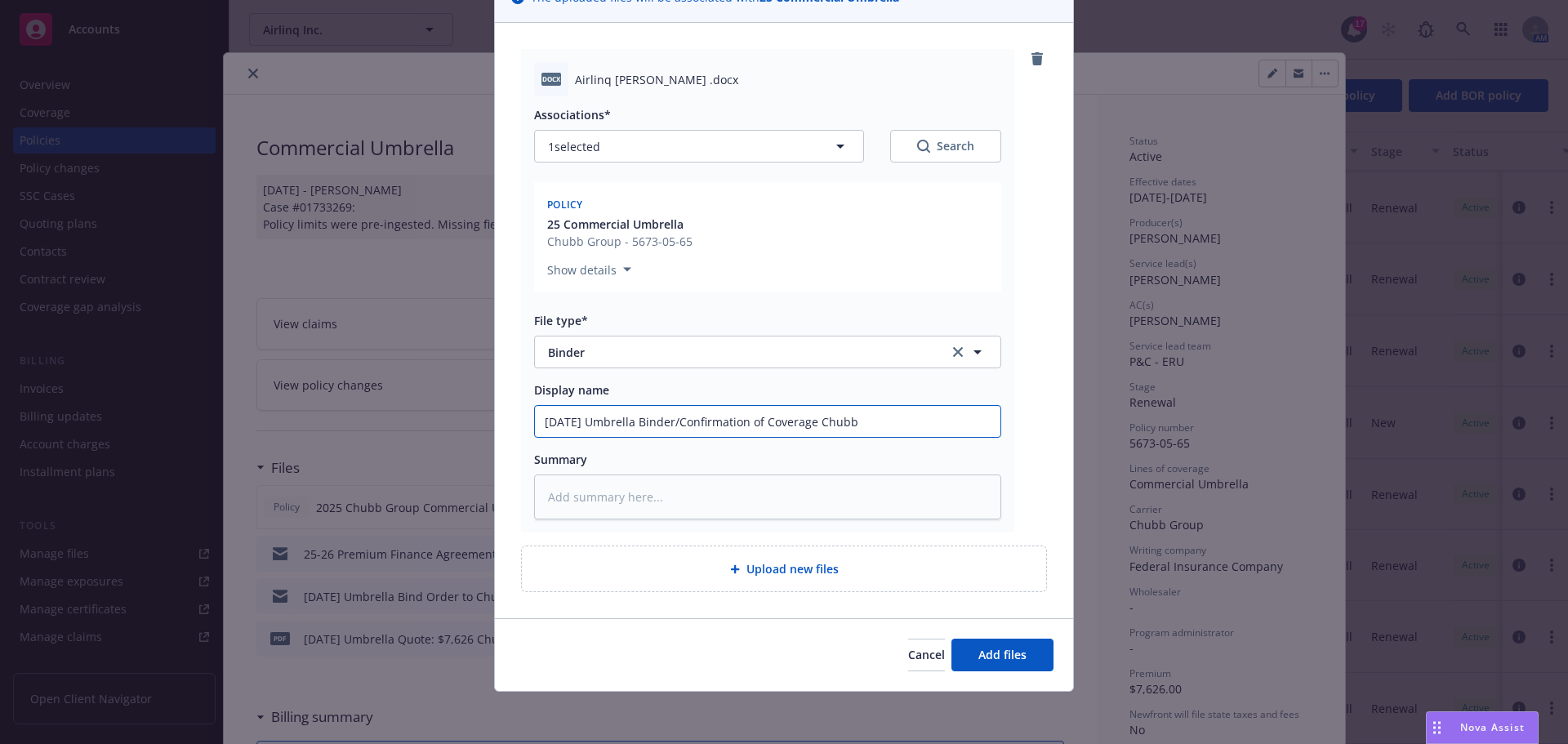
type input "8/1/2025 Umbrella Binder/Confirmation of Coverage Chubb"
type textarea "x"
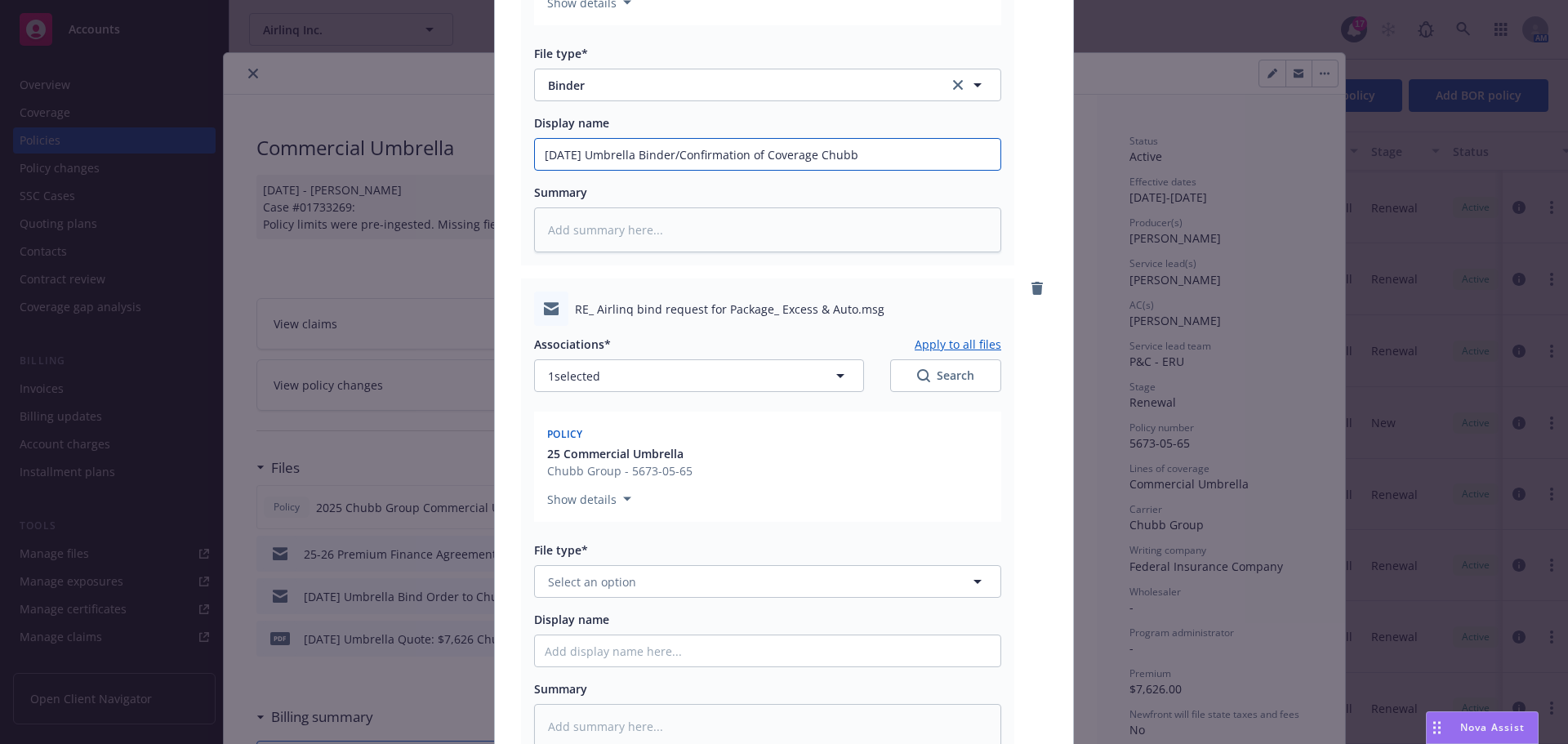
scroll to position [639, 0]
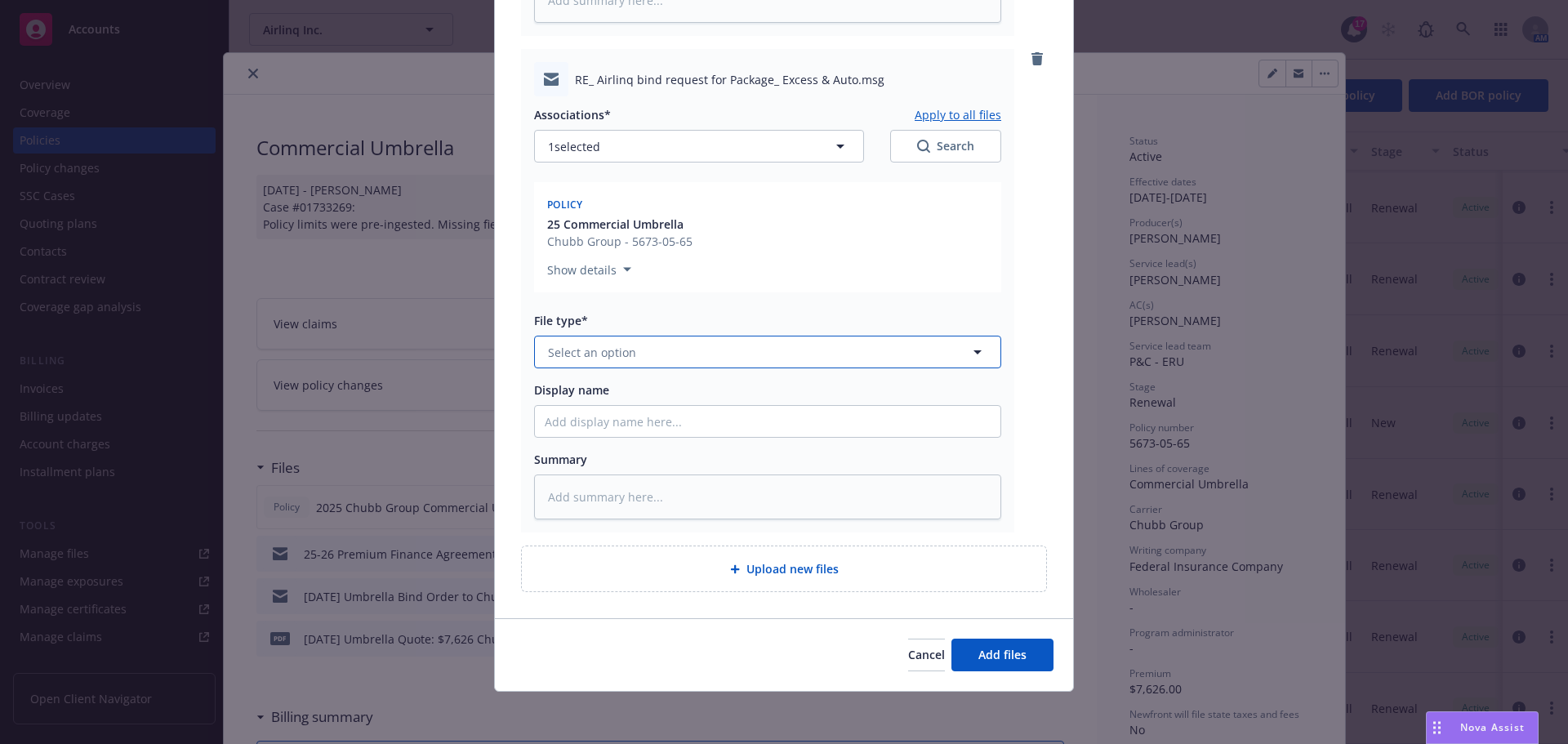
click at [596, 346] on span "Select an option" at bounding box center [591, 352] width 88 height 17
type input "bind"
drag, startPoint x: 553, startPoint y: 364, endPoint x: 575, endPoint y: 359, distance: 22.6
click at [575, 359] on input "bind" at bounding box center [764, 352] width 406 height 17
type input "email"
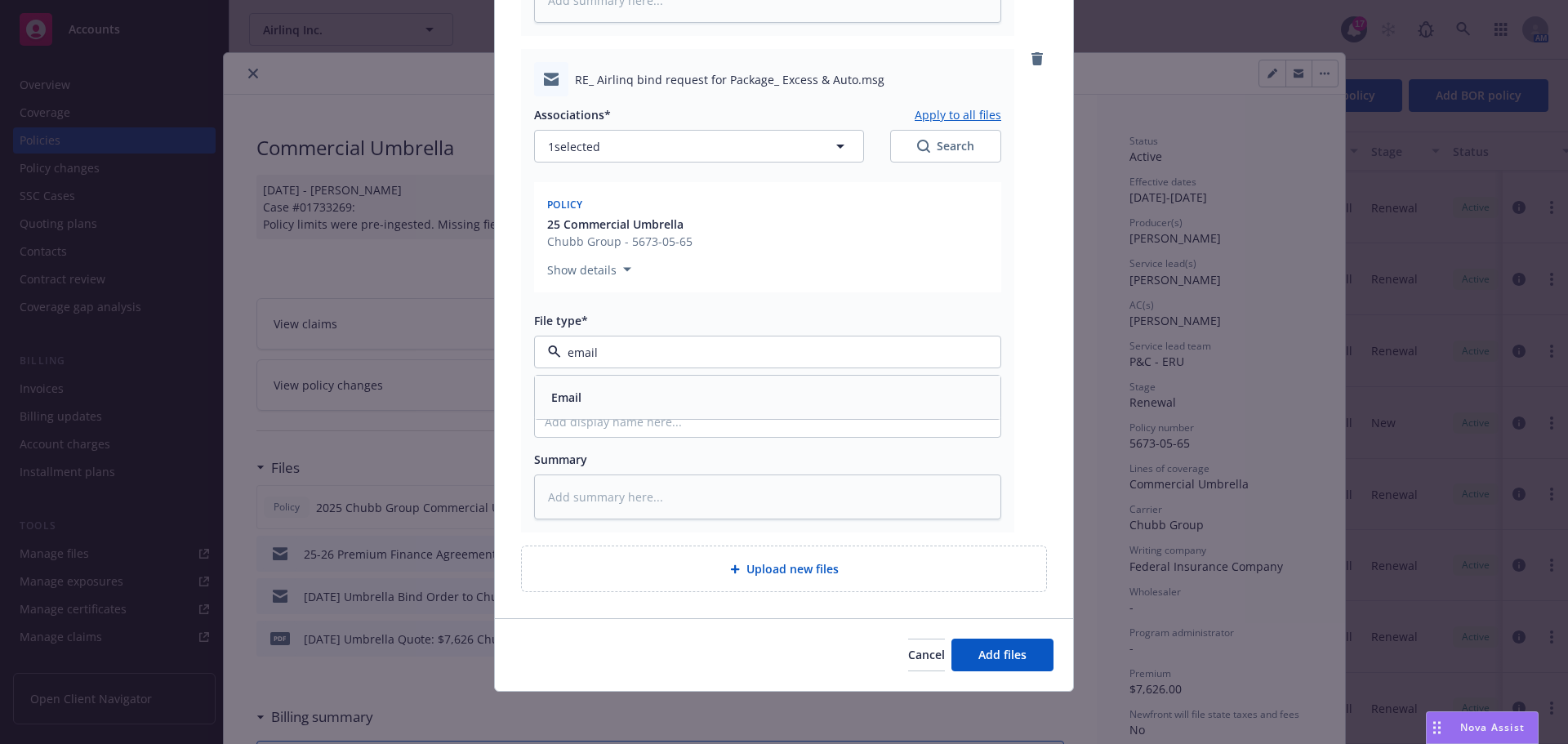
click at [617, 399] on div "Email" at bounding box center [767, 397] width 446 height 24
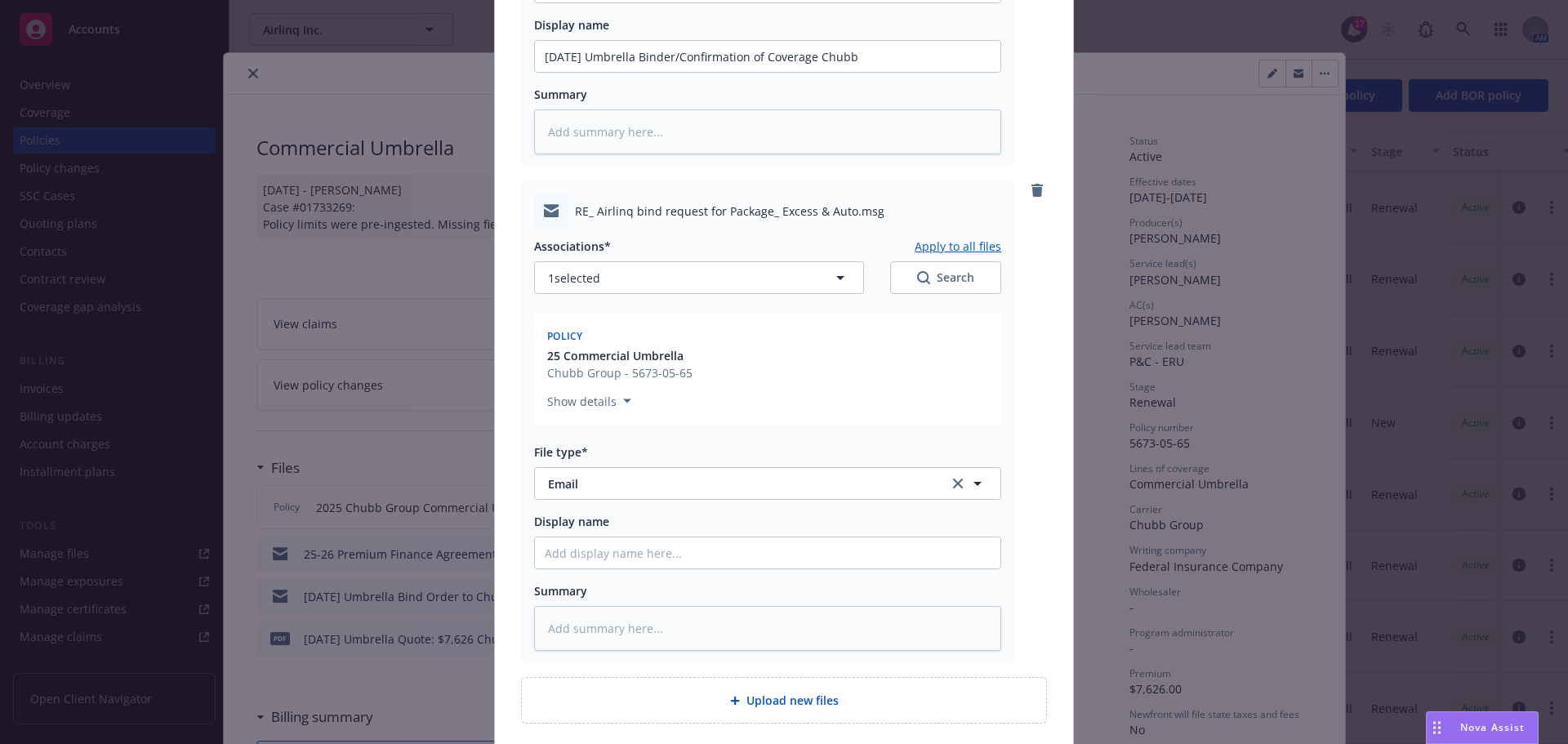
scroll to position [230, 0]
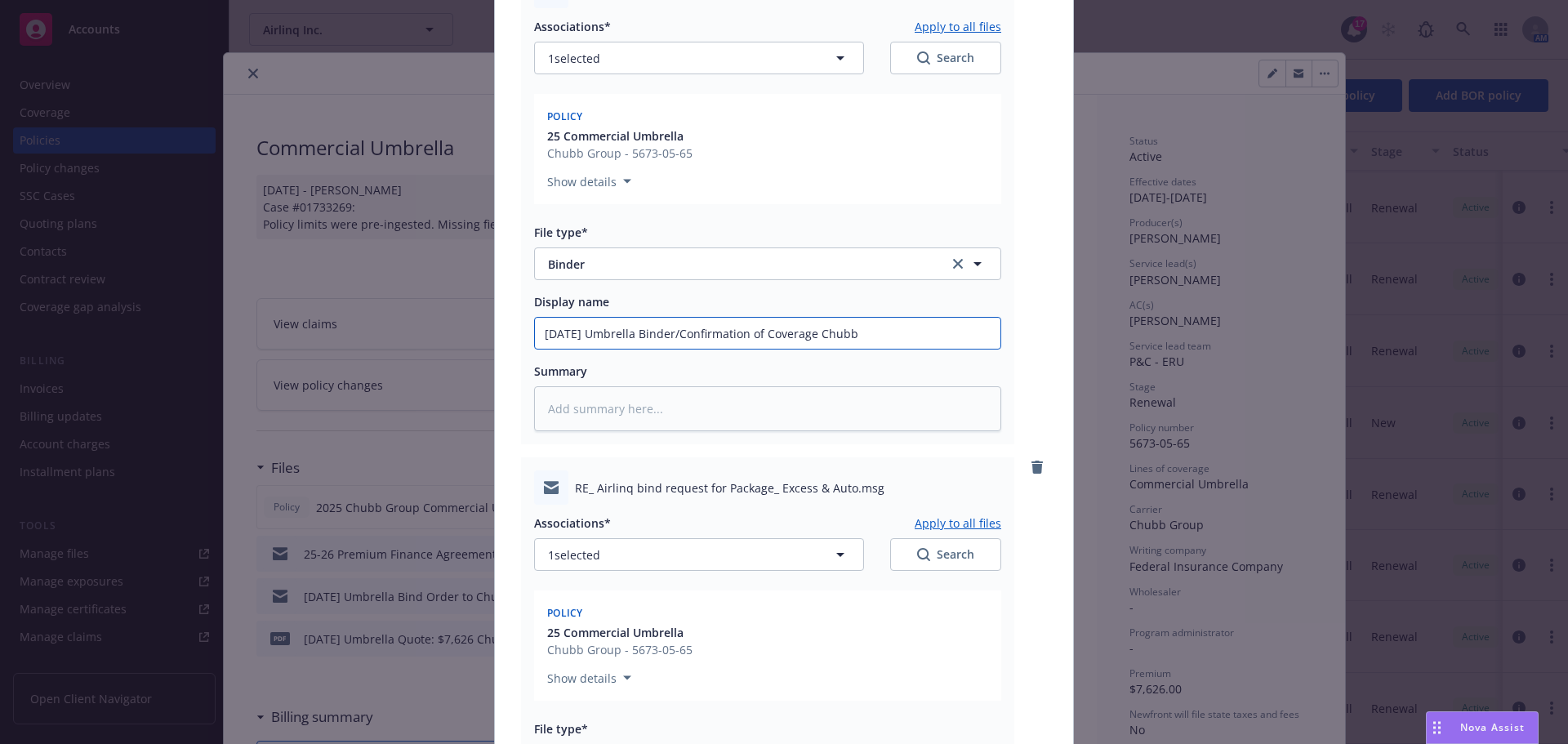
drag, startPoint x: 890, startPoint y: 334, endPoint x: 498, endPoint y: 333, distance: 392.0
click at [498, 333] on div "docx Airlinq WC Binder .docx Associations* Apply to all files 1 selected Search…" at bounding box center [784, 481] width 578 height 1092
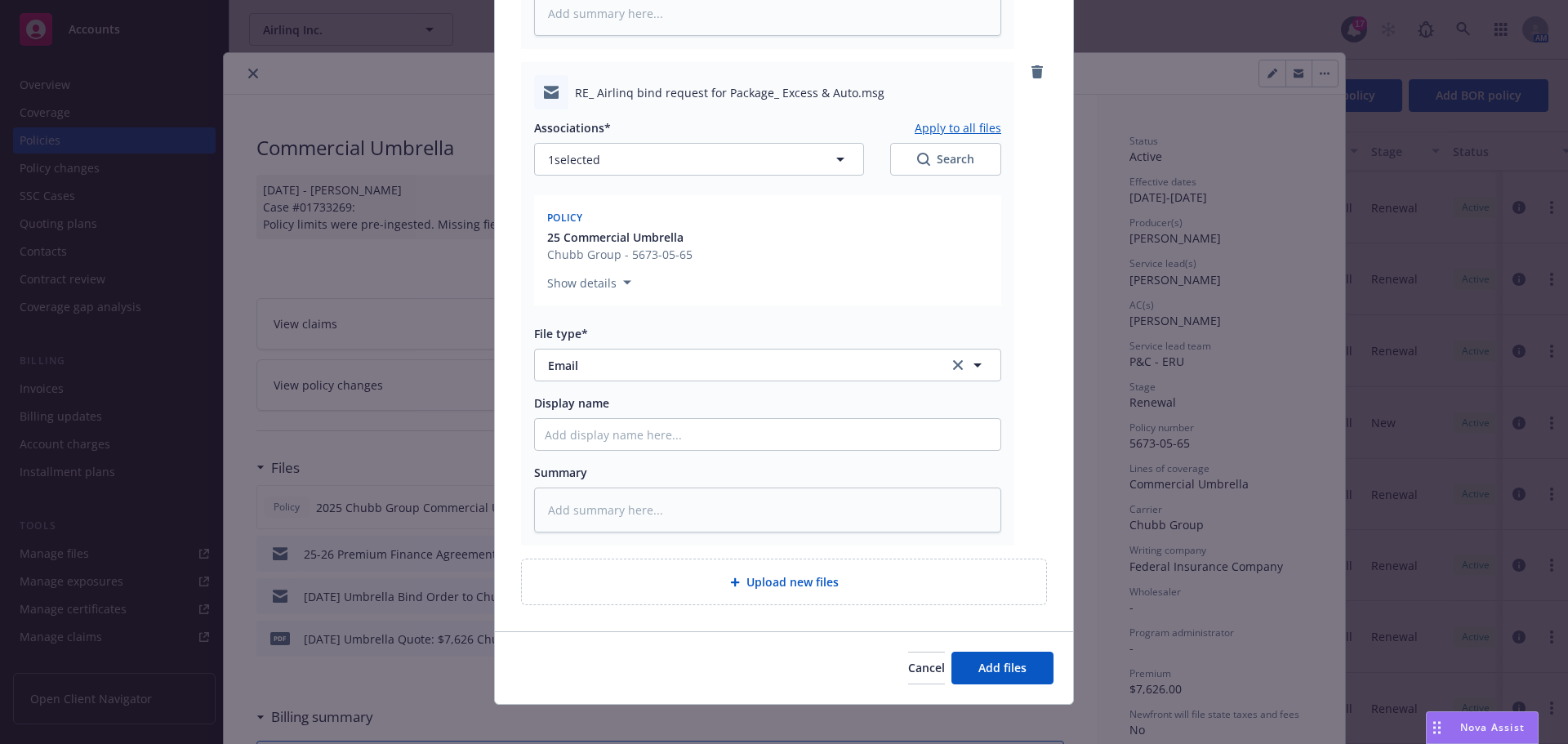
scroll to position [639, 0]
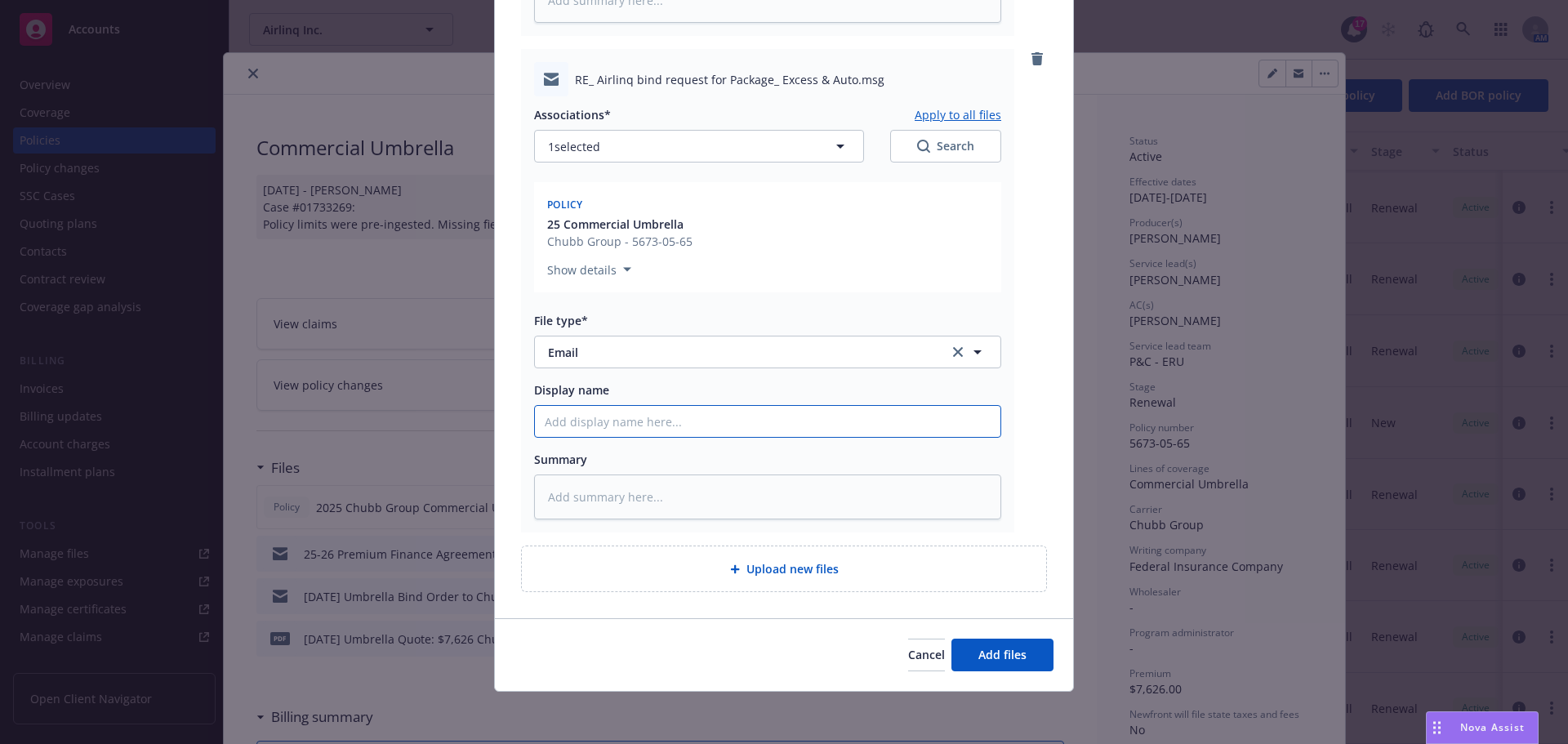
paste input "8/1/2025 Umbrella Binder/Confirmation of Coverage Chubb"
type textarea "x"
type input "8/1/2025 Umbrella Binder/Confirmation of Coverage Chubb"
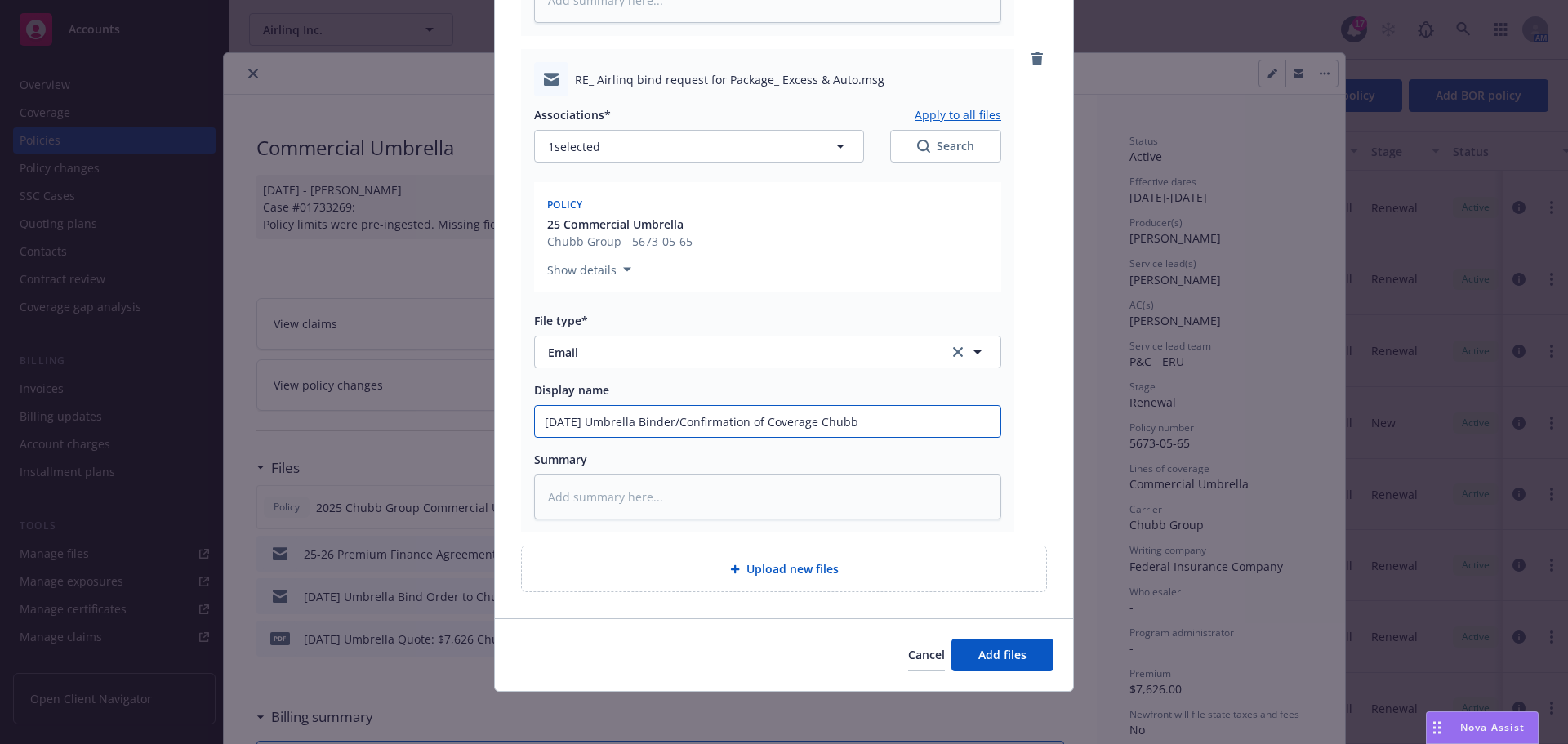
type textarea "x"
type input "8/1/2025 Umbrella &Binder/Confirmation of Coverage Chubb"
type textarea "x"
type input "8/1/2025 Umbrella & Binder/Confirmation of Coverage Chubb"
type textarea "x"
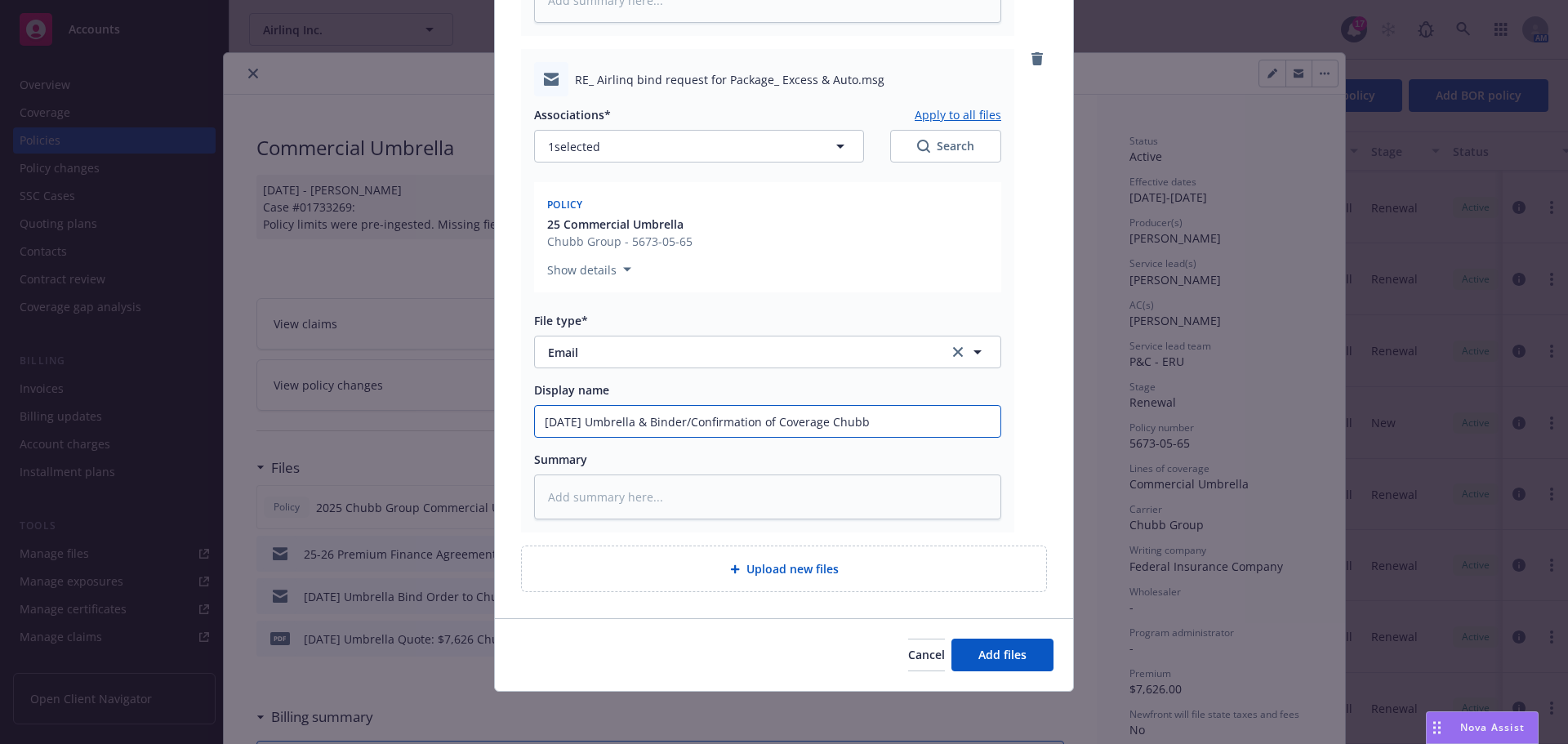
type input "8/1/2025 Umbrella & ABinder/Confirmation of Coverage Chubb"
type textarea "x"
type input "8/1/2025 Umbrella & AuBinder/Confirmation of Coverage Chubb"
type textarea "x"
type input "8/1/2025 Umbrella & AutBinder/Confirmation of Coverage Chubb"
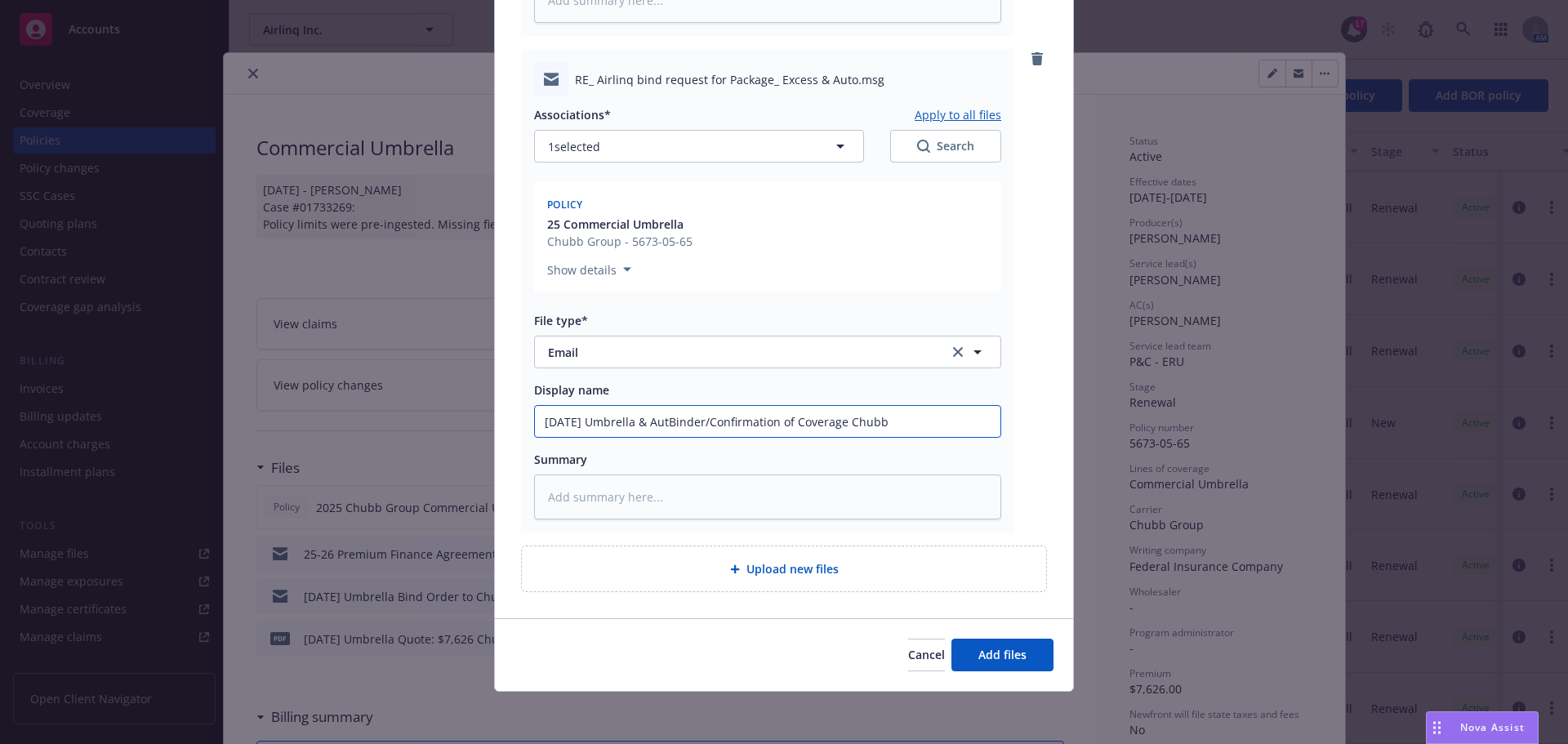
type textarea "x"
type input "8/1/2025 Umbrella & AutoBinder/Confirmation of Coverage Chubb"
type textarea "x"
type input "8/1/2025 Umbrella & Auto Binder/Confirmation of Coverage Chubb"
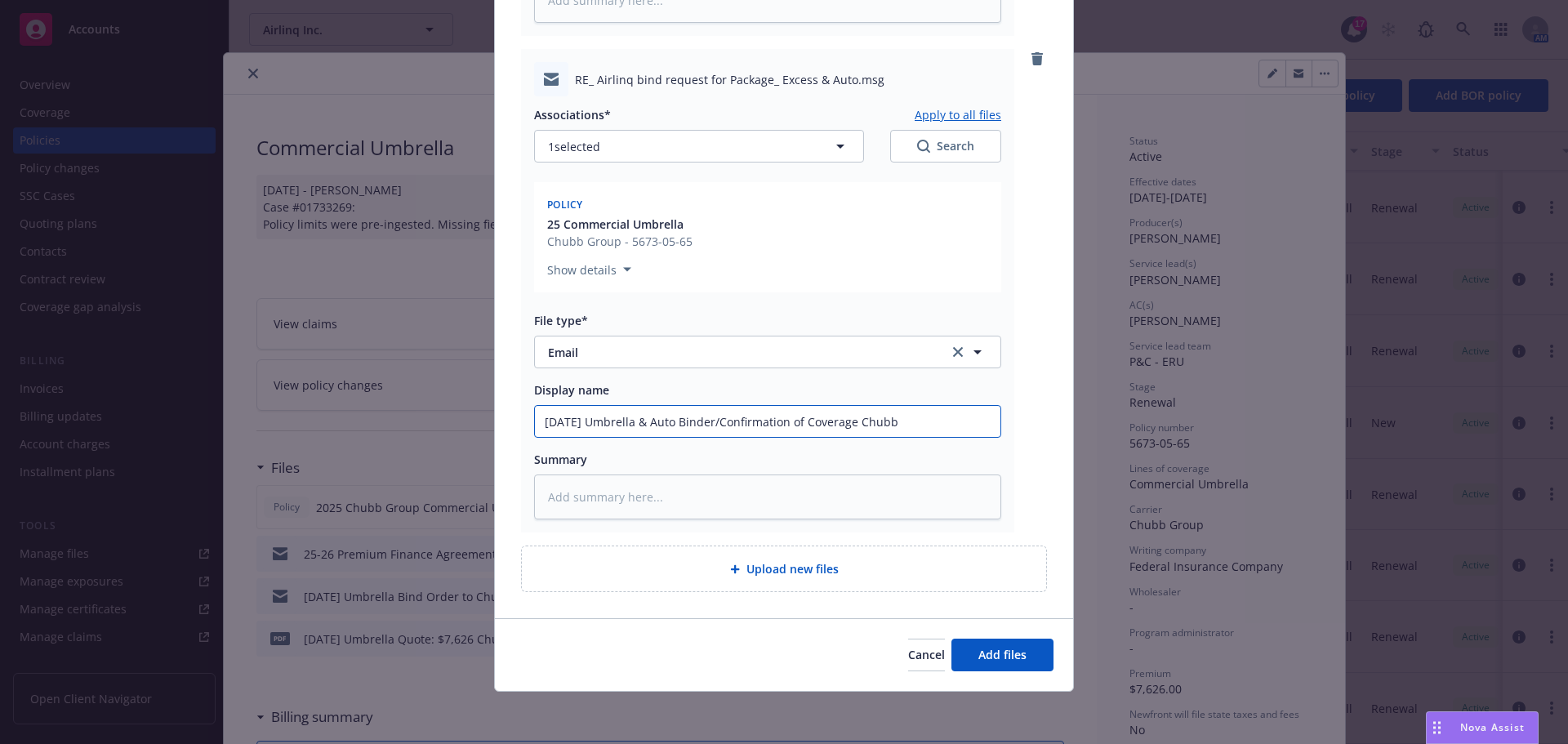
type textarea "x"
type input "8/1/2025 Umbrella & Auto Binder/Confirmation of Coverage Chubb"
type textarea "x"
type input "8/1/2025 Umbrella & Auto Binder/Confirmation of Coverage Chubb -"
type textarea "x"
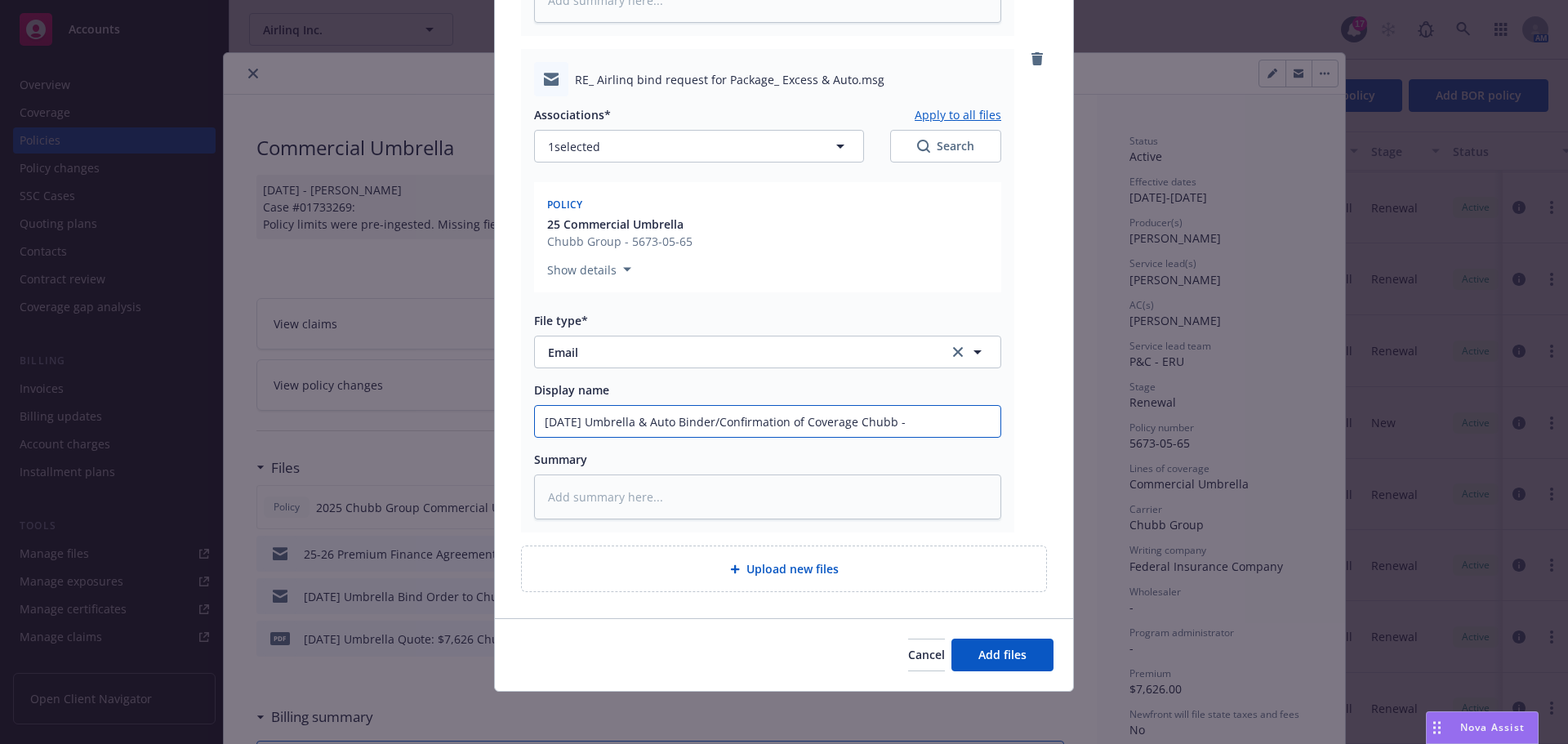
type input "8/1/2025 Umbrella & Auto Binder/Confirmation of Coverage Chubb -"
type textarea "x"
type input "8/1/2025 Umbrella & Auto Binder/Confirmation of Coverage Chubb - E"
type textarea "x"
type input "8/1/2025 Umbrella & Auto Binder/Confirmation of Coverage Chubb - EM"
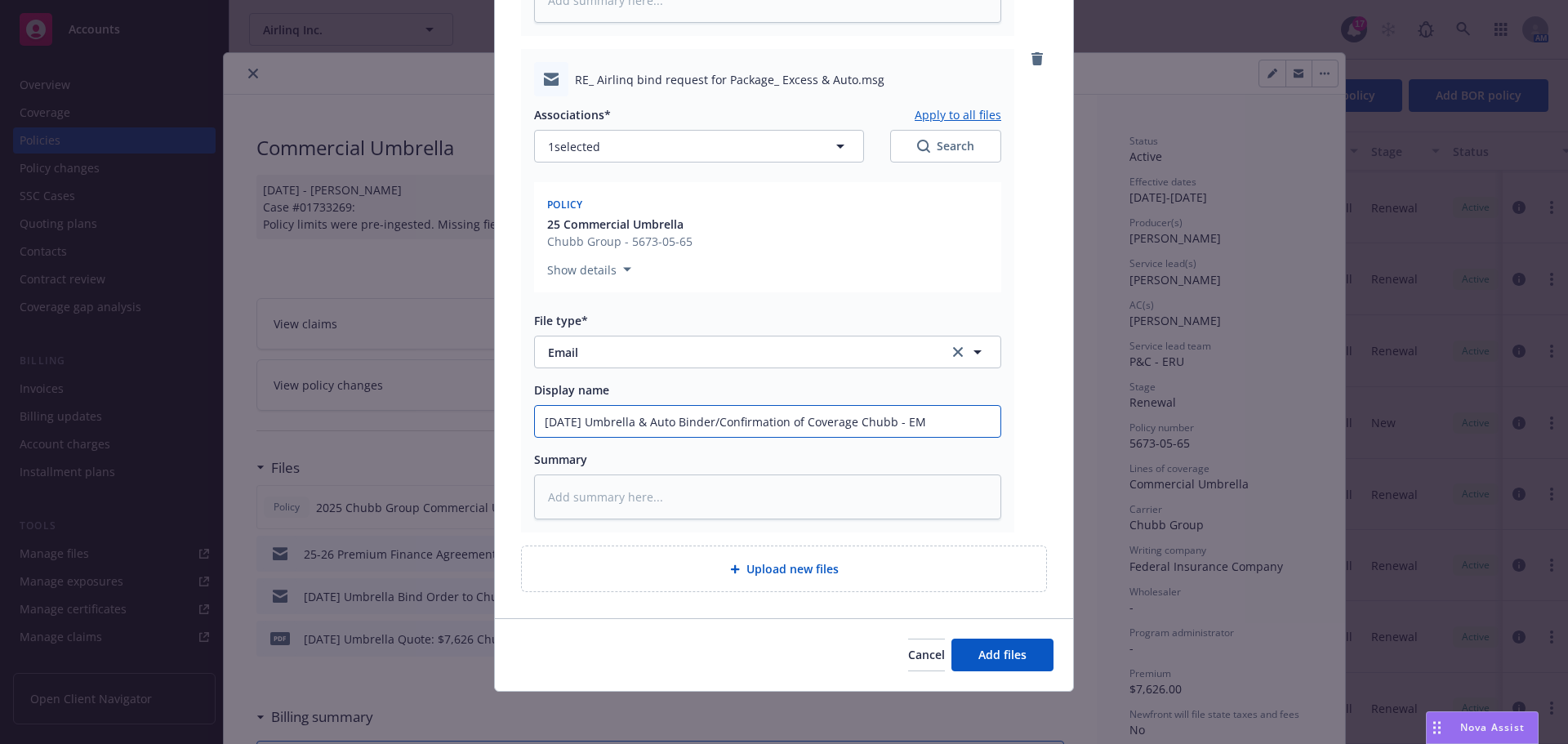
type textarea "x"
type input "8/1/2025 Umbrella & Auto Binder/Confirmation of Coverage Chubb - EM"
type textarea "x"
type input "8/1/2025 Umbrella & Auto Binder/Confirmation of Coverage Chubb - EM f"
type textarea "x"
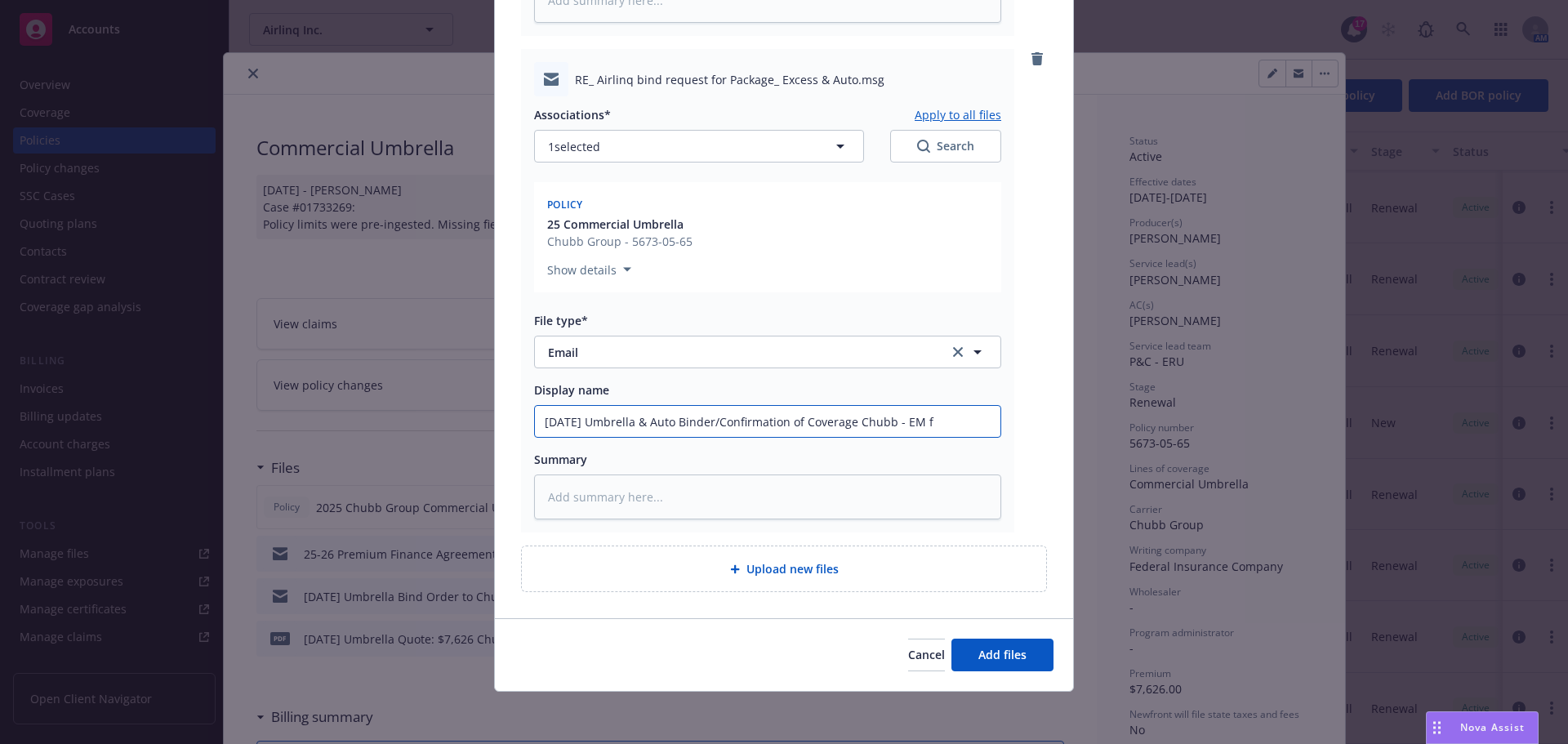
type input "8/1/2025 Umbrella & Auto Binder/Confirmation of Coverage Chubb - EM fr"
type textarea "x"
type input "8/1/2025 Umbrella & Auto Binder/Confirmation of Coverage Chubb - EM fro"
type textarea "x"
type input "8/1/2025 Umbrella & Auto Binder/Confirmation of Coverage Chubb - EM from"
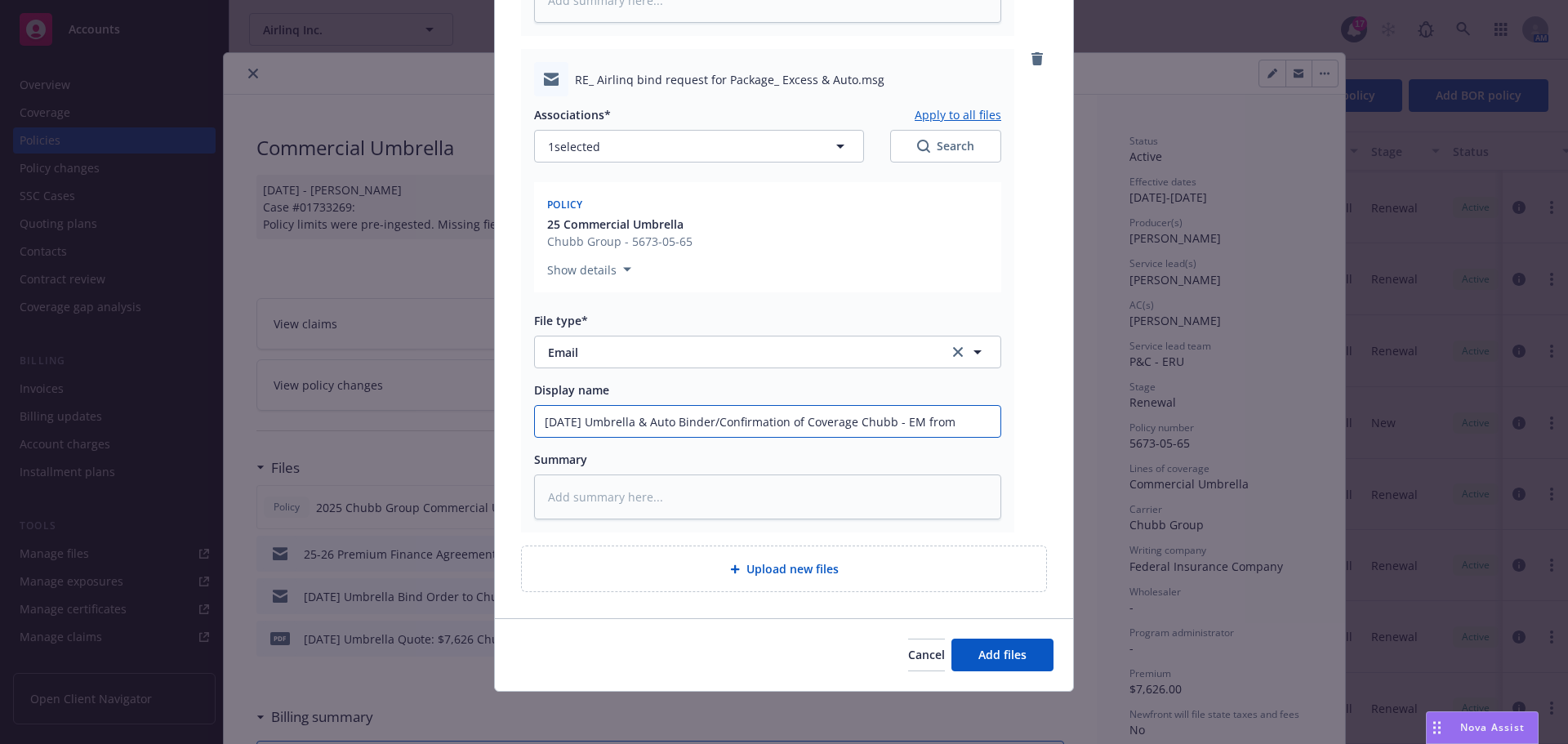
type textarea "x"
type input "8/1/2025 Umbrella & Auto Binder/Confirmation of Coverage Chubb - EM from"
type textarea "x"
type input "8/1/2025 Umbrella & Auto Binder/Confirmation of Coverage Chubb - EM from C"
type textarea "x"
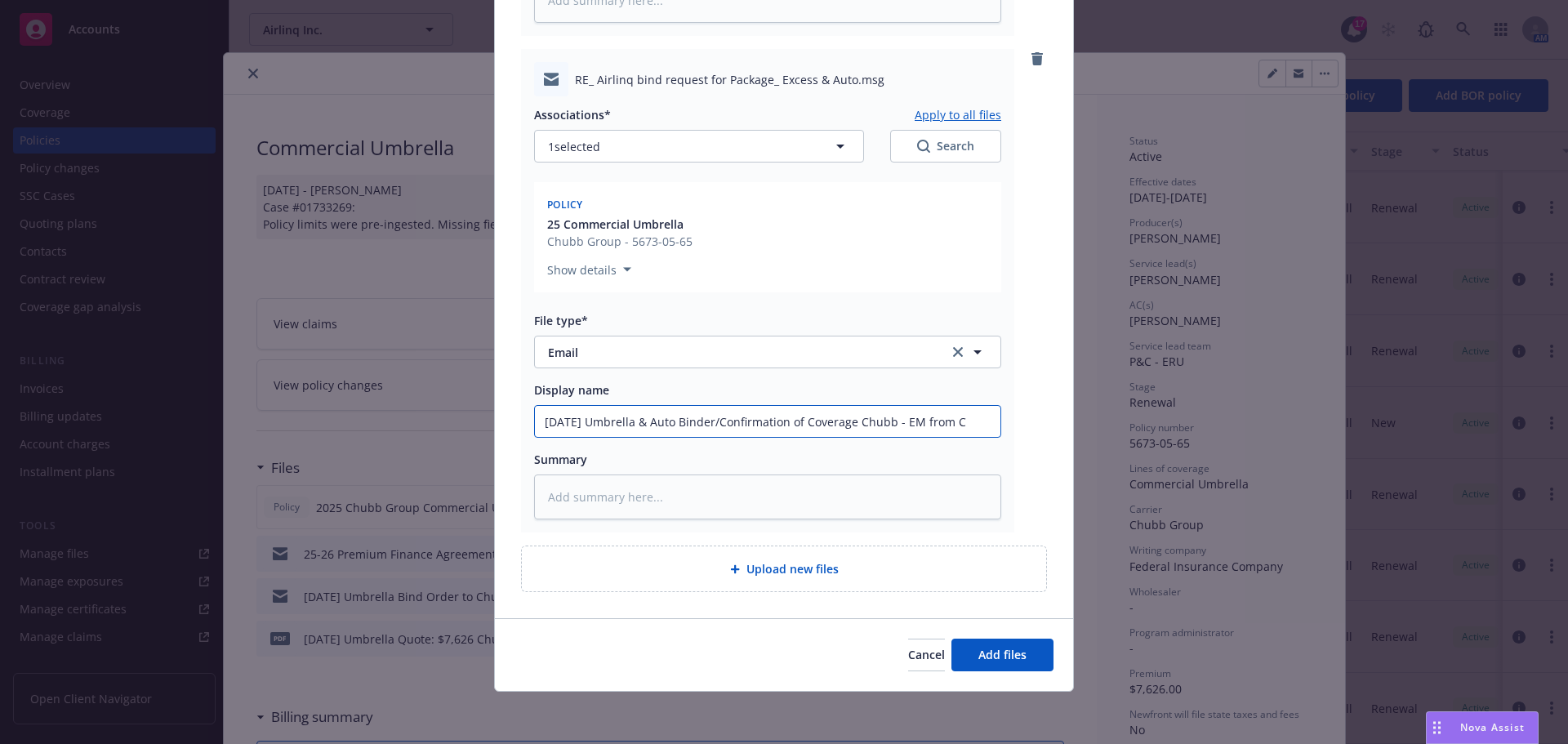
type input "8/1/2025 Umbrella & Auto Binder/Confirmation of Coverage Chubb - EM from Ch"
type textarea "x"
type input "8/1/2025 Umbrella & Auto Binder/Confirmation of Coverage Chubb - EM from Chu"
type textarea "x"
type input "8/1/2025 Umbrella & Auto Binder/Confirmation of Coverage Chubb - EM from Chub"
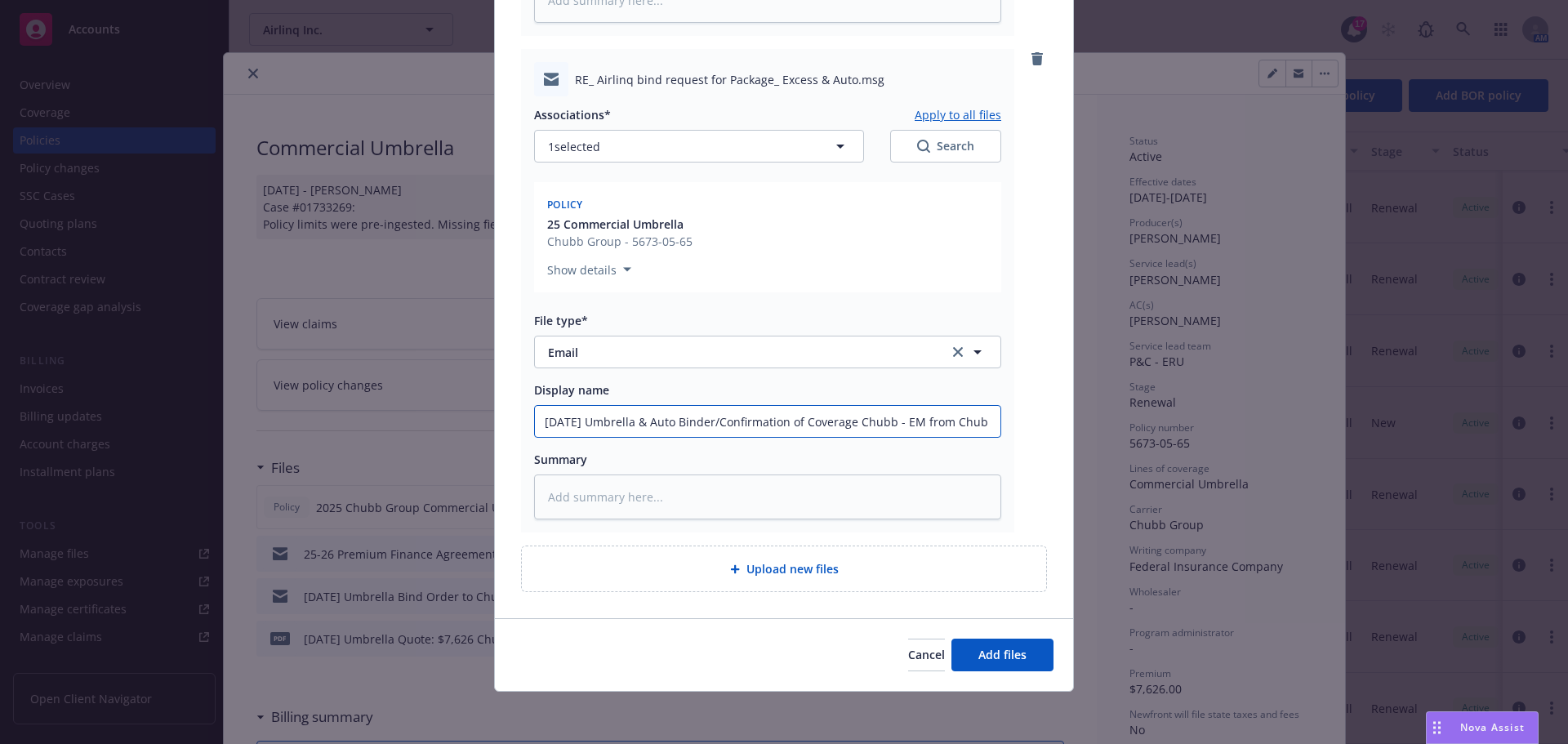
type textarea "x"
type input "8/1/2025 Umbrella & Auto Binder/Confirmation of Coverage Chubb - EM from Chubb"
click at [840, 147] on icon "button" at bounding box center [841, 147] width 20 height 20
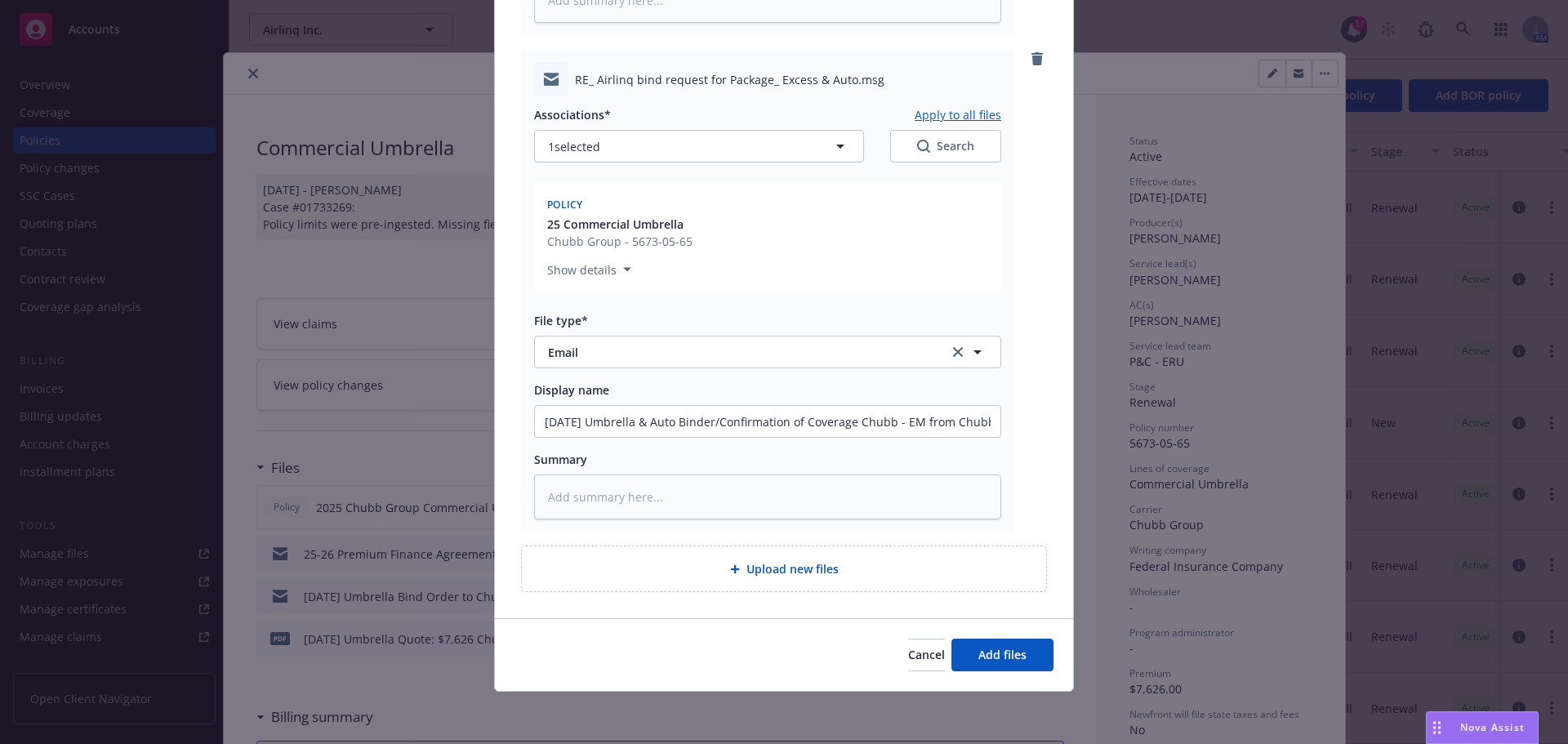
type textarea "x"
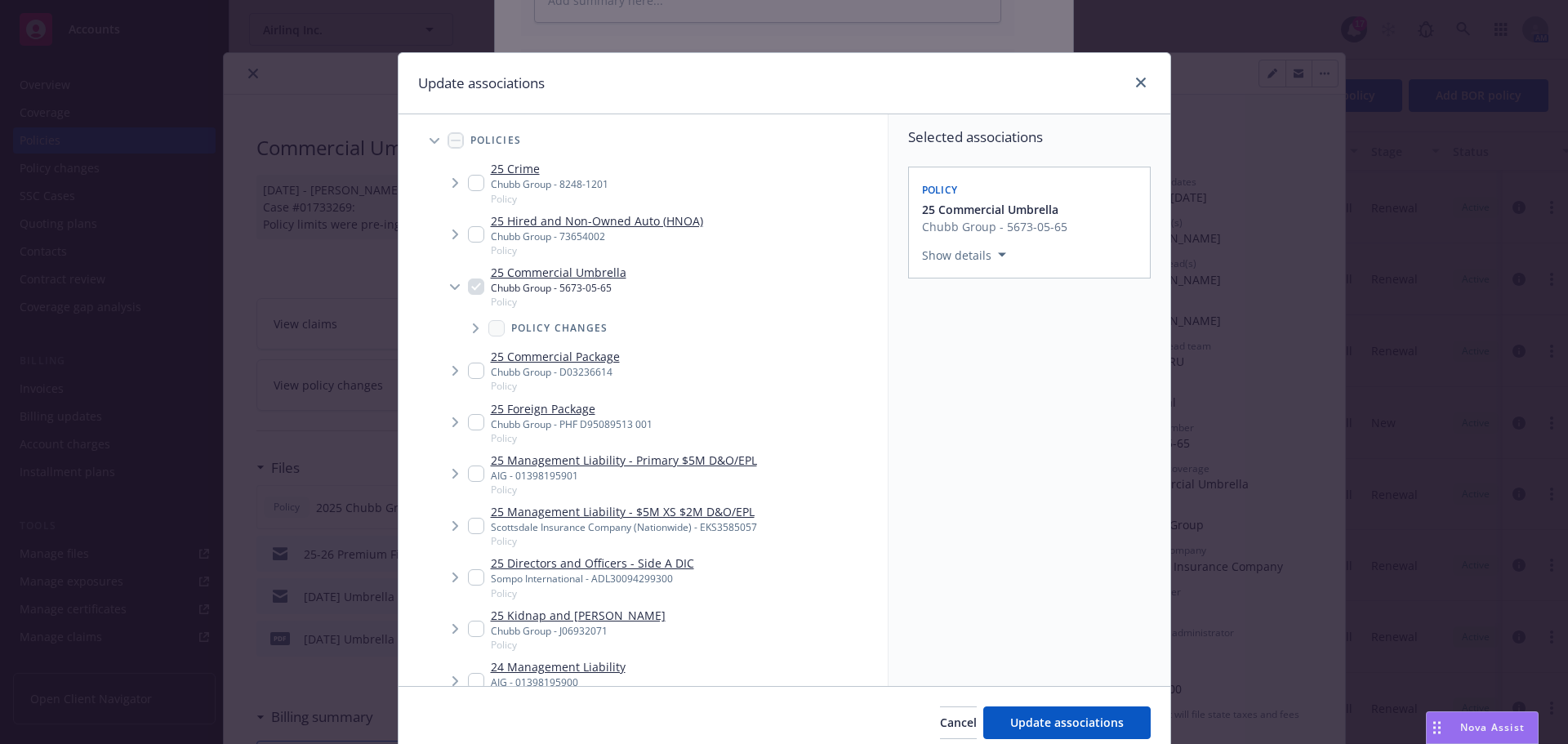
click at [472, 230] on input "Tree Example" at bounding box center [476, 234] width 16 height 16
checkbox input "true"
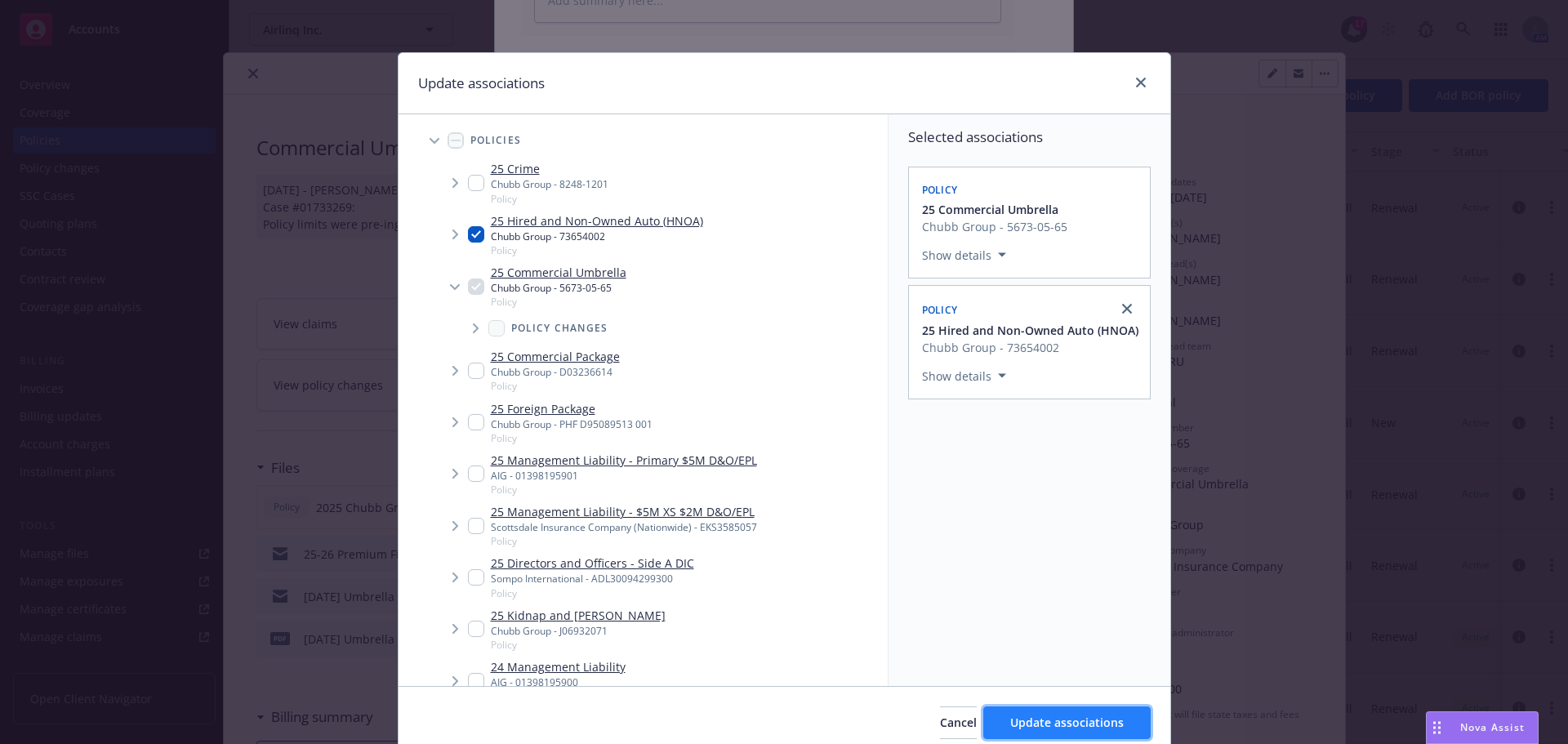
click at [1045, 716] on span "Update associations" at bounding box center [1066, 722] width 113 height 15
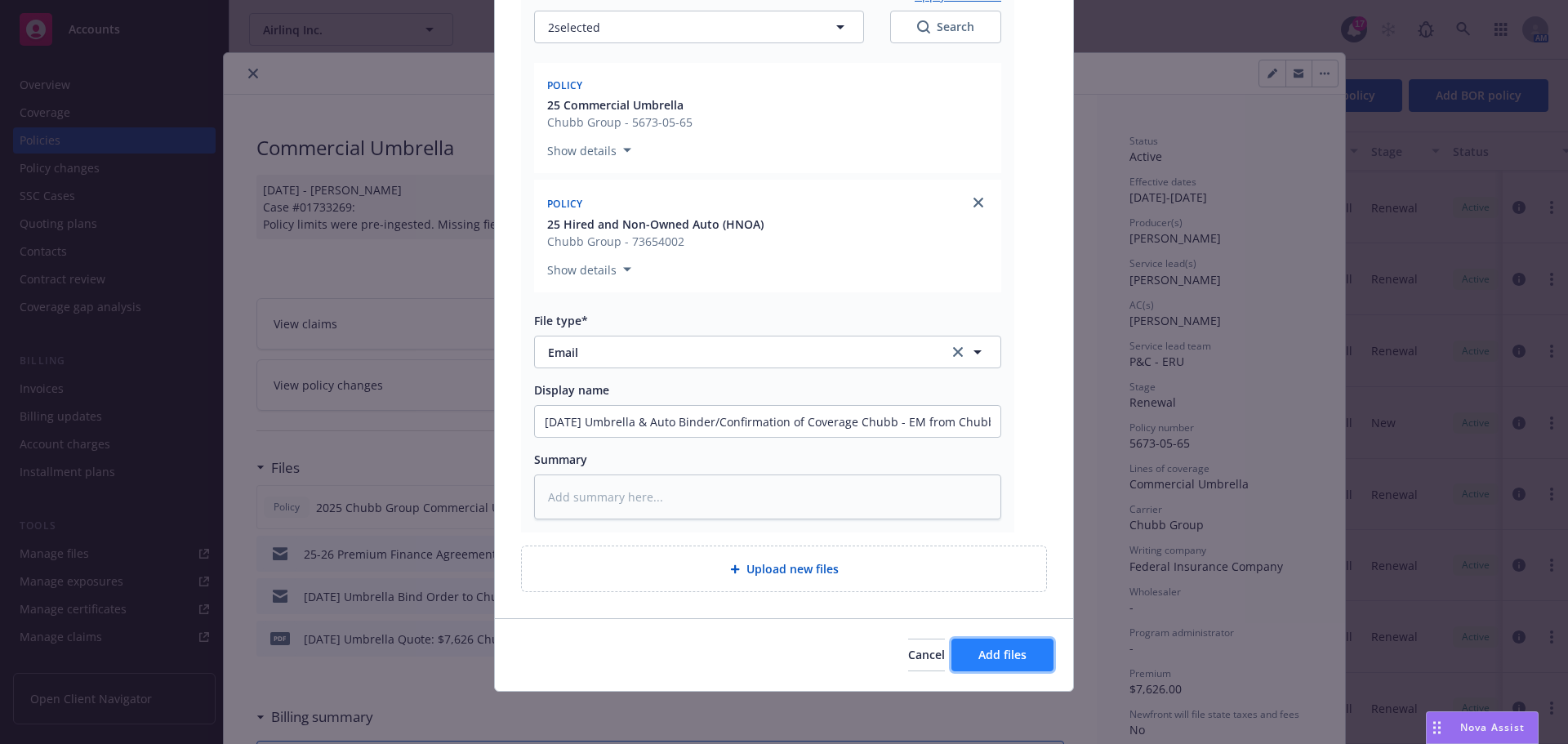
click at [1014, 654] on span "Add files" at bounding box center [1002, 654] width 48 height 15
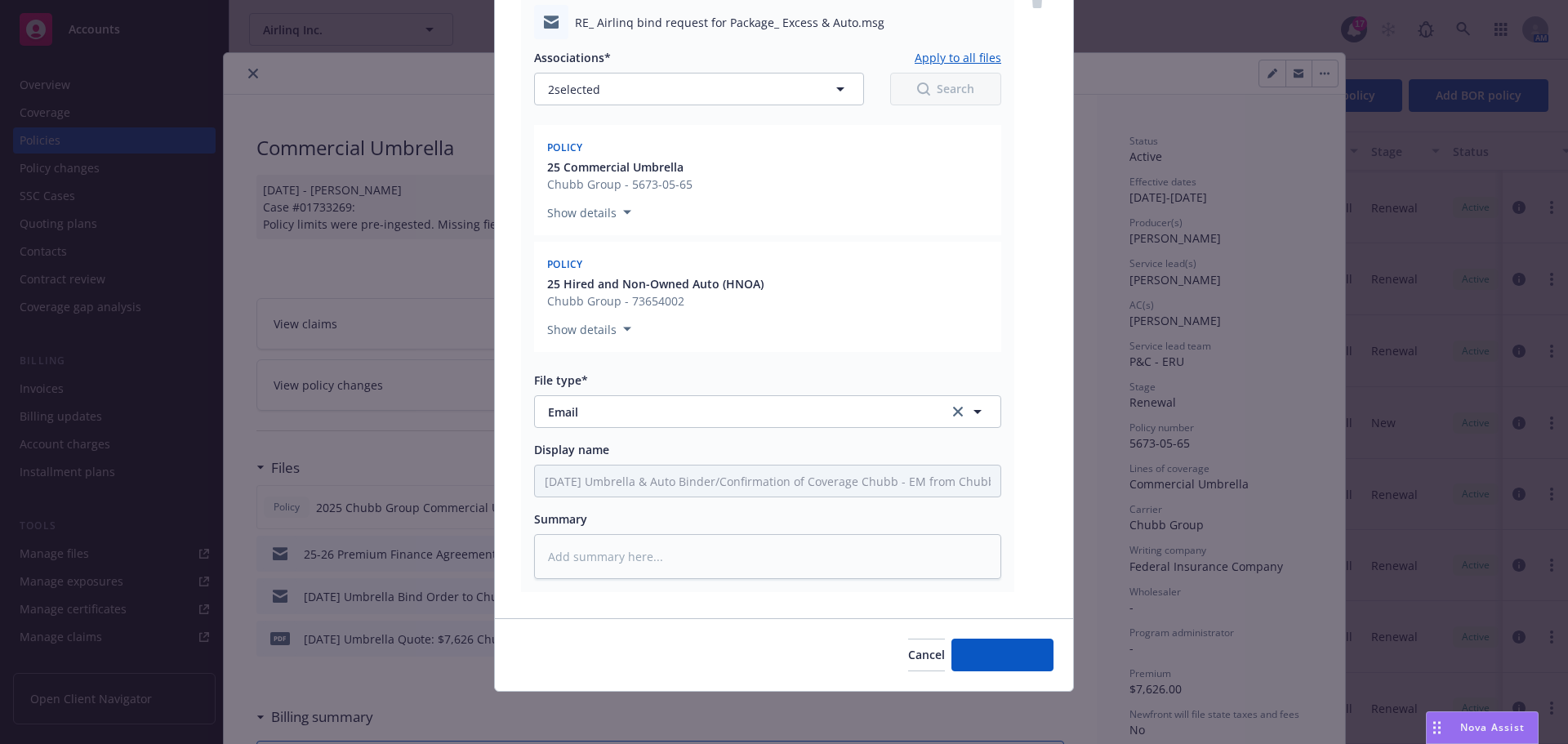
scroll to position [696, 0]
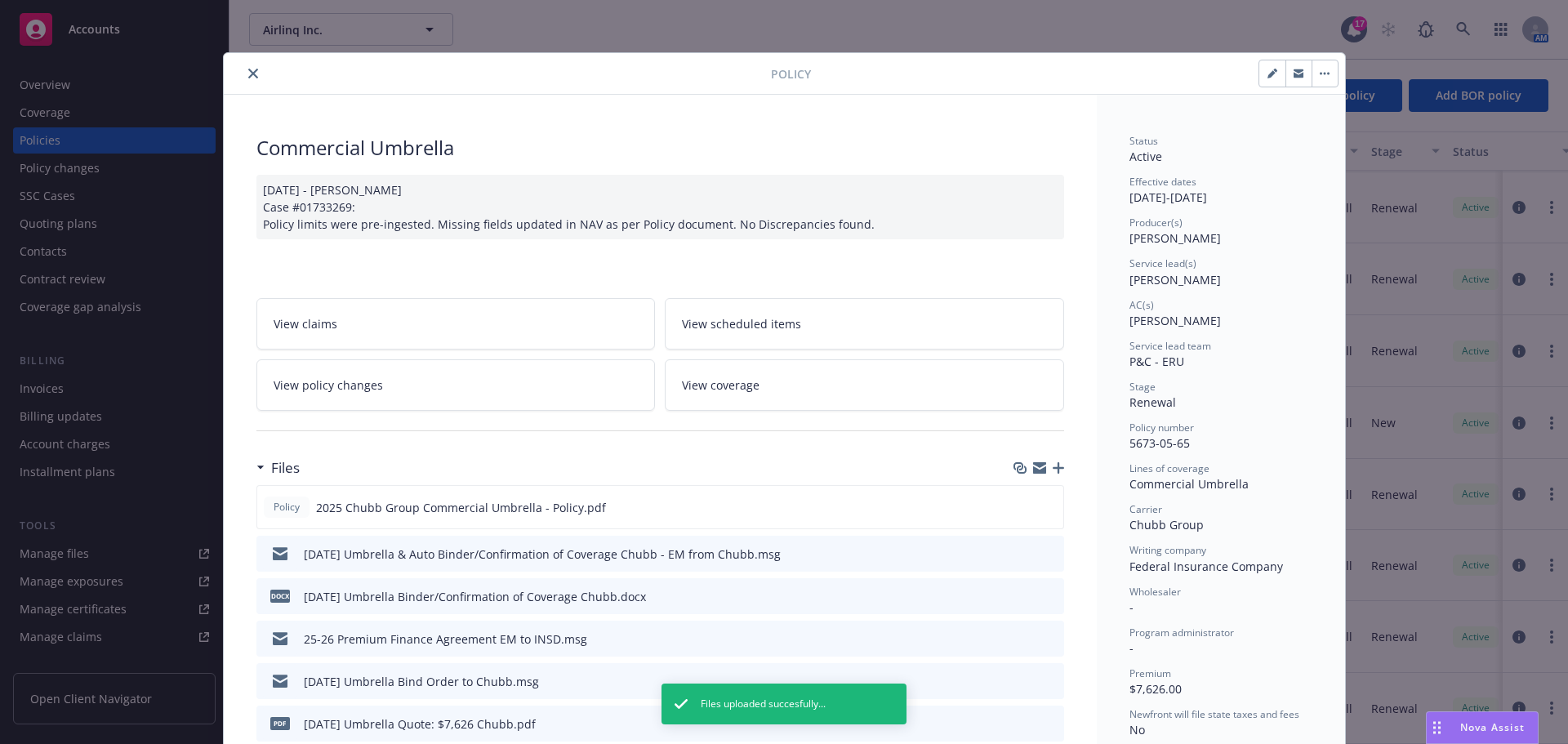
click at [248, 72] on icon "close" at bounding box center [252, 73] width 10 height 10
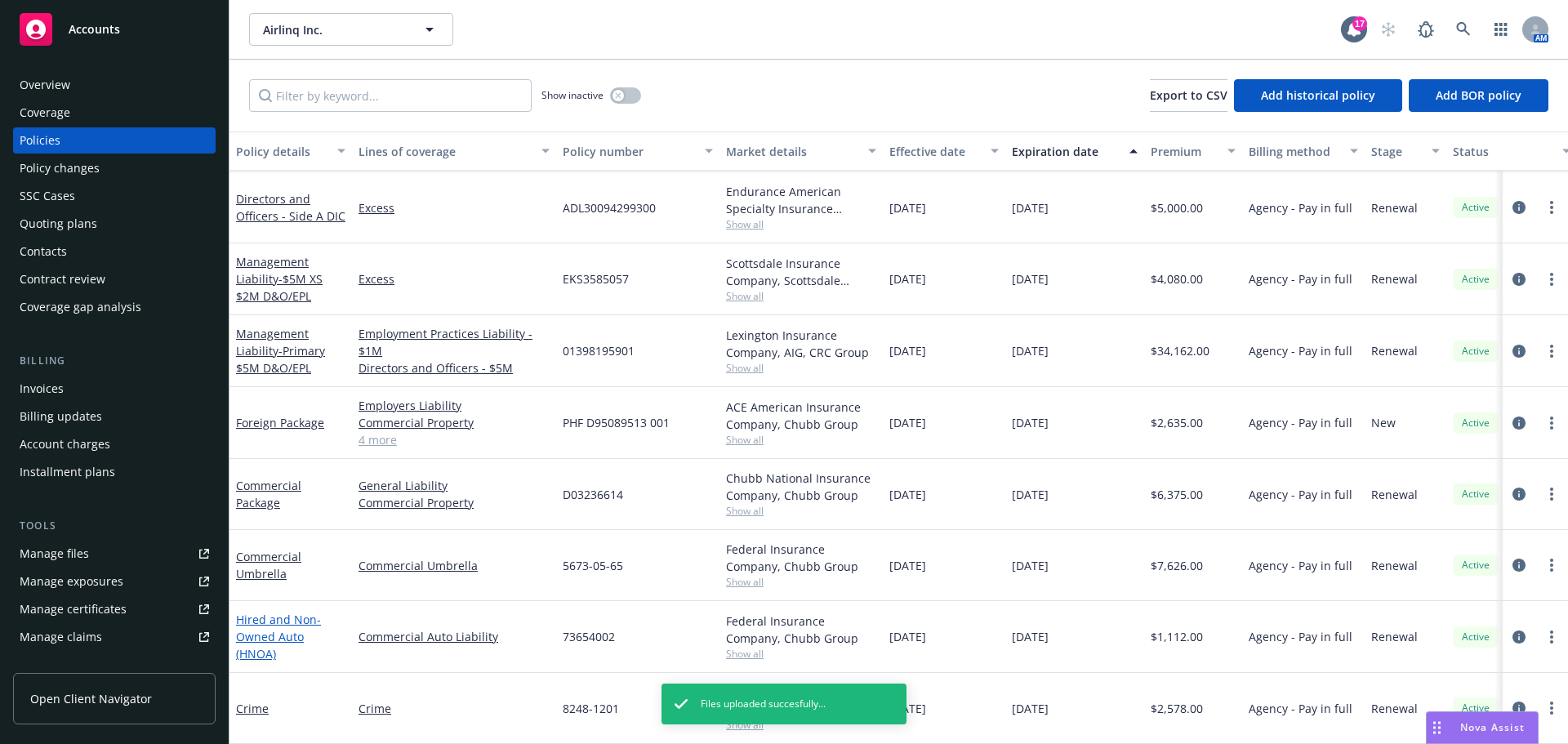
click at [279, 637] on link "Hired and Non-Owned Auto (HNOA)" at bounding box center [279, 636] width 85 height 50
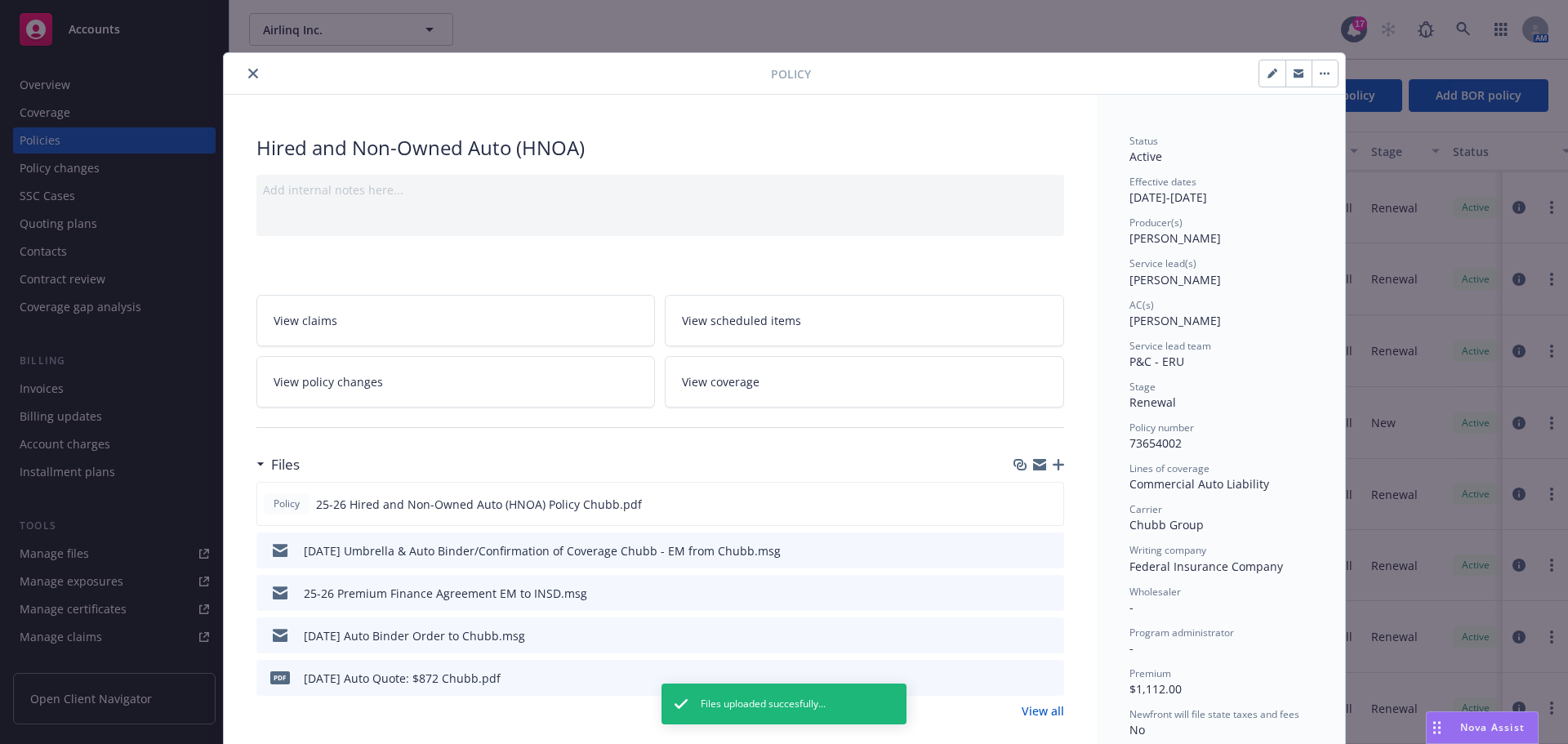
click at [1052, 463] on icon "button" at bounding box center [1058, 464] width 12 height 12
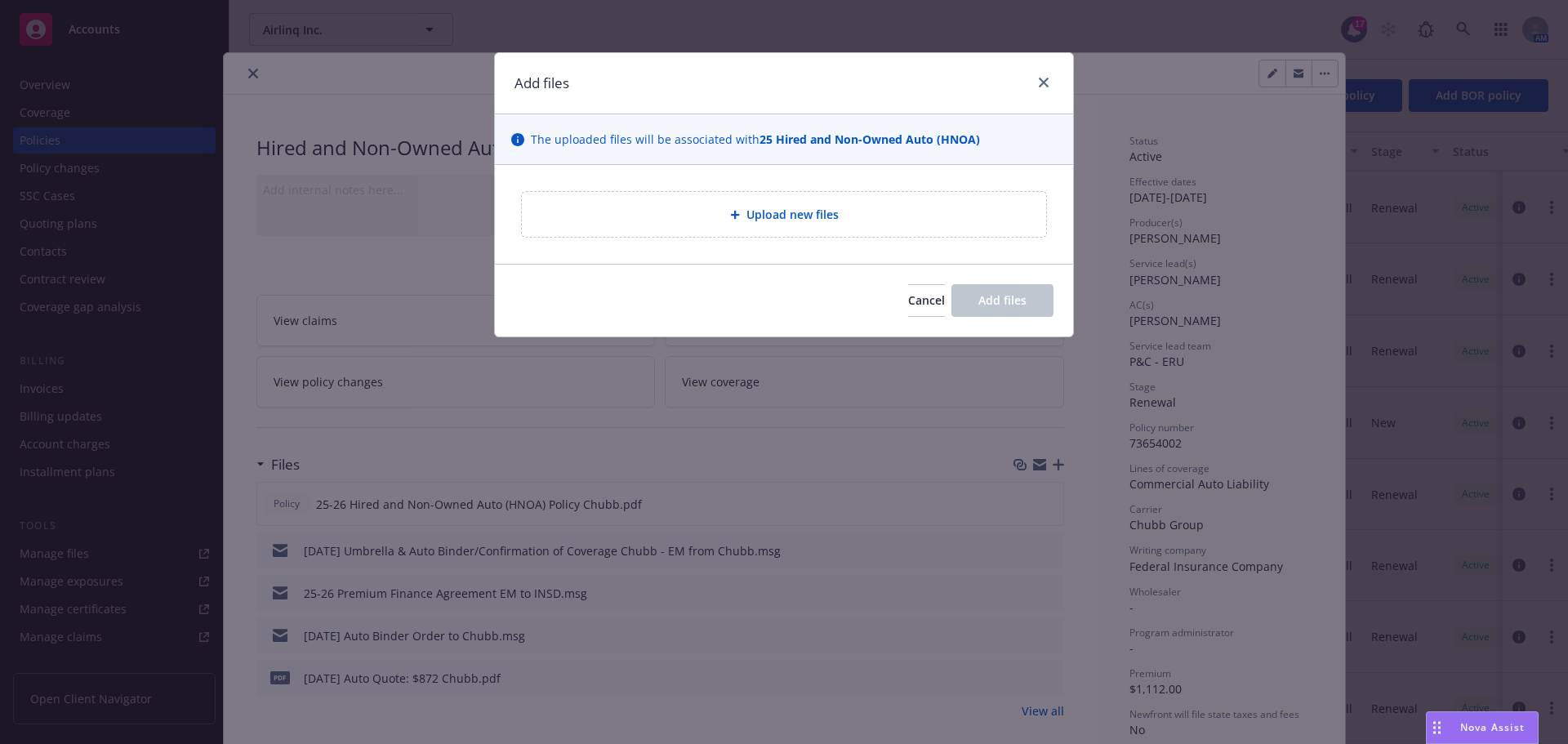
type textarea "x"
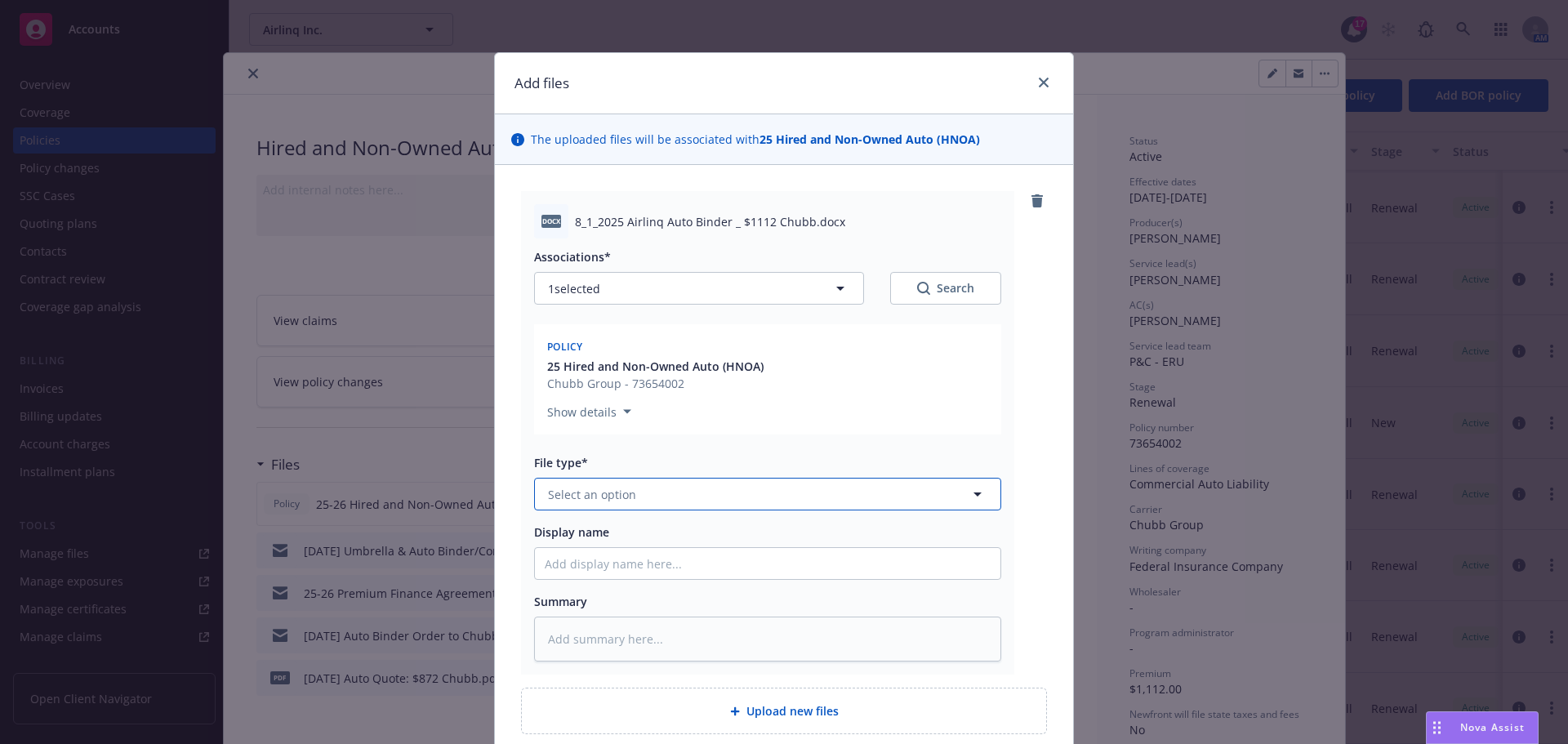
click at [567, 487] on span "Select an option" at bounding box center [591, 494] width 88 height 17
type input "bind"
click at [573, 548] on span "Binder" at bounding box center [569, 539] width 37 height 17
click at [561, 570] on input "Display name" at bounding box center [767, 563] width 465 height 31
type textarea "x"
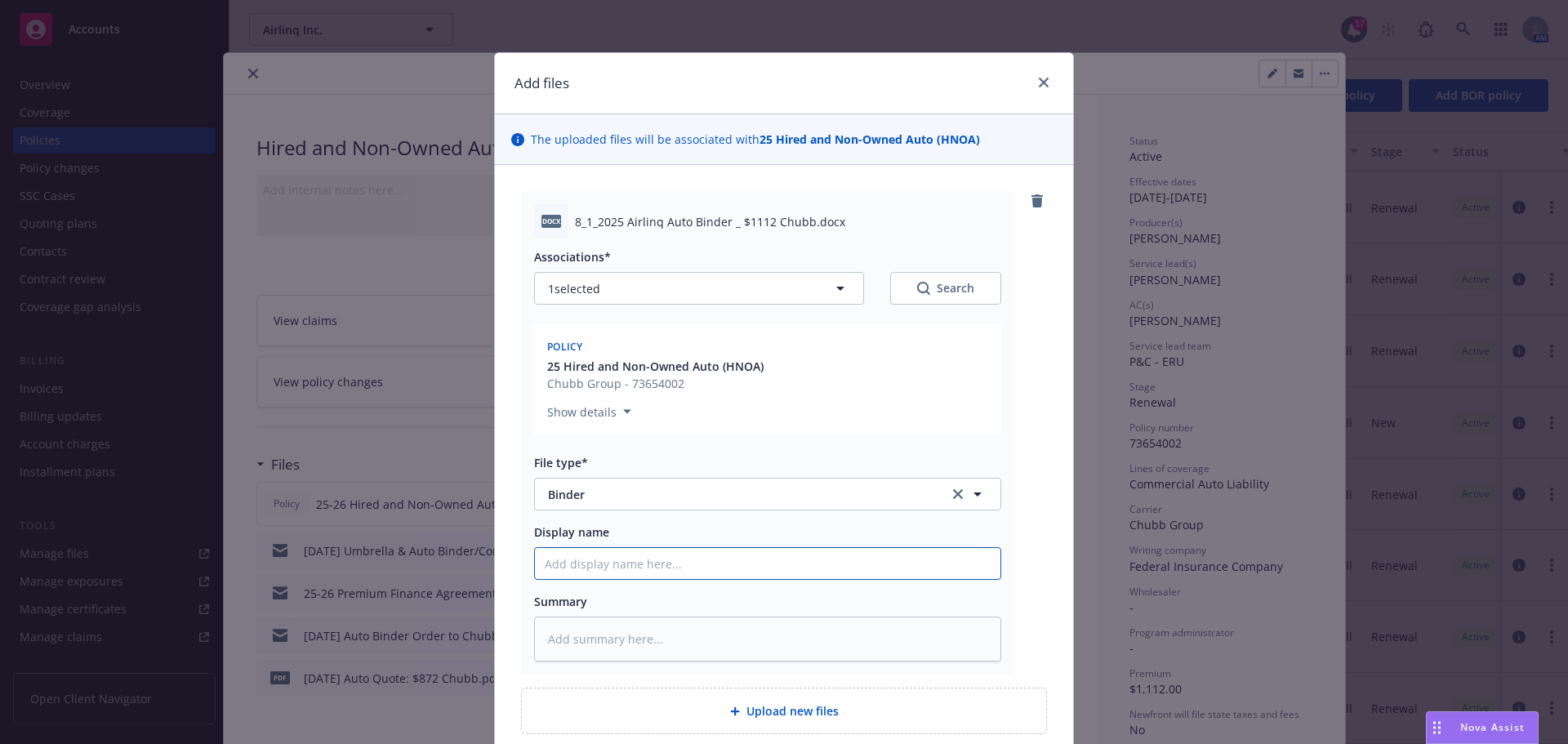
type input "8"
type textarea "x"
type input "8/"
type textarea "x"
type input "8/1"
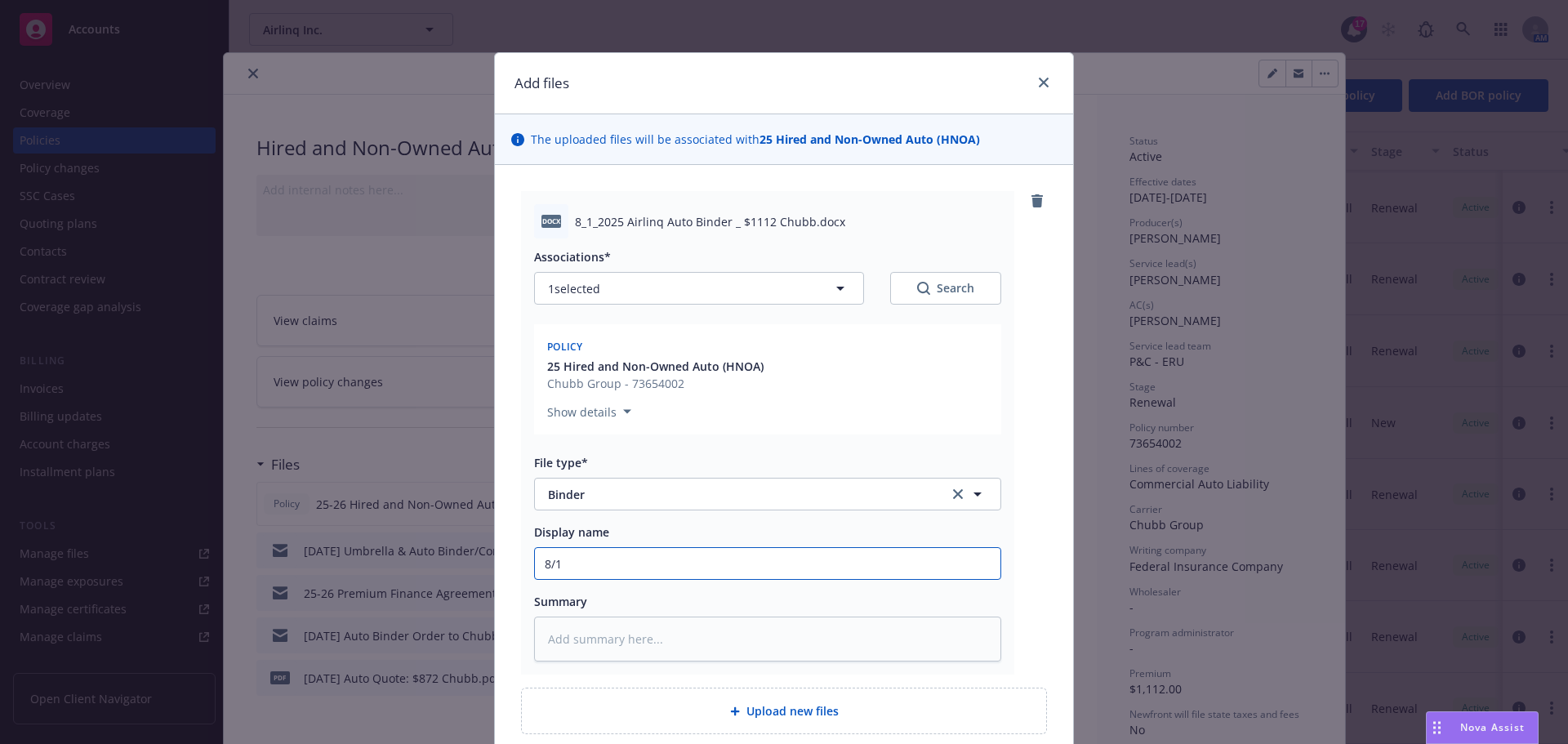
type textarea "x"
type input "8/1/"
type textarea "x"
type input "8/1/2"
type textarea "x"
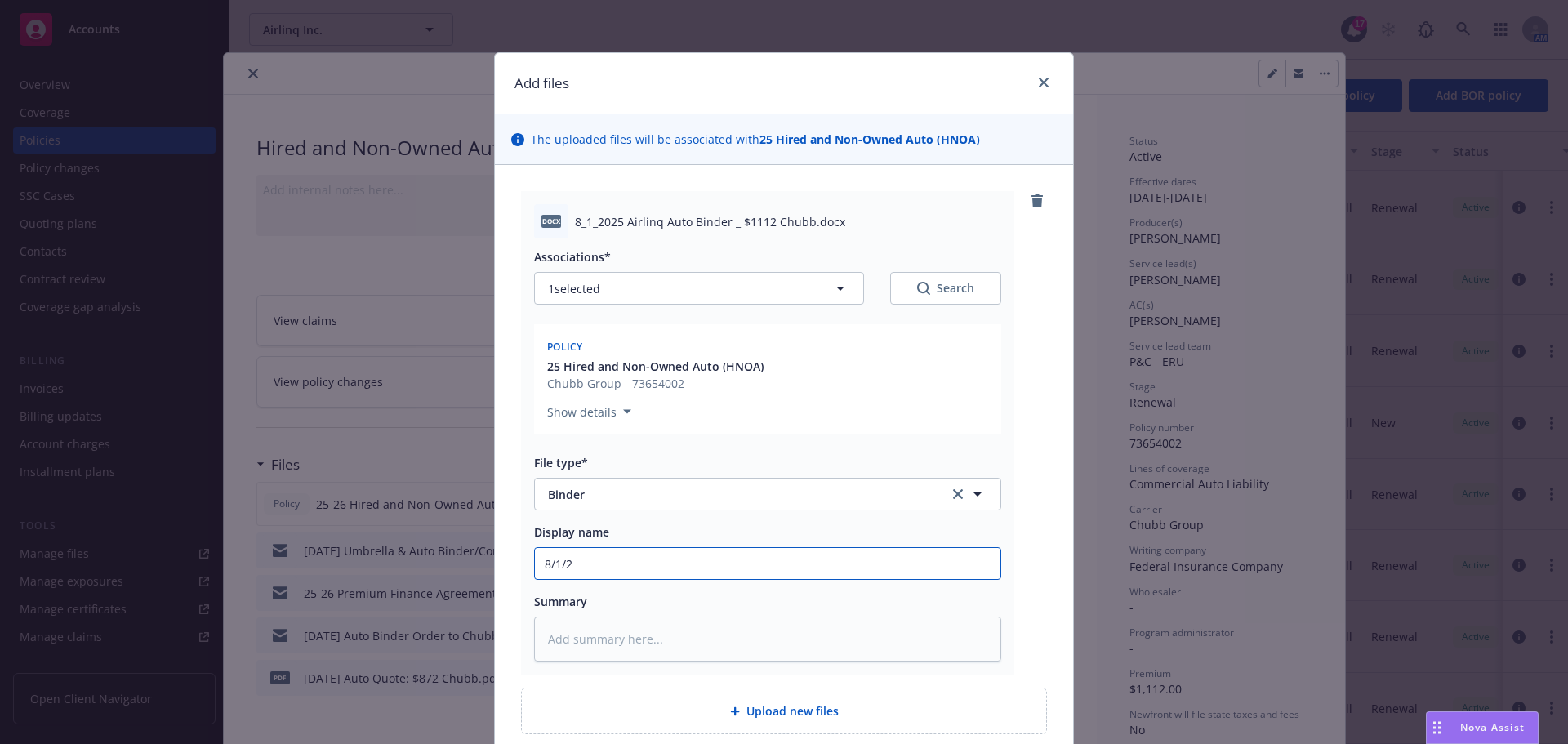
type input "8/1/20"
type textarea "x"
type input "8/1/202"
type textarea "x"
type input "8/1/2025"
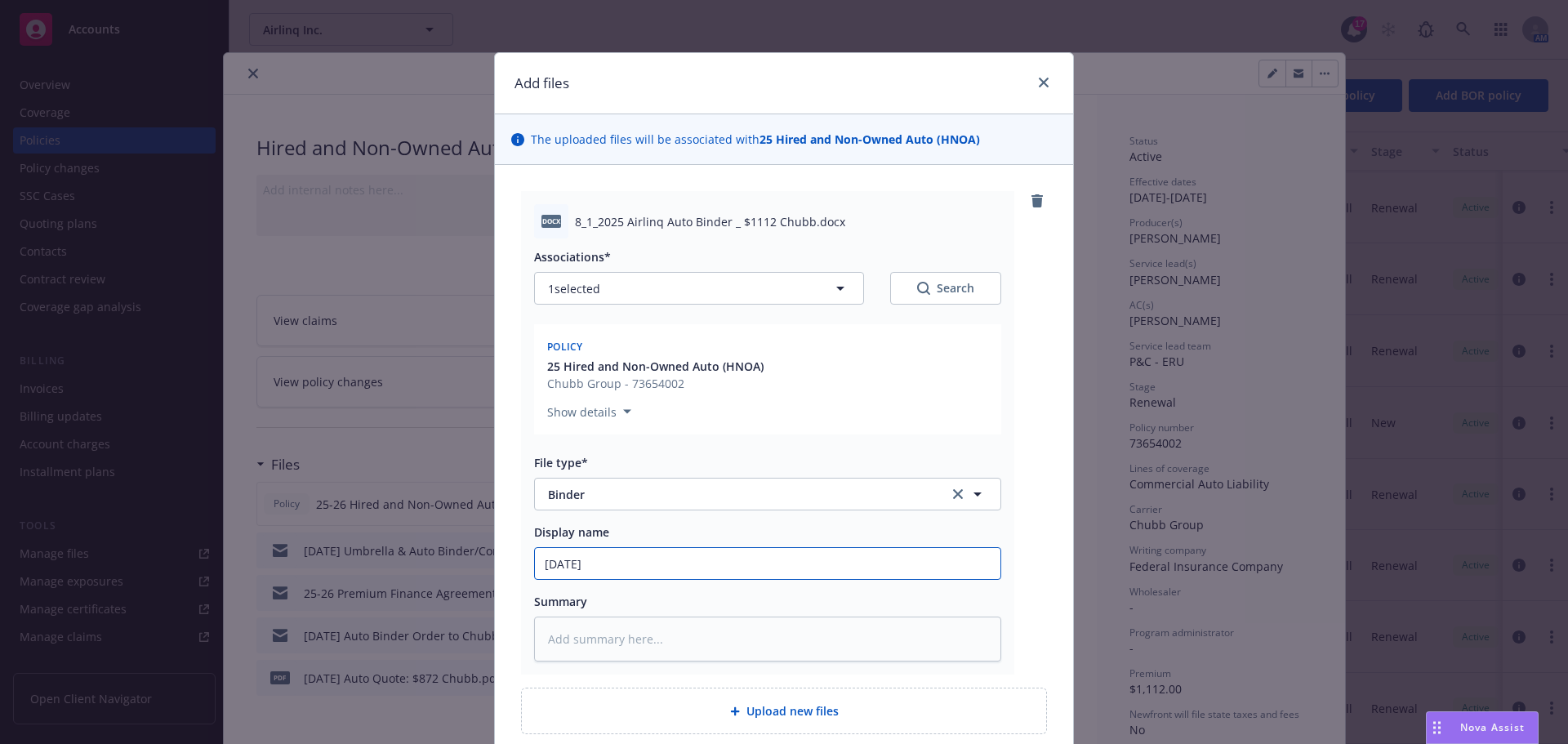
type textarea "x"
type input "8/1/2025"
type textarea "x"
type input "8/1/2025 A"
type textarea "x"
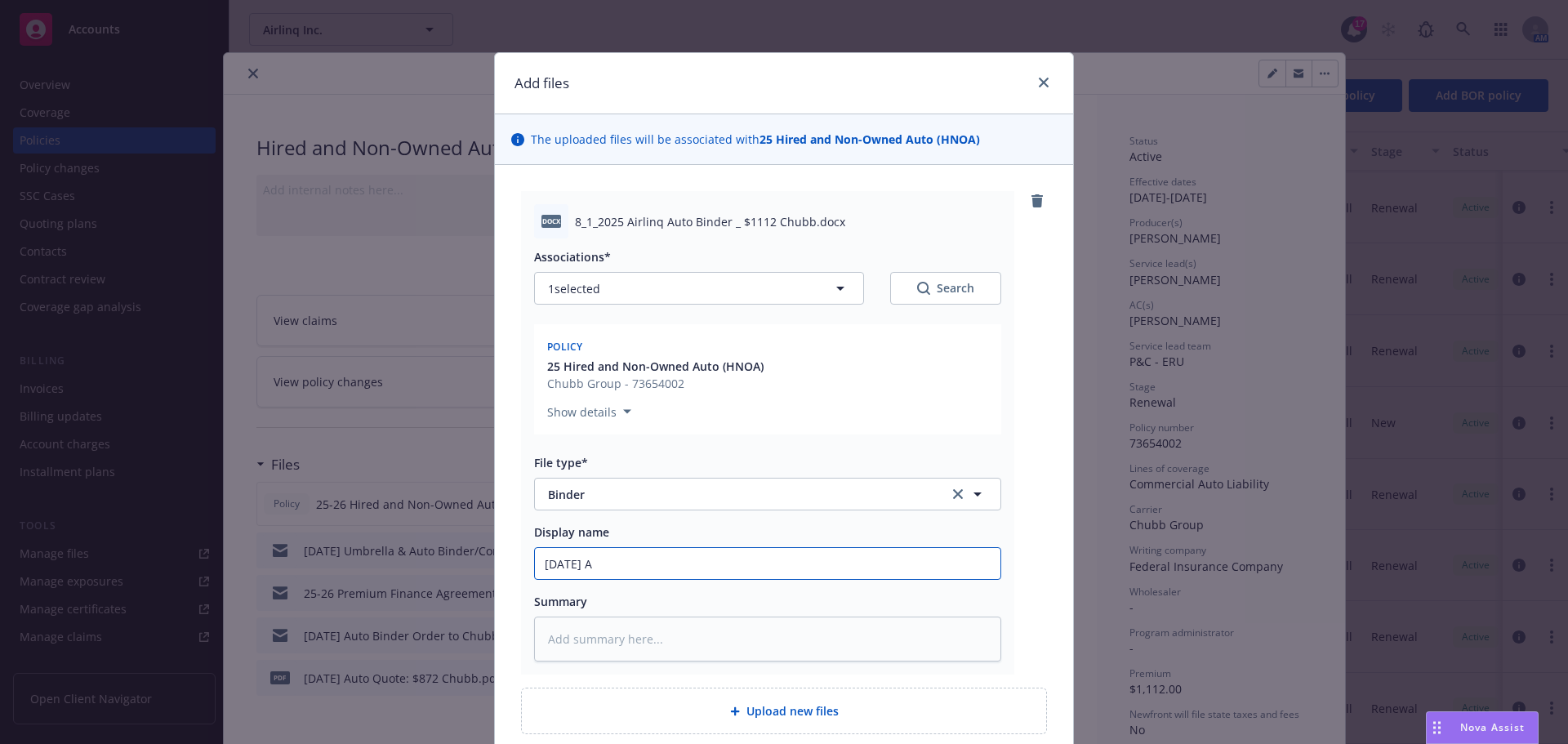
type input "8/1/2025 Au"
type textarea "x"
type input "8/1/2025 Aut"
type textarea "x"
type input "8/1/2025 Auto"
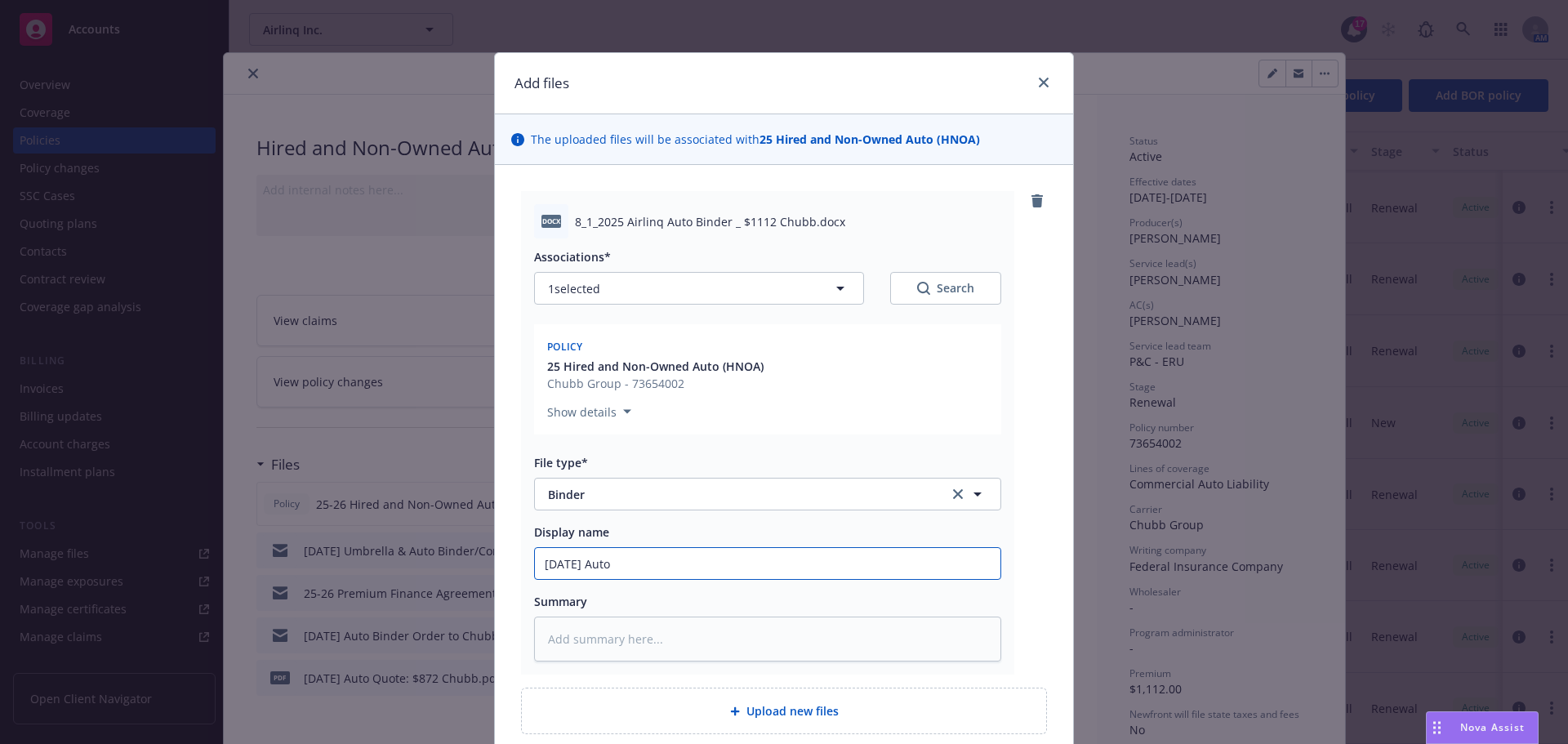
type textarea "x"
type input "8/1/2025 Auto"
type textarea "x"
type input "8/1/2025 Auto B"
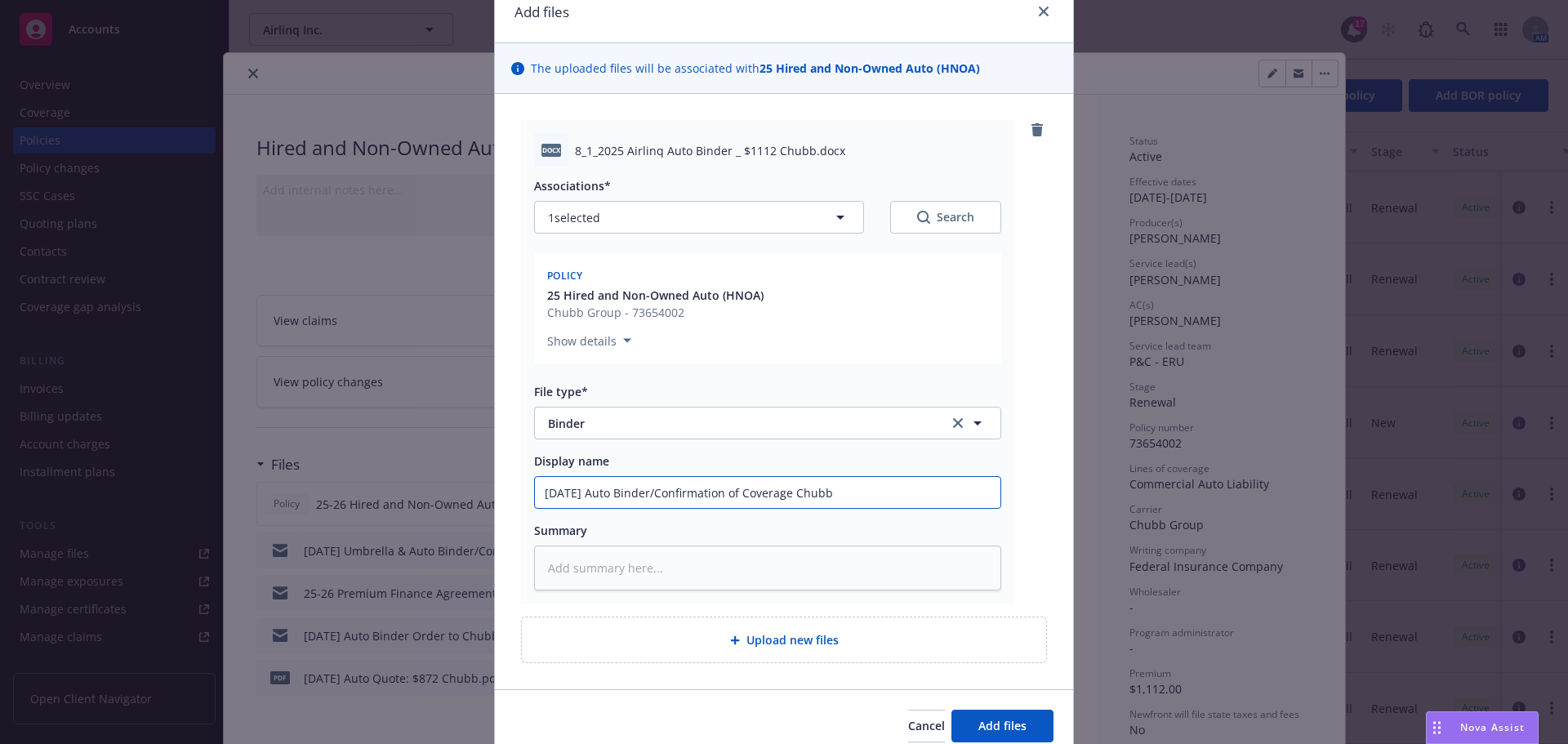
scroll to position [142, 0]
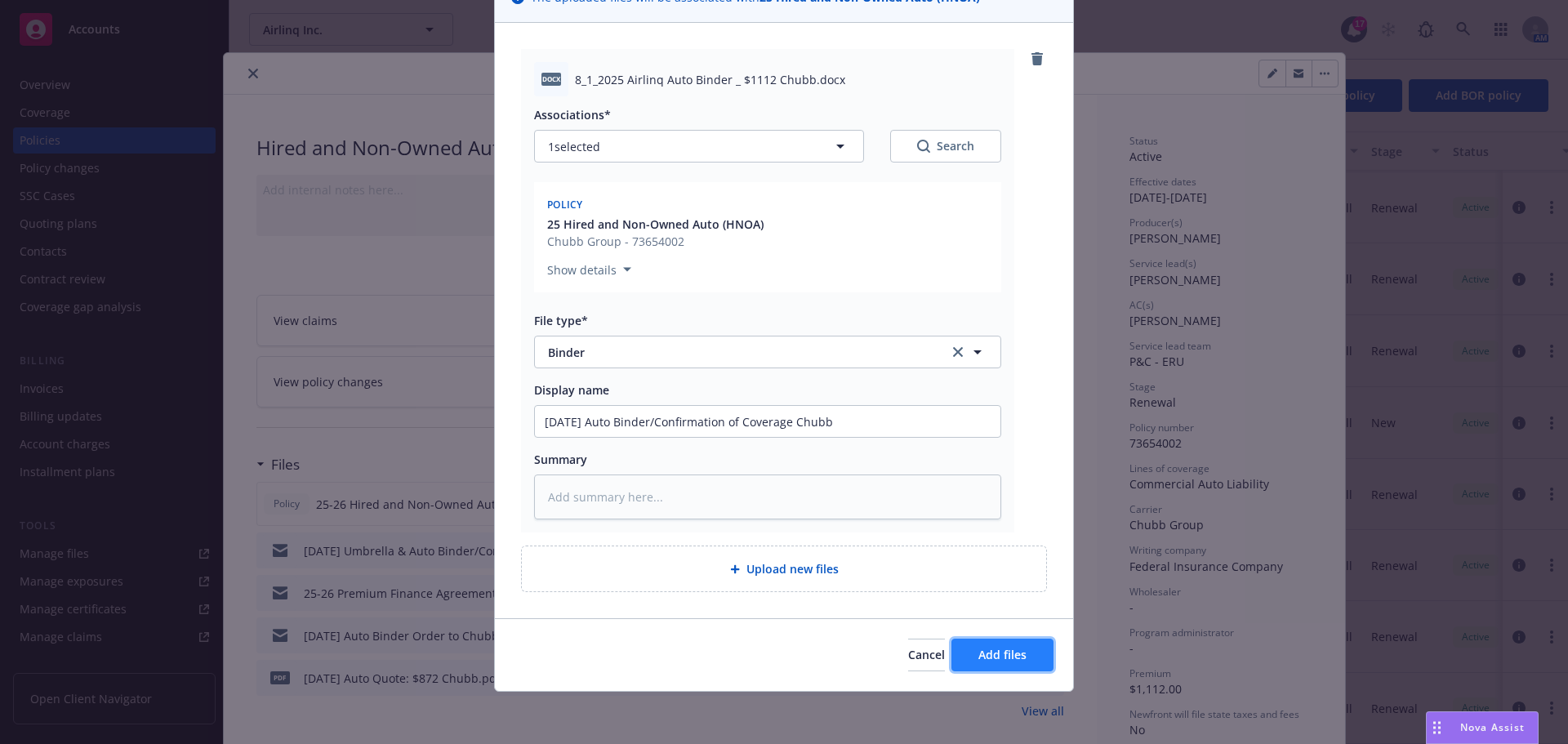
click at [1002, 657] on span "Add files" at bounding box center [1002, 654] width 48 height 15
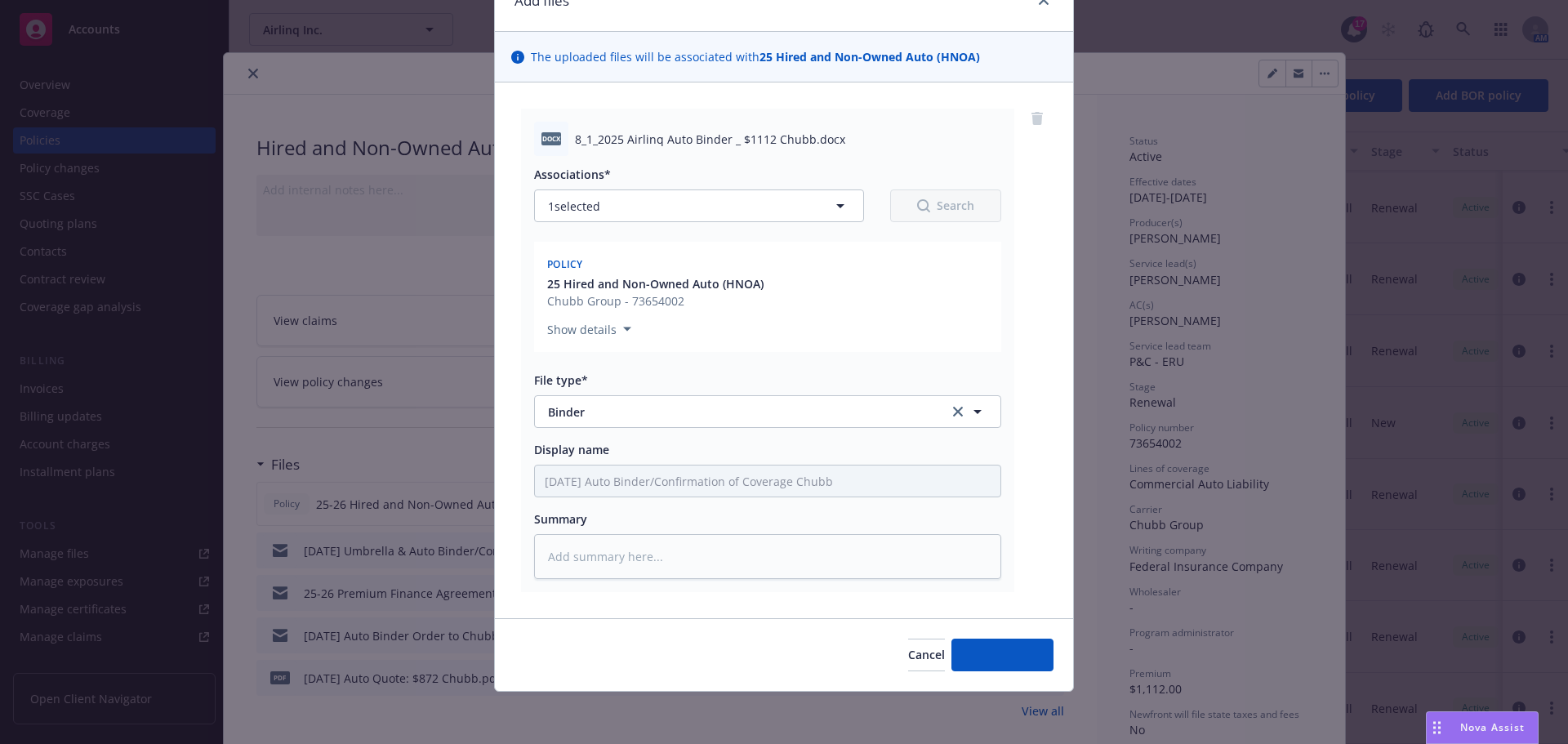
scroll to position [82, 0]
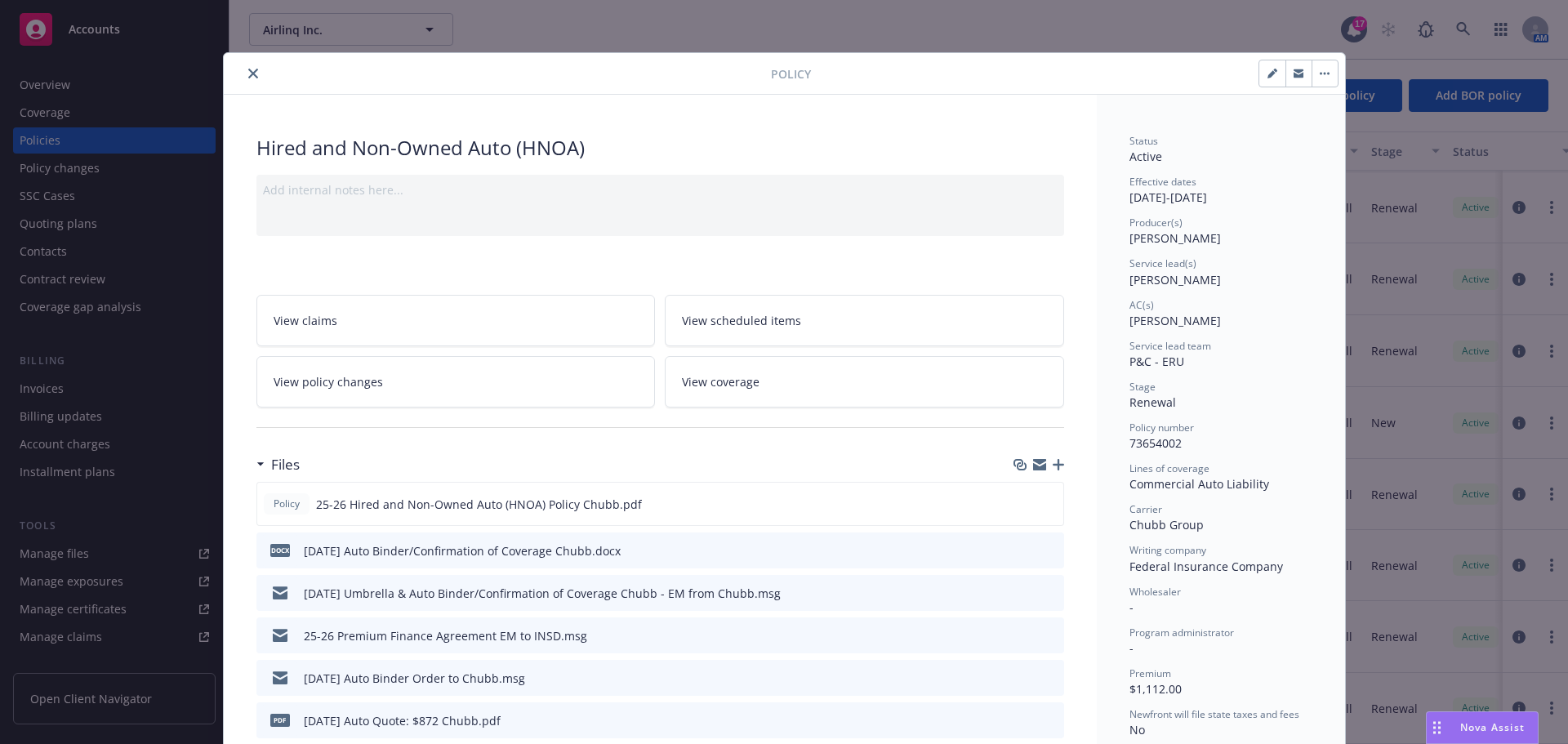
click at [245, 80] on button "close" at bounding box center [253, 73] width 20 height 20
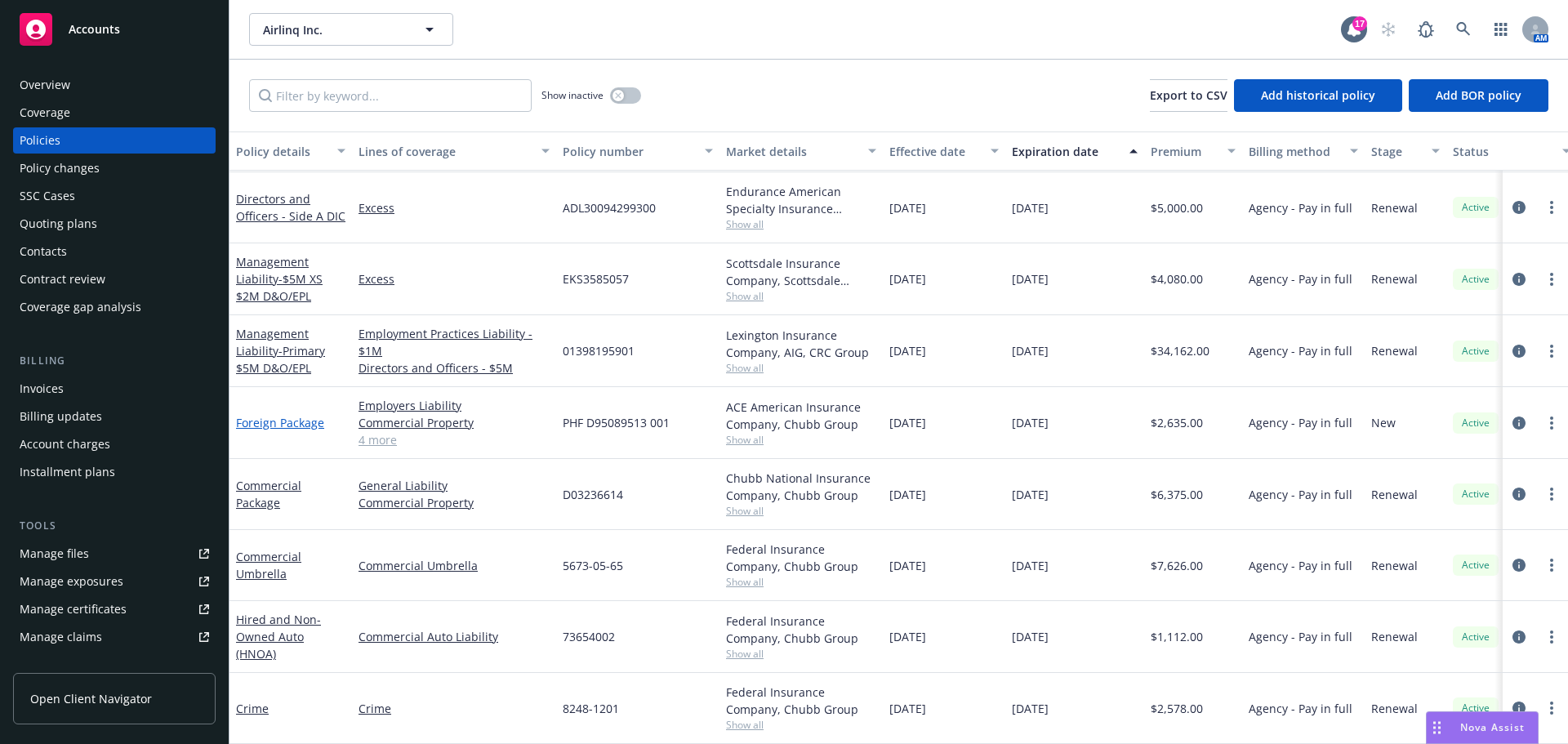
click at [273, 415] on link "Foreign Package" at bounding box center [280, 422] width 88 height 15
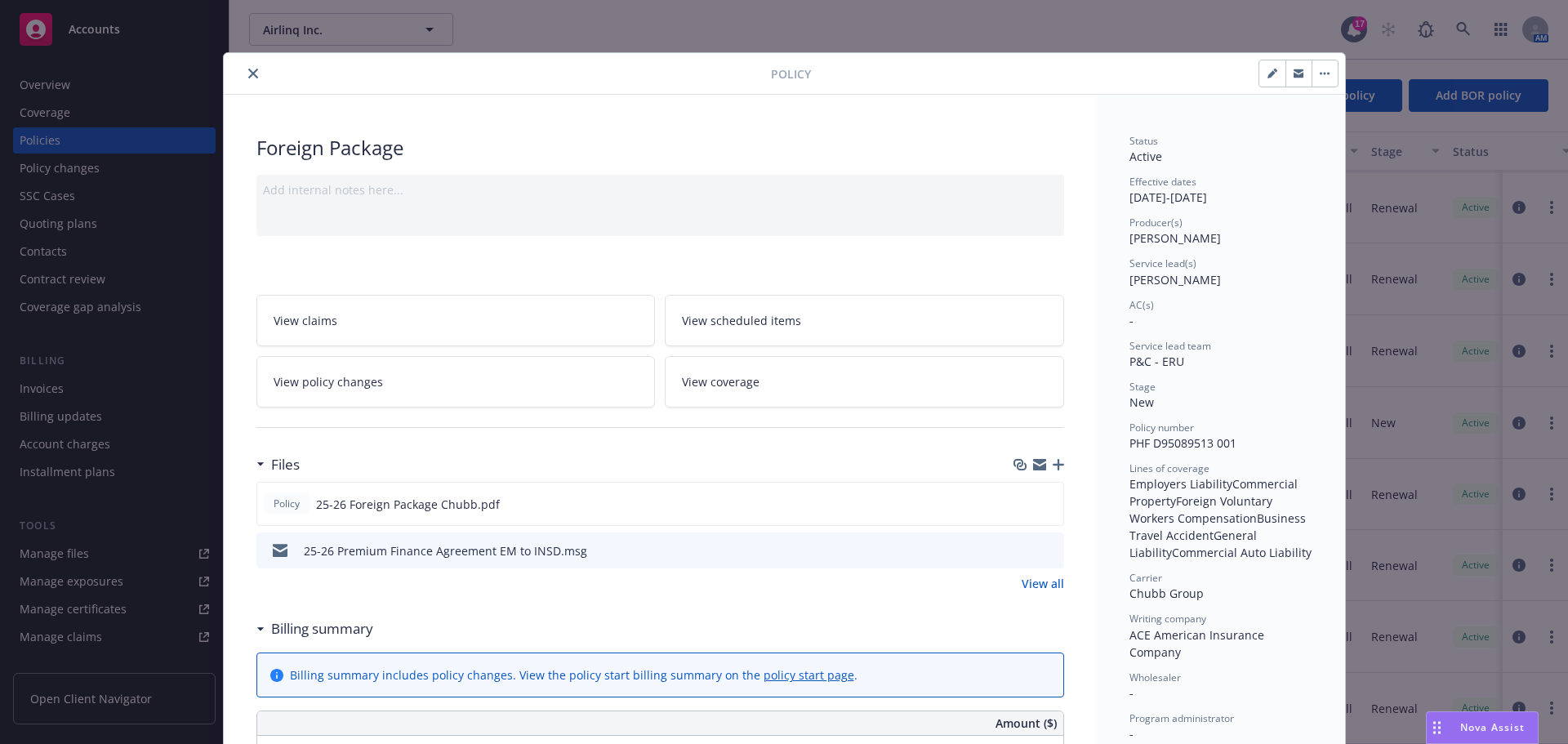
drag, startPoint x: 248, startPoint y: 71, endPoint x: 242, endPoint y: 85, distance: 15.2
click at [249, 71] on icon "close" at bounding box center [252, 73] width 10 height 10
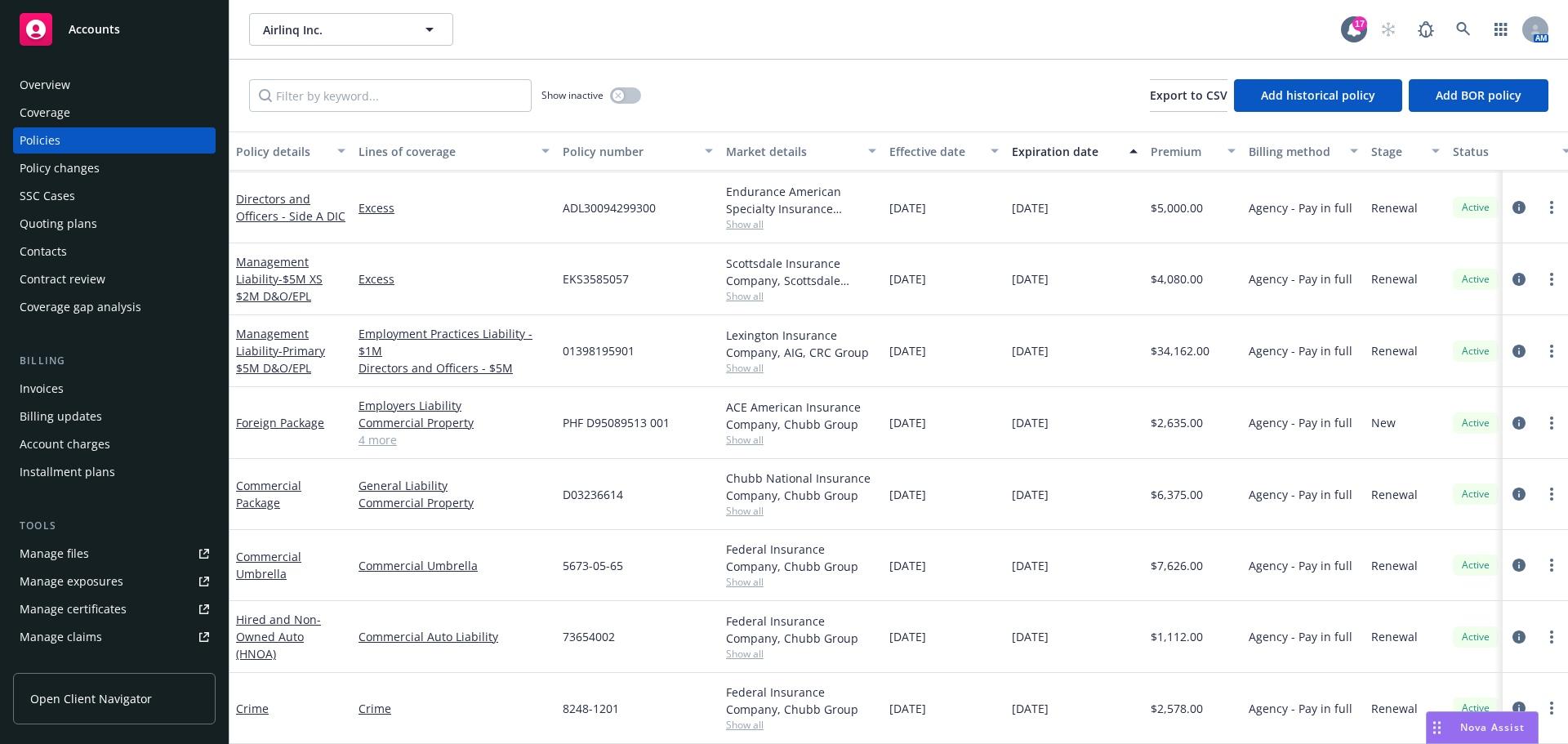
click at [52, 223] on div "Quoting plans" at bounding box center [59, 224] width 78 height 26
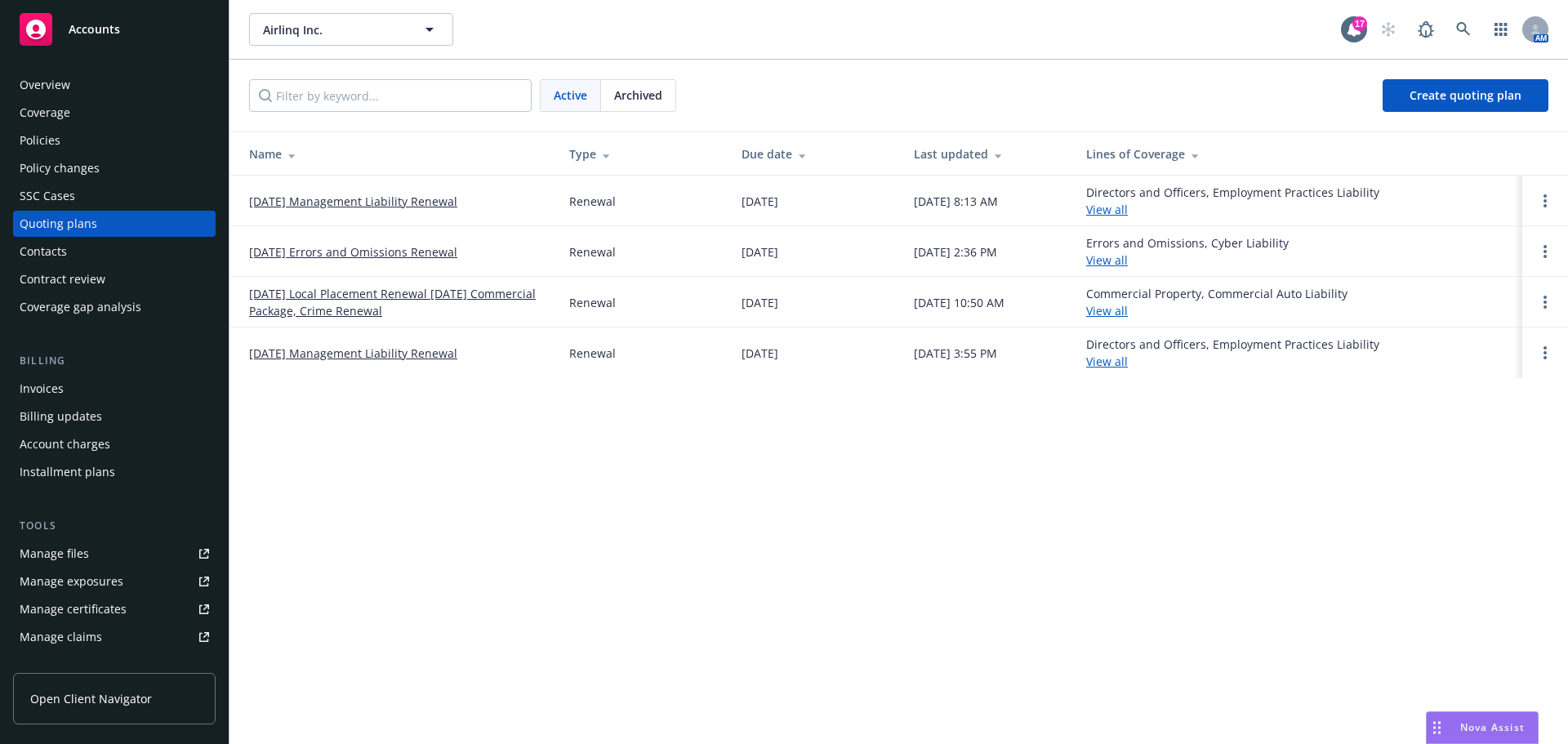
click at [330, 291] on link "07/31/25 Local Placement Renewal 8/1/25 Commercial Package, Crime Renewal" at bounding box center [395, 302] width 294 height 34
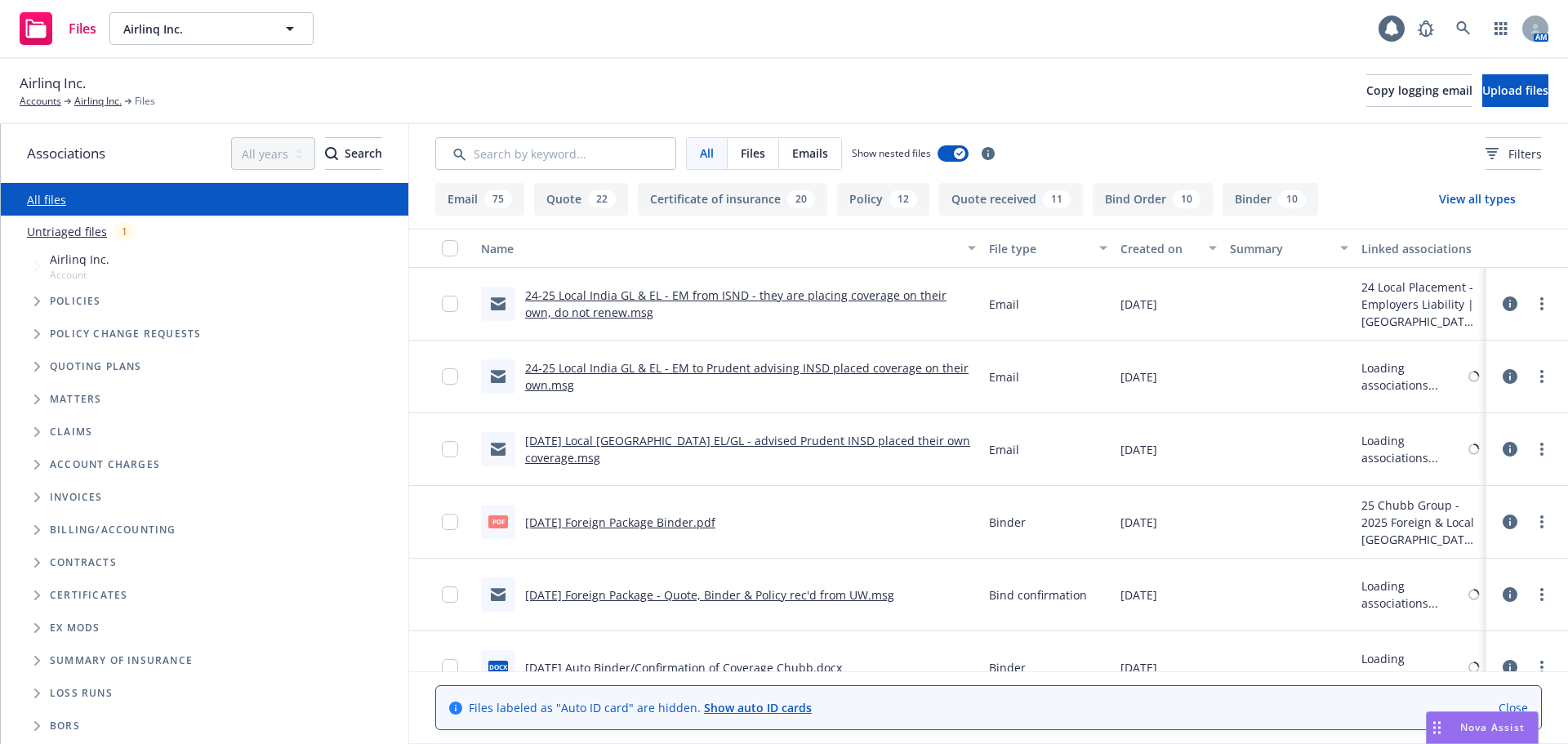
click at [552, 144] on input "Search by keyword..." at bounding box center [556, 154] width 241 height 33
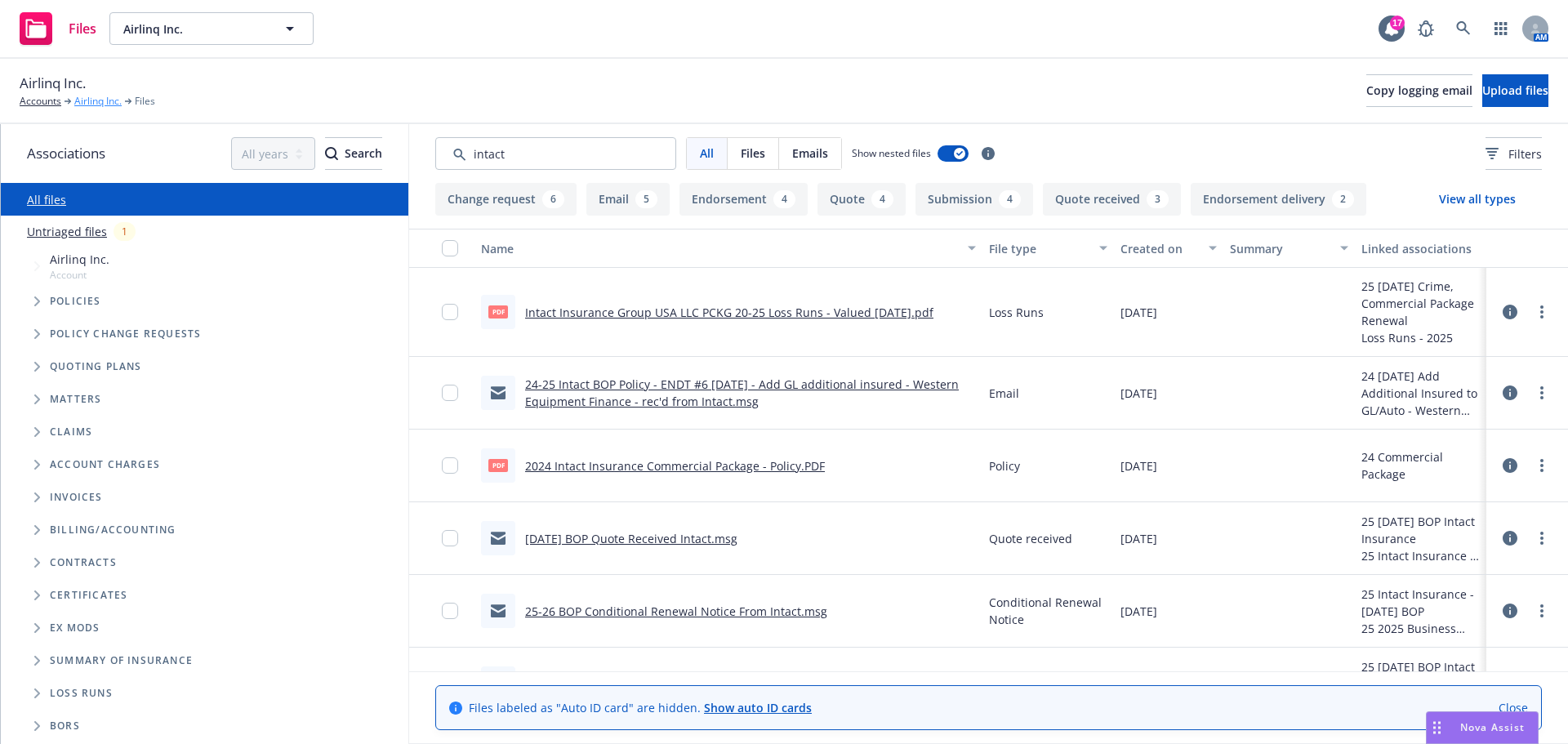
type input "intact"
click at [103, 98] on link "Airlinq Inc." at bounding box center [98, 101] width 47 height 14
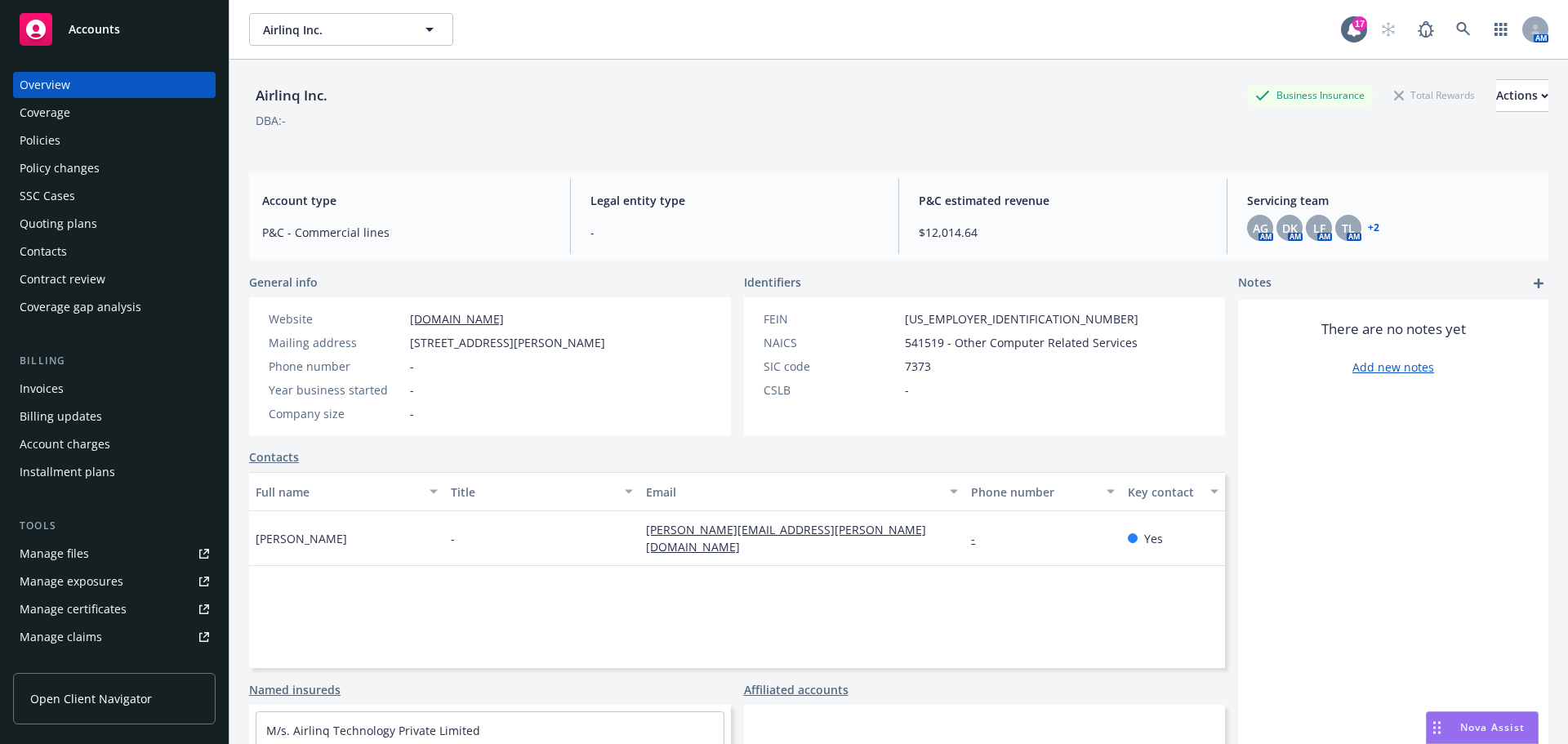
click at [65, 138] on div "Policies" at bounding box center [114, 140] width 189 height 26
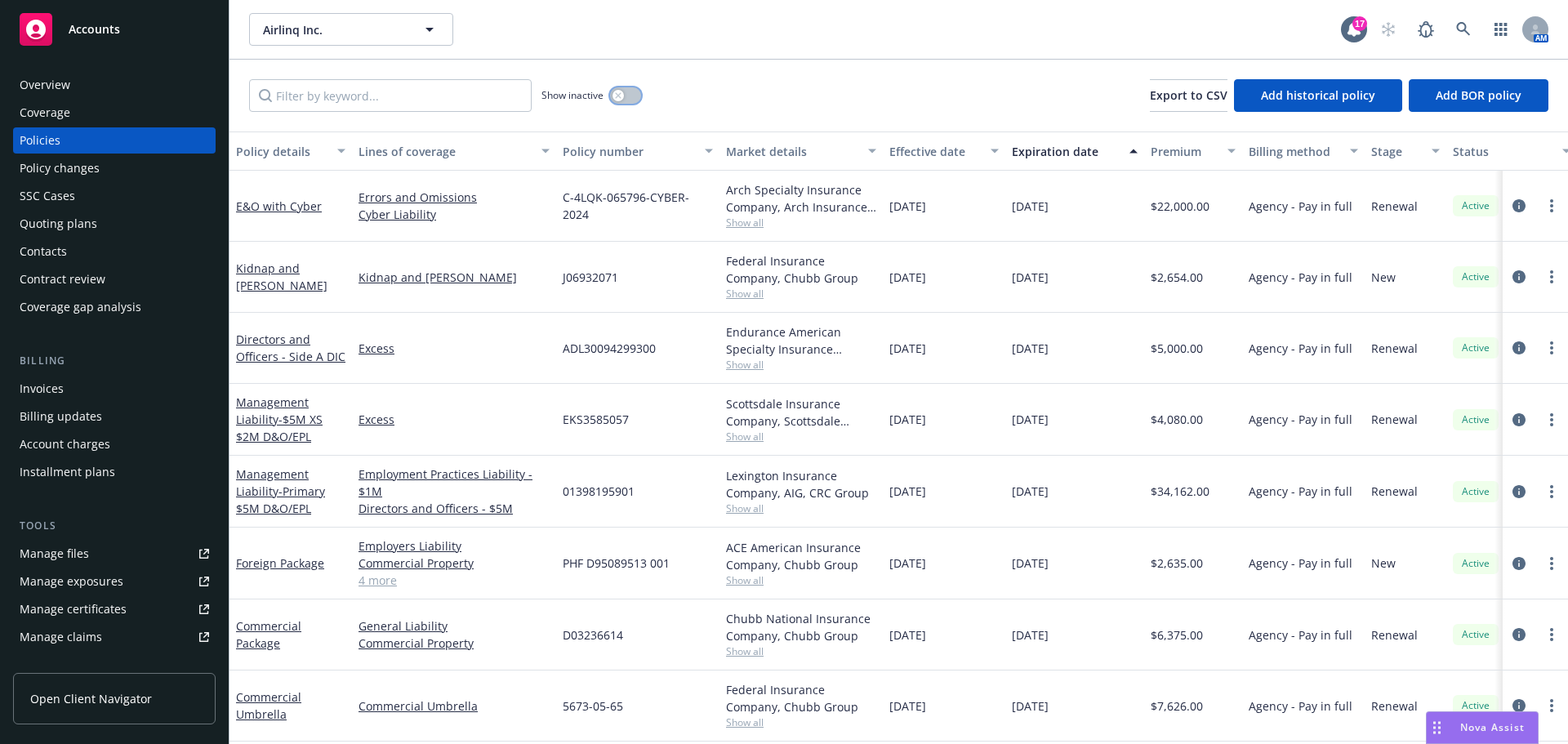
click at [618, 92] on icon "button" at bounding box center [617, 95] width 6 height 6
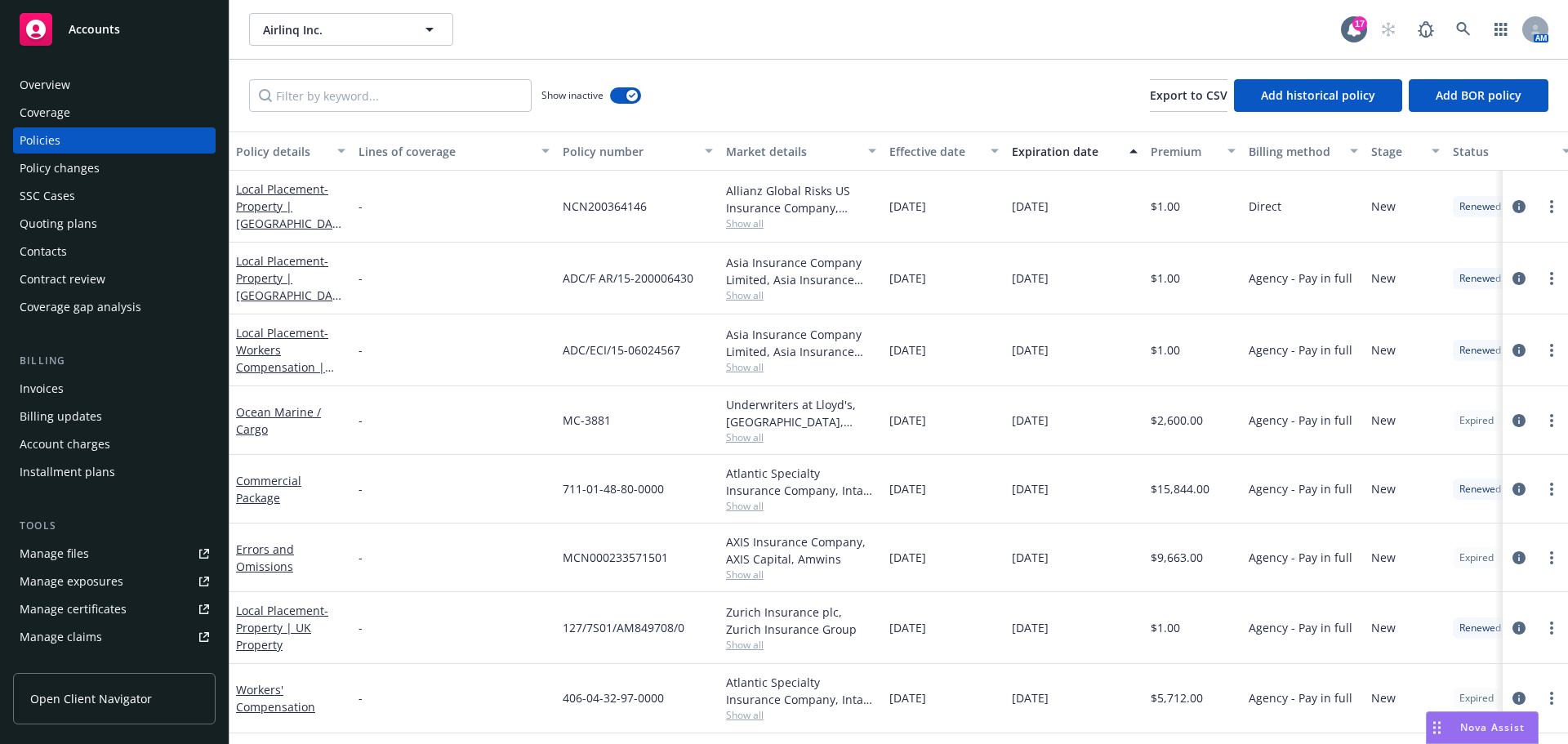
click at [1048, 153] on div "Expiration date" at bounding box center [1065, 151] width 108 height 17
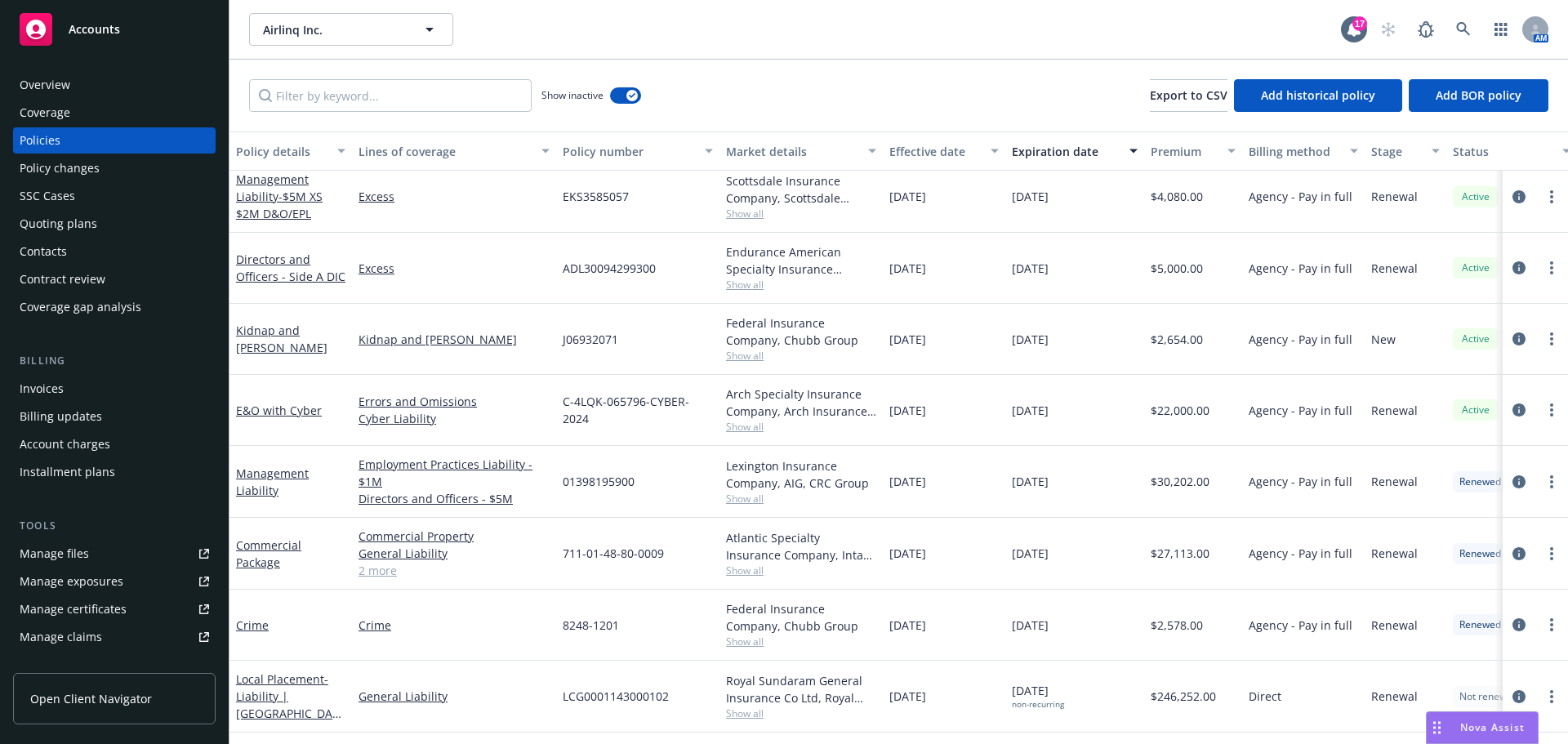
scroll to position [490, 0]
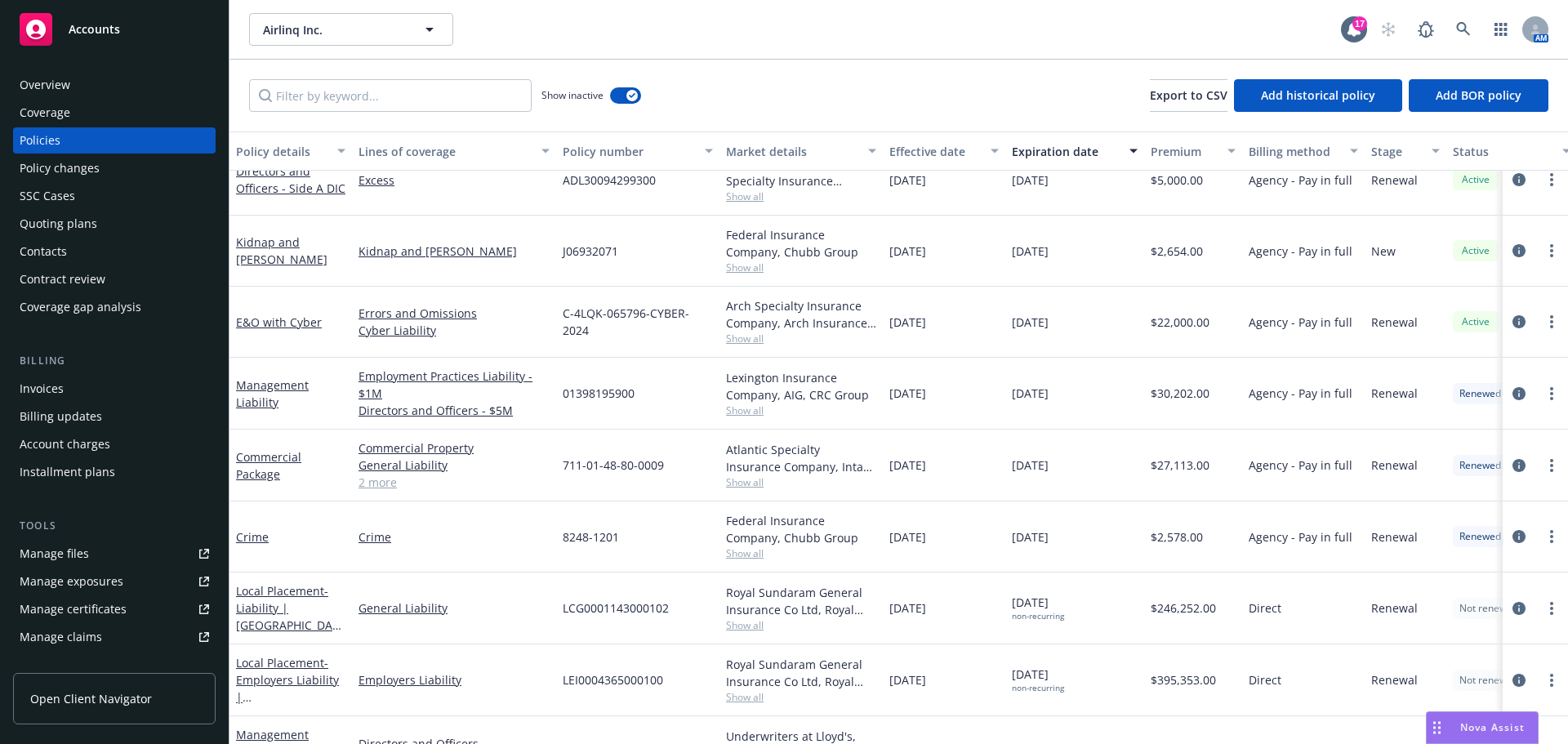
drag, startPoint x: 48, startPoint y: 220, endPoint x: 48, endPoint y: 235, distance: 15.0
click at [48, 220] on div "Quoting plans" at bounding box center [59, 224] width 78 height 26
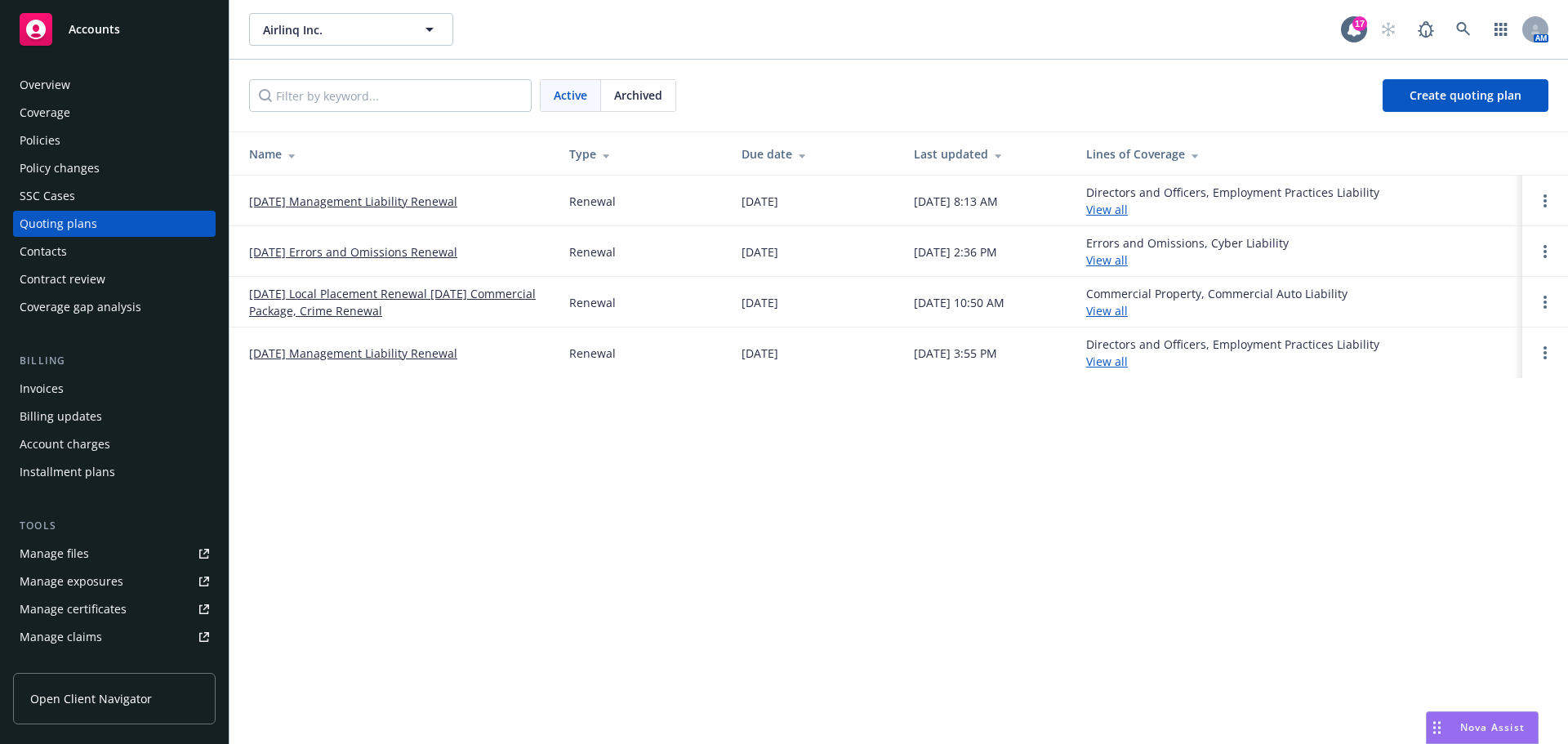
click at [330, 306] on link "07/31/25 Local Placement Renewal 8/1/25 Commercial Package, Crime Renewal" at bounding box center [395, 302] width 294 height 34
